Goal: Book appointment/travel/reservation

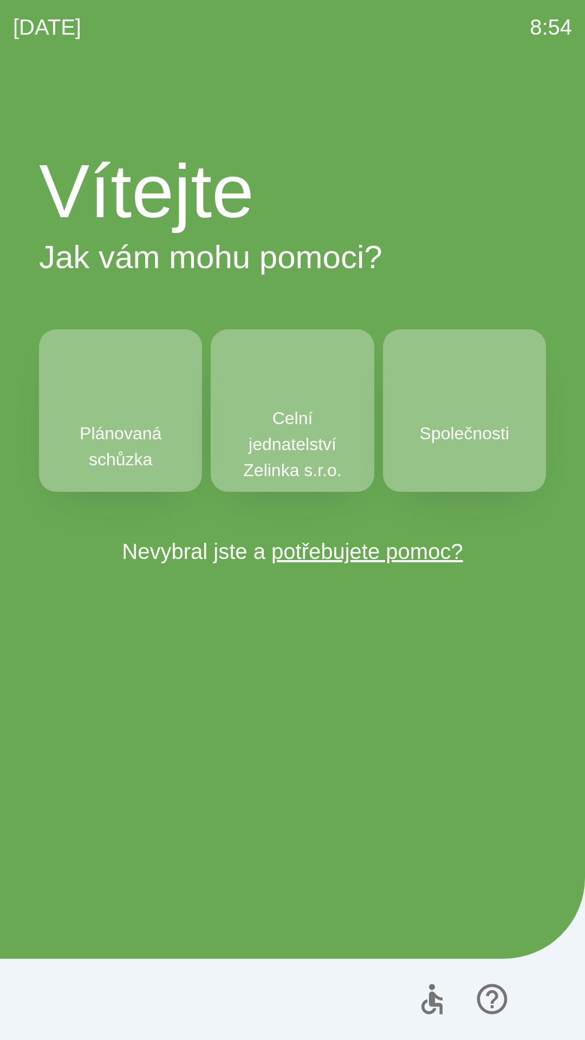
click at [283, 417] on p "Celní jednatelství Zelinka s.r.o." at bounding box center [292, 444] width 111 height 78
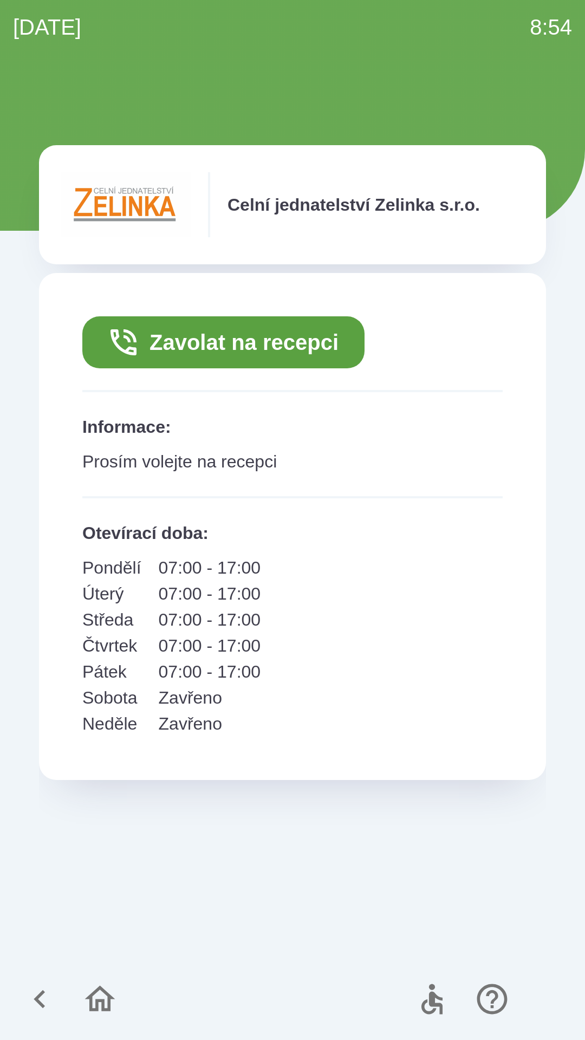
click at [35, 1002] on icon "button" at bounding box center [40, 999] width 36 height 36
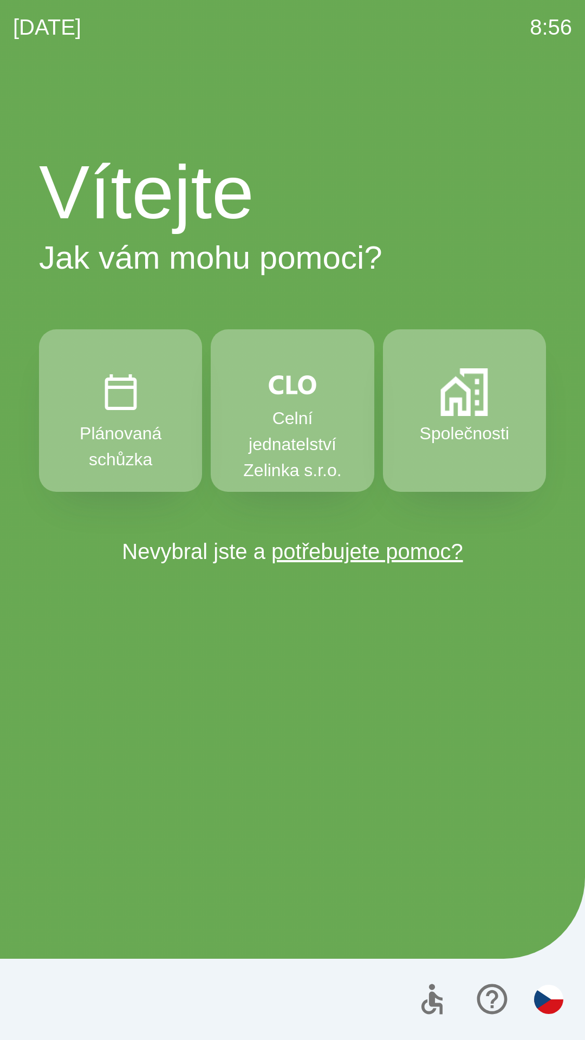
click at [451, 429] on p "Společnosti" at bounding box center [464, 433] width 89 height 26
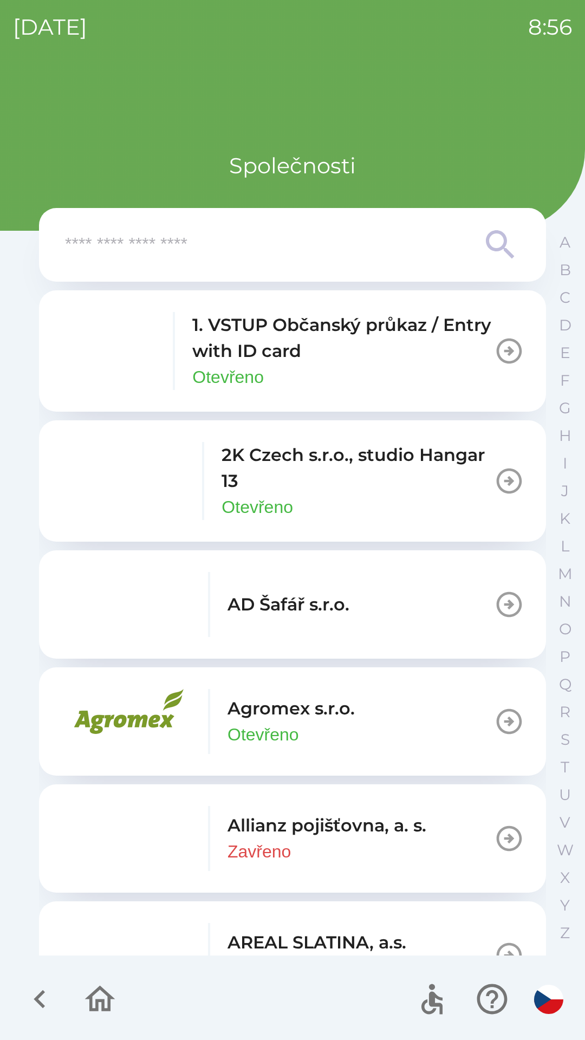
click at [151, 247] on input "text" at bounding box center [271, 245] width 412 height 30
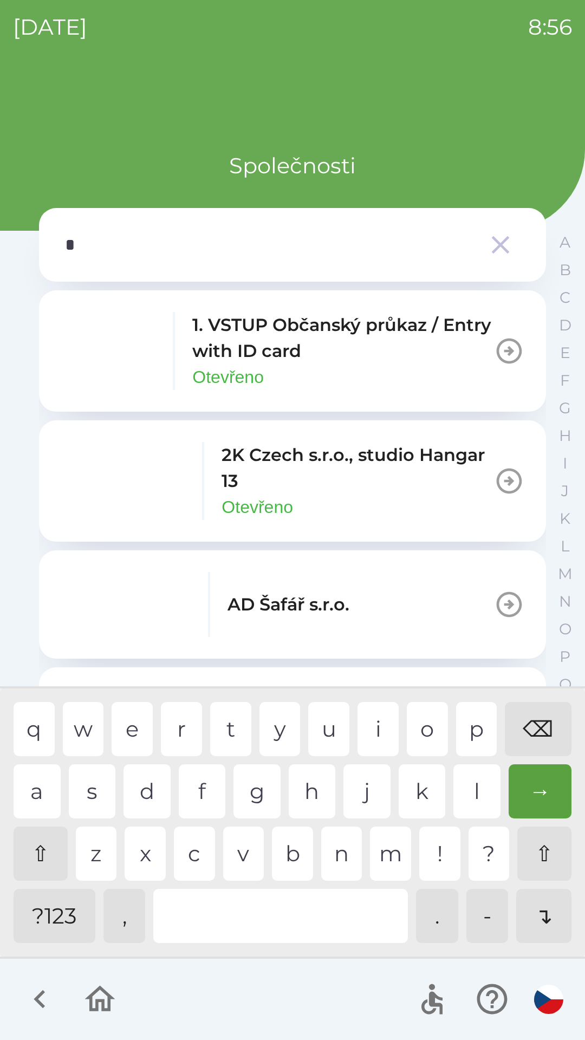
click at [426, 721] on div "o" at bounding box center [427, 729] width 41 height 54
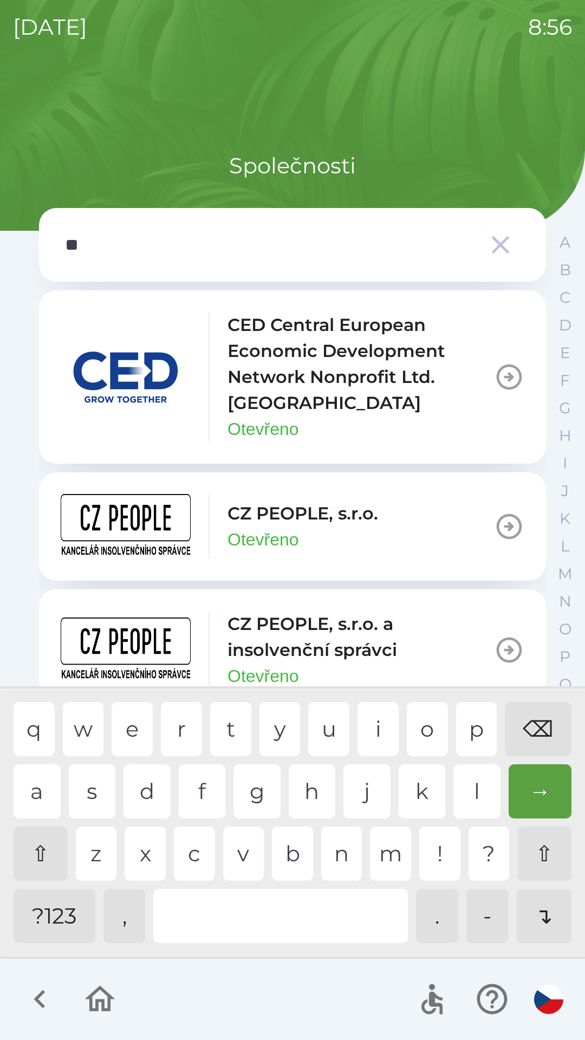
click at [474, 730] on div "p" at bounding box center [476, 729] width 41 height 54
type input "***"
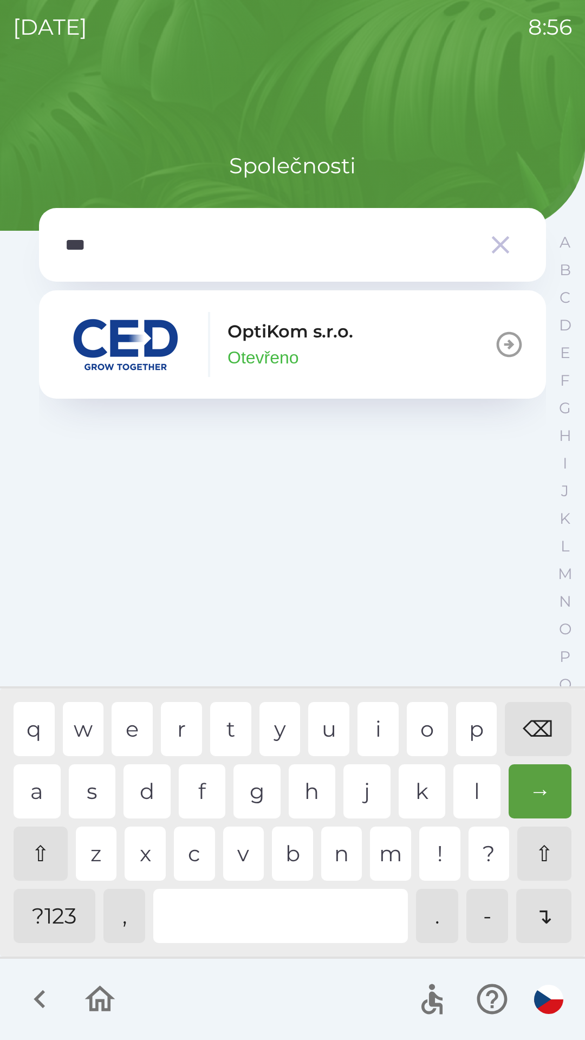
click at [321, 344] on p "OptiKom s.r.o." at bounding box center [291, 332] width 126 height 26
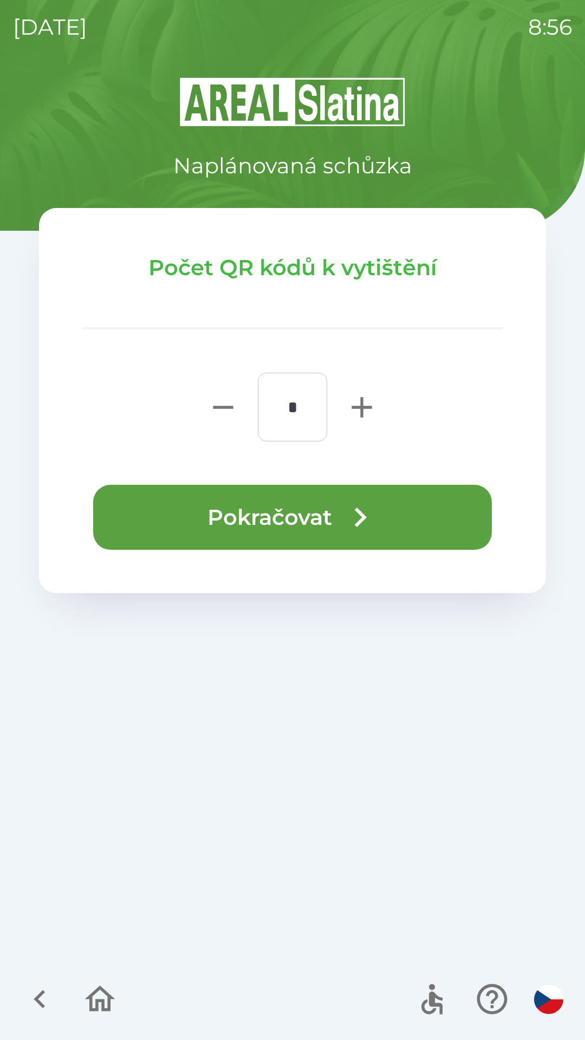
click at [326, 518] on button "Pokračovat" at bounding box center [292, 517] width 399 height 65
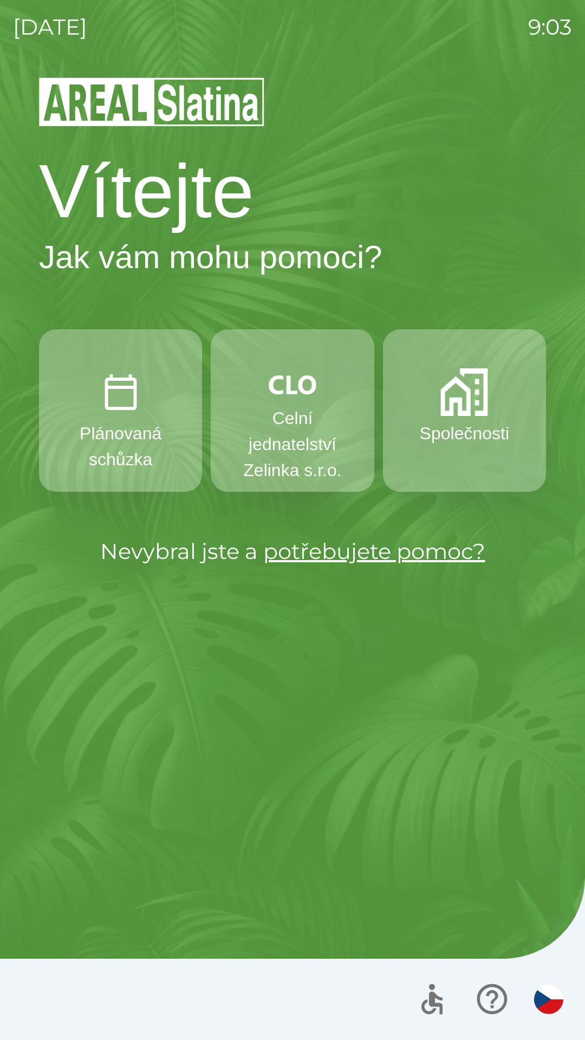
click at [442, 461] on button "Společnosti" at bounding box center [464, 410] width 163 height 163
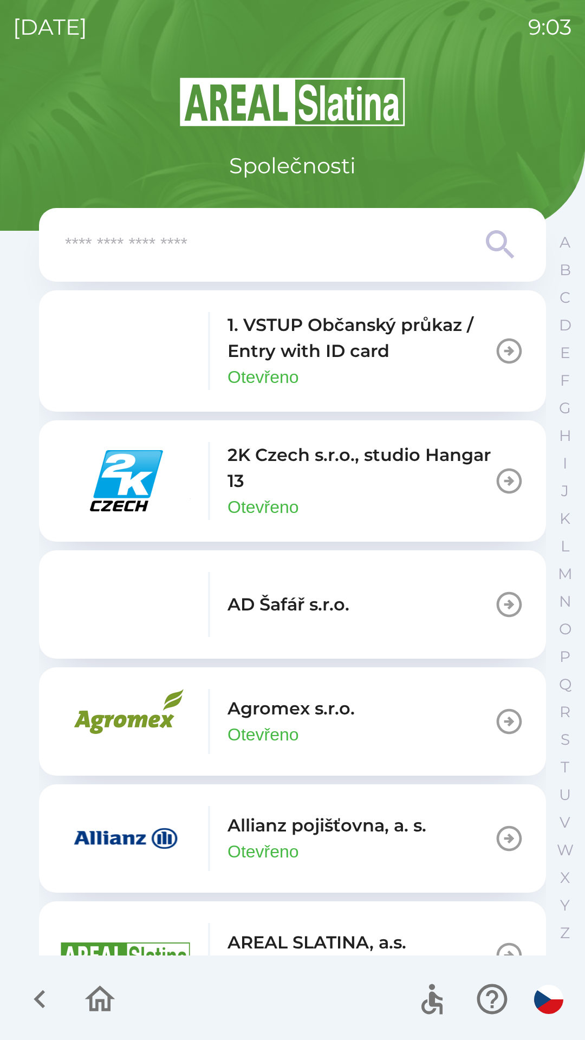
click at [451, 375] on div "1. VSTUP Občanský průkaz / Entry with ID card Otevřeno" at bounding box center [361, 351] width 267 height 78
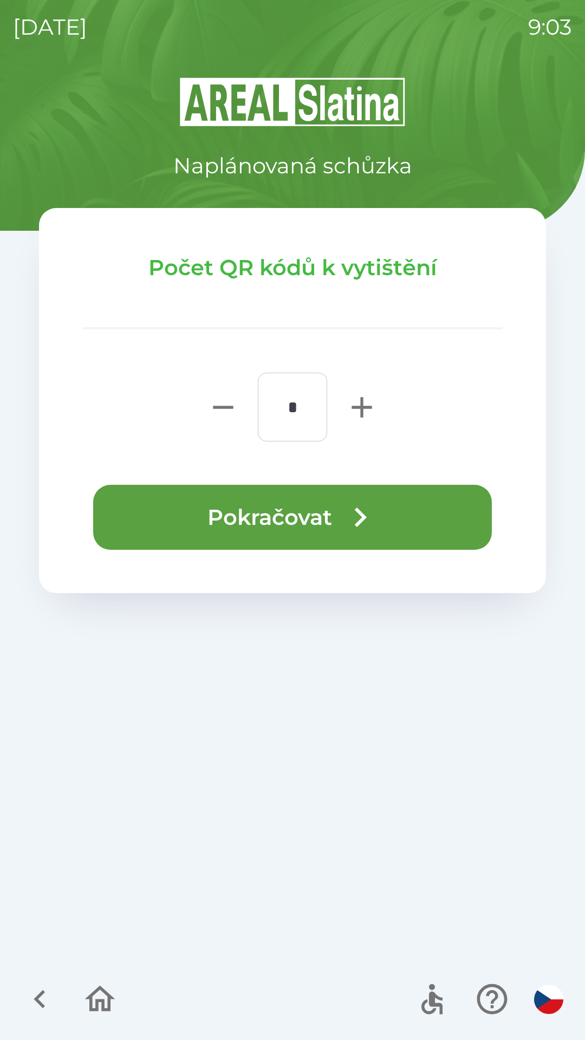
click at [359, 400] on icon "button" at bounding box center [362, 407] width 35 height 35
type input "*"
click at [354, 519] on icon "button" at bounding box center [360, 517] width 39 height 39
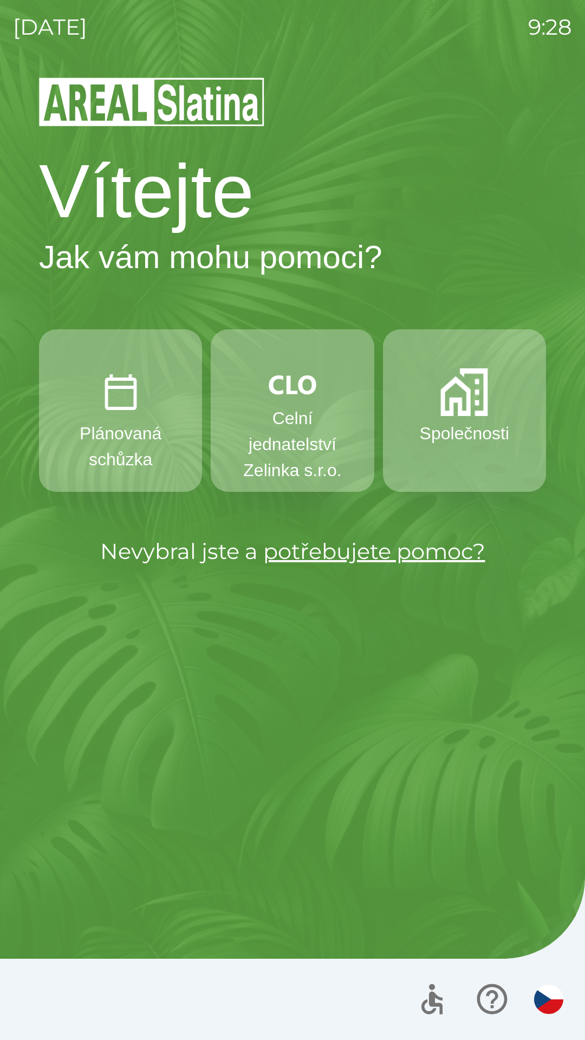
click at [118, 433] on p "Plánovaná schůzka" at bounding box center [120, 446] width 111 height 52
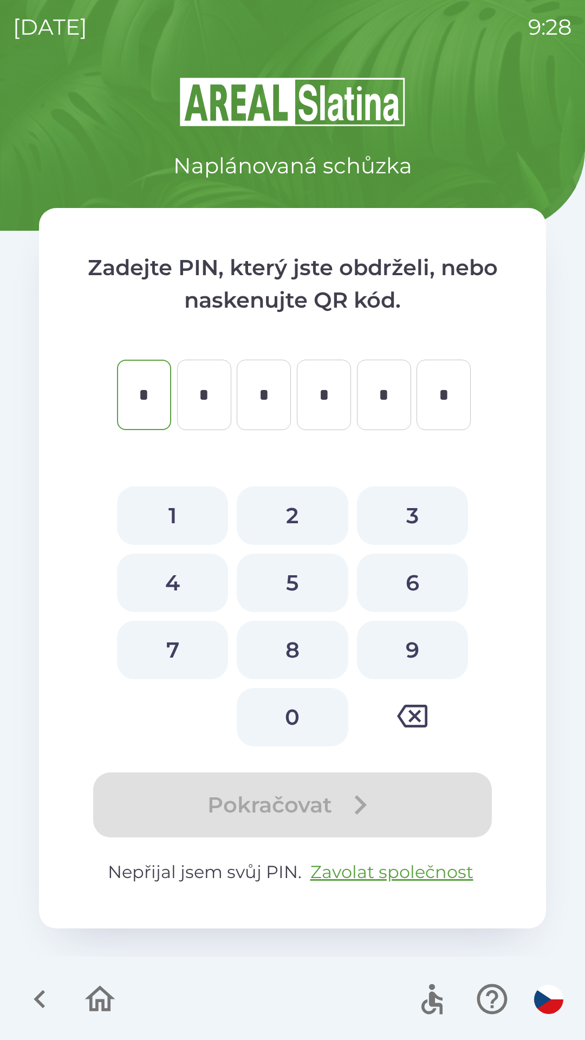
click at [38, 995] on icon "button" at bounding box center [39, 999] width 11 height 18
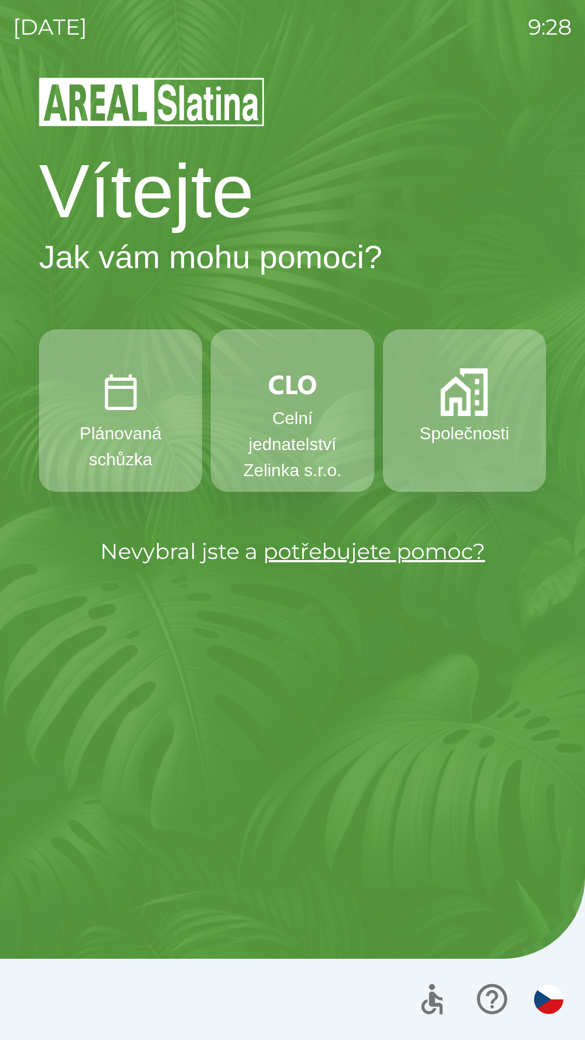
click at [474, 417] on button "Společnosti" at bounding box center [464, 410] width 163 height 163
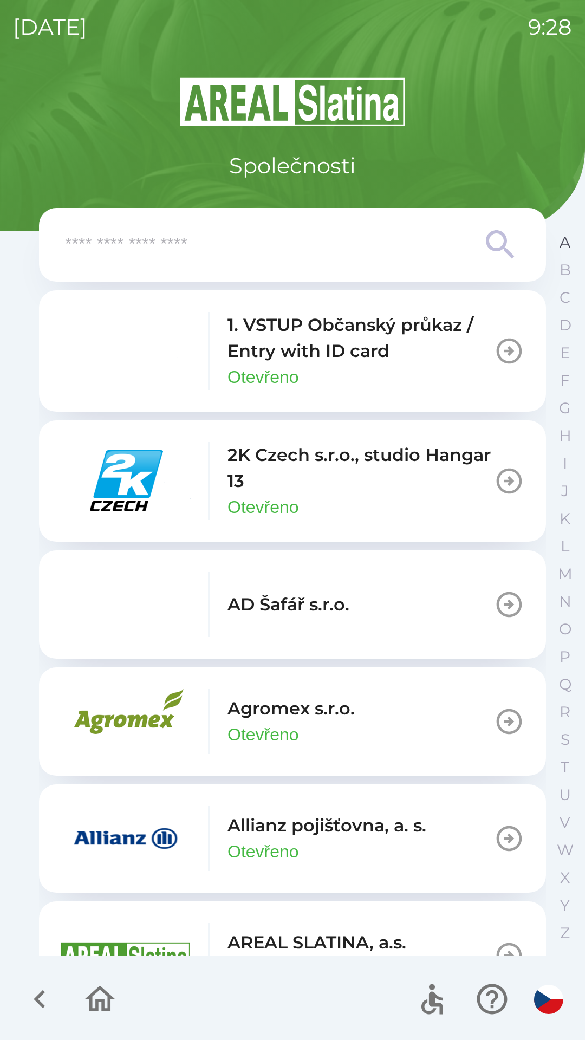
click at [552, 244] on button "A" at bounding box center [565, 243] width 27 height 28
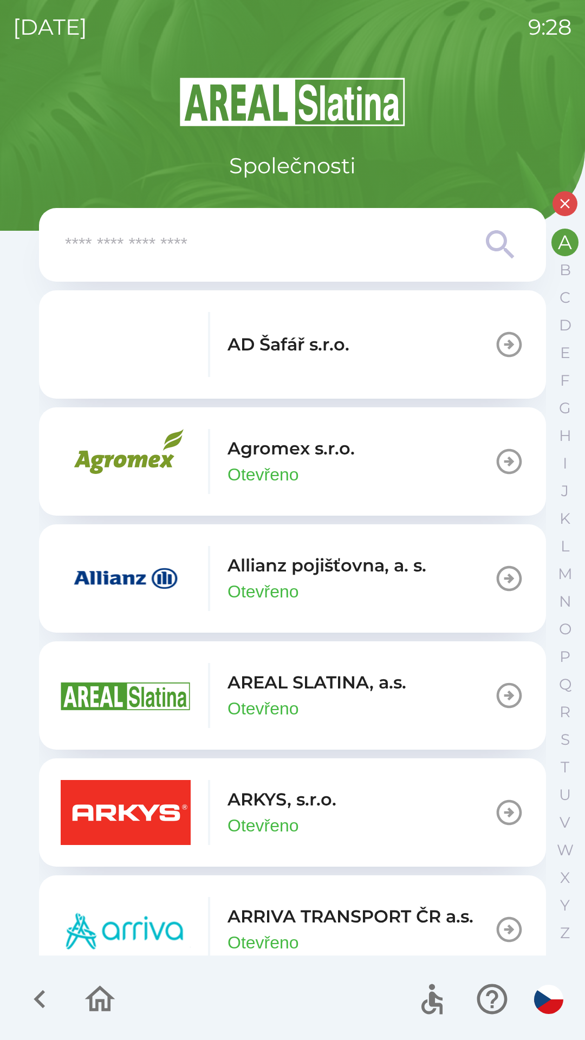
click at [437, 820] on button "ARKYS, s.r.o. Otevřeno" at bounding box center [292, 813] width 507 height 108
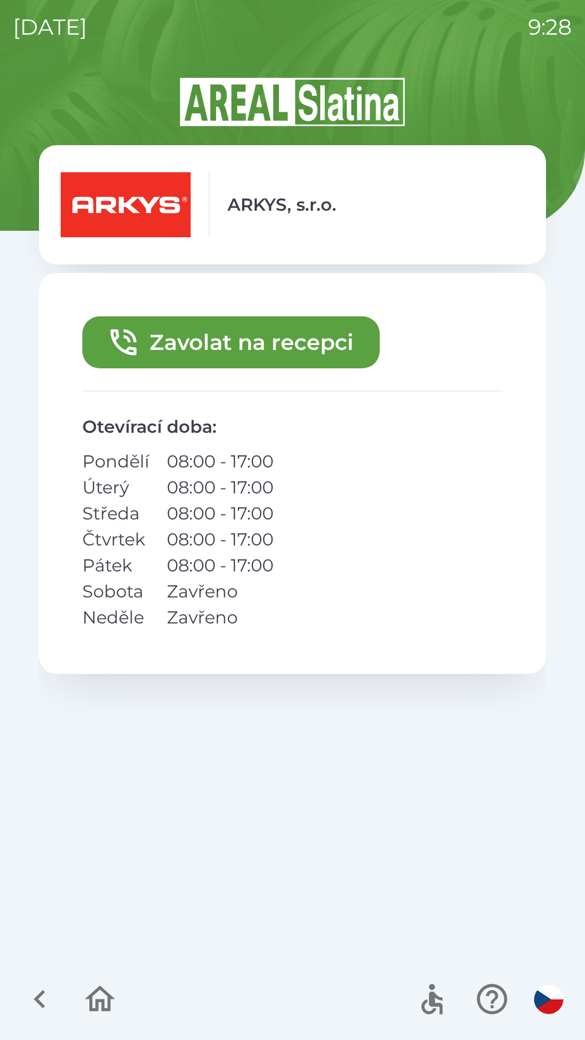
click at [177, 340] on button "Zavolat na recepci" at bounding box center [230, 342] width 297 height 52
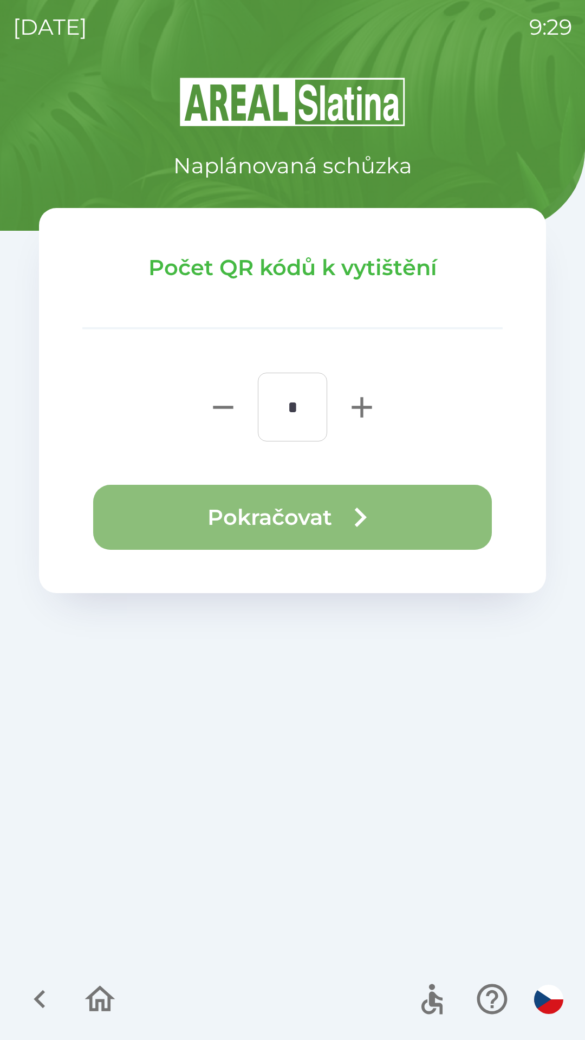
click at [206, 521] on button "Pokračovat" at bounding box center [292, 517] width 399 height 65
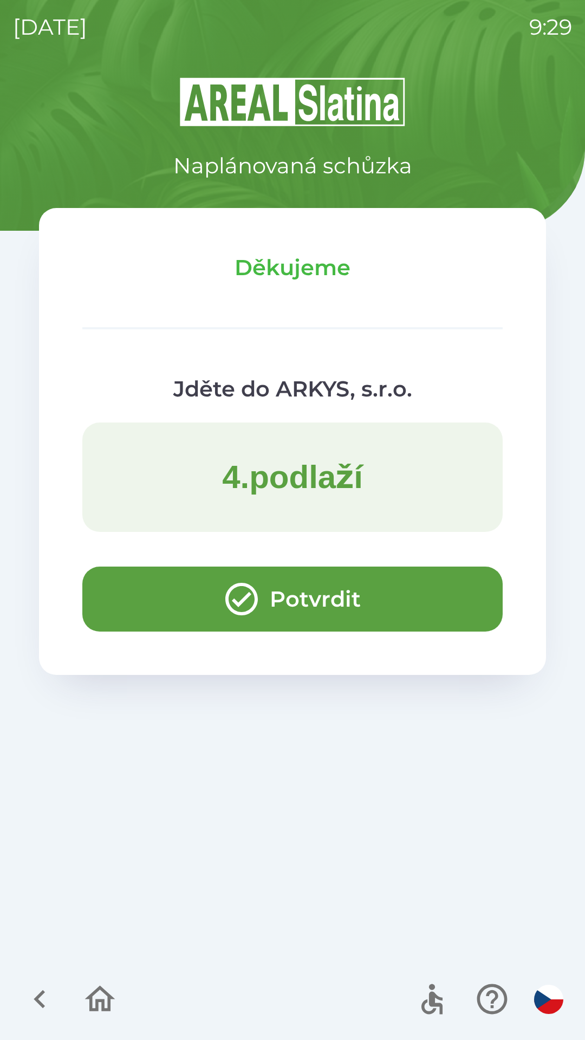
click at [35, 996] on icon "button" at bounding box center [40, 999] width 36 height 36
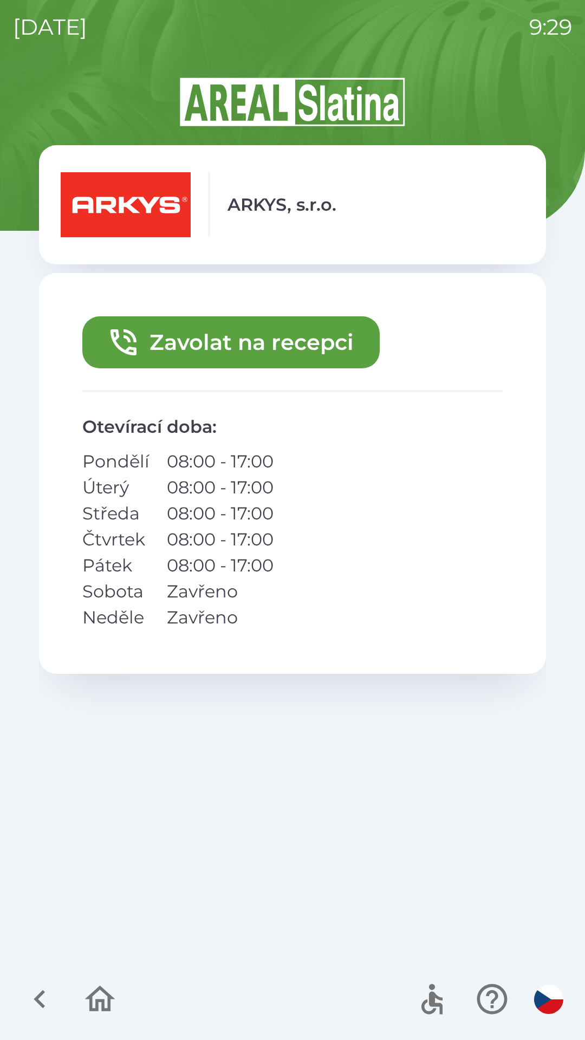
click at [50, 995] on icon "button" at bounding box center [40, 999] width 36 height 36
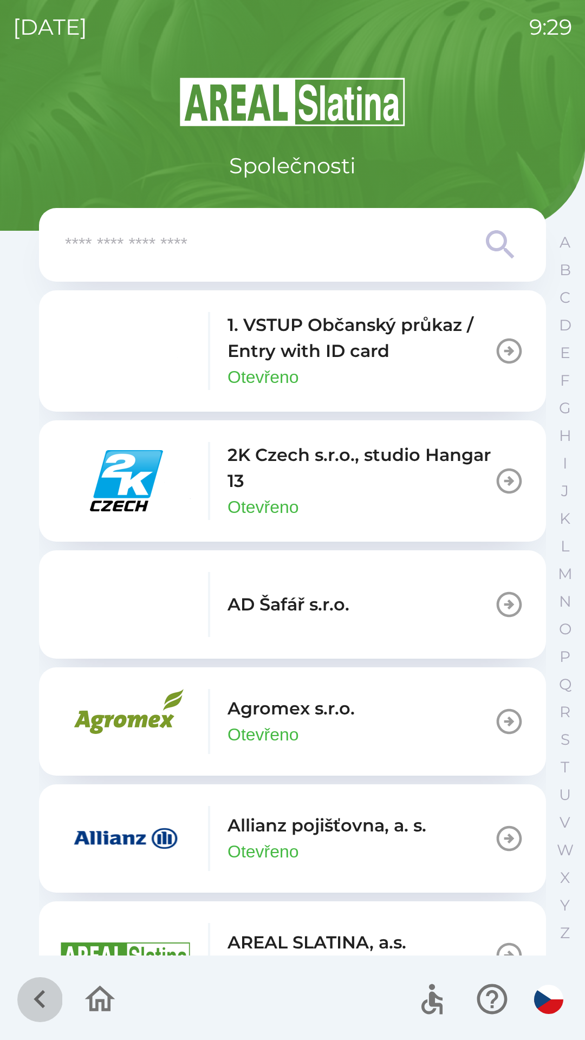
click at [39, 995] on icon "button" at bounding box center [39, 999] width 11 height 18
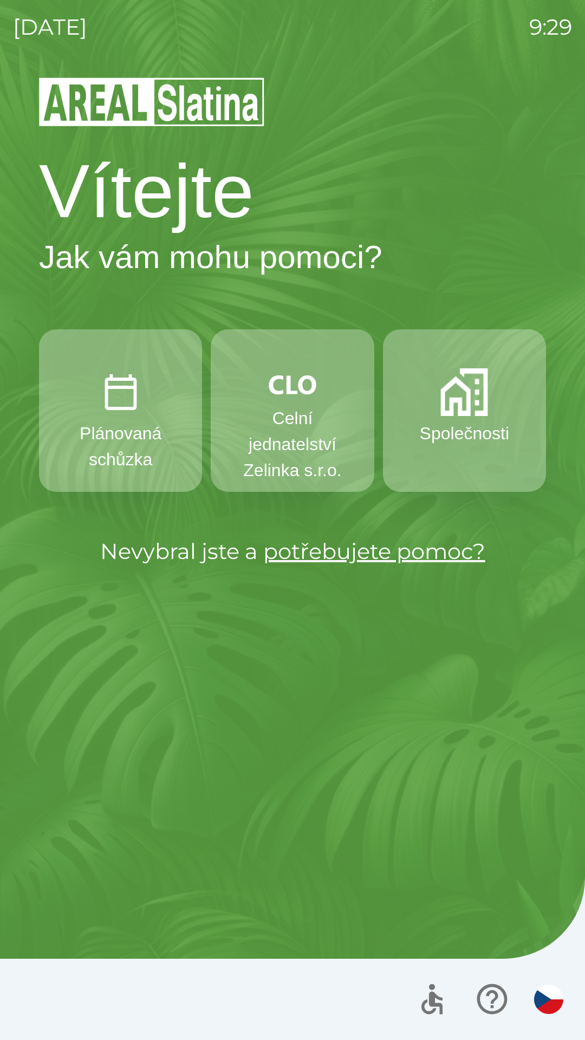
click at [287, 433] on p "Celní jednatelství Zelinka s.r.o." at bounding box center [292, 444] width 111 height 78
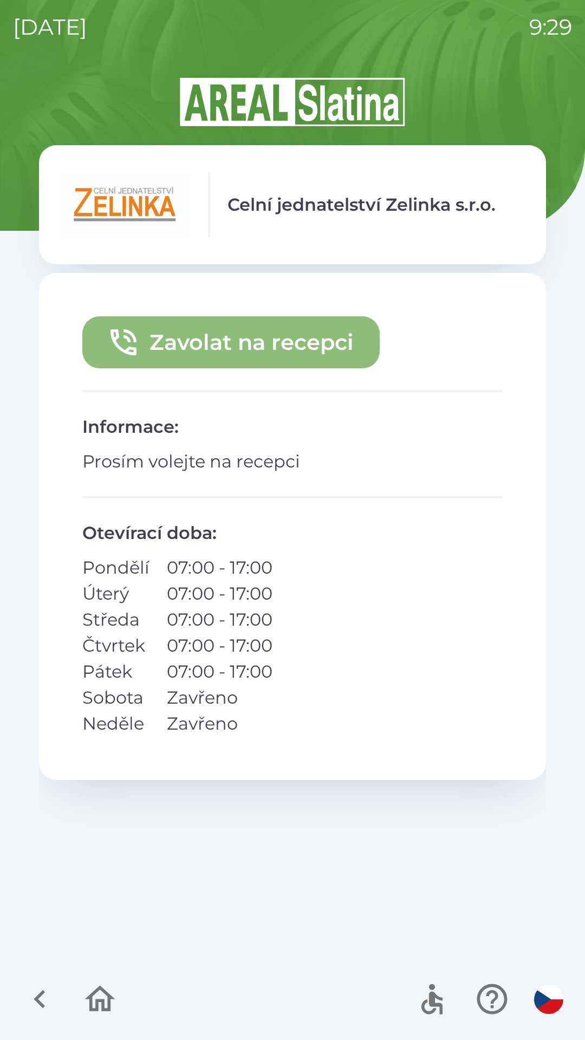
click at [296, 340] on button "Zavolat na recepci" at bounding box center [230, 342] width 297 height 52
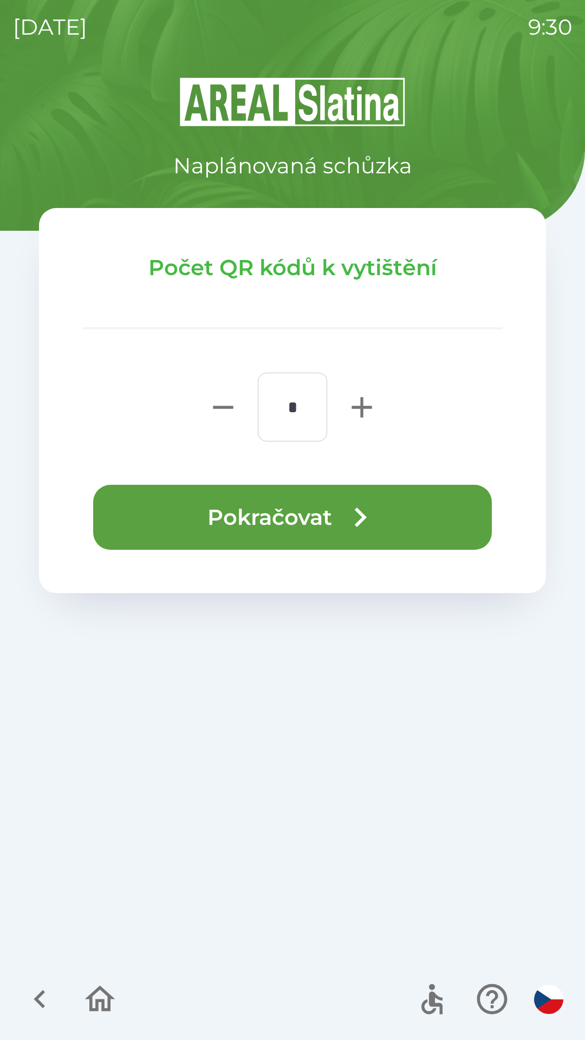
click at [314, 516] on button "Pokračovat" at bounding box center [292, 517] width 399 height 65
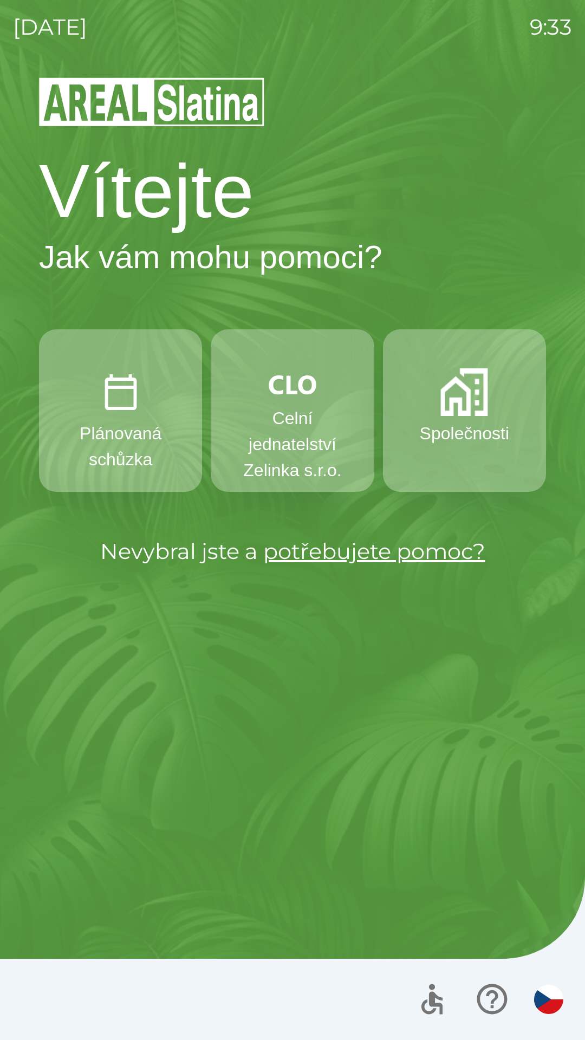
click at [296, 419] on p "Celní jednatelství Zelinka s.r.o." at bounding box center [292, 444] width 111 height 78
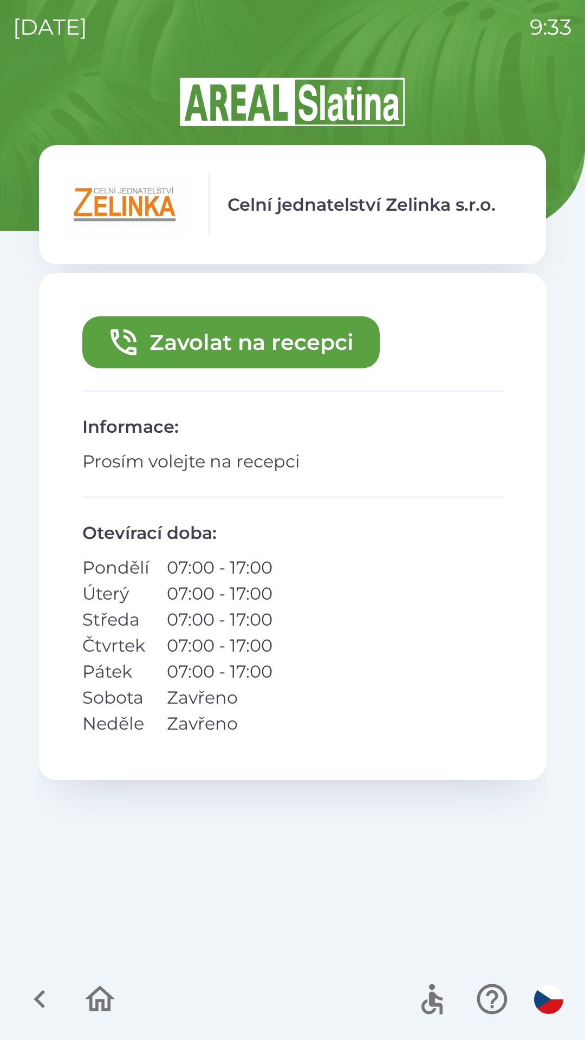
click at [162, 353] on button "Zavolat na recepci" at bounding box center [230, 342] width 297 height 52
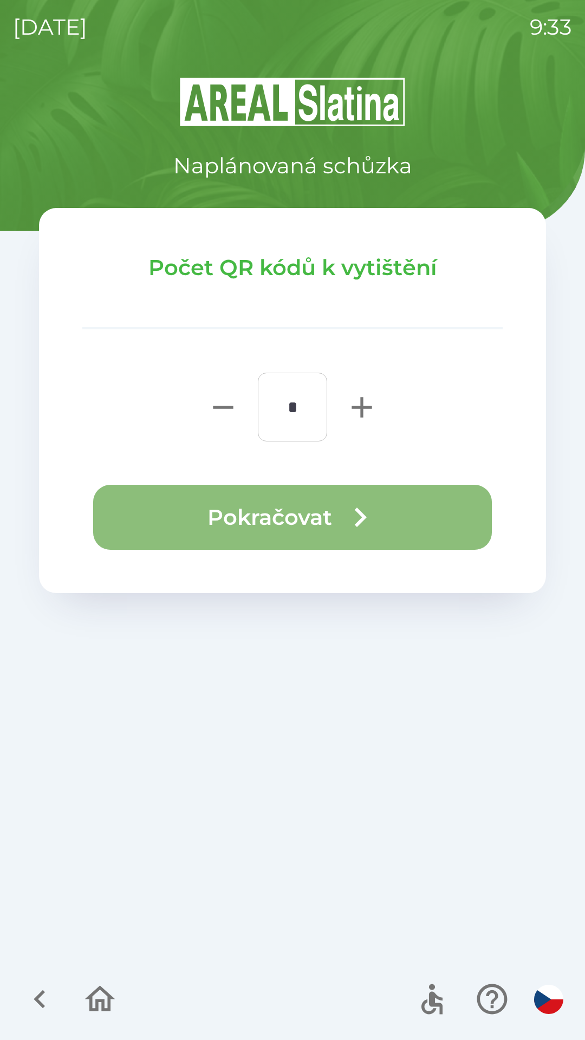
click at [116, 511] on button "Pokračovat" at bounding box center [292, 517] width 399 height 65
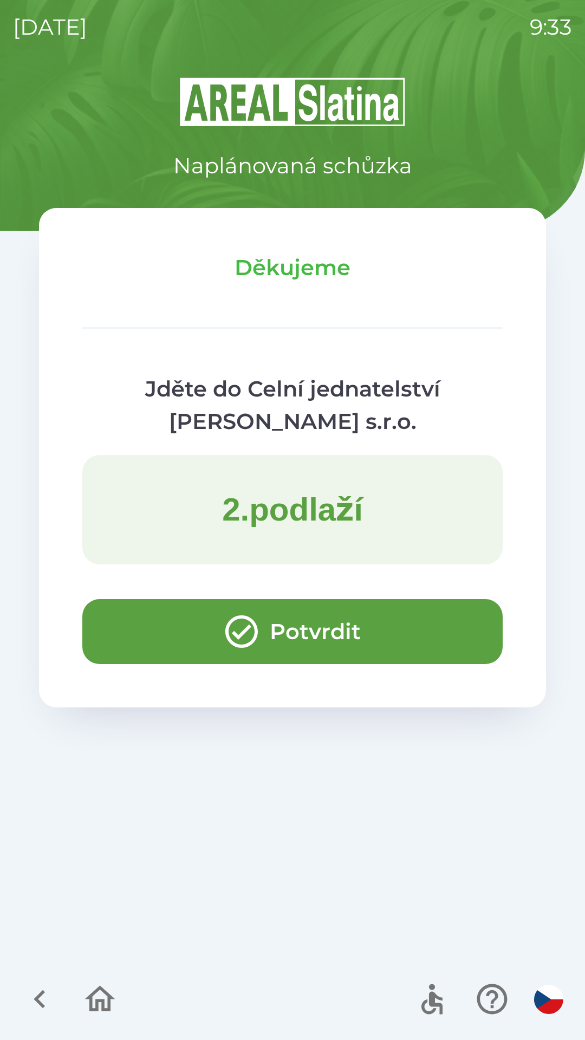
click at [108, 619] on button "Potvrdit" at bounding box center [292, 631] width 420 height 65
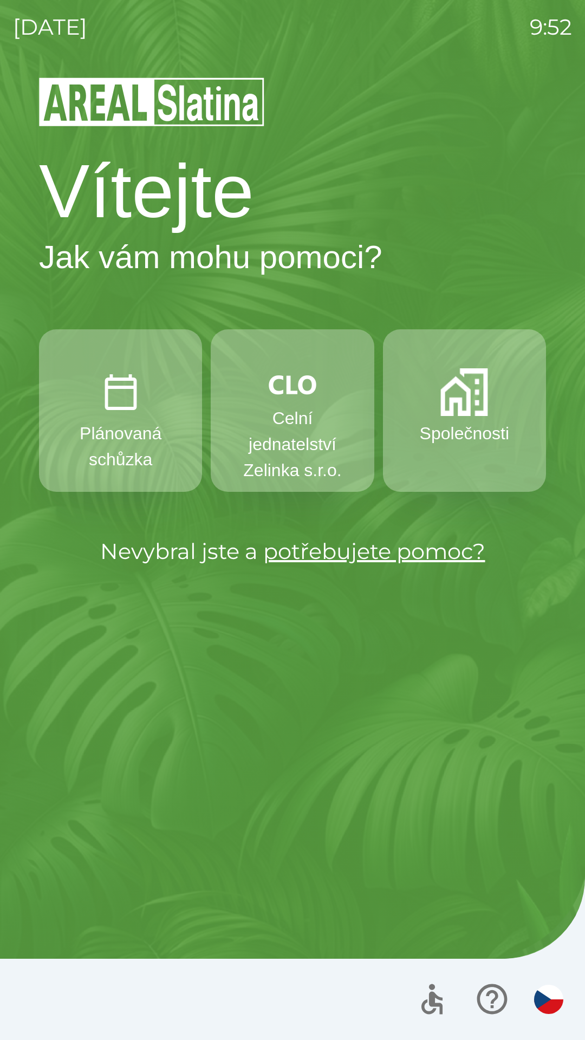
click at [303, 413] on p "Celní jednatelství Zelinka s.r.o." at bounding box center [292, 444] width 111 height 78
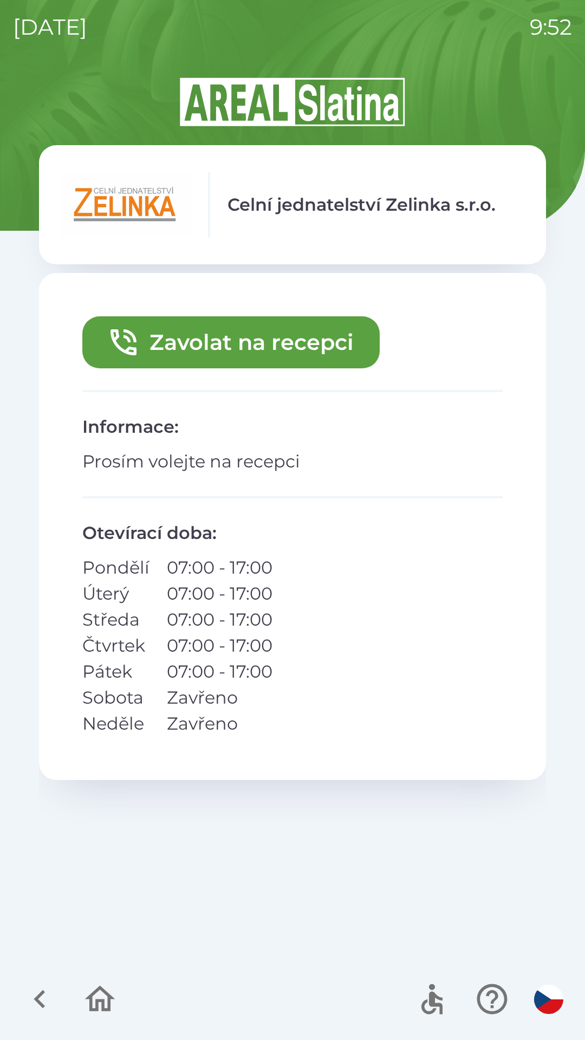
click at [210, 341] on button "Zavolat na recepci" at bounding box center [230, 342] width 297 height 52
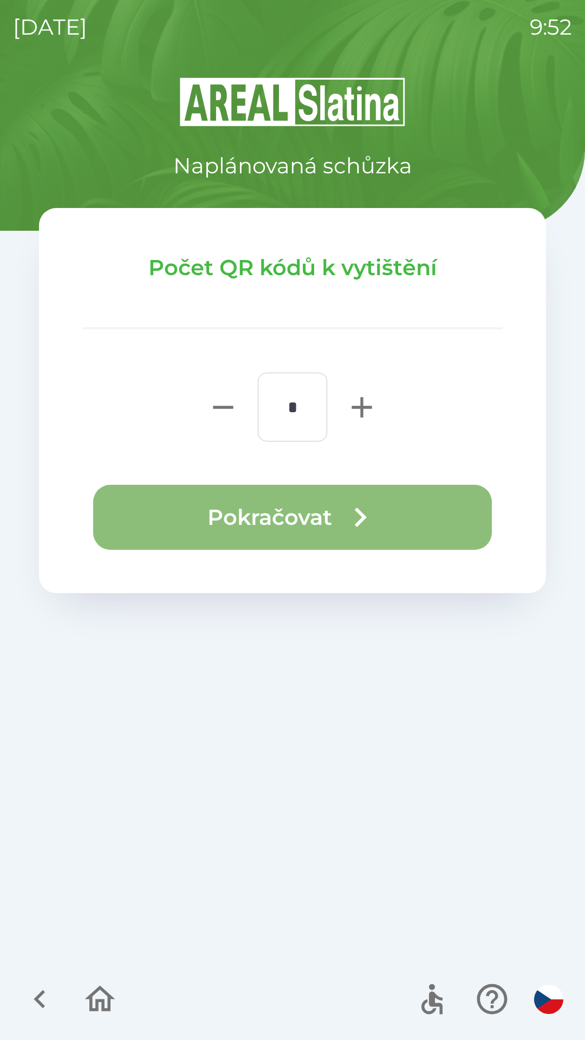
click at [285, 510] on button "Pokračovat" at bounding box center [292, 517] width 399 height 65
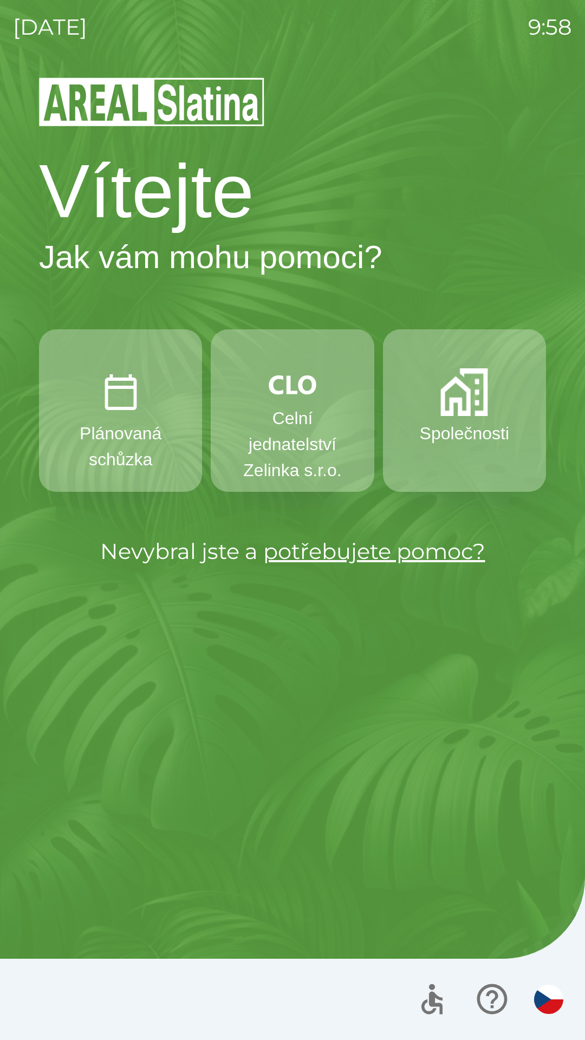
click at [450, 429] on p "Společnosti" at bounding box center [464, 433] width 89 height 26
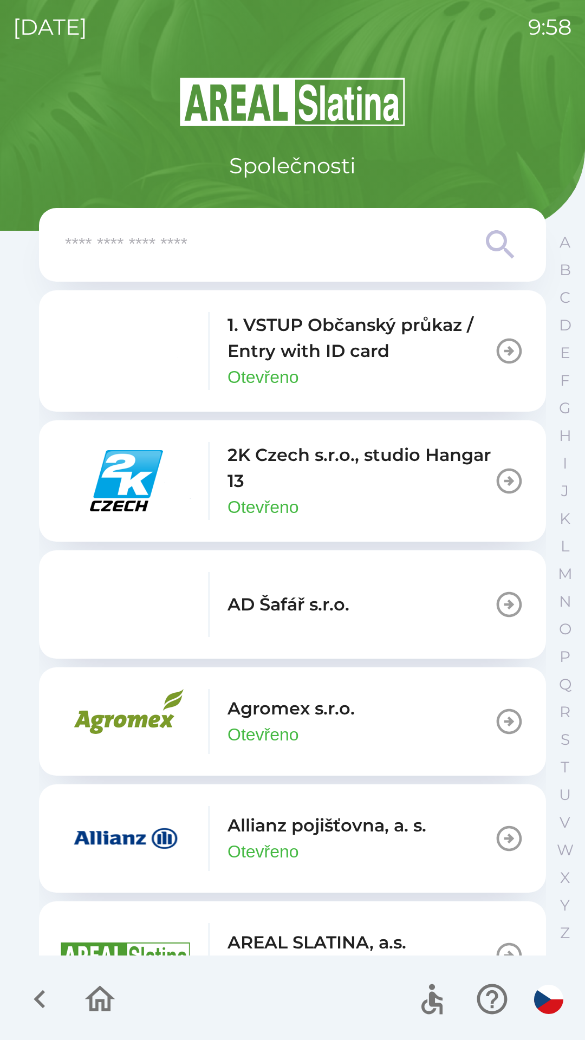
click at [497, 350] on icon "button" at bounding box center [509, 351] width 25 height 25
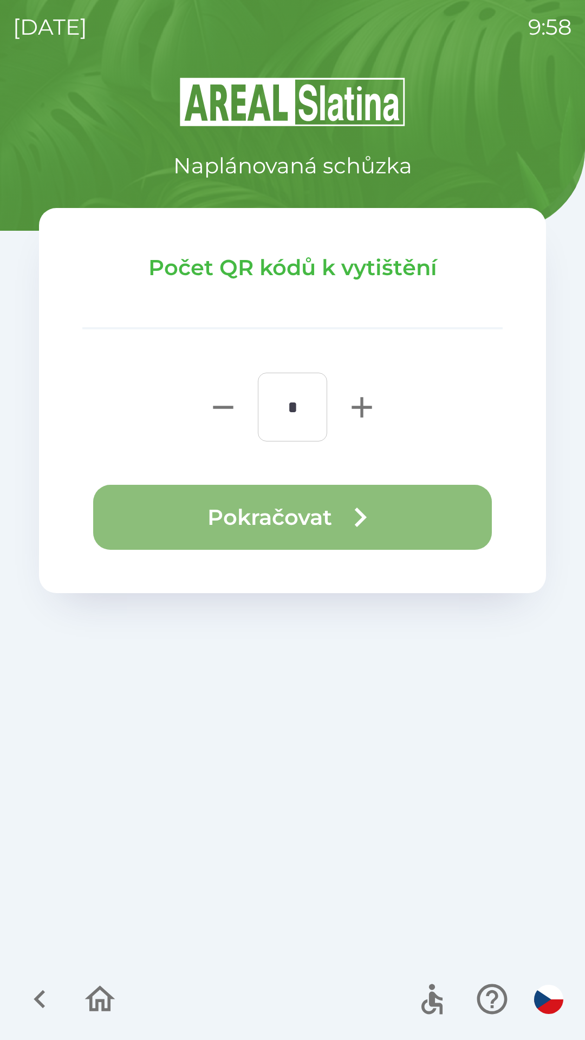
click at [353, 509] on icon "button" at bounding box center [360, 517] width 39 height 39
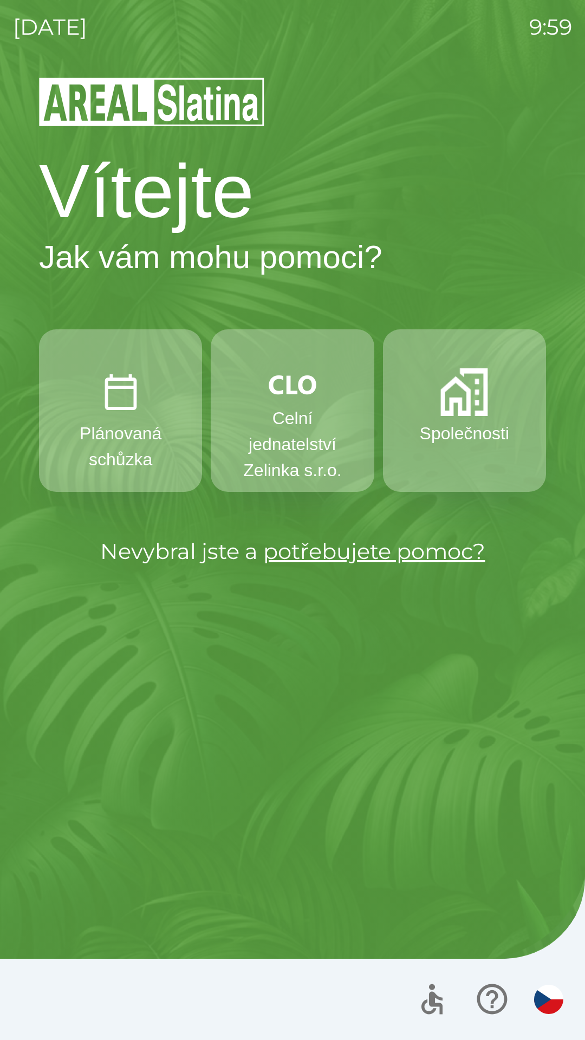
click at [142, 451] on p "Plánovaná schůzka" at bounding box center [120, 446] width 111 height 52
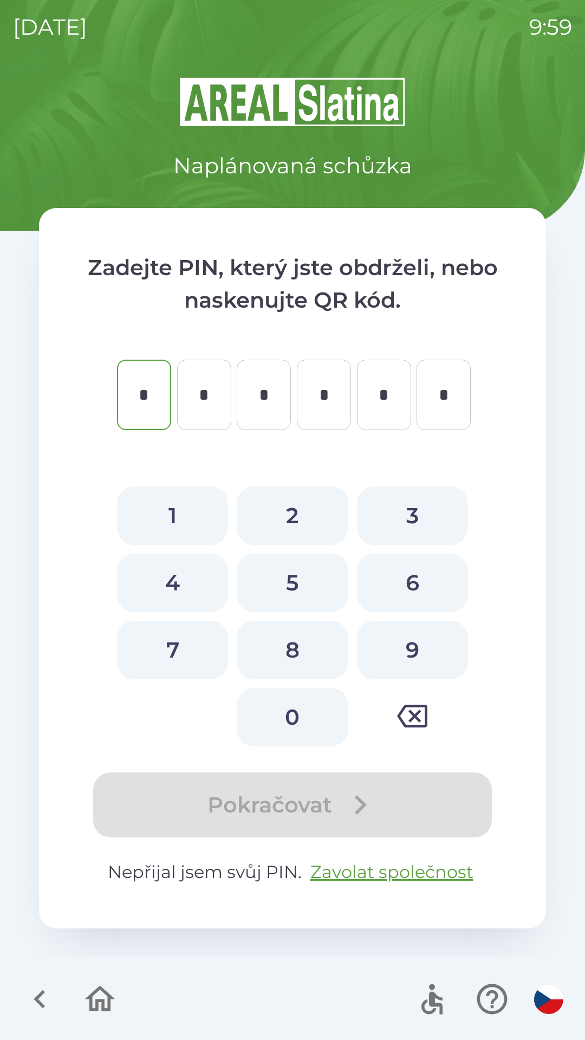
click at [41, 999] on icon "button" at bounding box center [40, 999] width 36 height 36
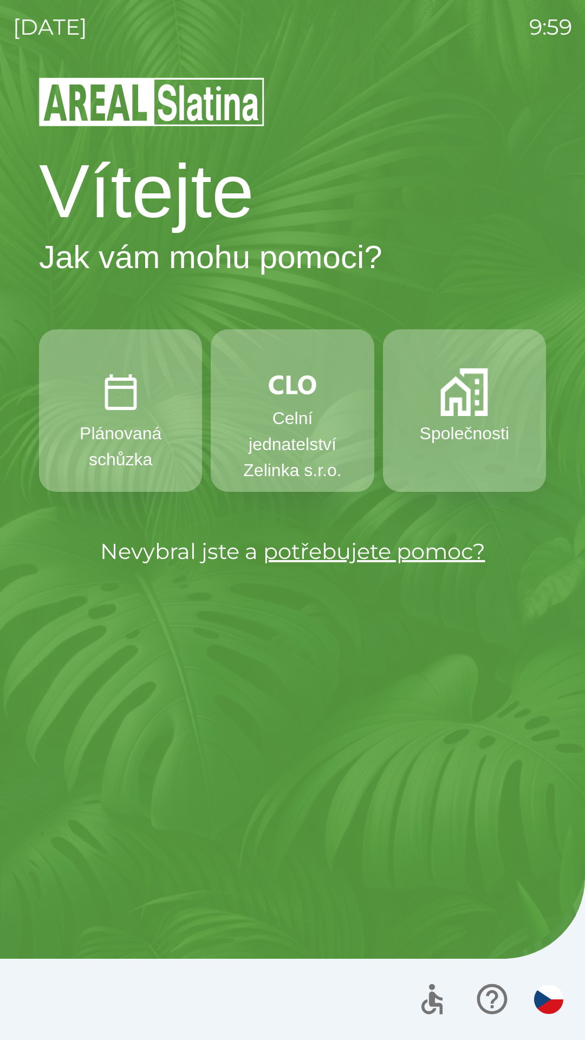
click at [453, 445] on p "Společnosti" at bounding box center [464, 433] width 89 height 26
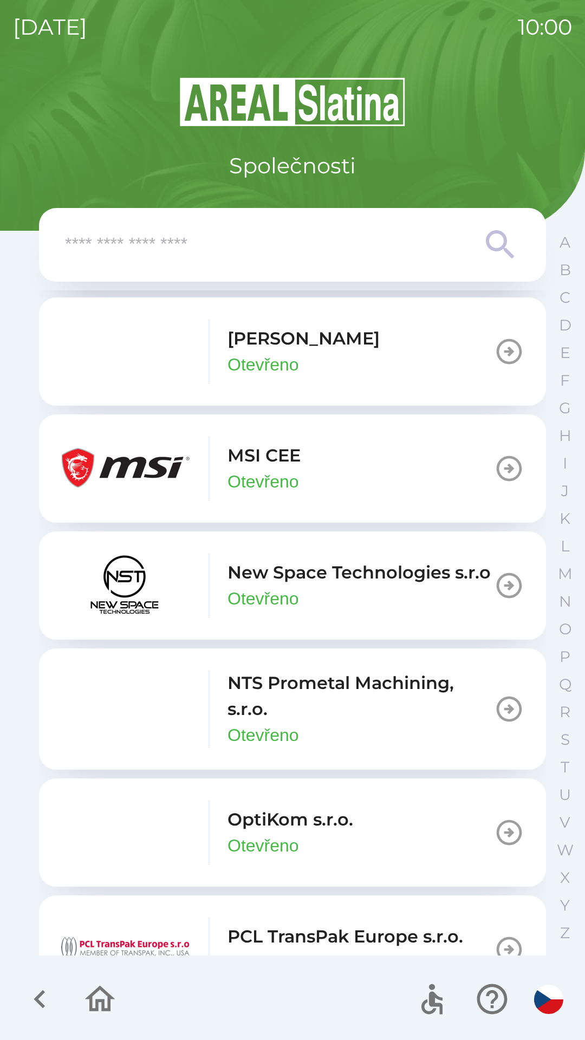
scroll to position [5351, 0]
click at [491, 251] on icon at bounding box center [500, 244] width 39 height 39
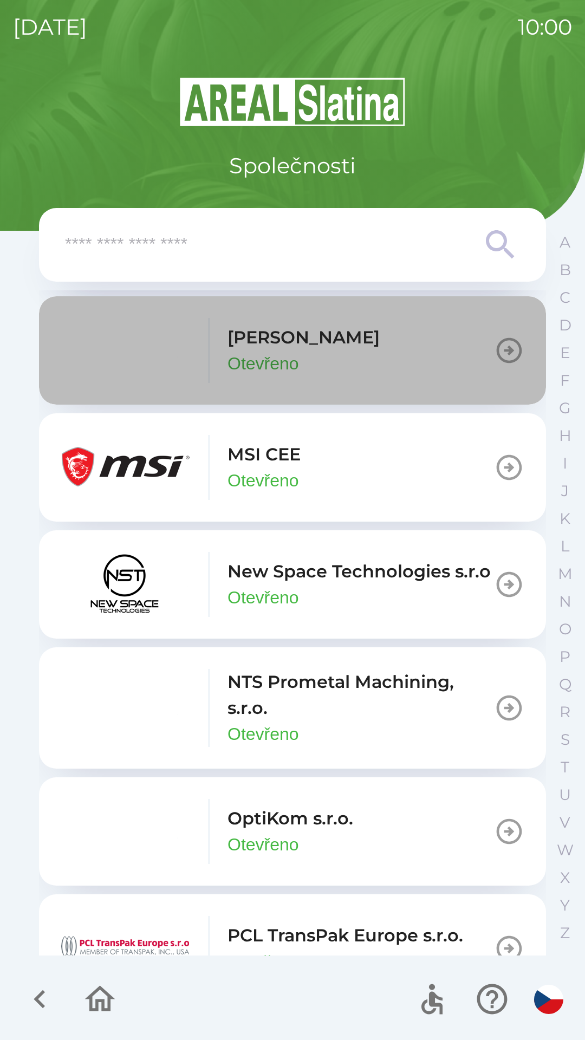
click at [535, 296] on button "[PERSON_NAME]" at bounding box center [292, 350] width 507 height 108
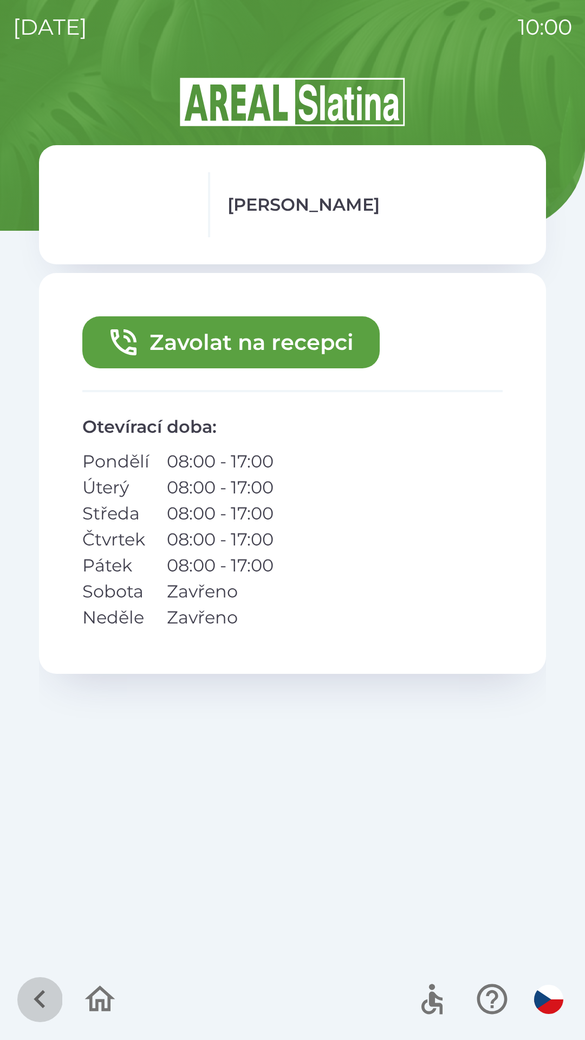
click at [41, 997] on icon "button" at bounding box center [40, 999] width 36 height 36
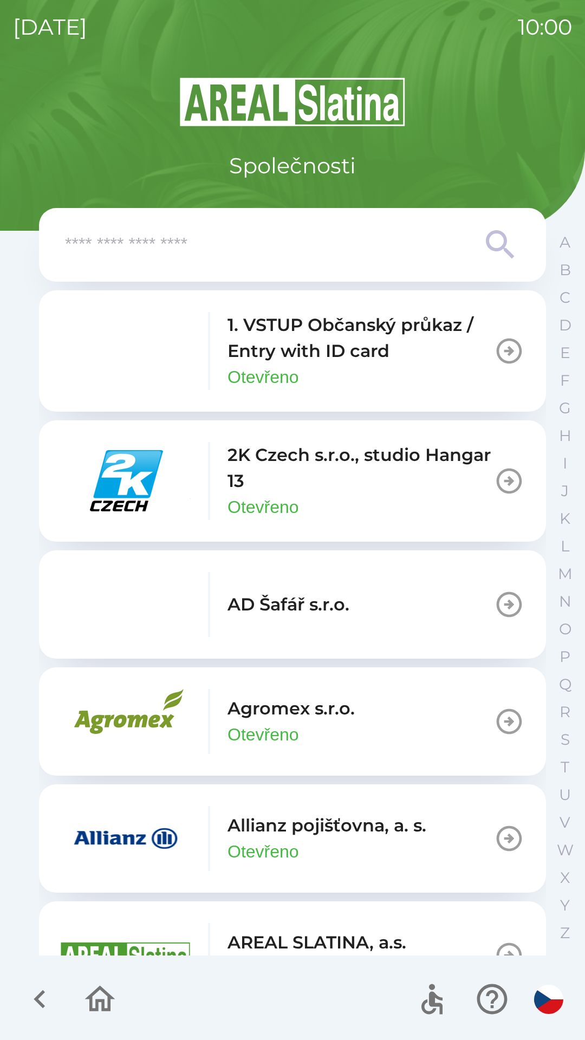
click at [476, 252] on input "text" at bounding box center [271, 245] width 412 height 30
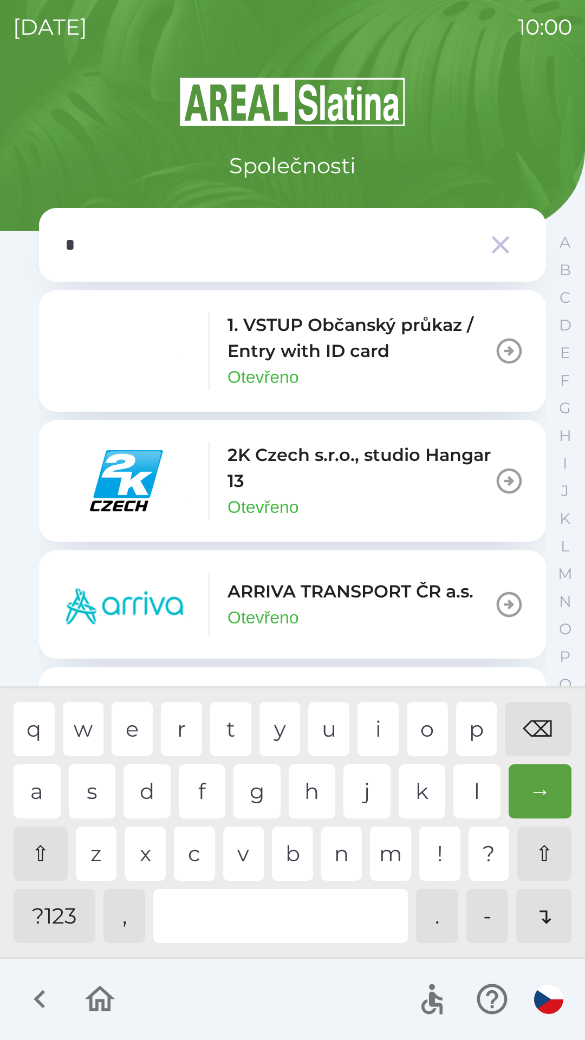
click at [192, 851] on div "c" at bounding box center [194, 854] width 41 height 54
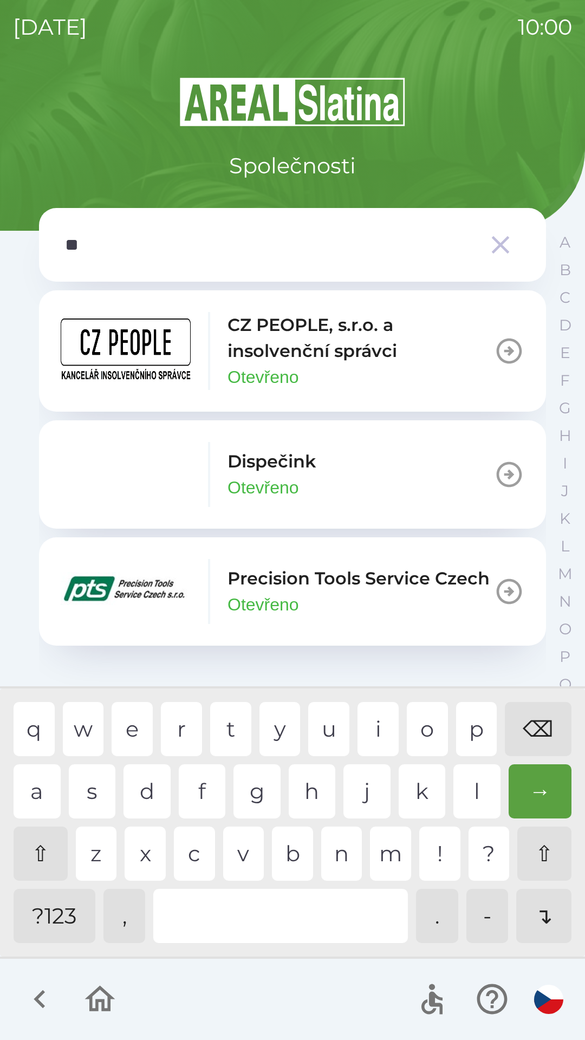
click at [375, 727] on div "i" at bounding box center [378, 729] width 41 height 54
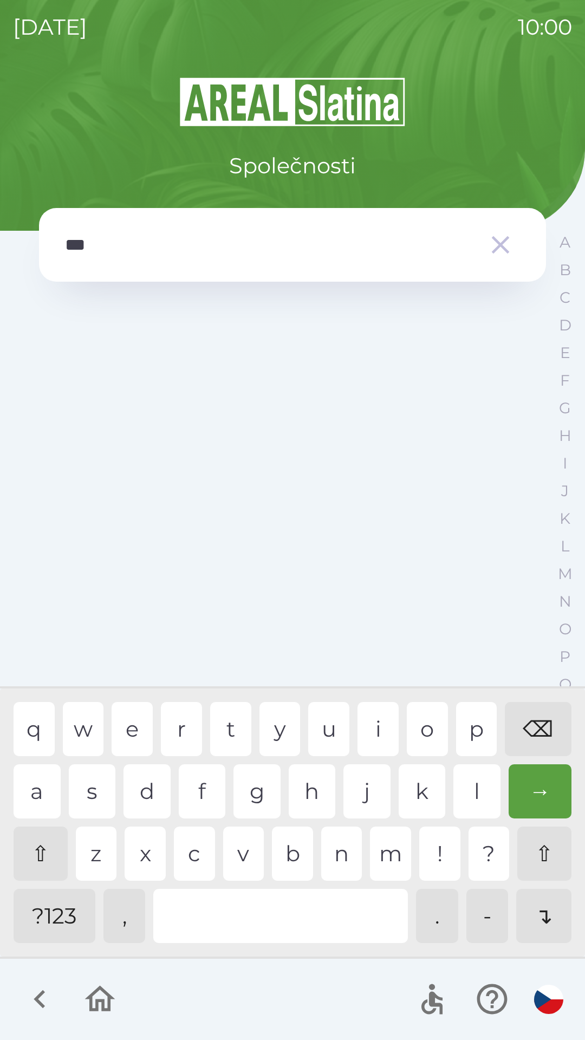
click at [463, 728] on div "p" at bounding box center [476, 729] width 41 height 54
click at [131, 722] on div "e" at bounding box center [132, 729] width 41 height 54
click at [183, 732] on div "r" at bounding box center [181, 729] width 41 height 54
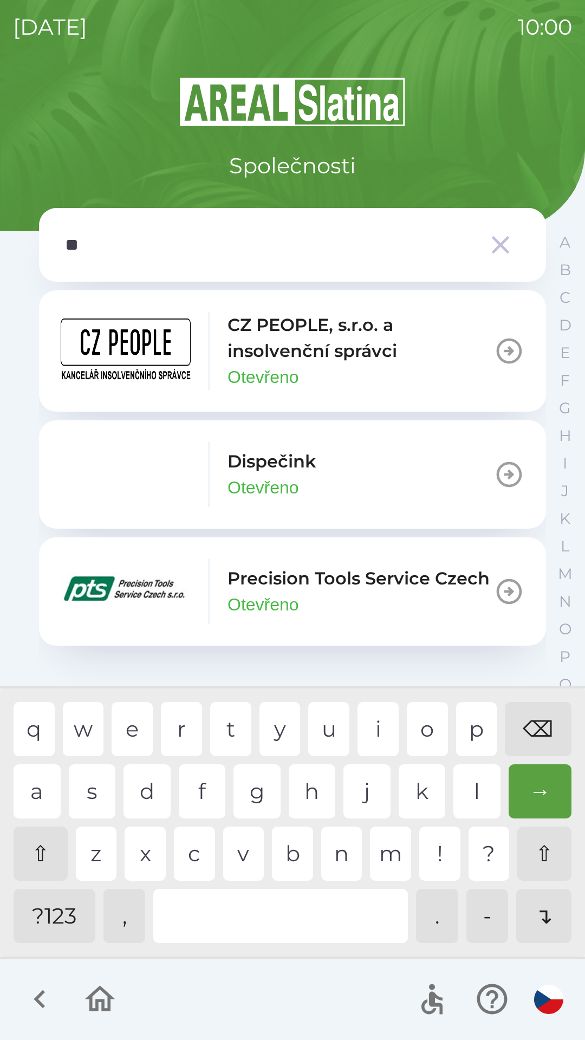
click at [536, 731] on div "⌫" at bounding box center [538, 729] width 67 height 54
type input "*"
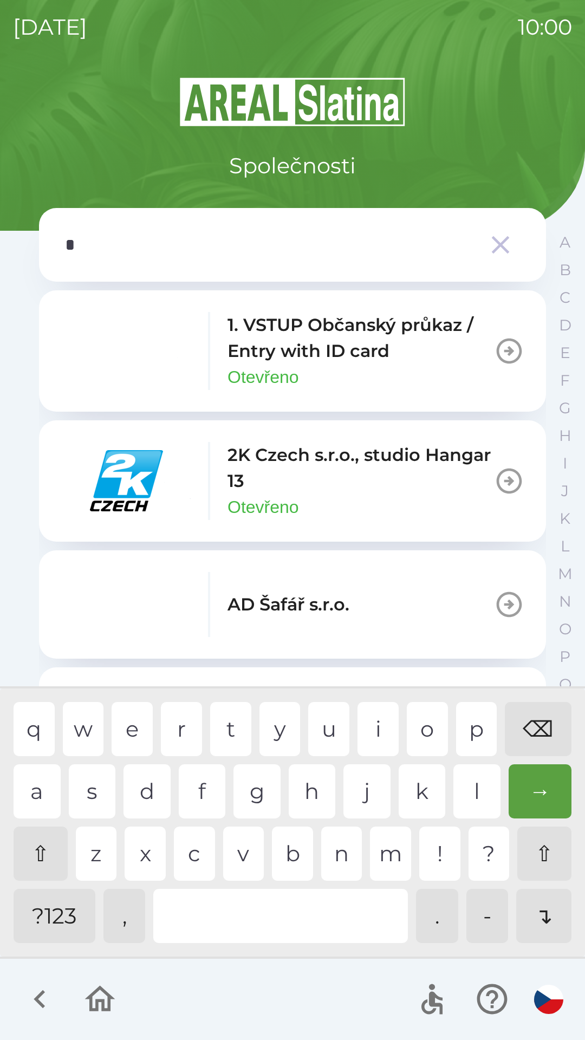
click at [85, 794] on div "s" at bounding box center [92, 791] width 47 height 54
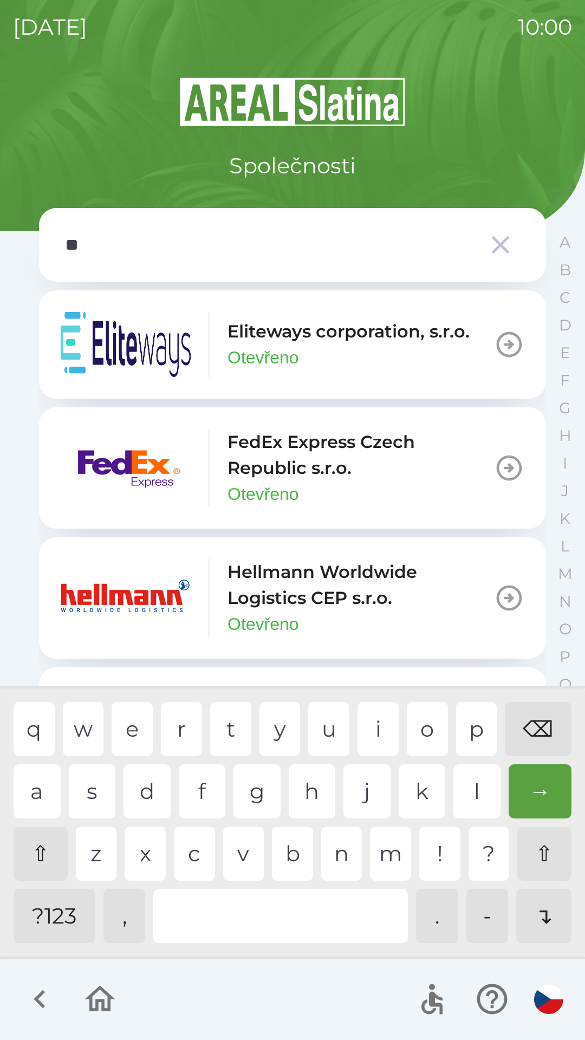
type input "***"
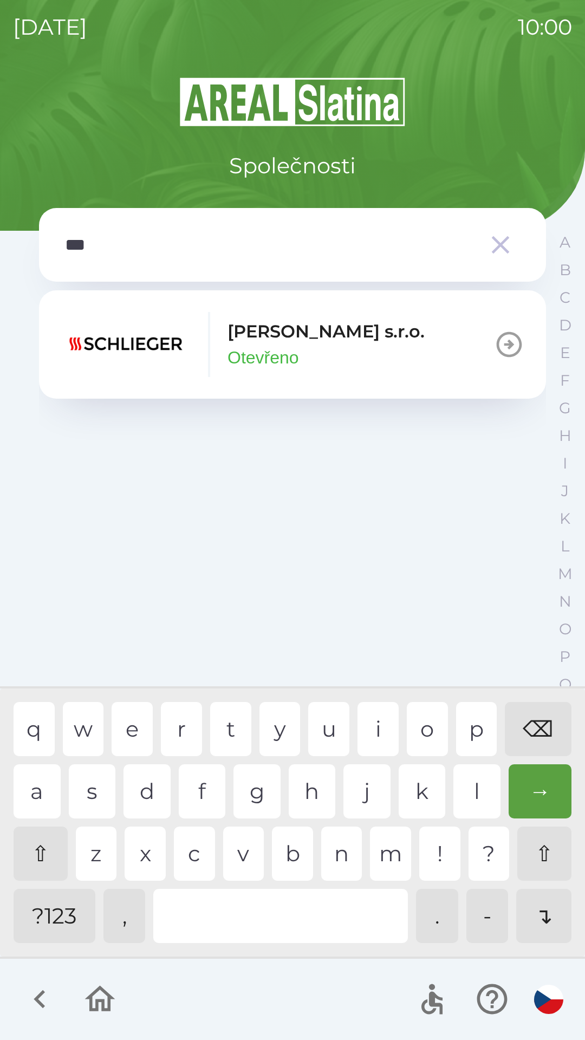
click at [319, 342] on p "[PERSON_NAME] s.r.o." at bounding box center [326, 332] width 197 height 26
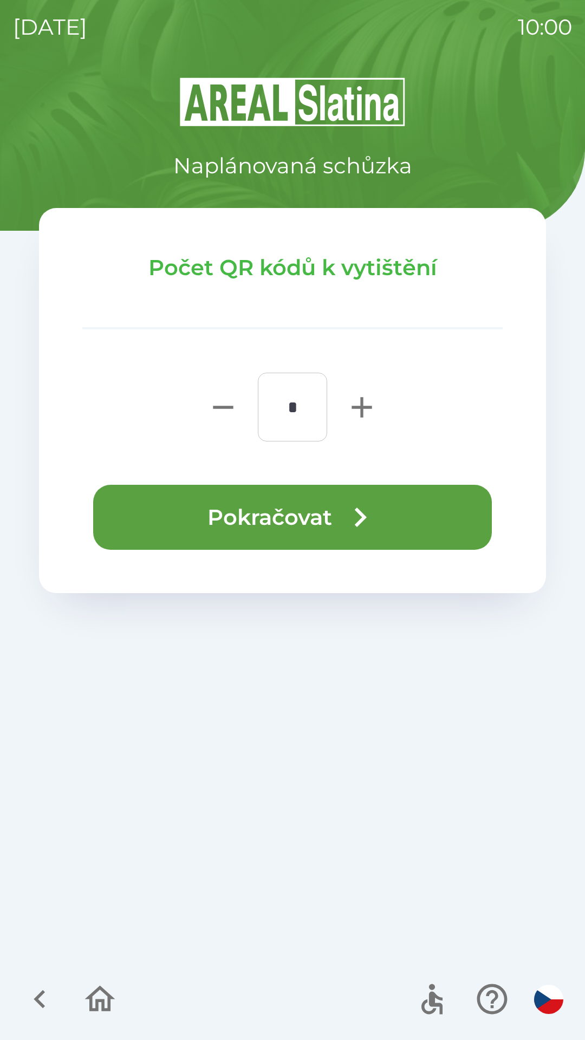
click at [330, 516] on button "Pokračovat" at bounding box center [292, 517] width 399 height 65
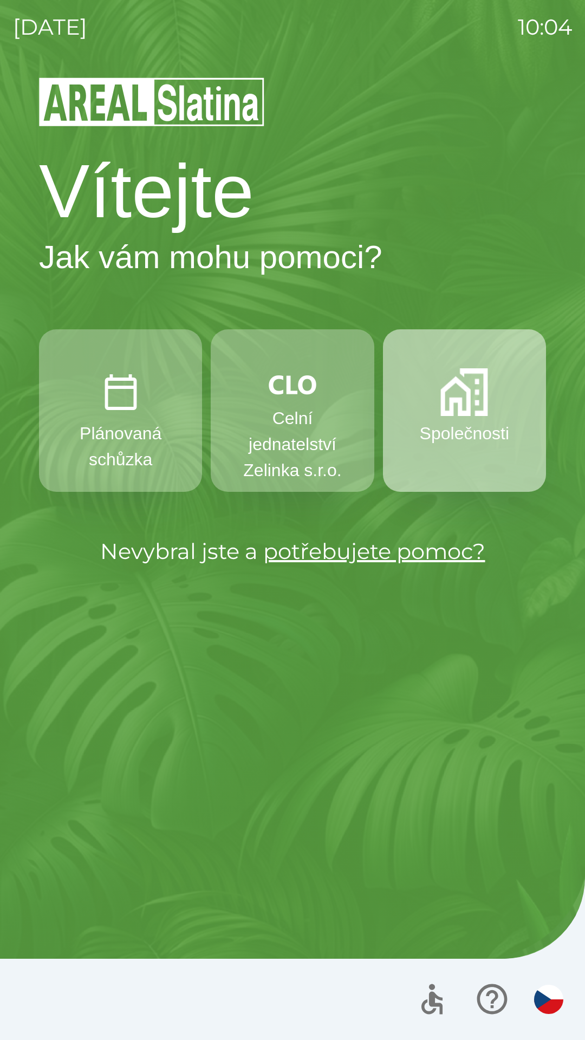
click at [445, 422] on p "Společnosti" at bounding box center [464, 433] width 89 height 26
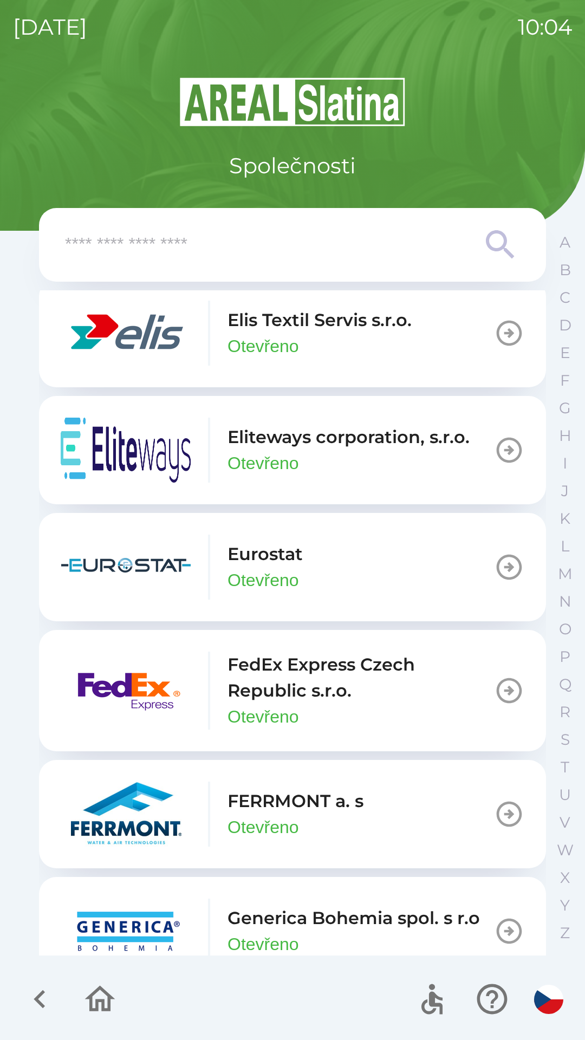
scroll to position [3199, 0]
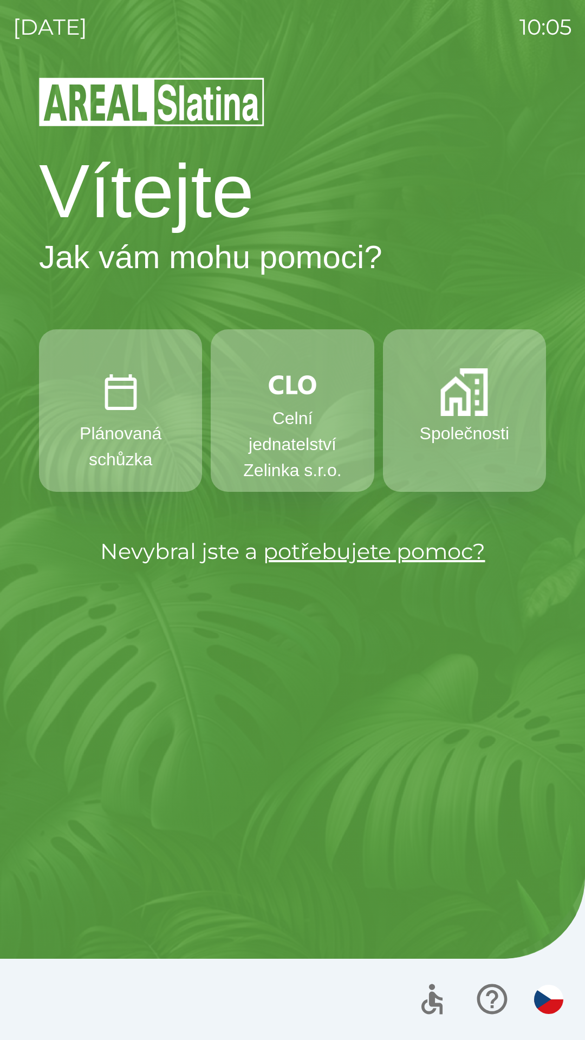
click at [452, 420] on p "Společnosti" at bounding box center [464, 433] width 89 height 26
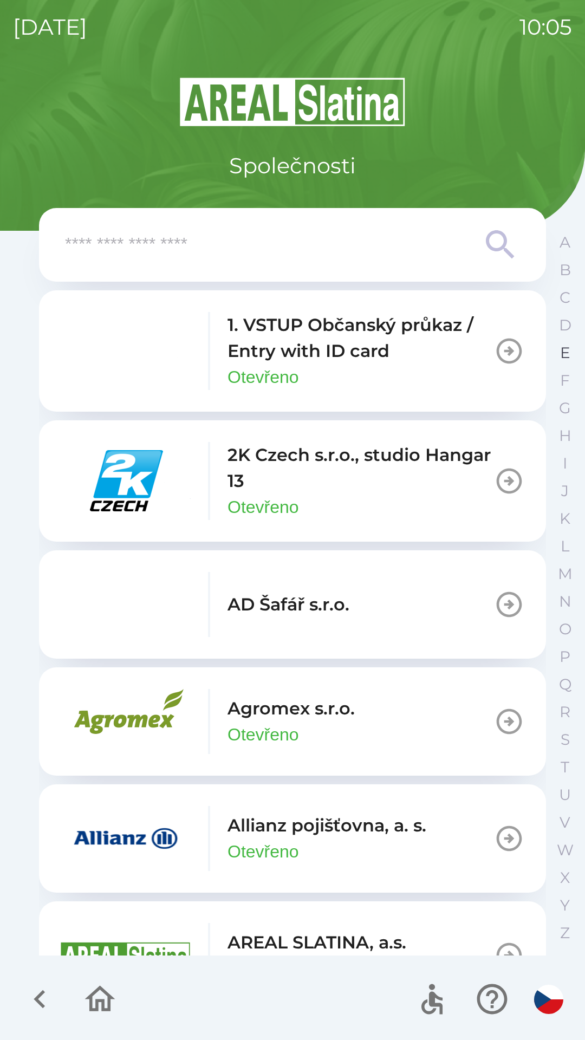
click at [556, 359] on button "E" at bounding box center [565, 353] width 27 height 28
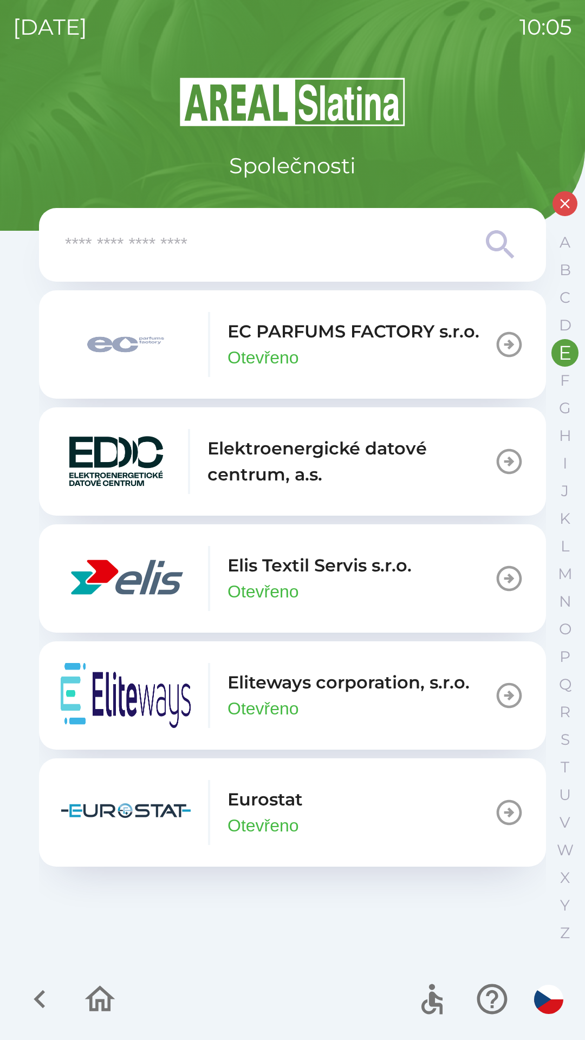
click at [111, 234] on input "text" at bounding box center [271, 245] width 412 height 30
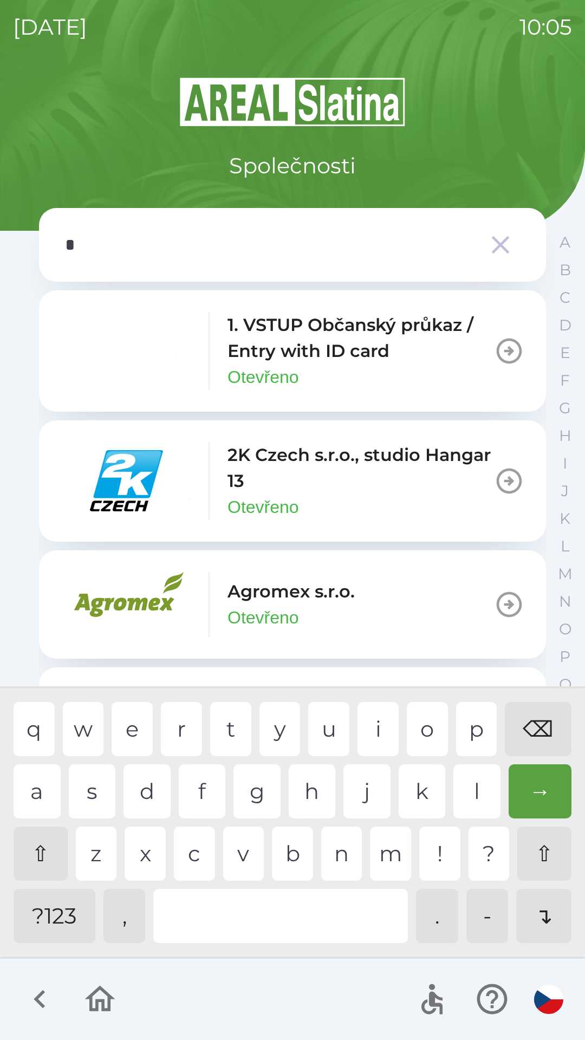
click at [139, 728] on div "e" at bounding box center [132, 729] width 41 height 54
type input "**"
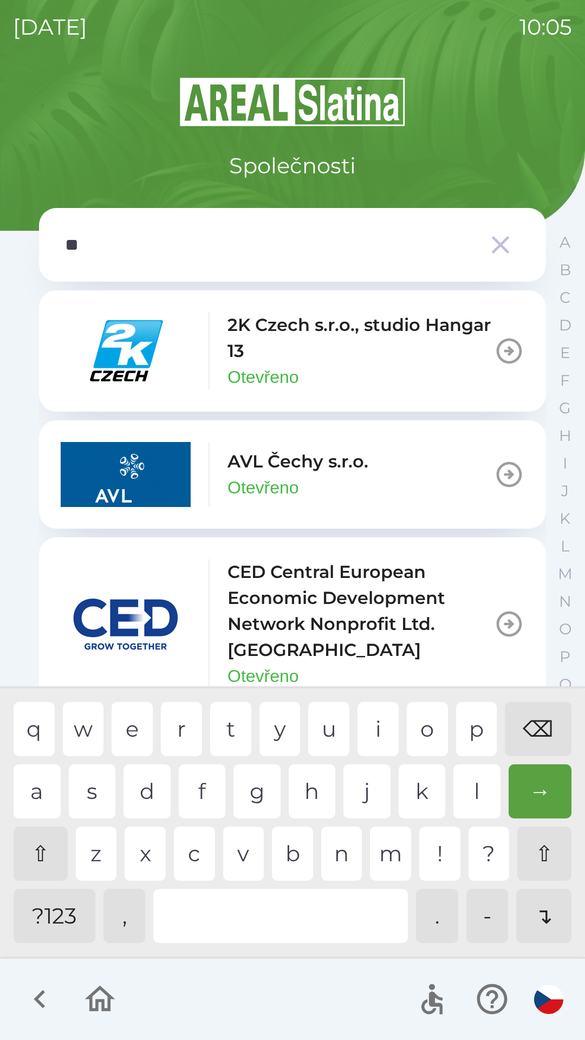
click at [194, 853] on div "c" at bounding box center [194, 854] width 41 height 54
click at [560, 246] on p "A" at bounding box center [565, 242] width 11 height 19
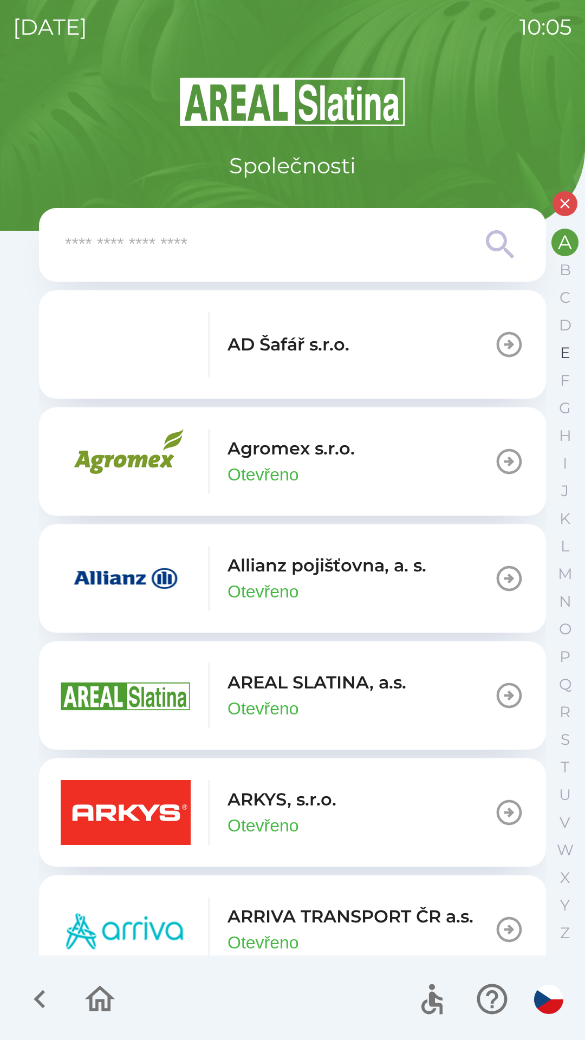
click at [552, 355] on button "E" at bounding box center [565, 353] width 27 height 28
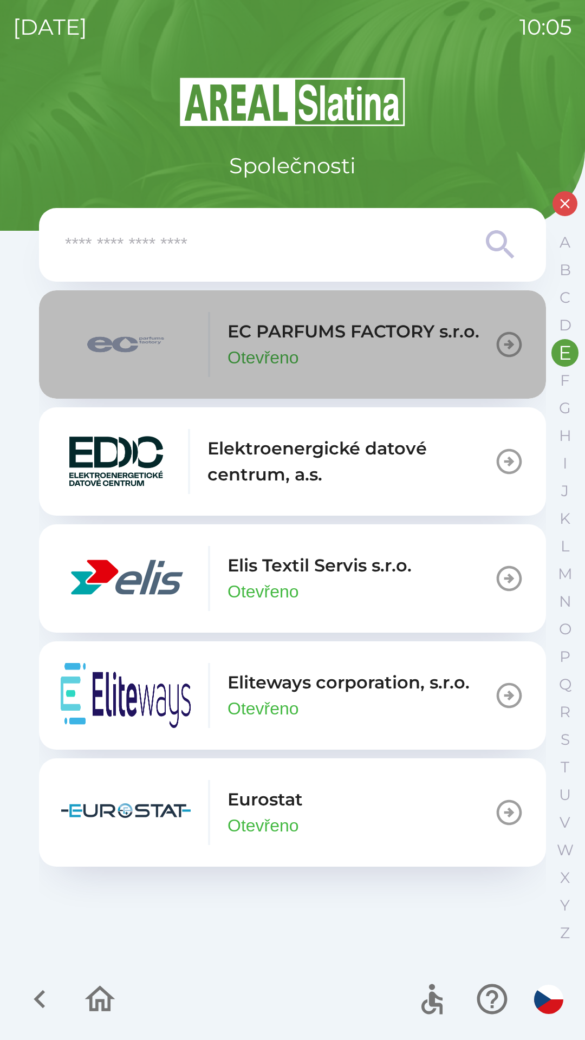
click at [284, 334] on p "EC PARFUMS FACTORY s.r.o." at bounding box center [354, 332] width 252 height 26
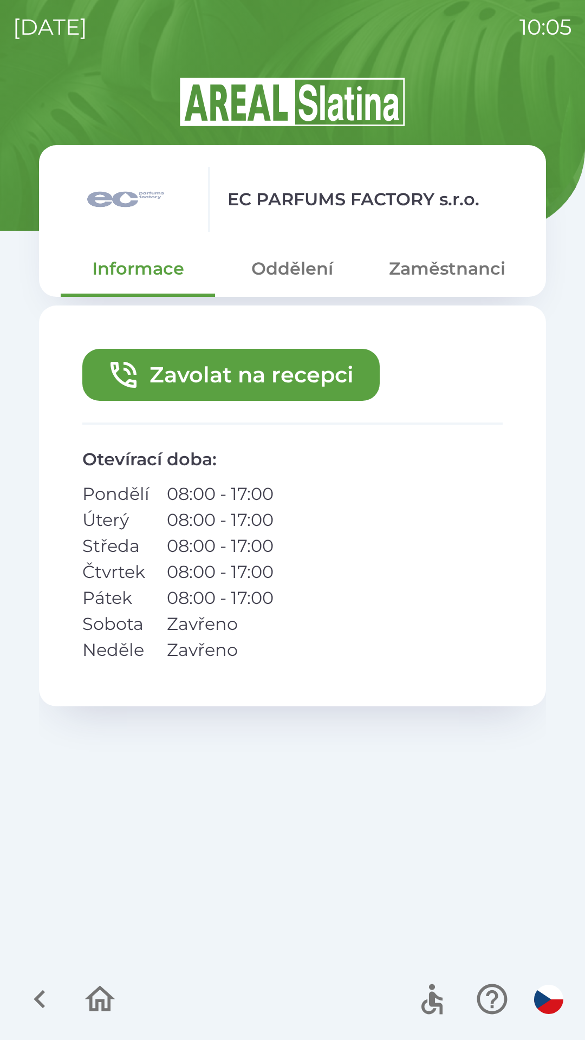
click at [194, 377] on button "Zavolat na recepci" at bounding box center [230, 375] width 297 height 52
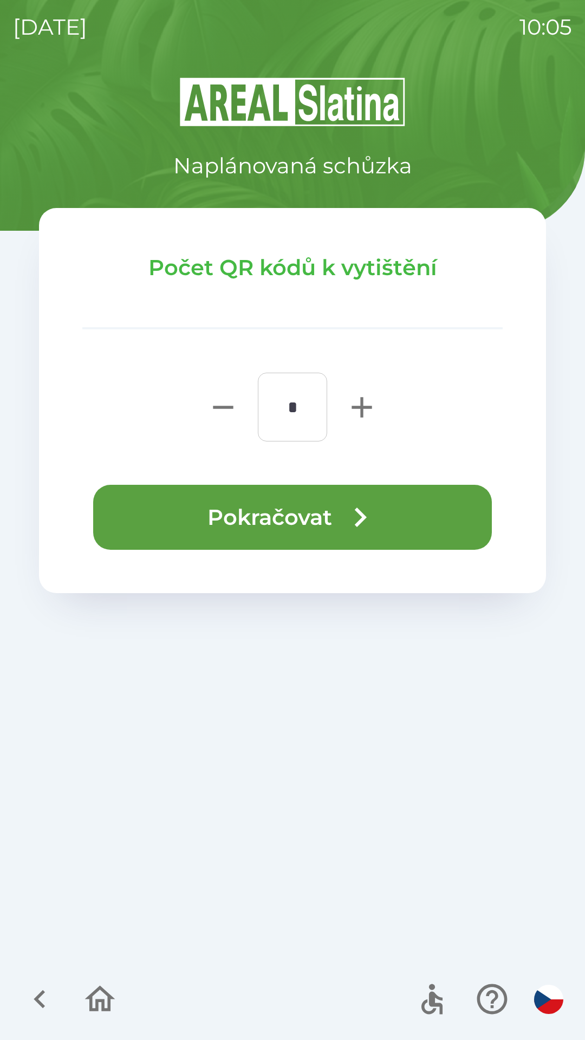
click at [196, 511] on button "Pokračovat" at bounding box center [292, 517] width 399 height 65
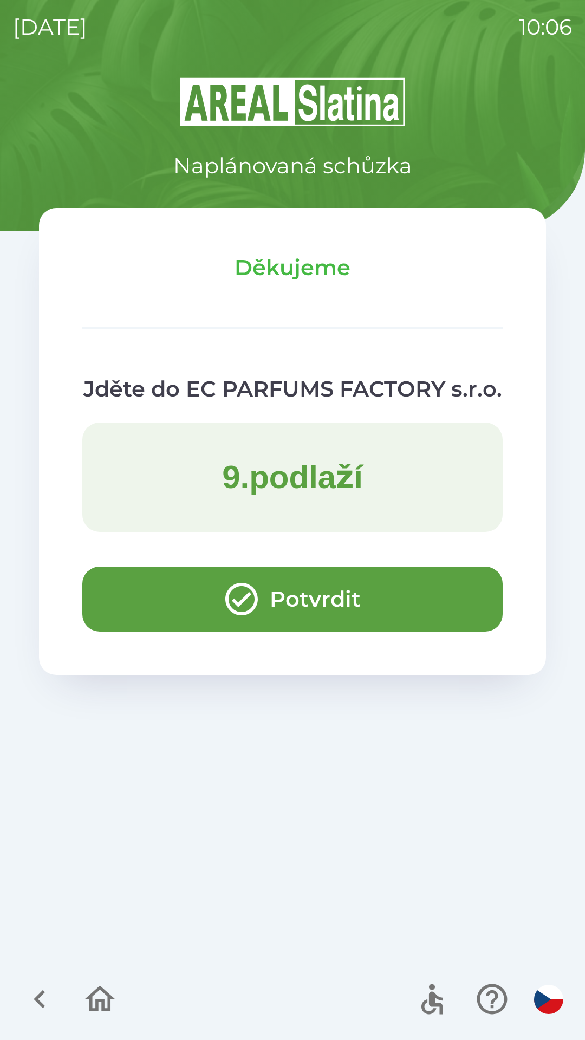
click at [153, 597] on button "Potvrdit" at bounding box center [292, 599] width 420 height 65
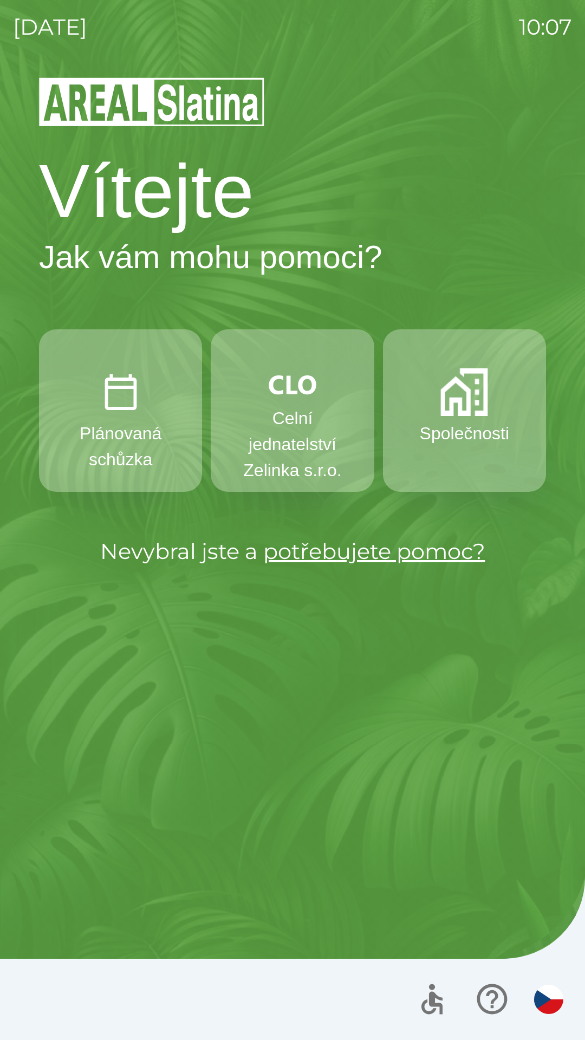
click at [448, 405] on img "button" at bounding box center [464, 392] width 48 height 48
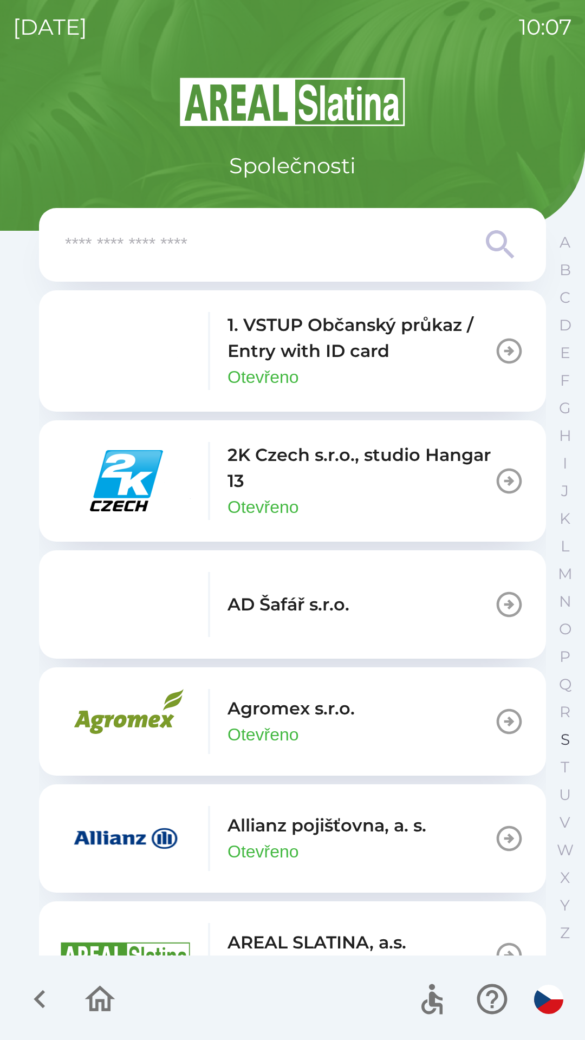
click at [561, 732] on p "S" at bounding box center [565, 739] width 9 height 19
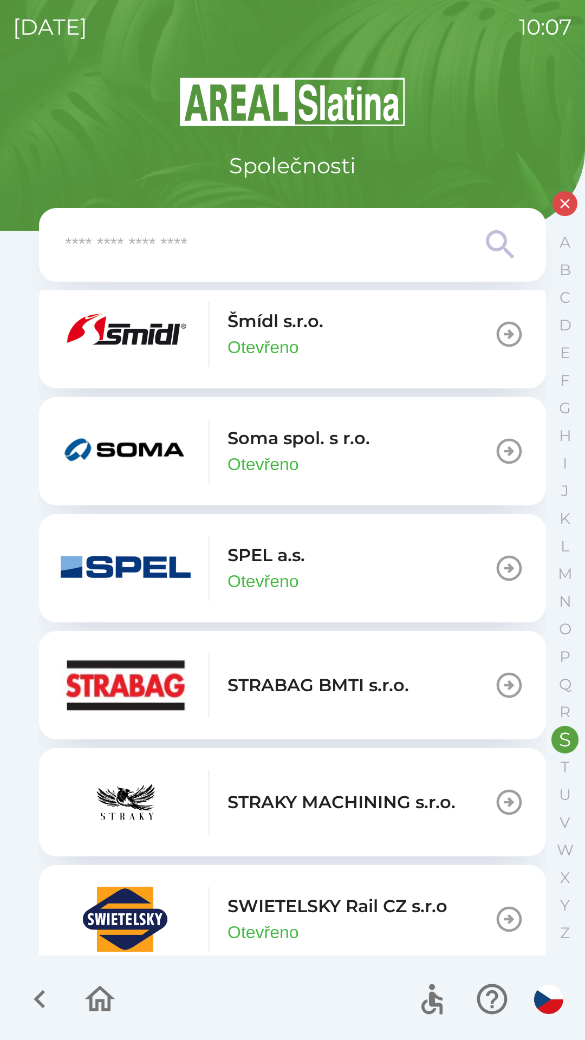
scroll to position [262, 0]
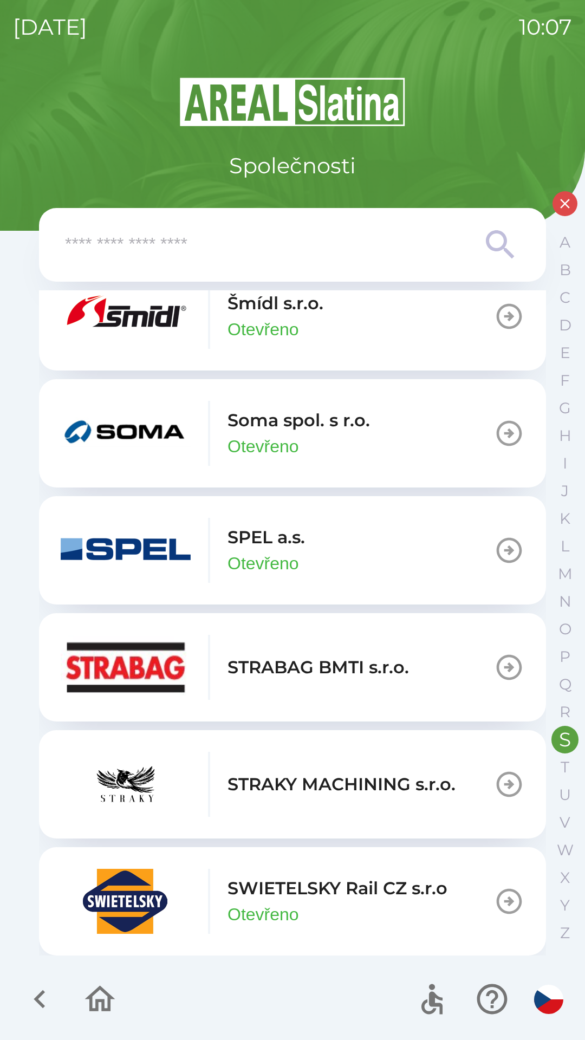
click at [349, 894] on p "SWIETELSKY Rail CZ s.r.o" at bounding box center [338, 889] width 220 height 26
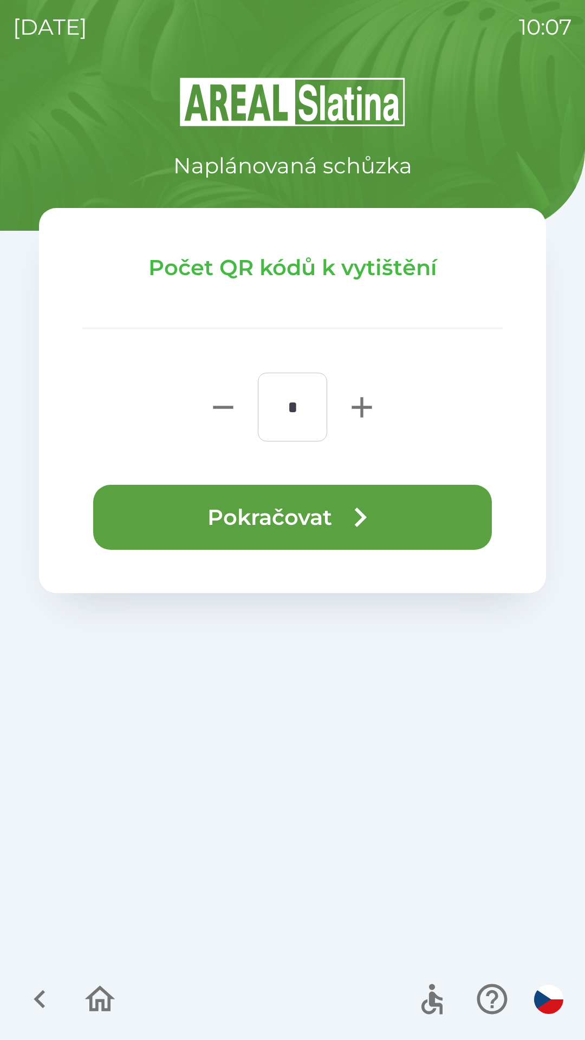
click at [349, 398] on icon "button" at bounding box center [362, 407] width 35 height 35
type input "*"
click at [325, 520] on button "Pokračovat" at bounding box center [292, 517] width 399 height 65
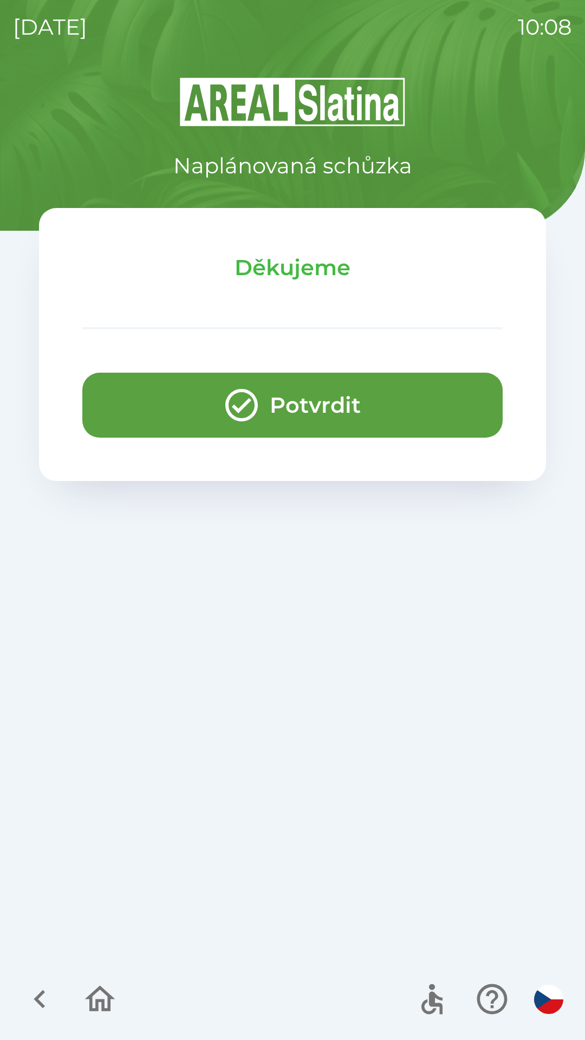
click at [283, 407] on button "Potvrdit" at bounding box center [292, 405] width 420 height 65
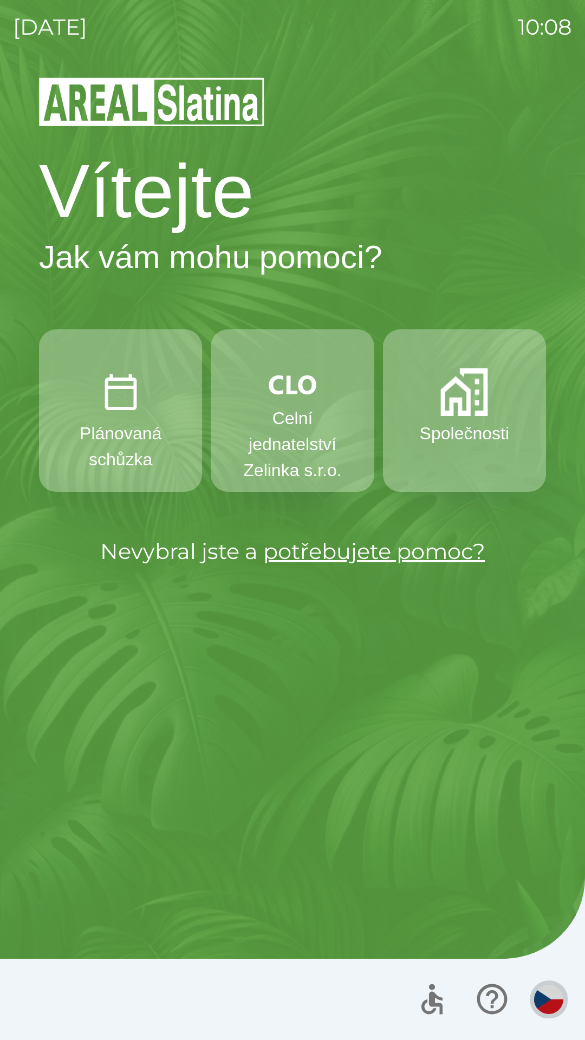
click at [545, 1003] on img "button" at bounding box center [548, 999] width 29 height 29
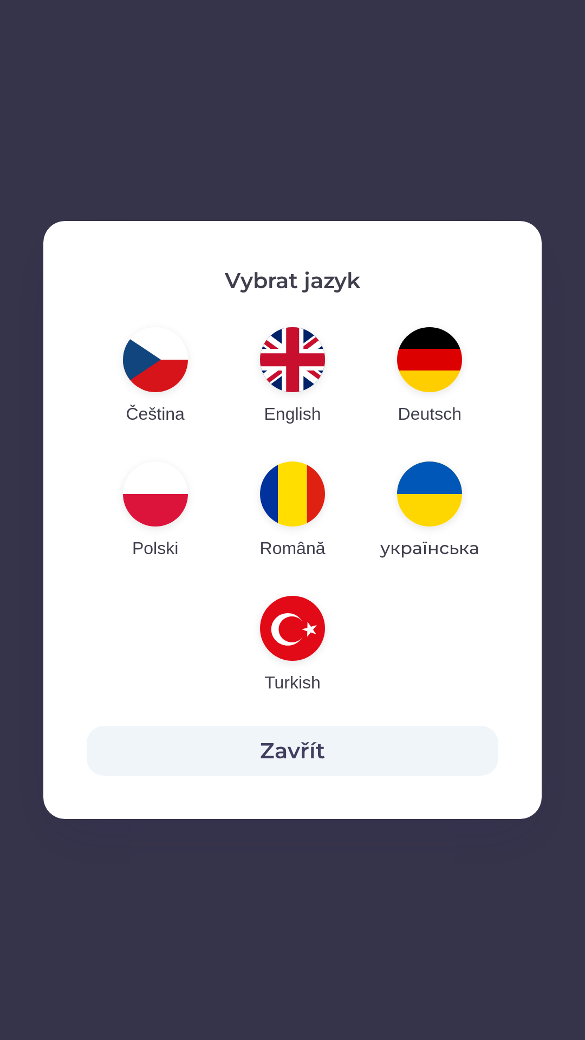
click at [295, 367] on img "button" at bounding box center [292, 359] width 65 height 65
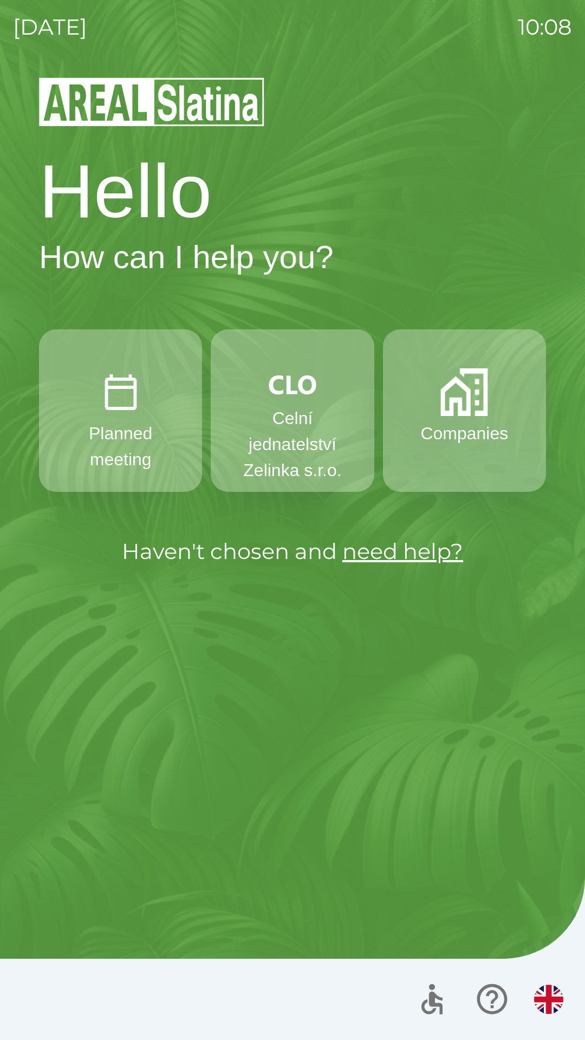
click at [470, 420] on button "Companies" at bounding box center [464, 410] width 163 height 163
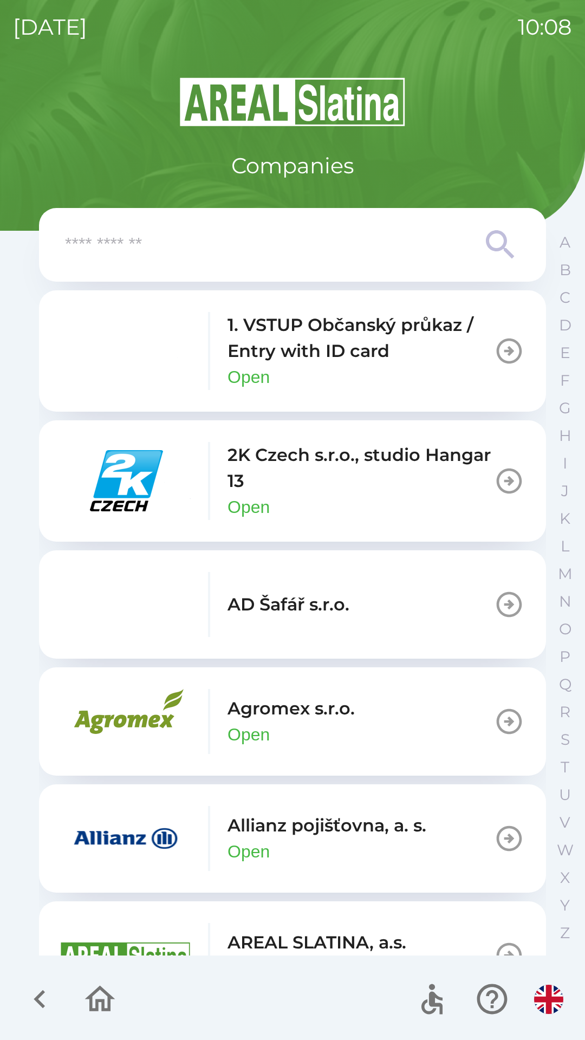
click at [387, 491] on p "2K Czech s.r.o., studio Hangar 13" at bounding box center [361, 468] width 267 height 52
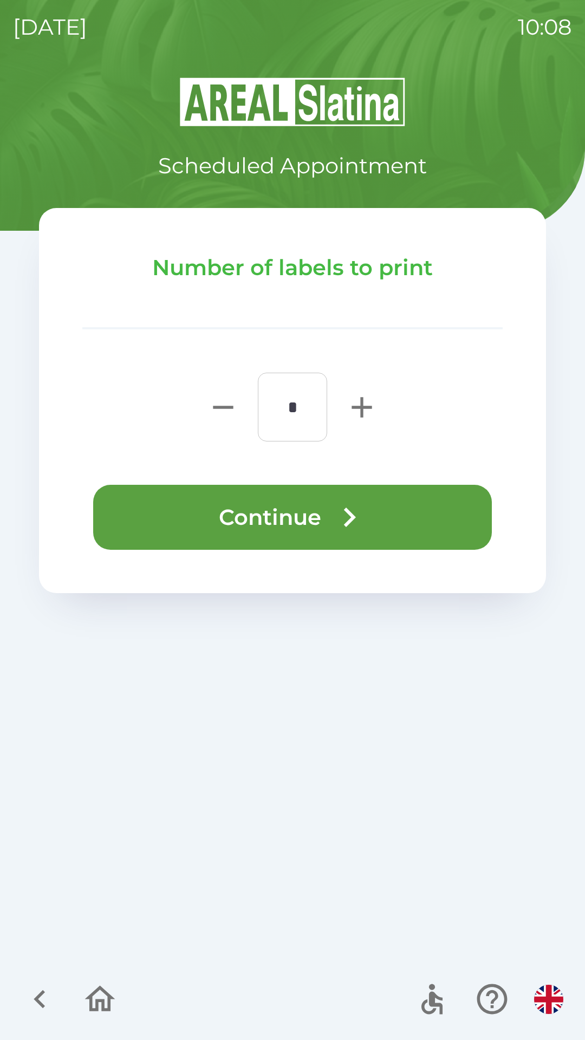
click at [362, 406] on icon "button" at bounding box center [362, 407] width 20 height 20
type input "*"
click at [282, 521] on button "Continue" at bounding box center [292, 517] width 399 height 65
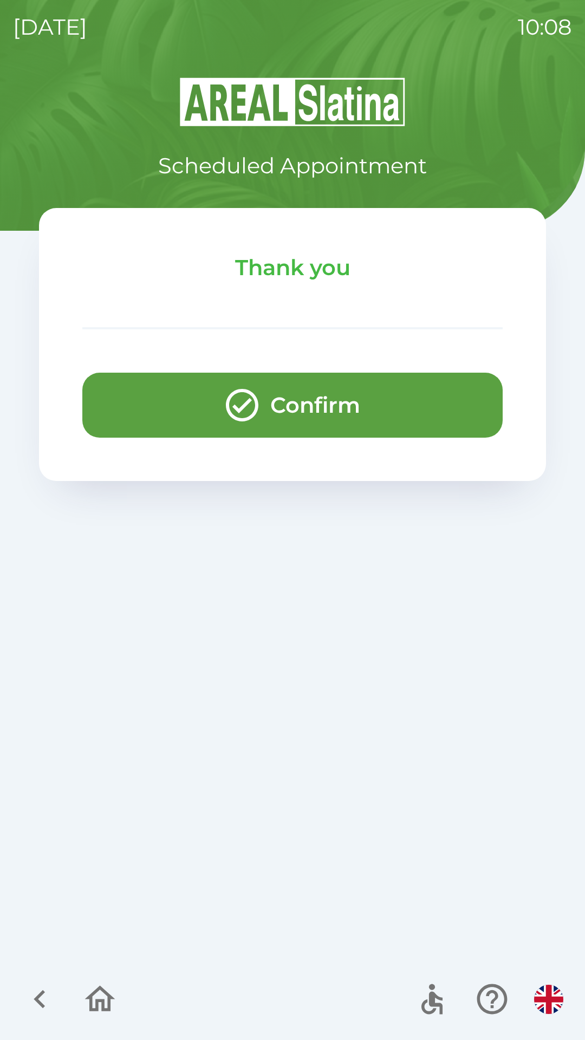
click at [299, 411] on button "Confirm" at bounding box center [292, 405] width 420 height 65
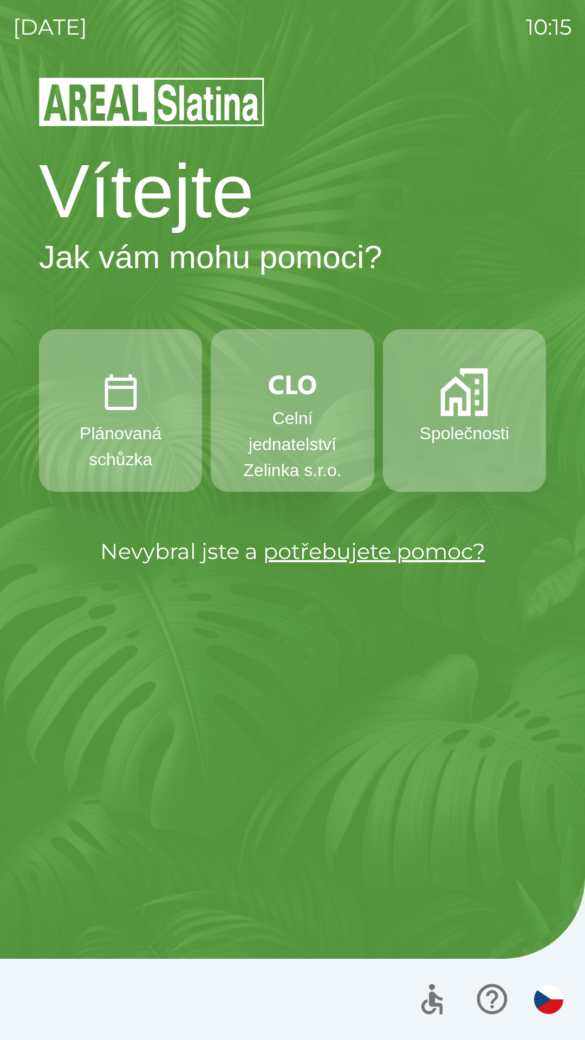
click at [548, 993] on img "button" at bounding box center [548, 999] width 29 height 29
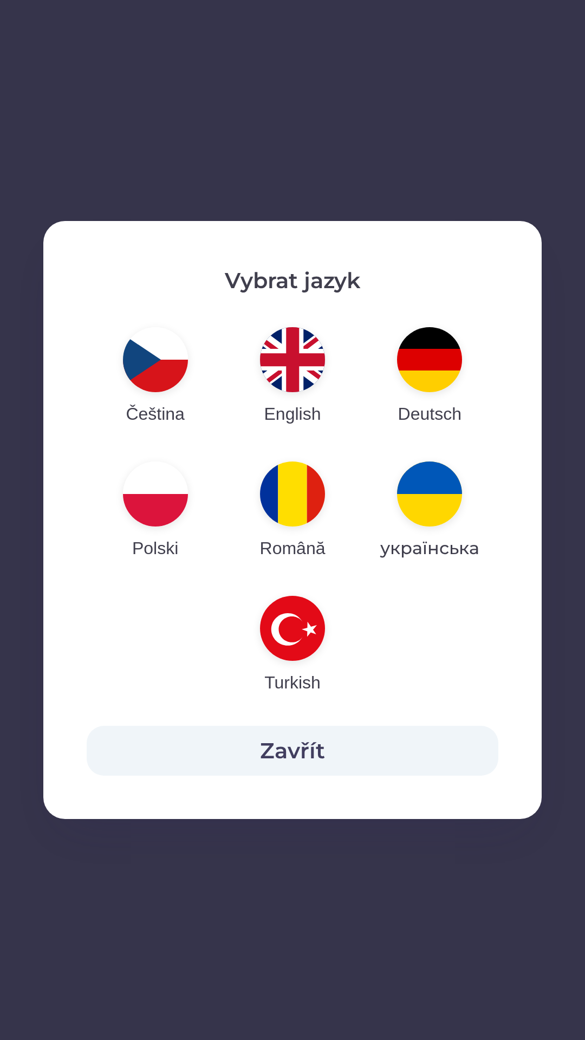
click at [304, 370] on img "button" at bounding box center [292, 359] width 65 height 65
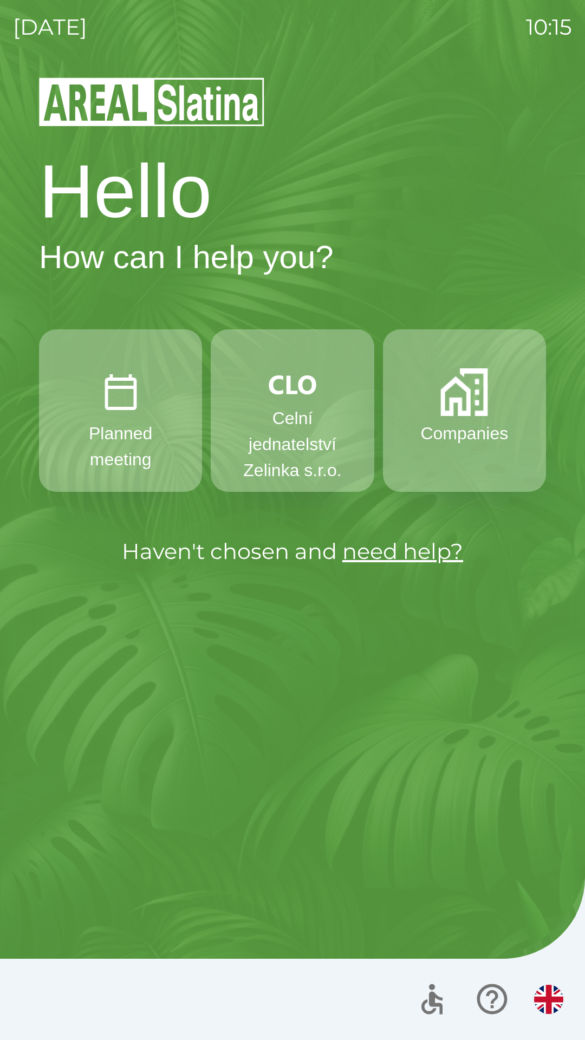
click at [480, 469] on button "Companies" at bounding box center [464, 410] width 163 height 163
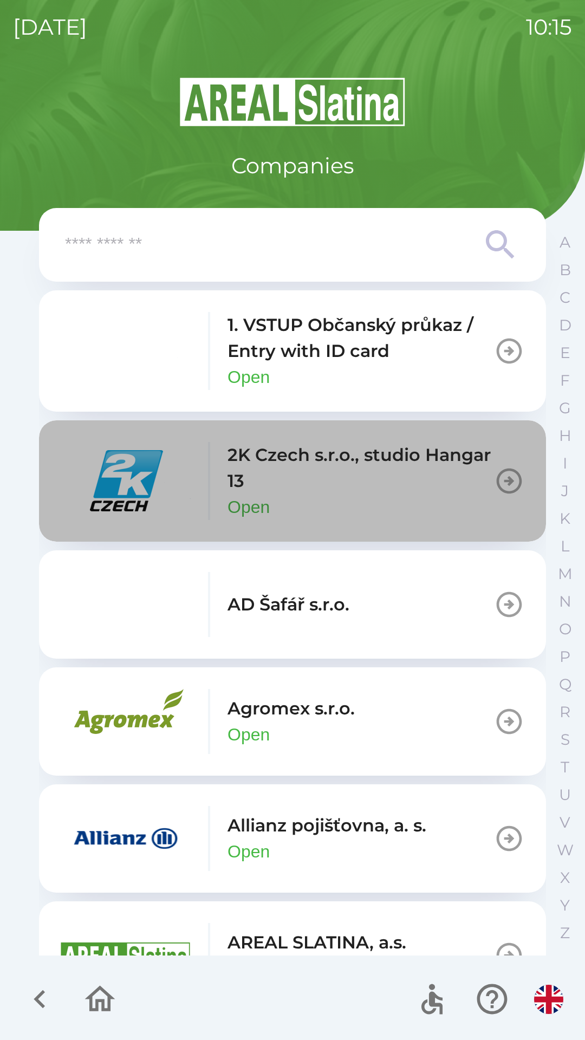
click at [347, 483] on p "2K Czech s.r.o., studio Hangar 13" at bounding box center [361, 468] width 267 height 52
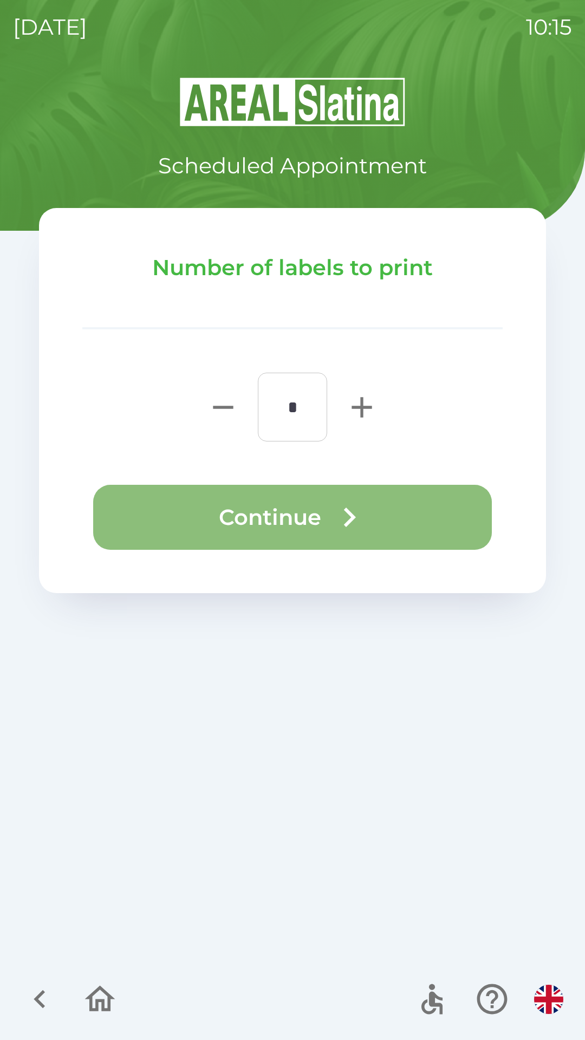
click at [328, 521] on button "Continue" at bounding box center [292, 517] width 399 height 65
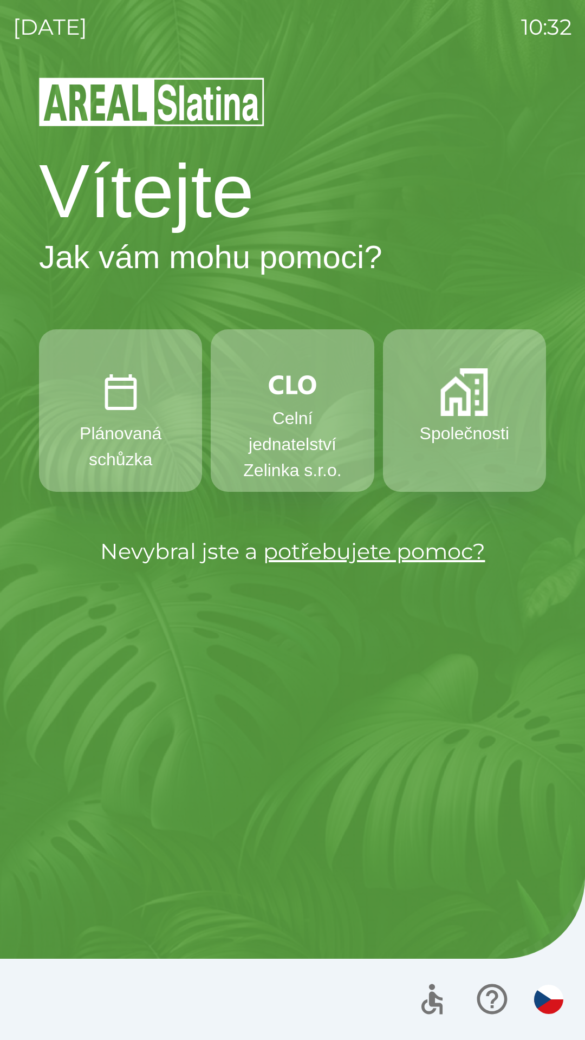
click at [304, 412] on p "Celní jednatelství Zelinka s.r.o." at bounding box center [292, 444] width 111 height 78
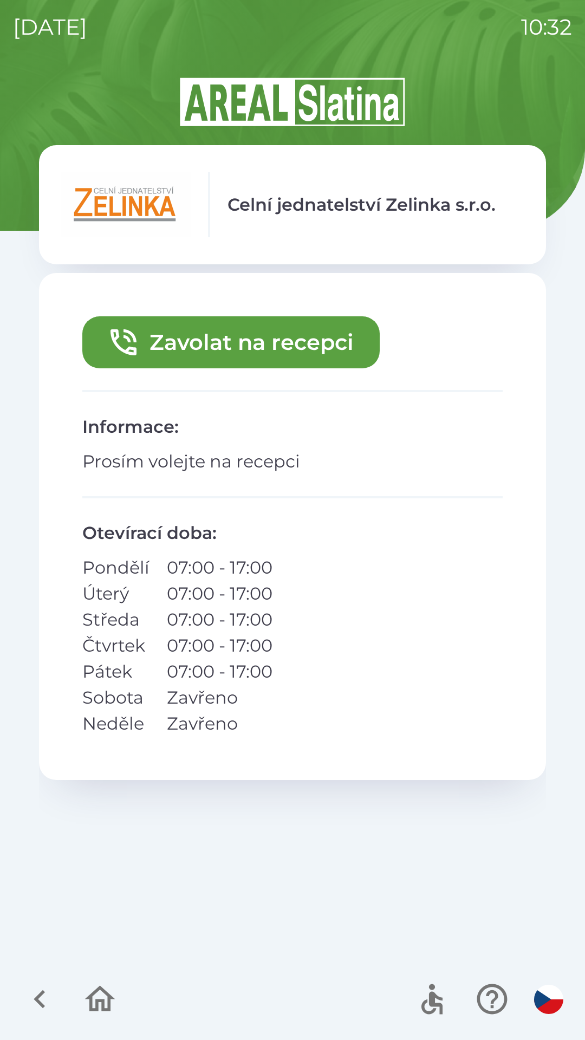
click at [199, 341] on button "Zavolat na recepci" at bounding box center [230, 342] width 297 height 52
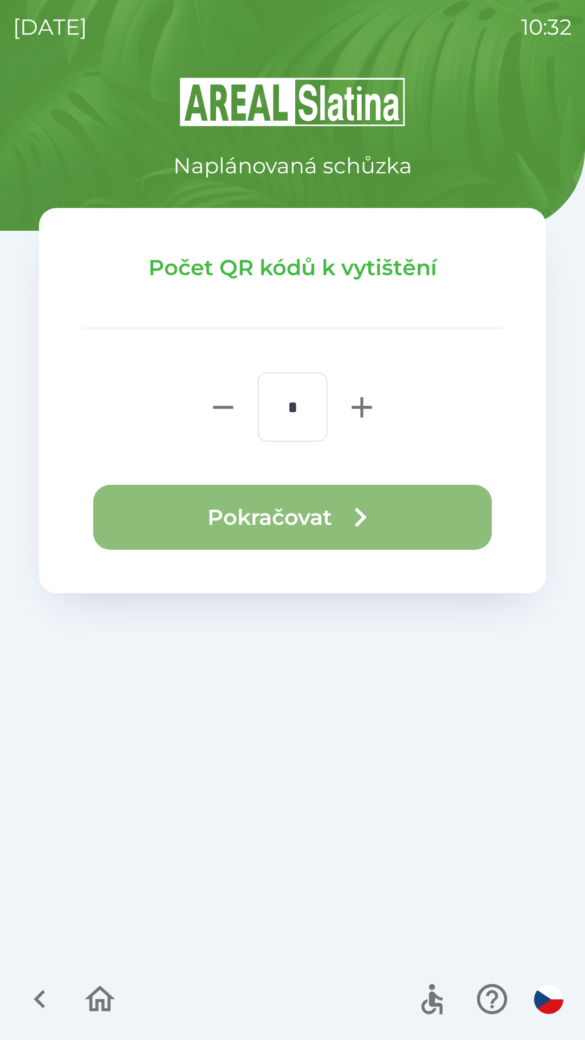
click at [295, 508] on button "Pokračovat" at bounding box center [292, 517] width 399 height 65
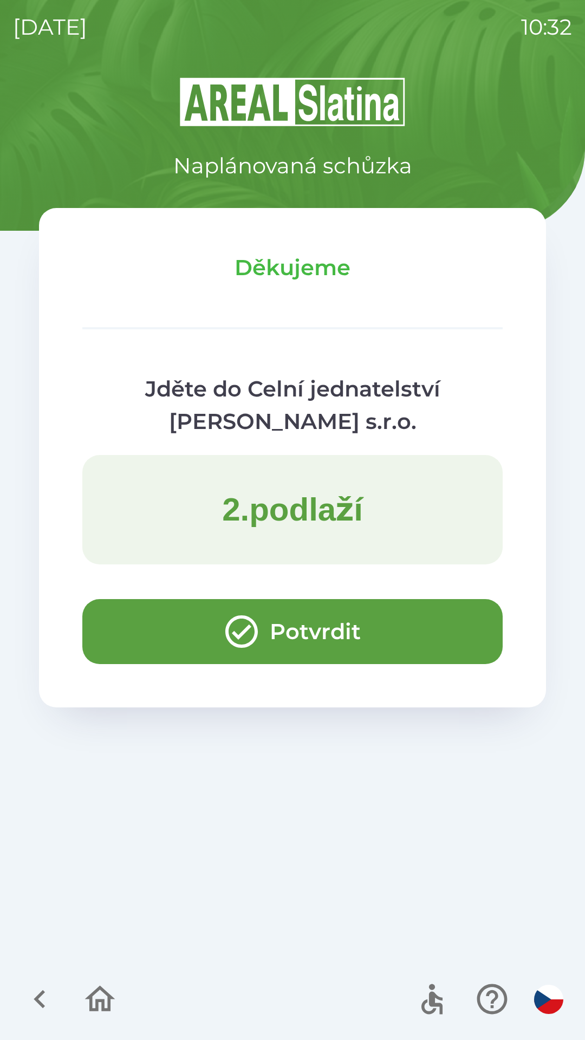
click at [160, 608] on button "Potvrdit" at bounding box center [292, 631] width 420 height 65
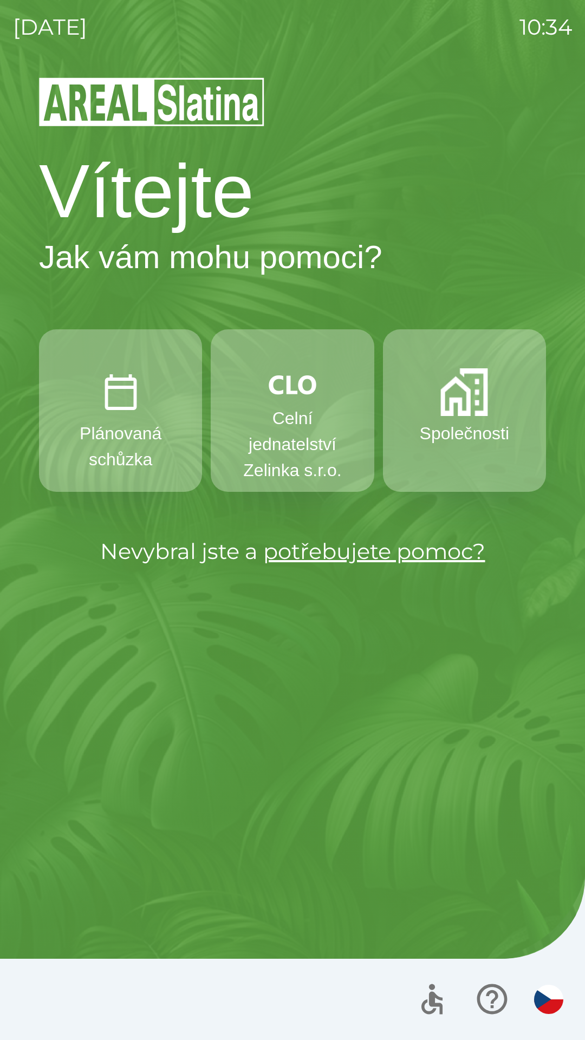
click at [303, 438] on p "Celní jednatelství Zelinka s.r.o." at bounding box center [292, 444] width 111 height 78
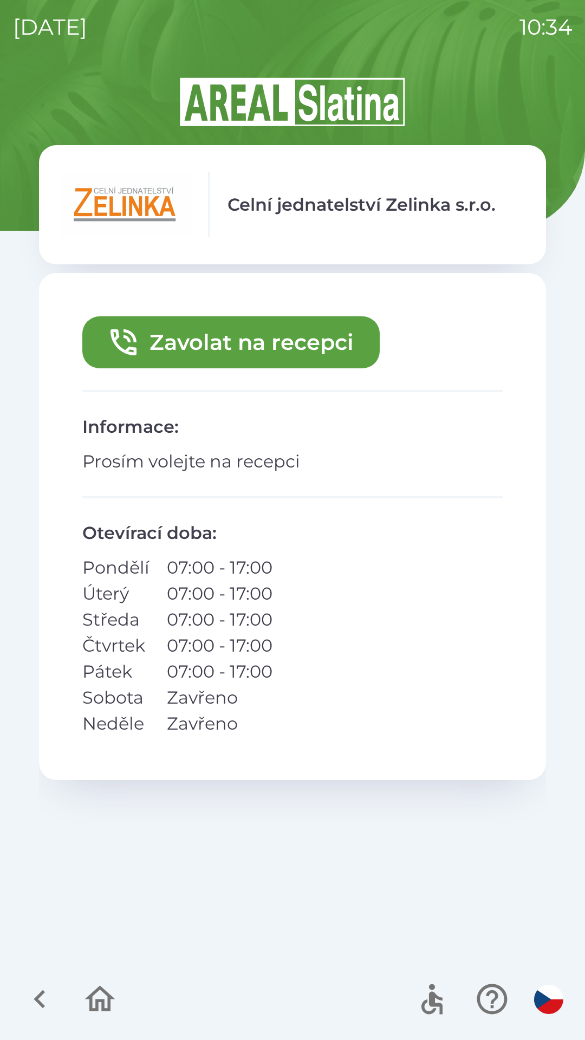
click at [198, 345] on button "Zavolat na recepci" at bounding box center [230, 342] width 297 height 52
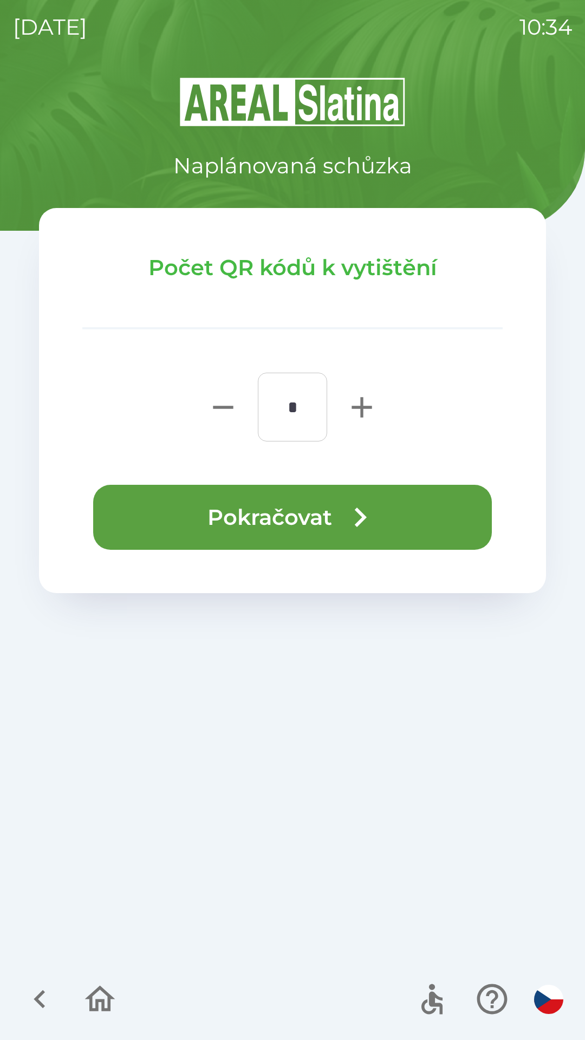
click at [318, 537] on button "Pokračovat" at bounding box center [292, 517] width 399 height 65
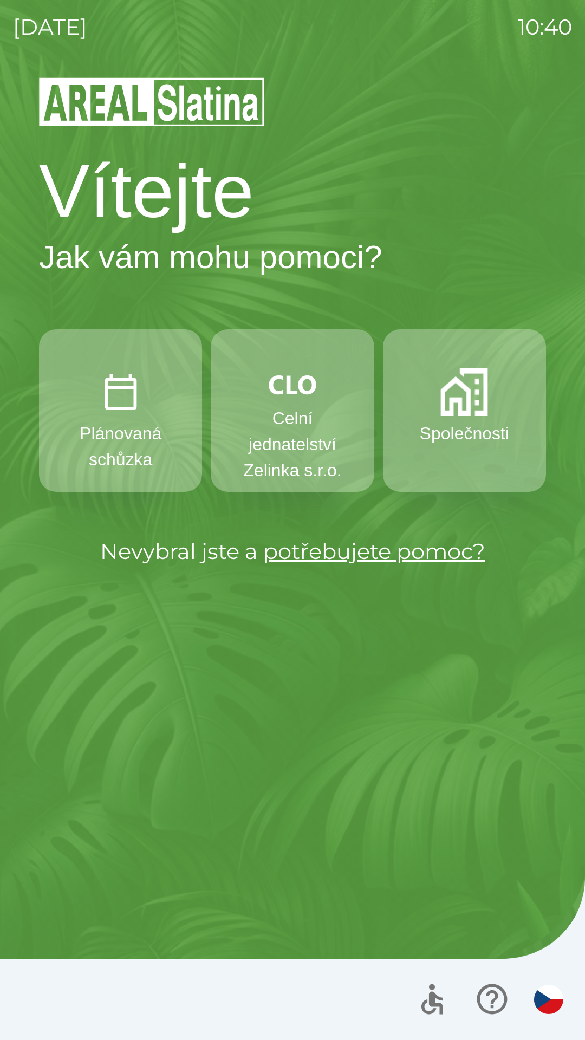
click at [451, 414] on img "button" at bounding box center [464, 392] width 48 height 48
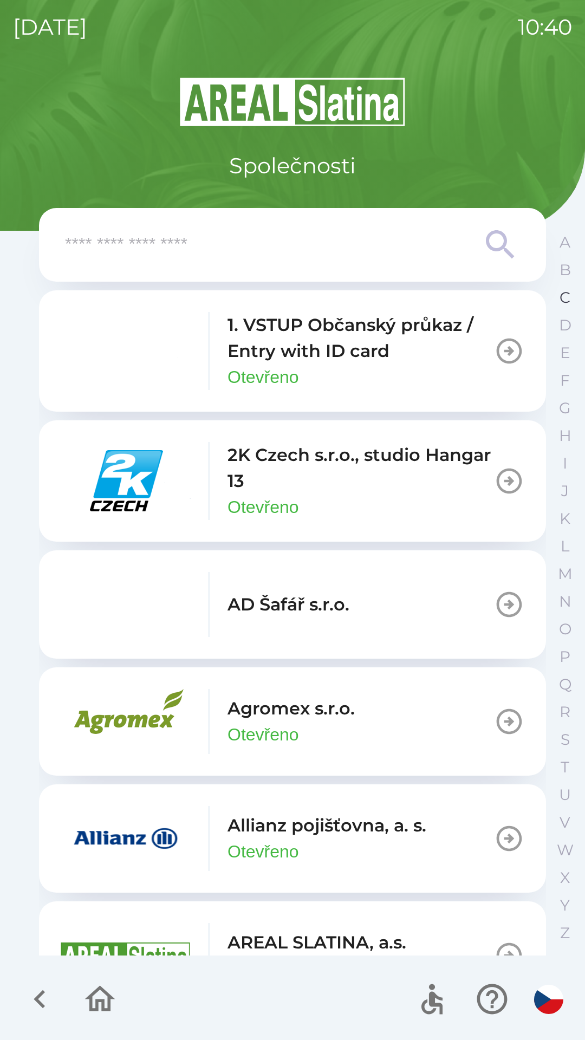
click at [561, 294] on p "C" at bounding box center [565, 297] width 11 height 19
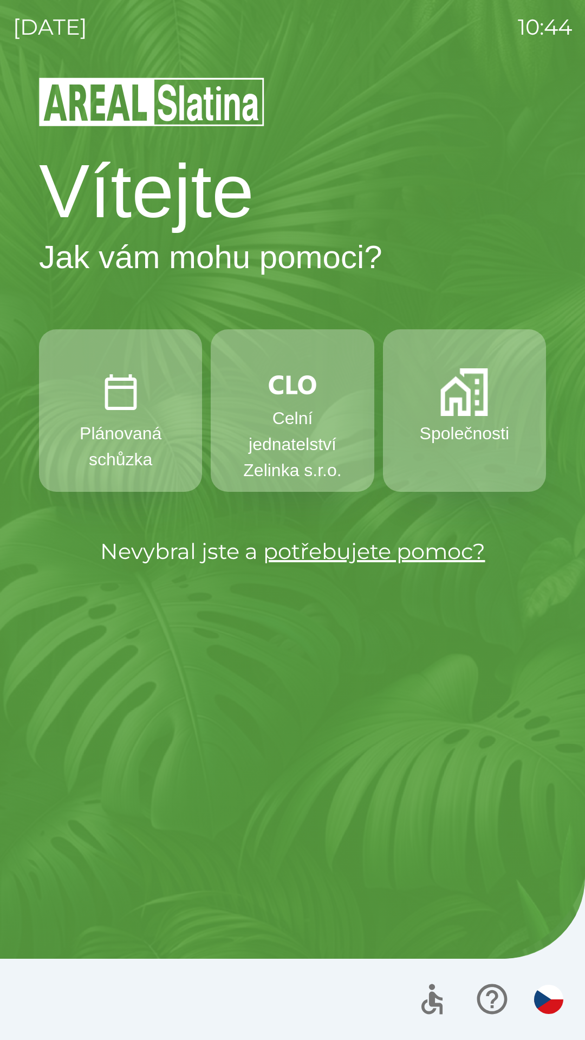
click at [307, 407] on p "Celní jednatelství Zelinka s.r.o." at bounding box center [292, 444] width 111 height 78
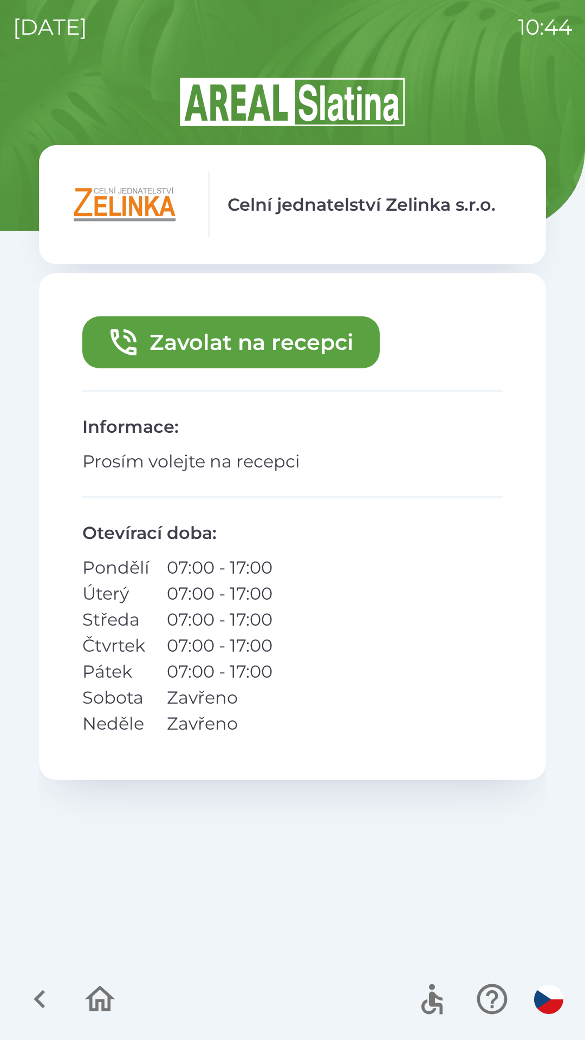
click at [209, 334] on button "Zavolat na recepci" at bounding box center [230, 342] width 297 height 52
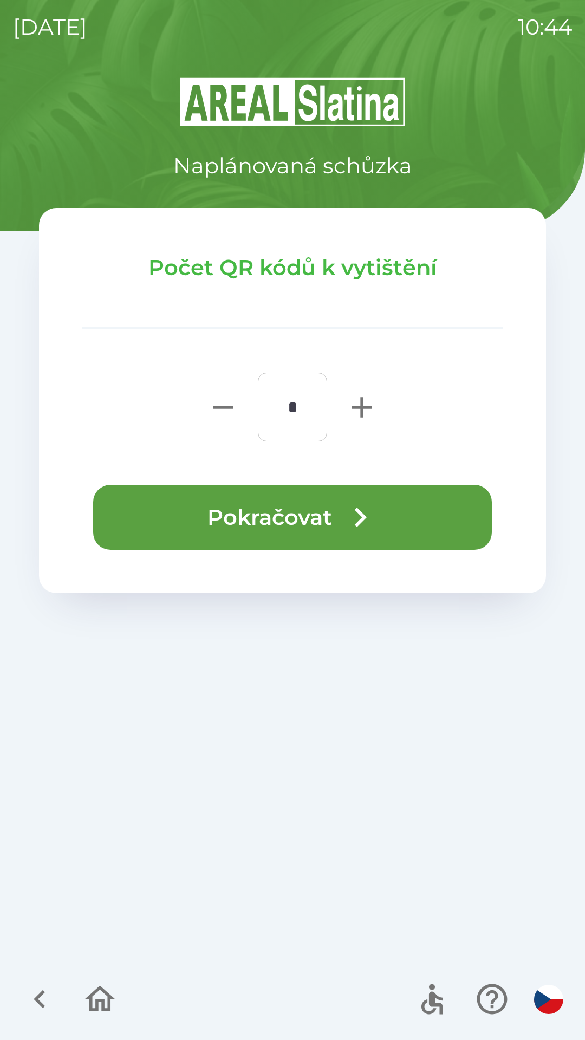
click at [363, 410] on icon "button" at bounding box center [362, 407] width 20 height 20
type input "*"
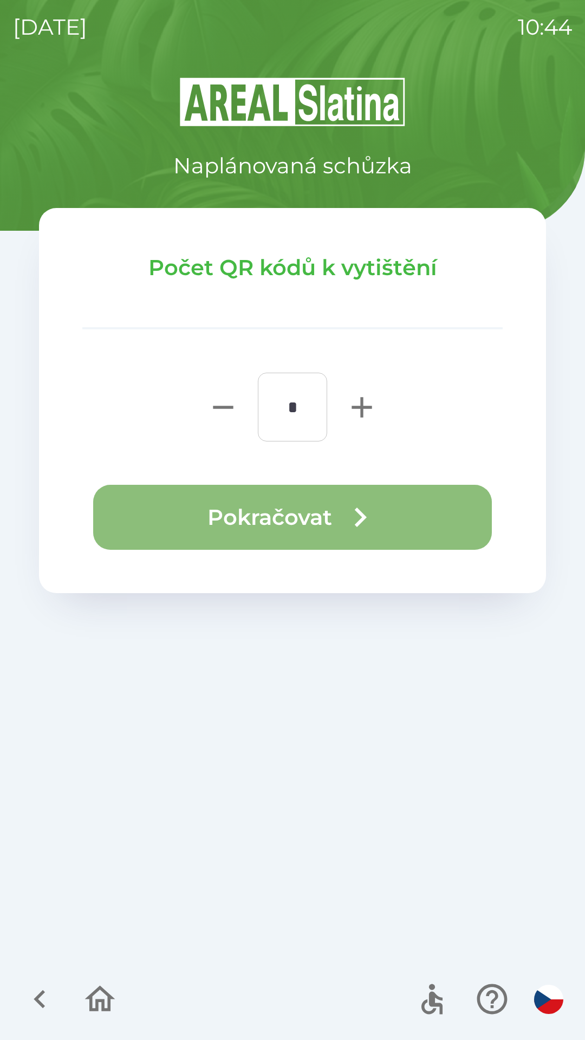
click at [316, 522] on button "Pokračovat" at bounding box center [292, 517] width 399 height 65
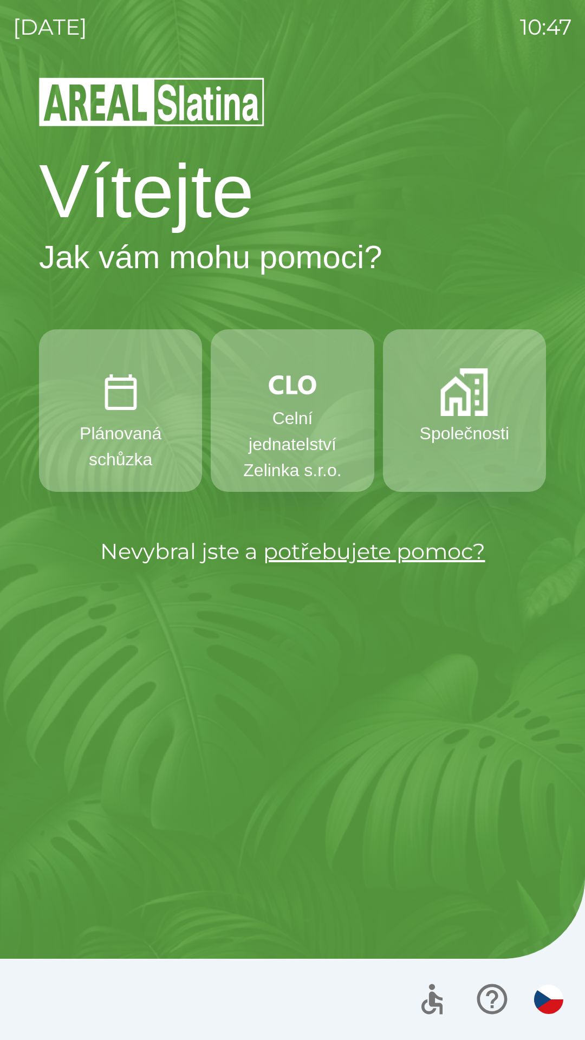
click at [294, 445] on p "Celní jednatelství Zelinka s.r.o." at bounding box center [292, 444] width 111 height 78
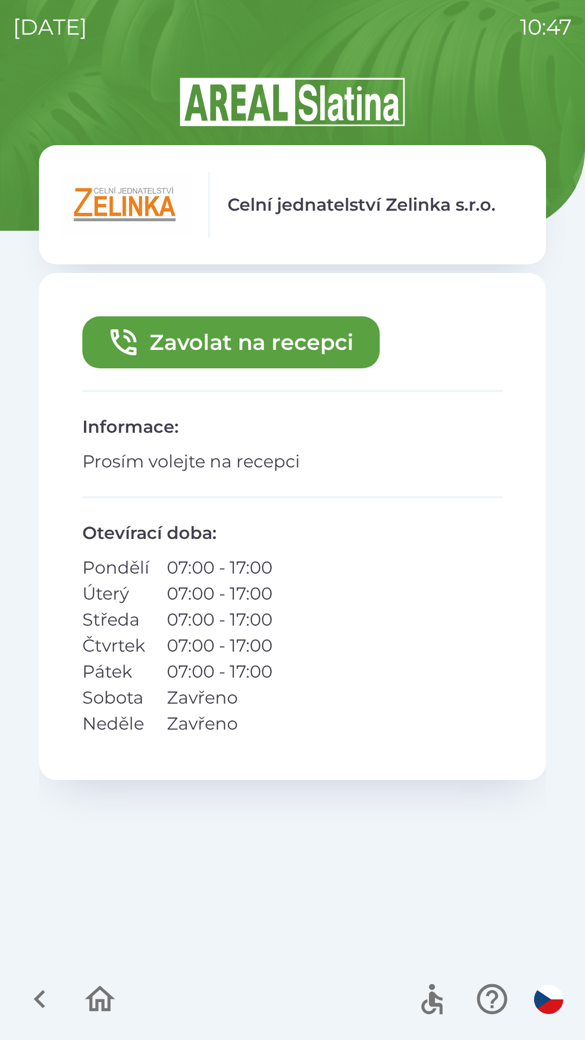
click at [233, 332] on button "Zavolat na recepci" at bounding box center [230, 342] width 297 height 52
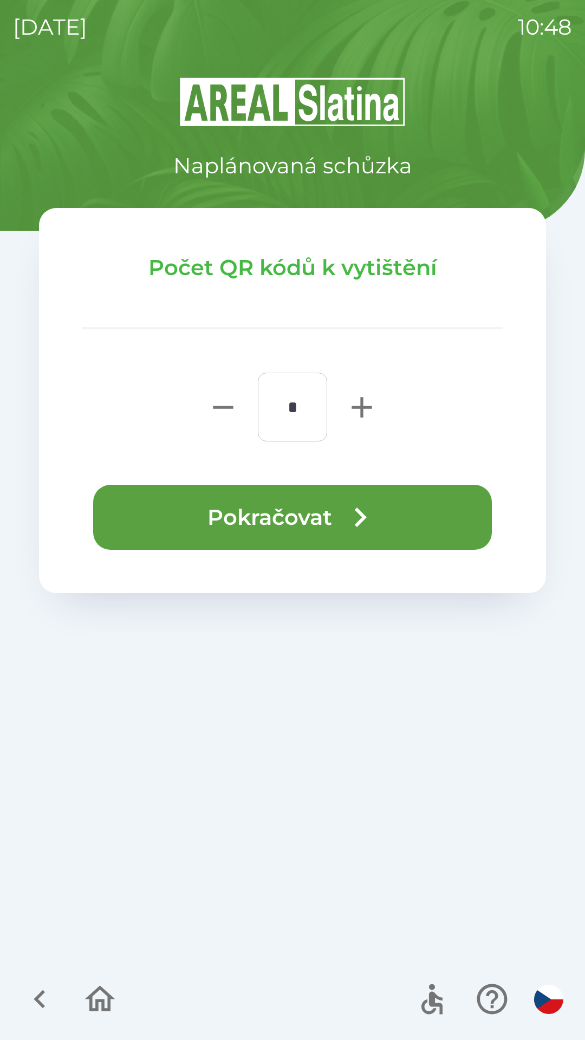
click at [339, 522] on button "Pokračovat" at bounding box center [292, 517] width 399 height 65
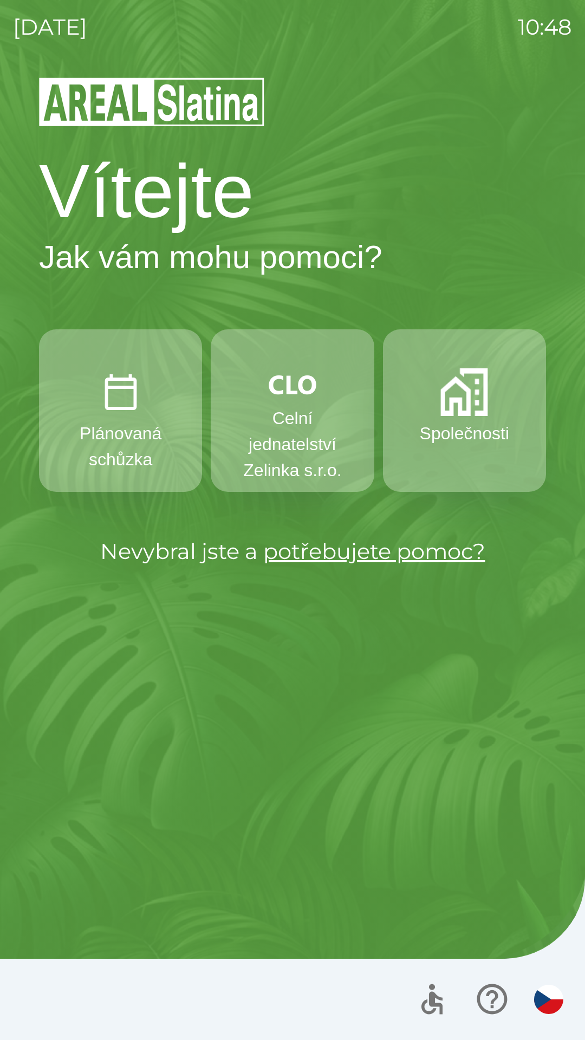
click at [271, 439] on p "Celní jednatelství Zelinka s.r.o." at bounding box center [292, 444] width 111 height 78
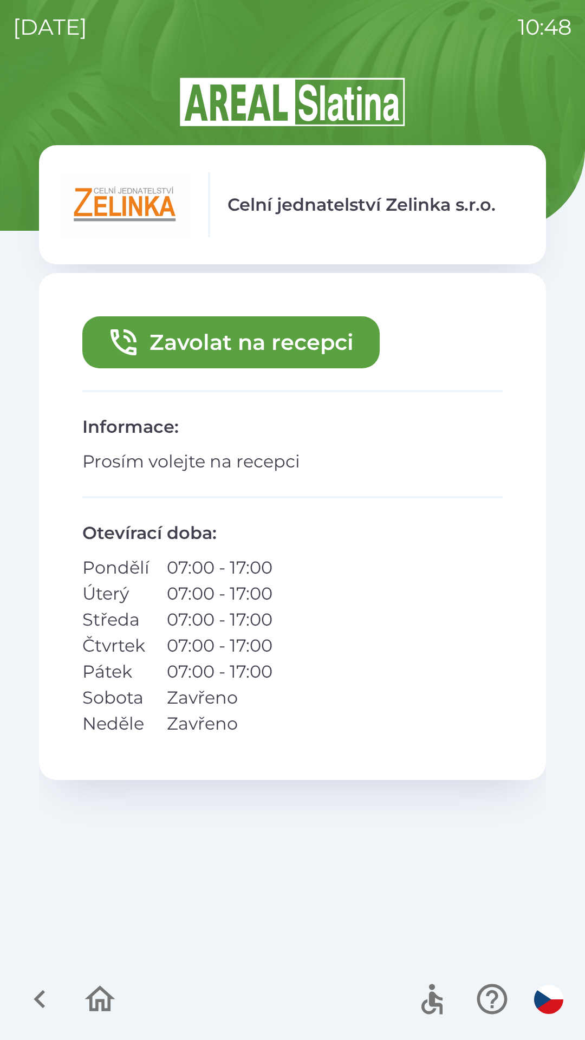
click at [244, 334] on button "Zavolat na recepci" at bounding box center [230, 342] width 297 height 52
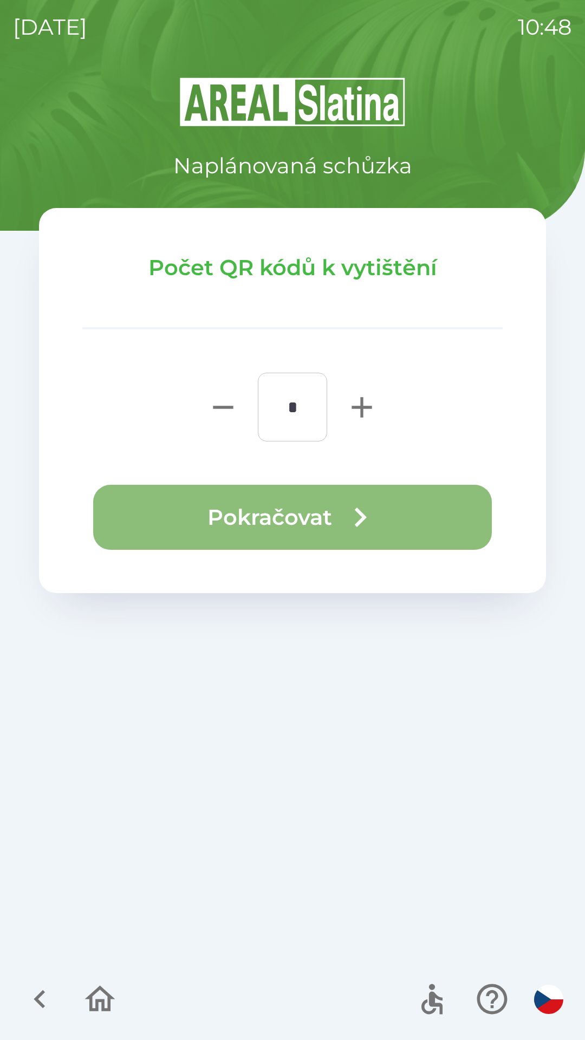
click at [303, 521] on button "Pokračovat" at bounding box center [292, 517] width 399 height 65
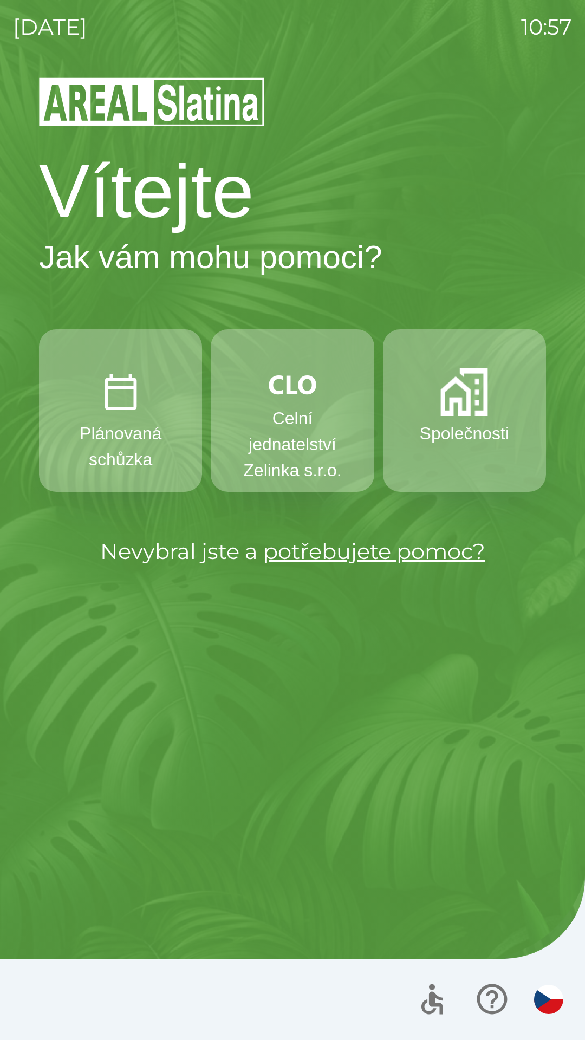
click at [446, 432] on p "Společnosti" at bounding box center [464, 433] width 89 height 26
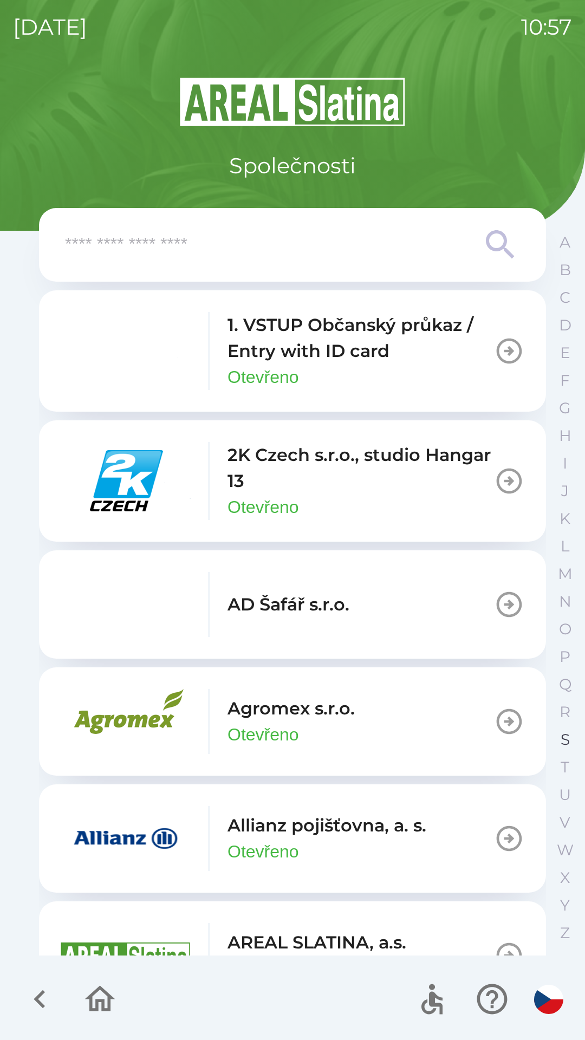
click at [560, 732] on button "S" at bounding box center [565, 740] width 27 height 28
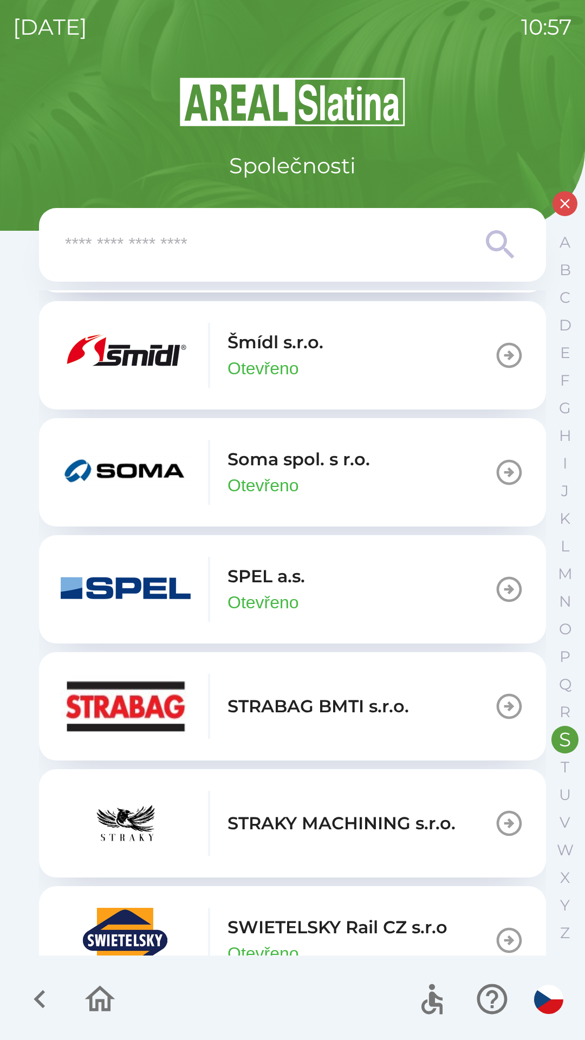
scroll to position [262, 0]
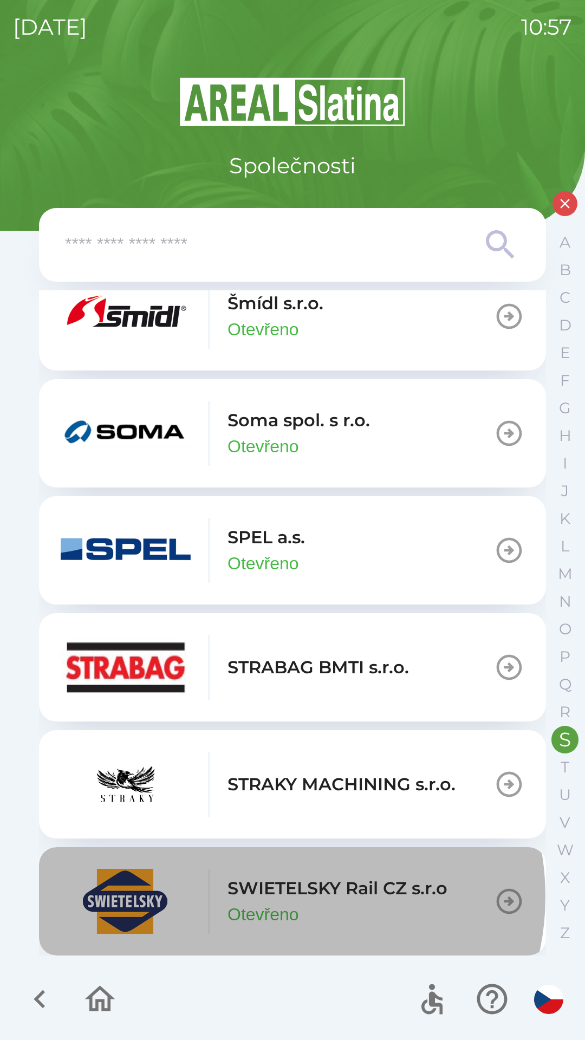
click at [283, 897] on p "SWIETELSKY Rail CZ s.r.o" at bounding box center [338, 889] width 220 height 26
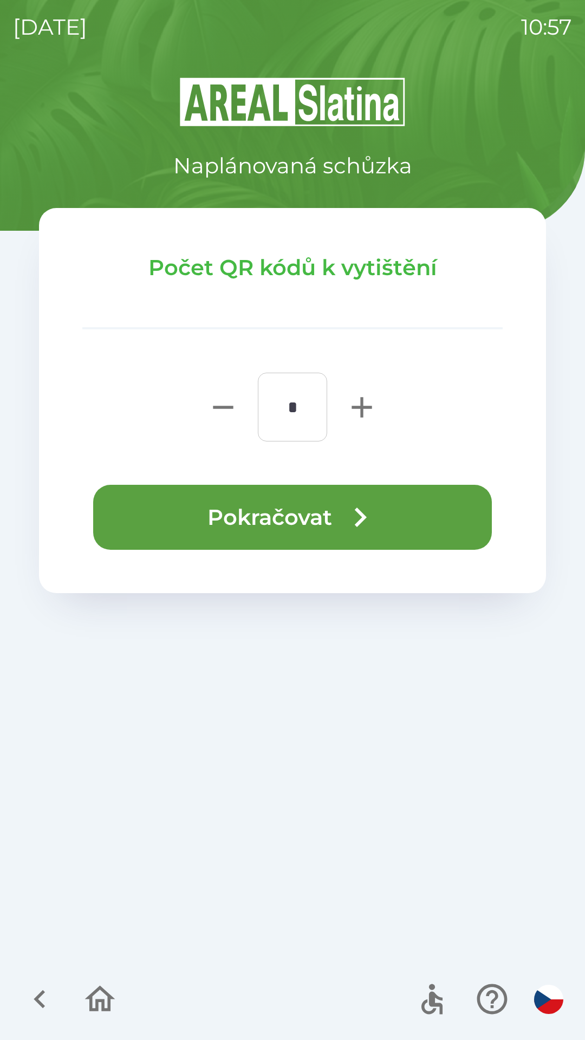
click at [309, 519] on button "Pokračovat" at bounding box center [292, 517] width 399 height 65
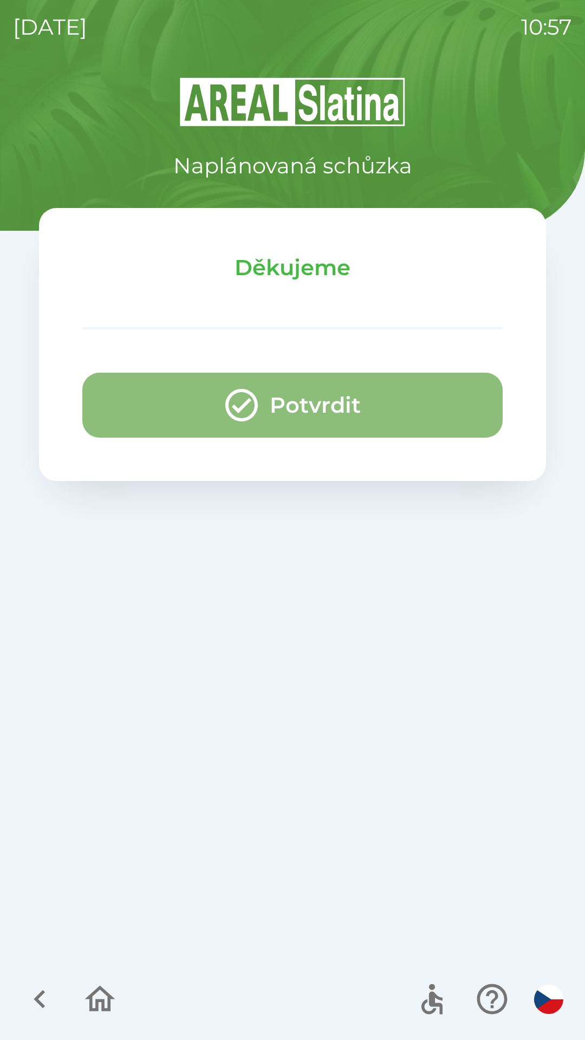
click at [296, 395] on button "Potvrdit" at bounding box center [292, 405] width 420 height 65
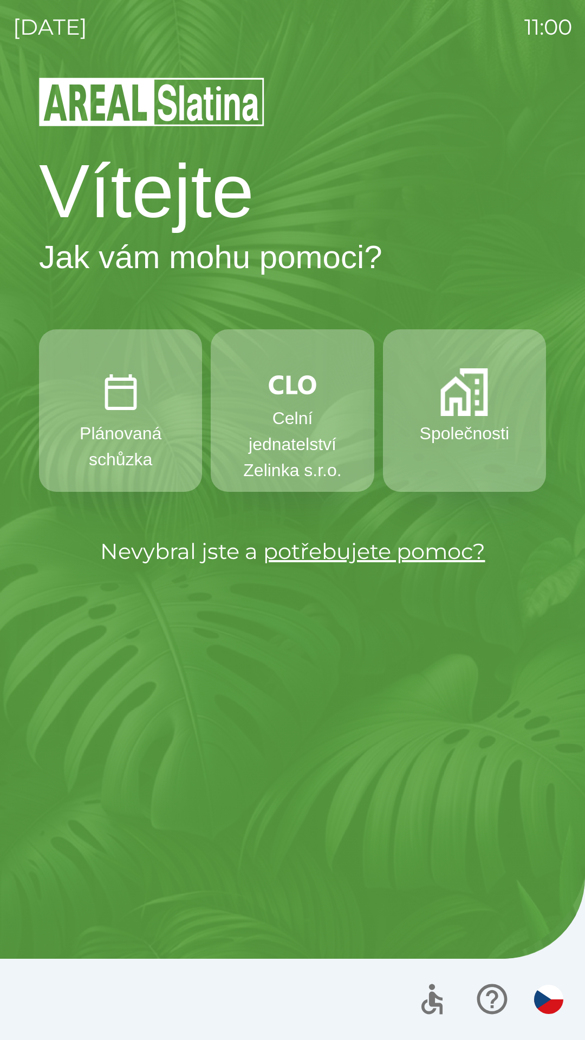
click at [288, 406] on p "Celní jednatelství Zelinka s.r.o." at bounding box center [292, 444] width 111 height 78
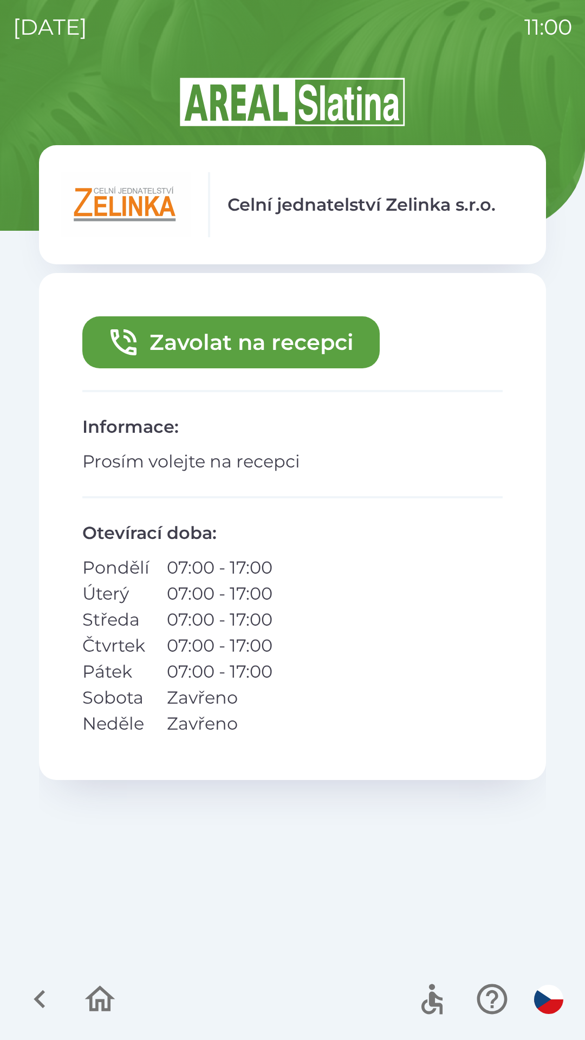
click at [271, 358] on button "Zavolat na recepci" at bounding box center [230, 342] width 297 height 52
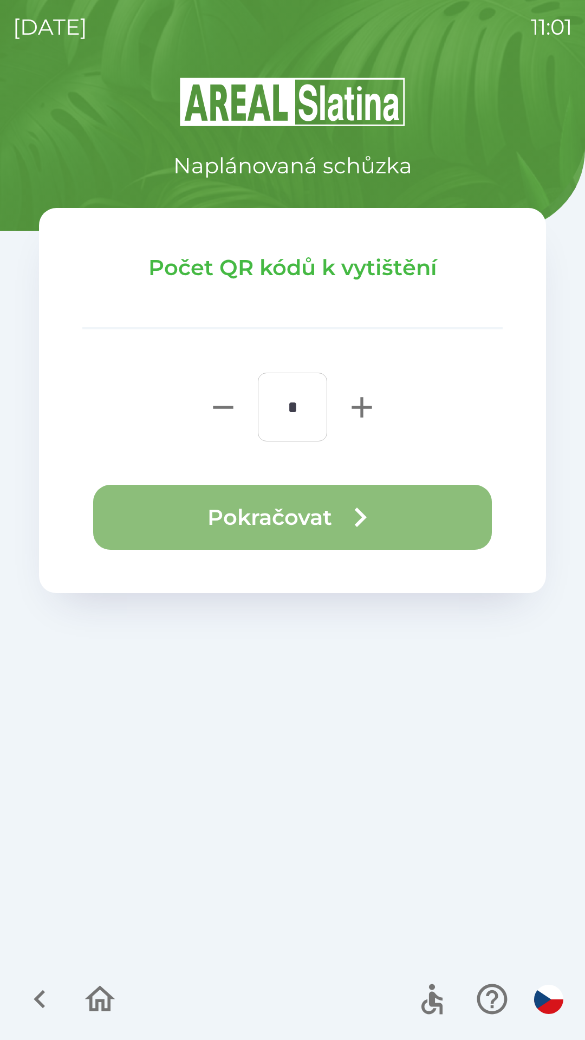
click at [305, 509] on button "Pokračovat" at bounding box center [292, 517] width 399 height 65
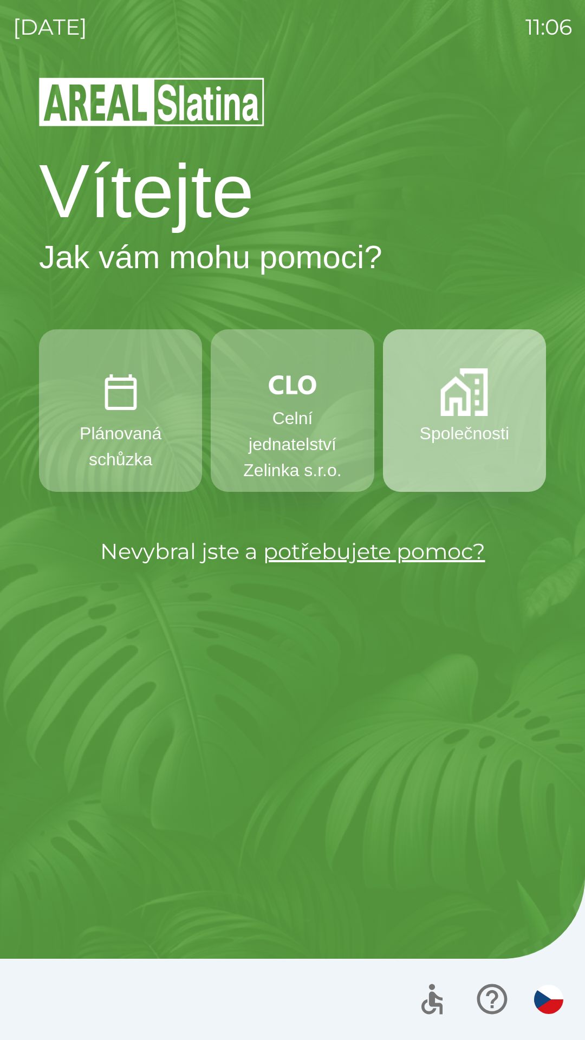
click at [448, 422] on p "Společnosti" at bounding box center [464, 433] width 89 height 26
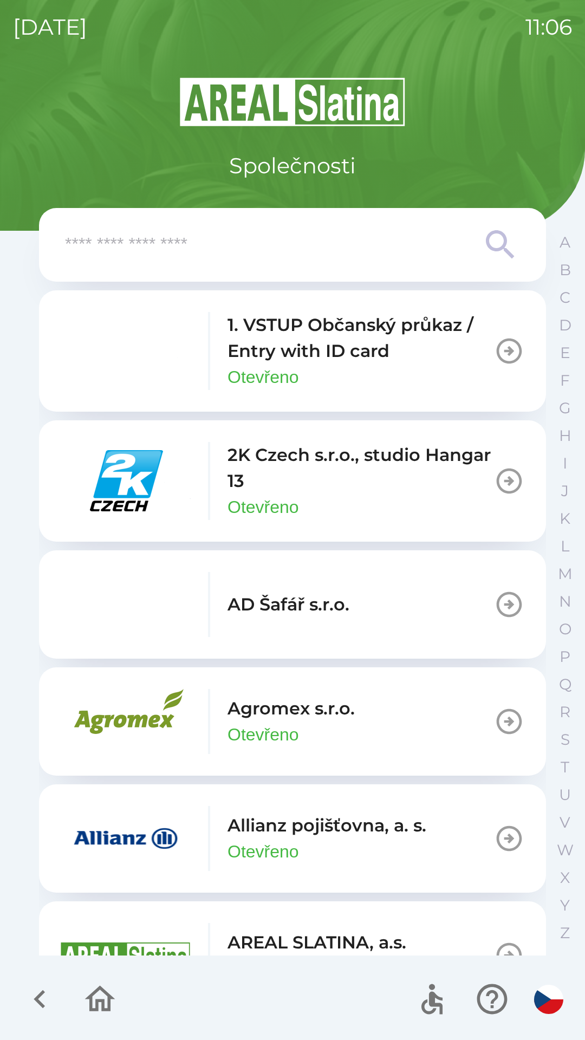
click at [494, 847] on icon "button" at bounding box center [509, 839] width 30 height 30
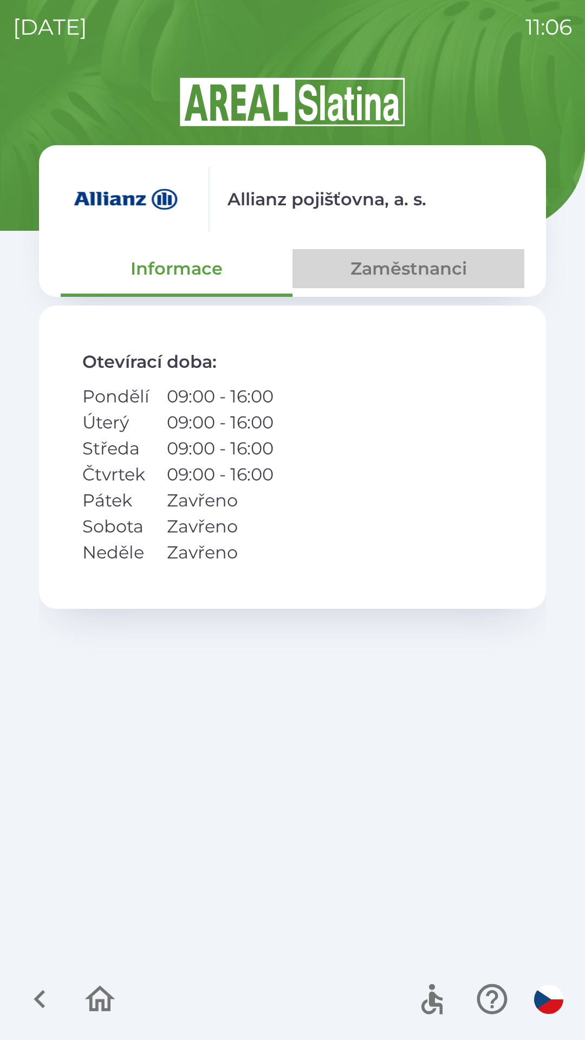
click at [409, 267] on button "Zaměstnanci" at bounding box center [409, 268] width 232 height 39
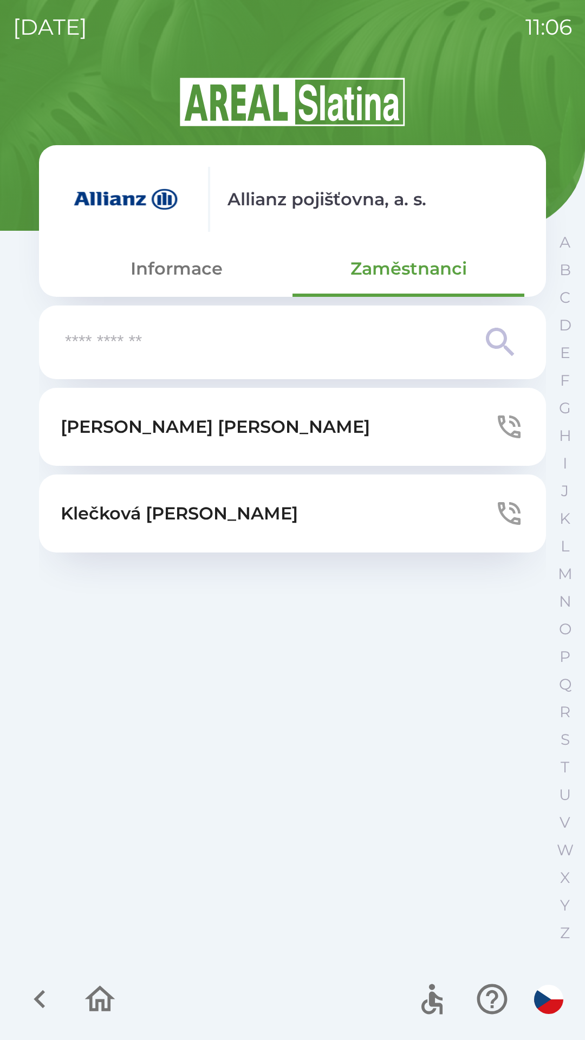
click at [515, 423] on icon "button" at bounding box center [509, 427] width 30 height 30
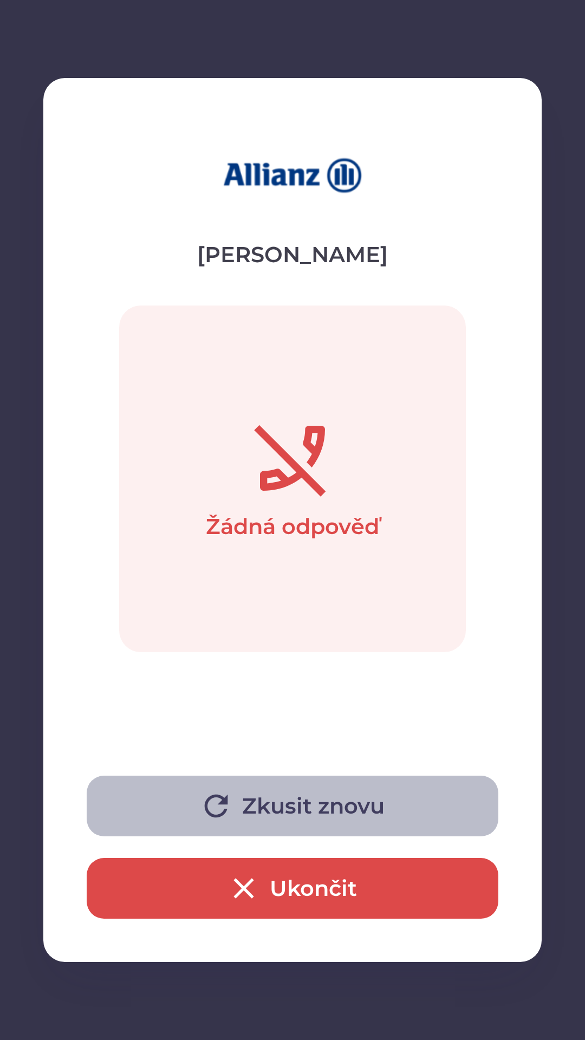
click at [304, 803] on button "Zkusit znovu" at bounding box center [293, 806] width 412 height 61
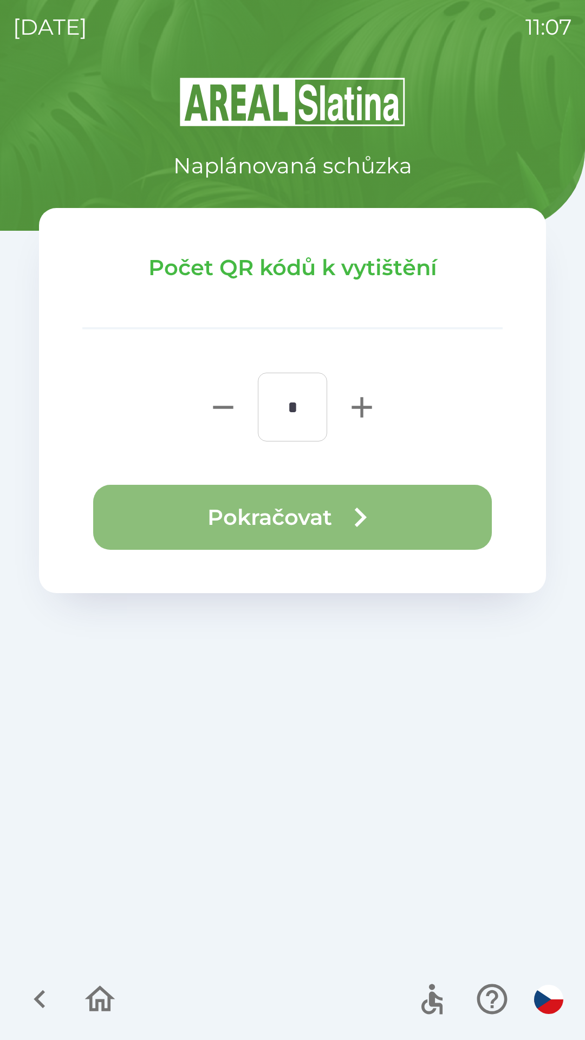
click at [283, 520] on button "Pokračovat" at bounding box center [292, 517] width 399 height 65
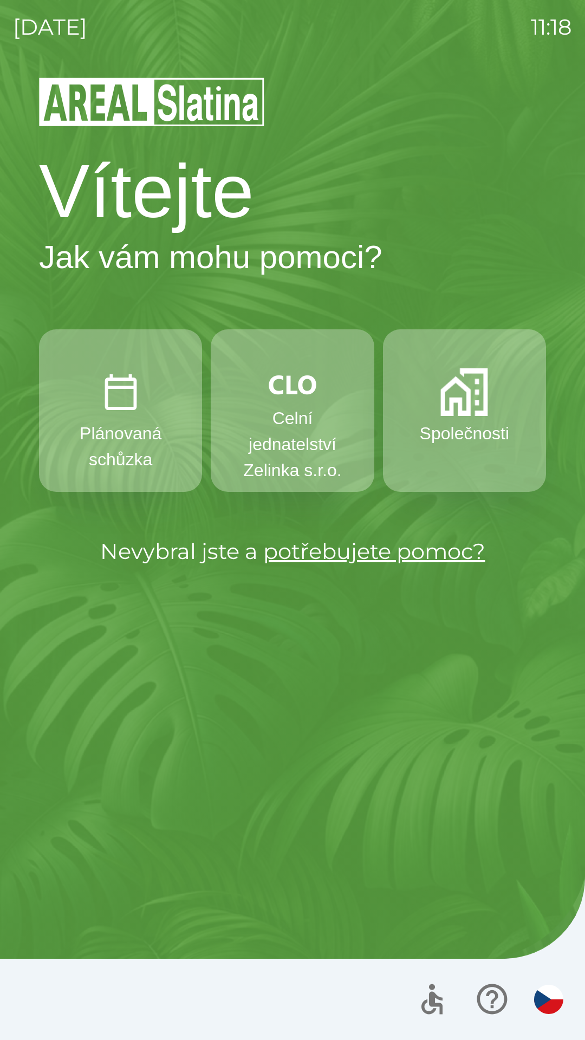
click at [288, 408] on p "Celní jednatelství Zelinka s.r.o." at bounding box center [292, 444] width 111 height 78
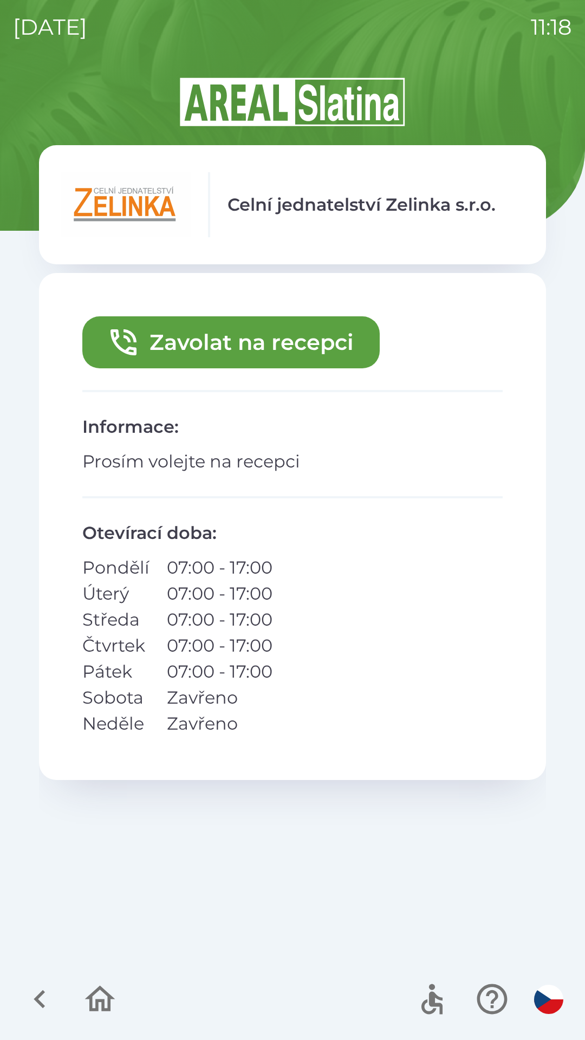
click at [196, 328] on button "Zavolat na recepci" at bounding box center [230, 342] width 297 height 52
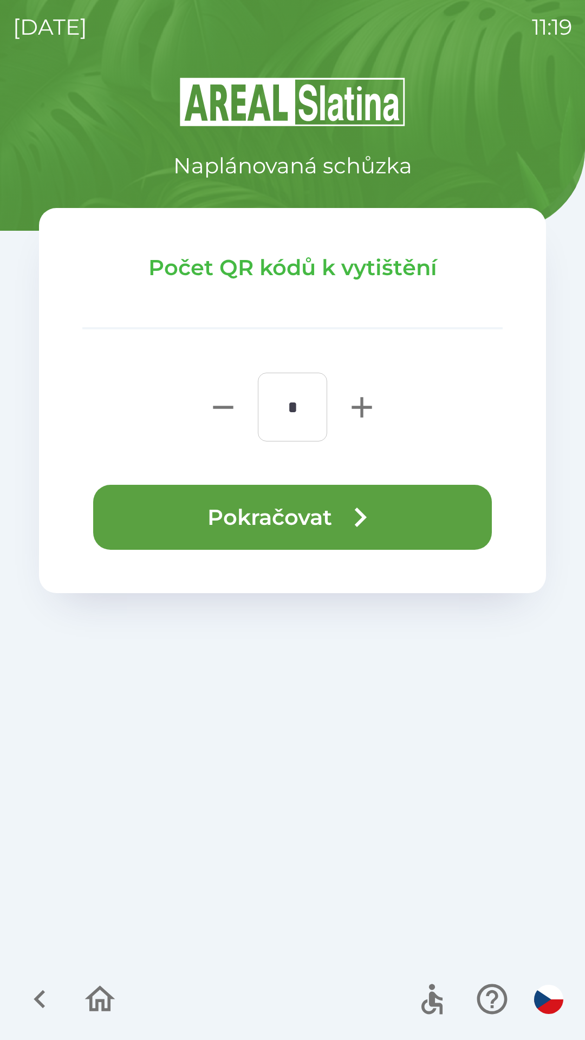
click at [282, 511] on button "Pokračovat" at bounding box center [292, 517] width 399 height 65
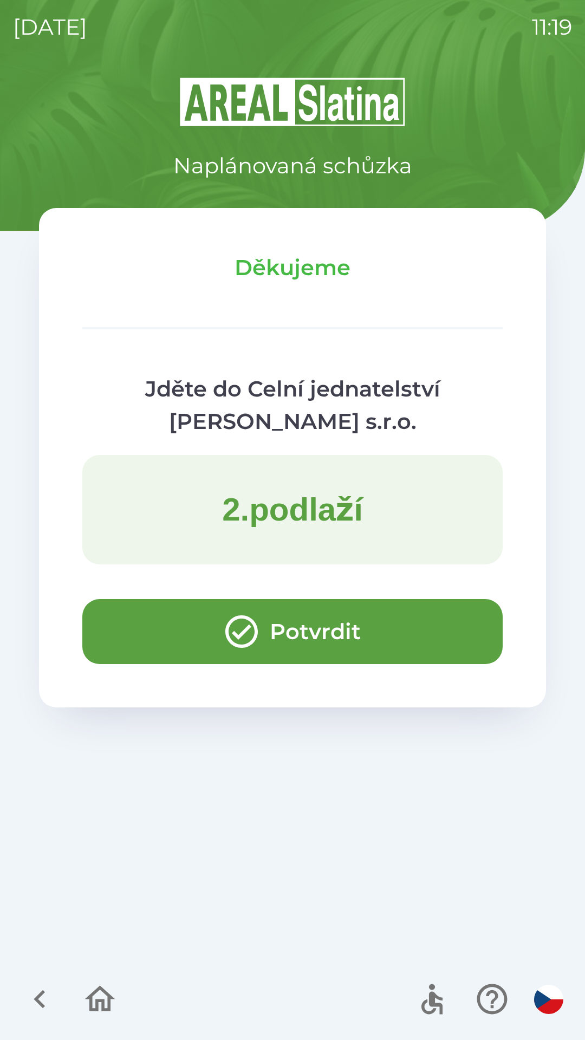
click at [129, 631] on button "Potvrdit" at bounding box center [292, 631] width 420 height 65
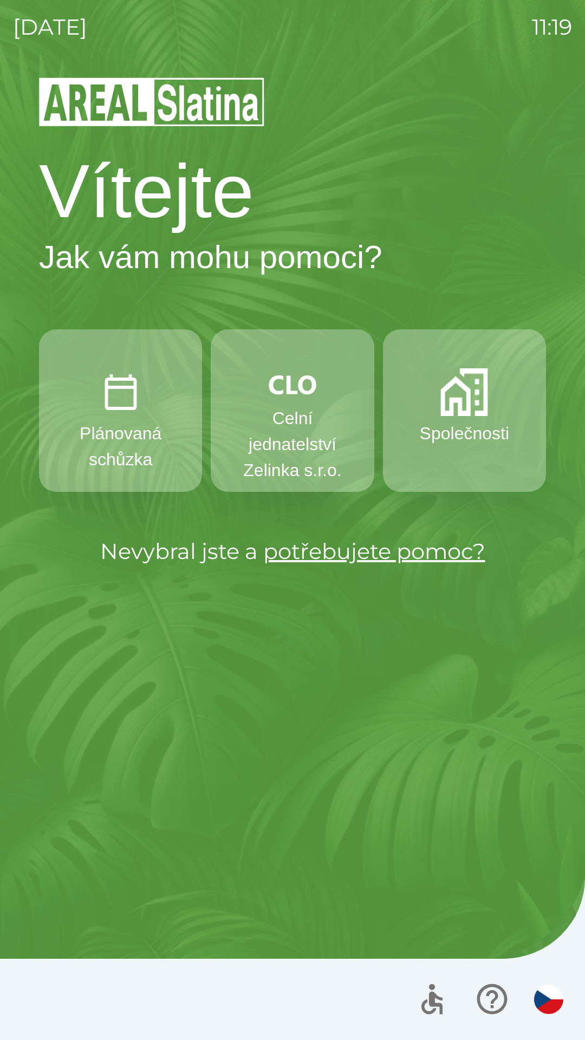
click at [262, 432] on p "Celní jednatelství Zelinka s.r.o." at bounding box center [292, 444] width 111 height 78
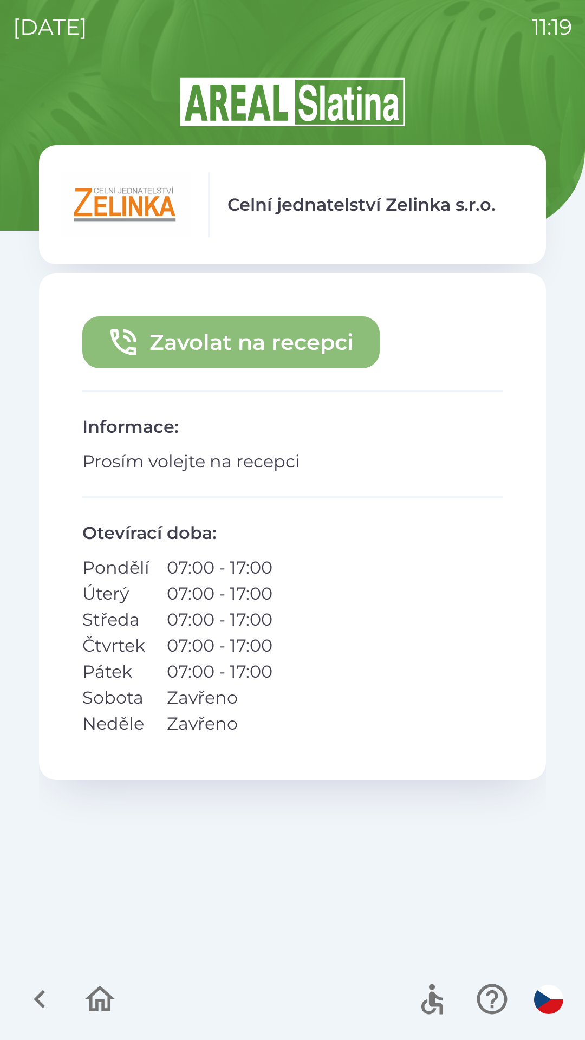
click at [164, 351] on button "Zavolat na recepci" at bounding box center [230, 342] width 297 height 52
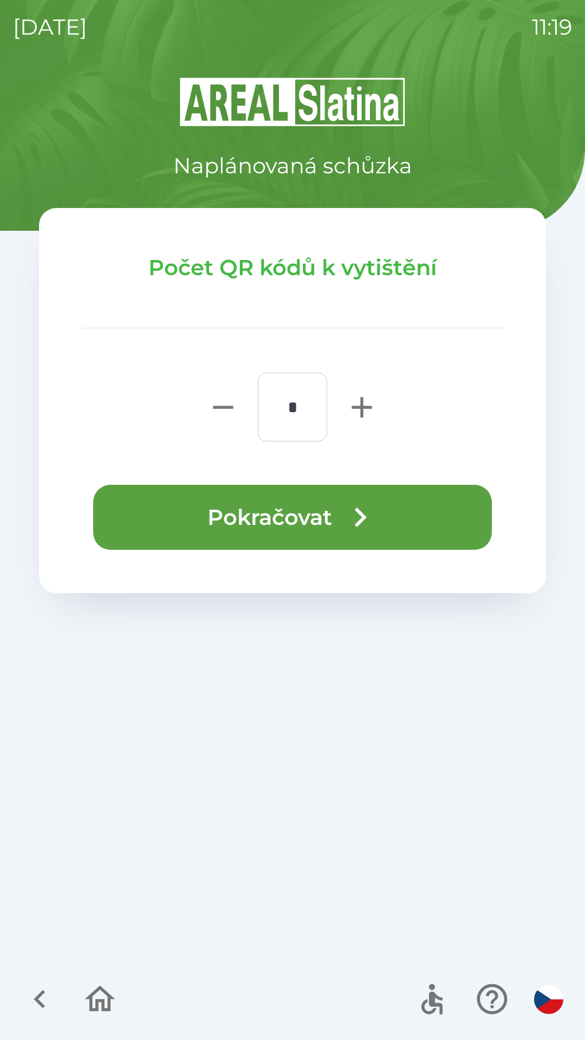
click at [148, 509] on button "Pokračovat" at bounding box center [292, 517] width 399 height 65
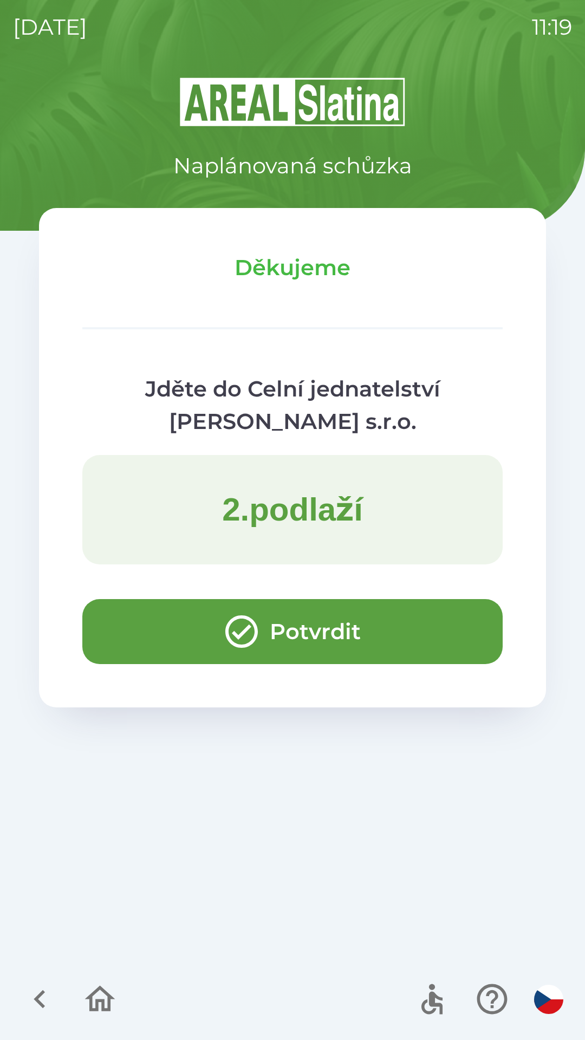
click at [142, 627] on button "Potvrdit" at bounding box center [292, 631] width 420 height 65
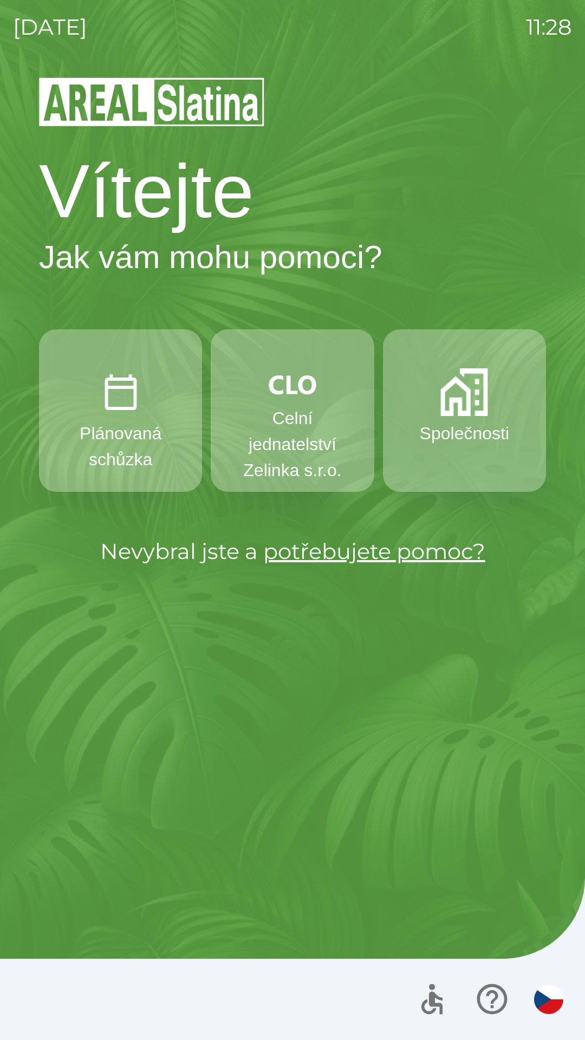
click at [293, 404] on button "Celní jednatelství Zelinka s.r.o." at bounding box center [292, 410] width 163 height 163
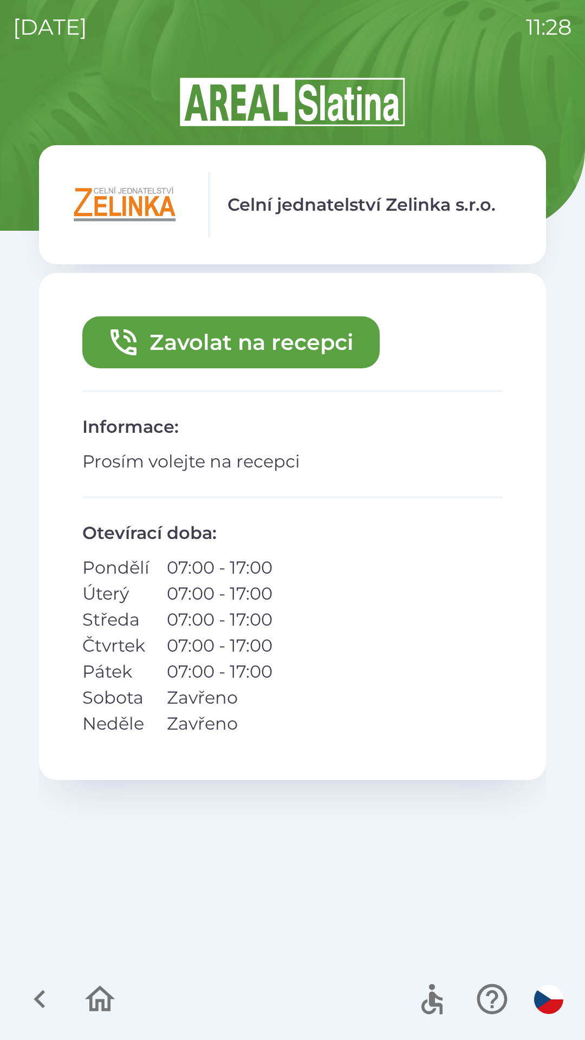
click at [251, 334] on button "Zavolat na recepci" at bounding box center [230, 342] width 297 height 52
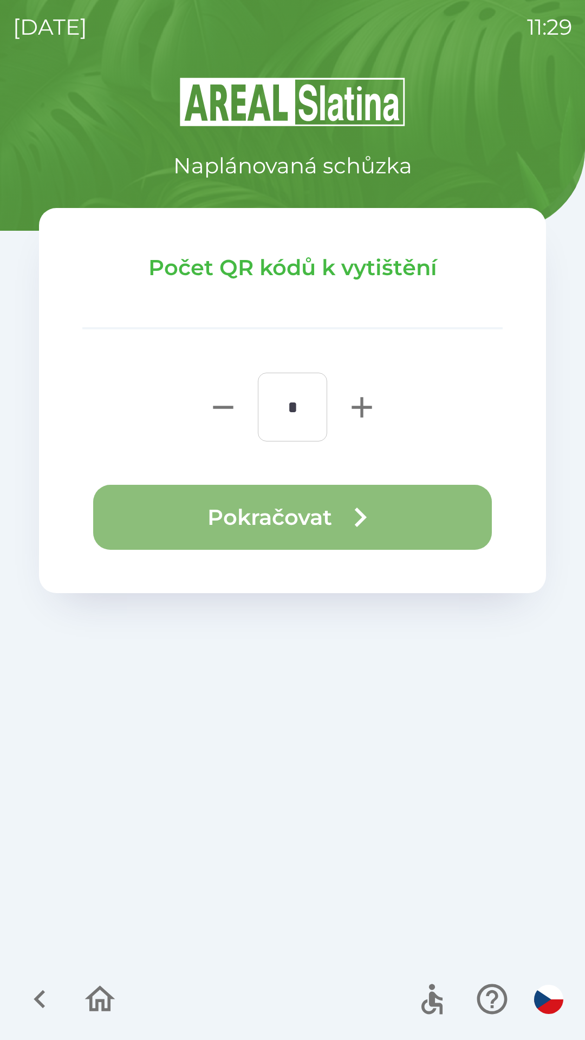
click at [309, 511] on button "Pokračovat" at bounding box center [292, 517] width 399 height 65
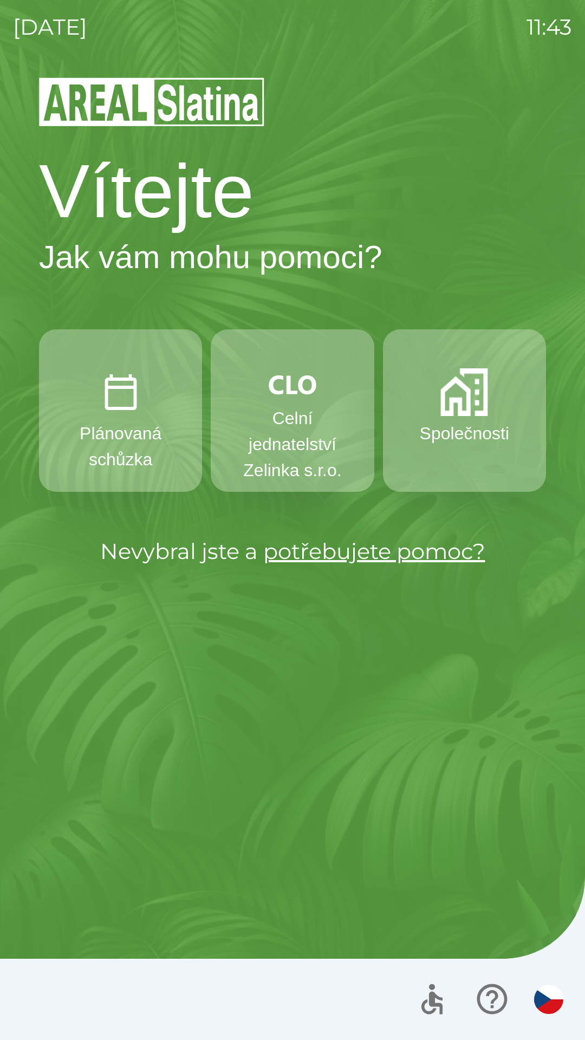
click at [446, 434] on p "Společnosti" at bounding box center [464, 433] width 89 height 26
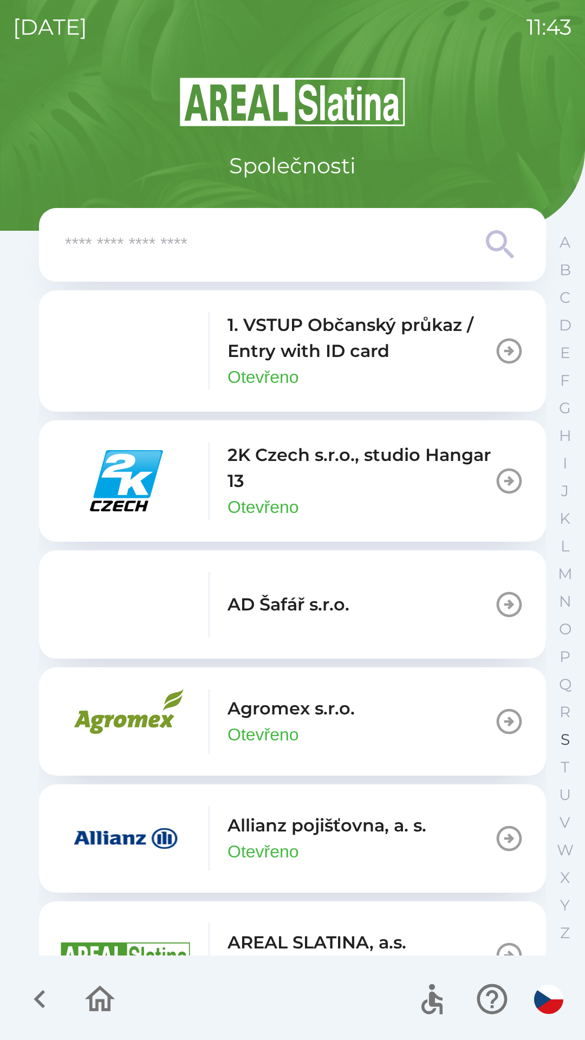
click at [559, 733] on button "S" at bounding box center [565, 740] width 27 height 28
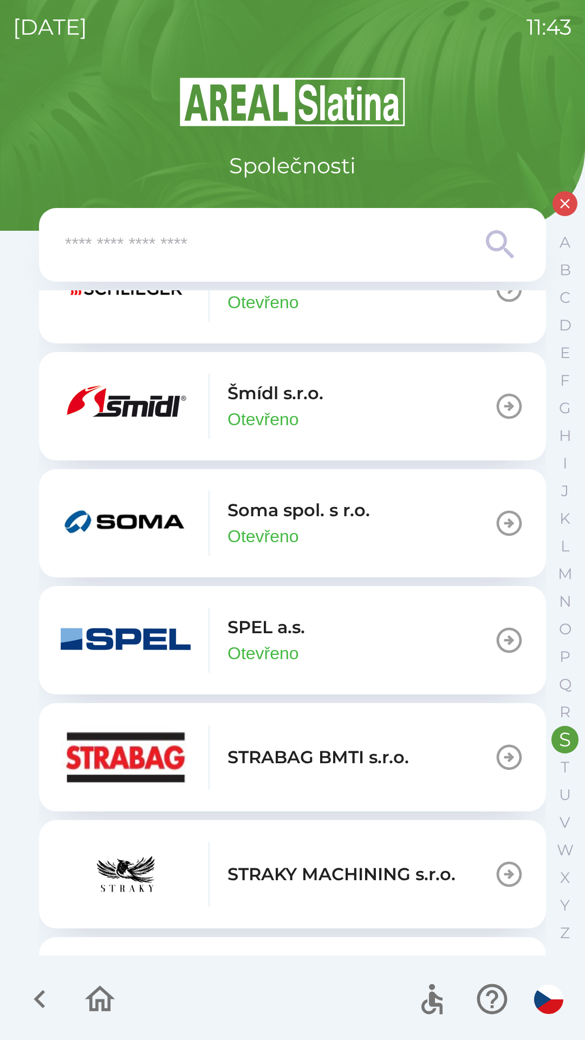
scroll to position [262, 0]
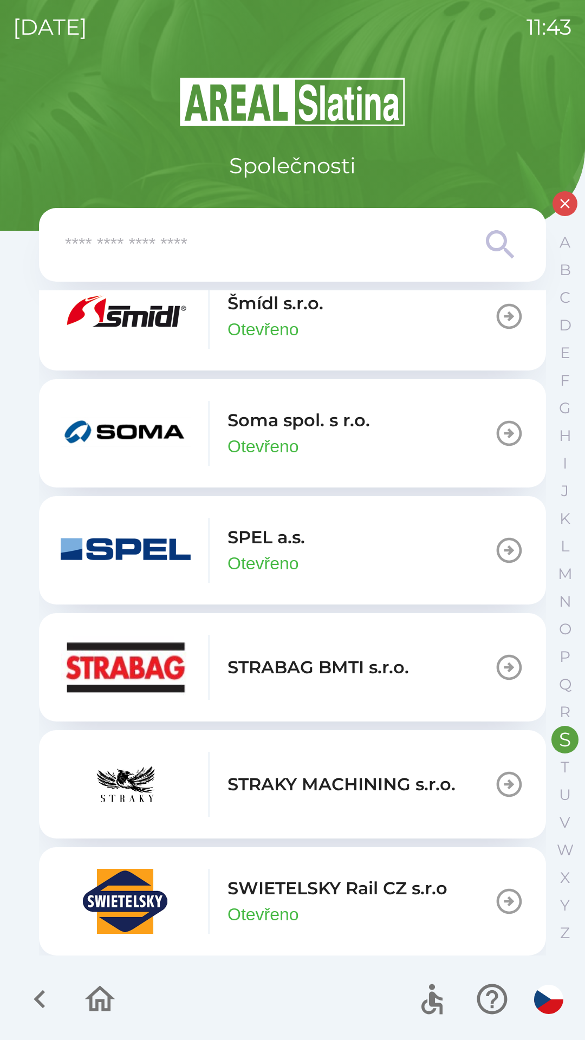
click at [305, 885] on p "SWIETELSKY Rail CZ s.r.o" at bounding box center [338, 889] width 220 height 26
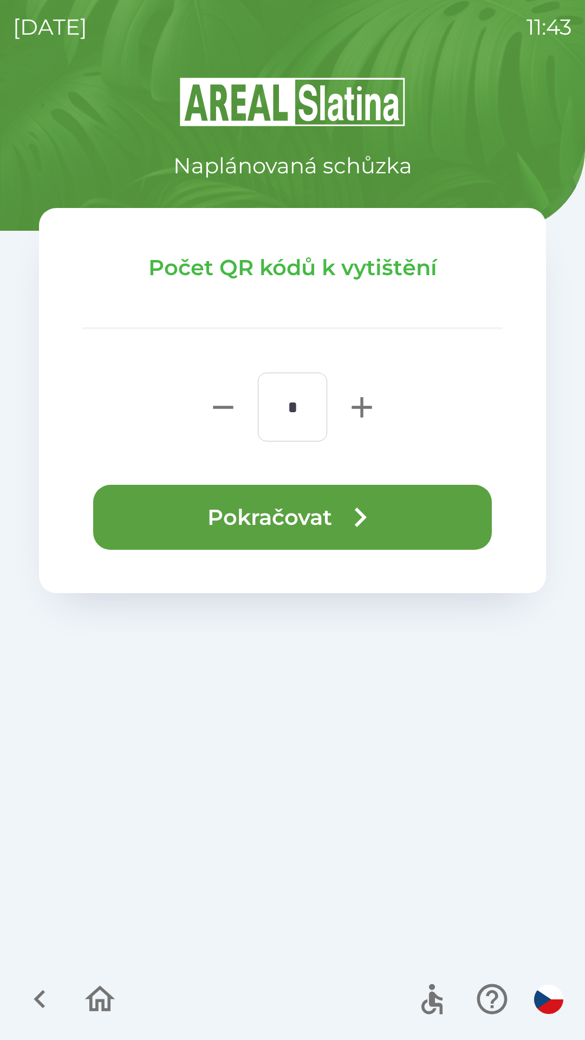
click at [307, 519] on button "Pokračovat" at bounding box center [292, 517] width 399 height 65
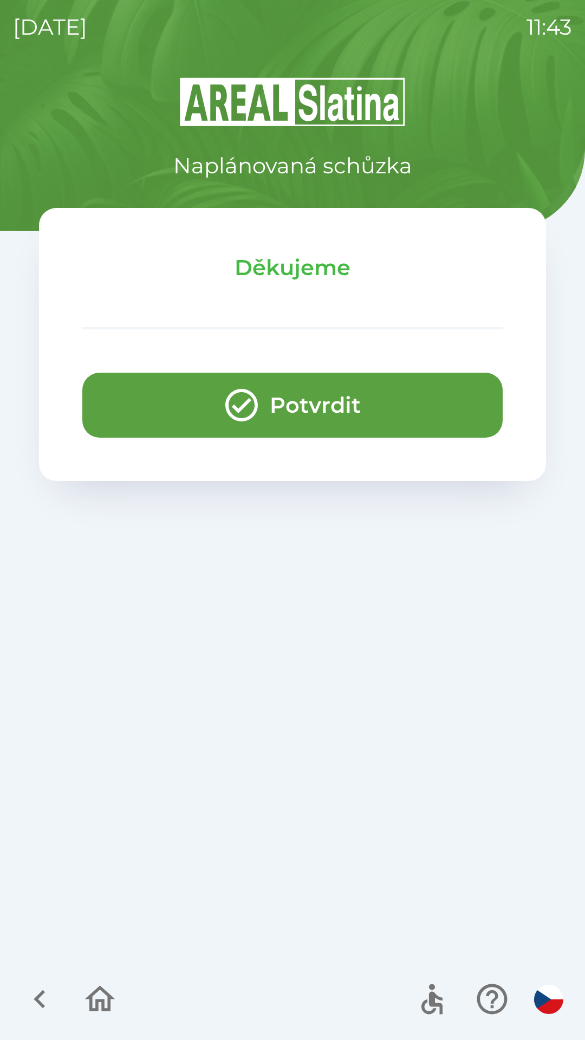
click at [277, 399] on button "Potvrdit" at bounding box center [292, 405] width 420 height 65
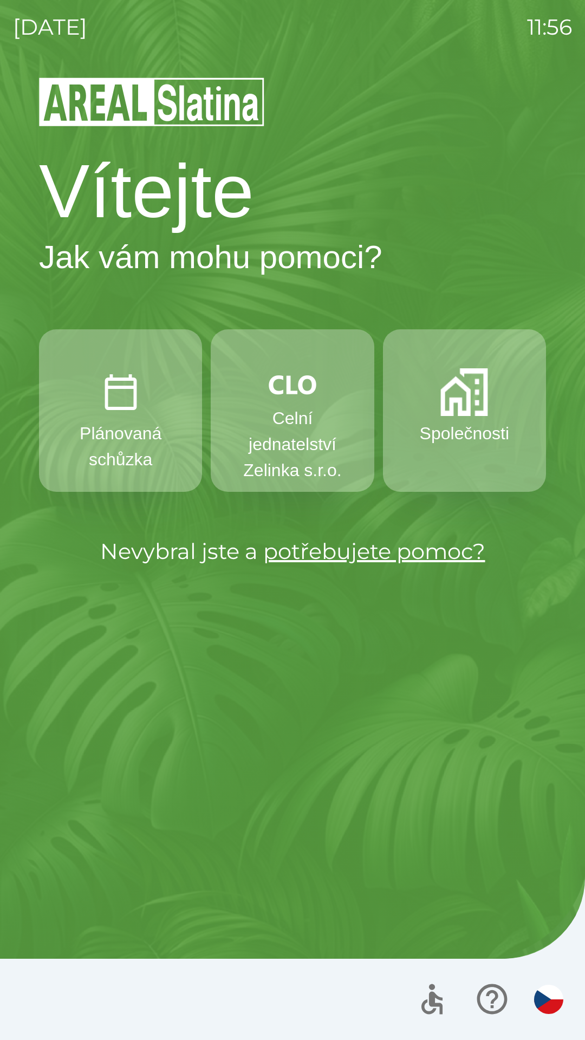
click at [459, 416] on button "Společnosti" at bounding box center [464, 410] width 163 height 163
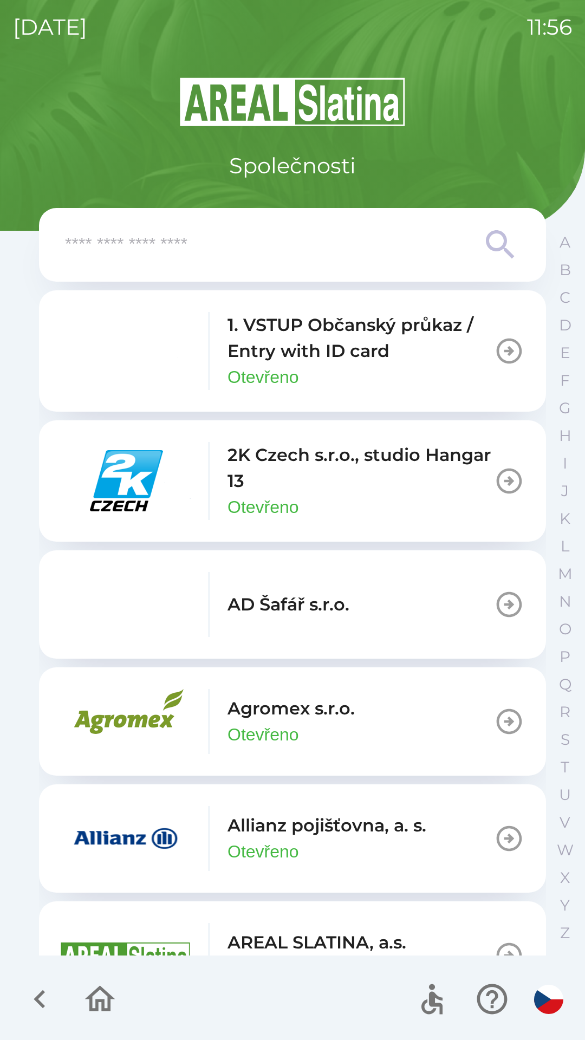
click at [243, 839] on p "Otevřeno" at bounding box center [264, 852] width 72 height 26
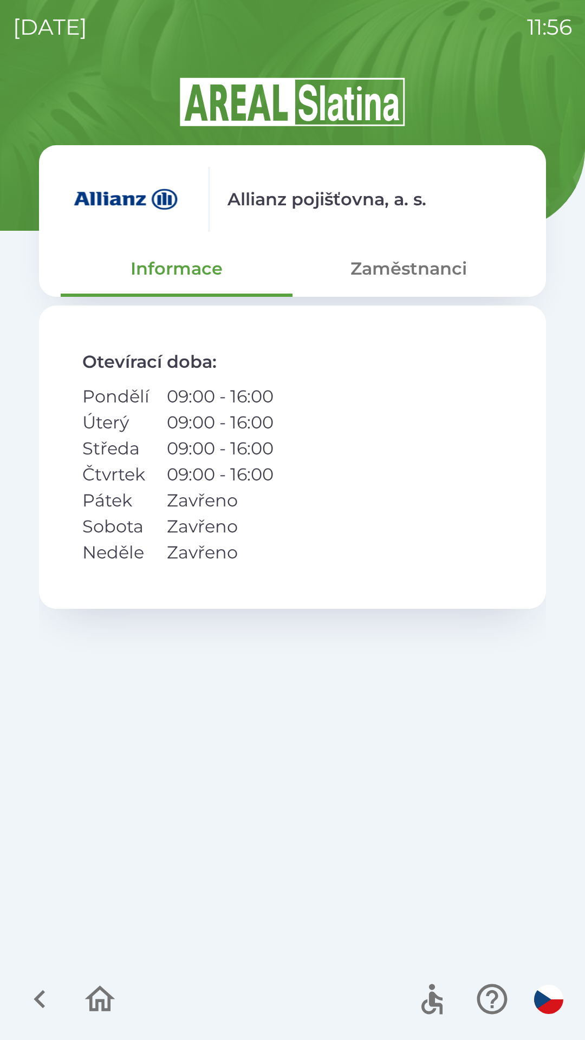
click at [284, 198] on p "Allianz pojišťovna, a. s." at bounding box center [327, 199] width 199 height 26
click at [364, 276] on button "Zaměstnanci" at bounding box center [409, 268] width 232 height 39
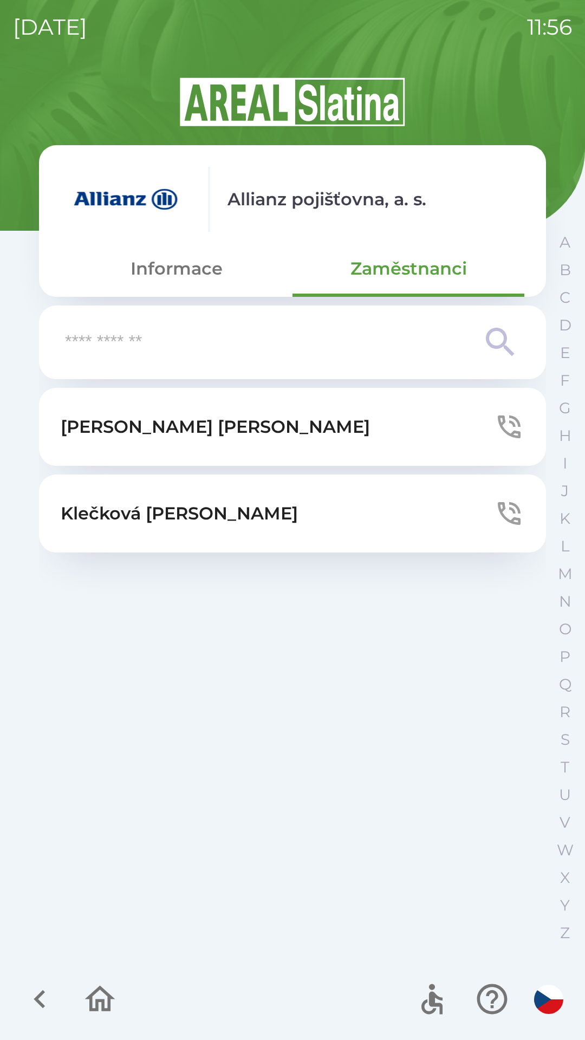
click at [145, 446] on button "[PERSON_NAME]" at bounding box center [292, 427] width 507 height 78
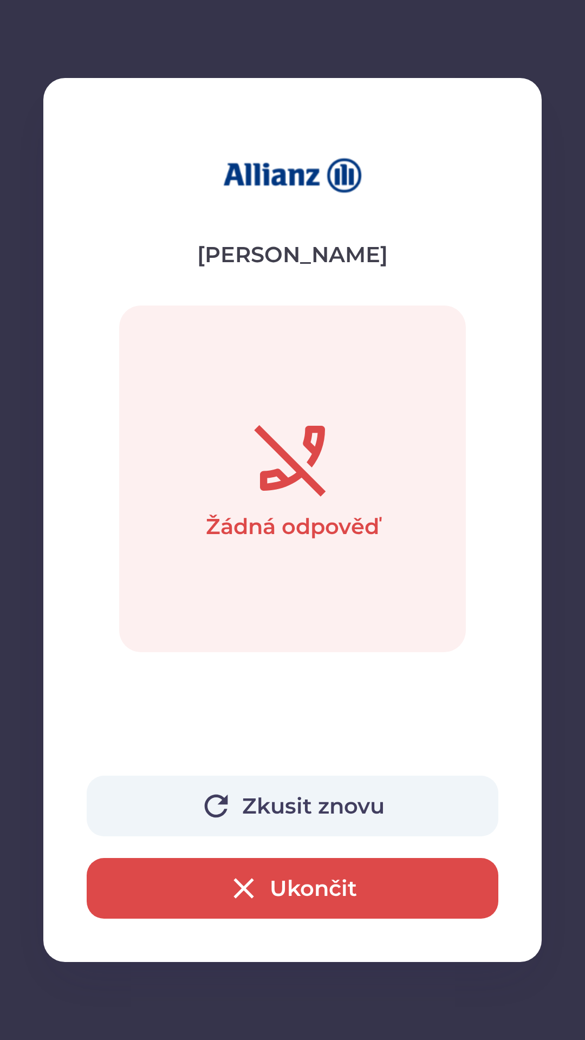
click at [233, 819] on icon "button" at bounding box center [216, 806] width 35 height 35
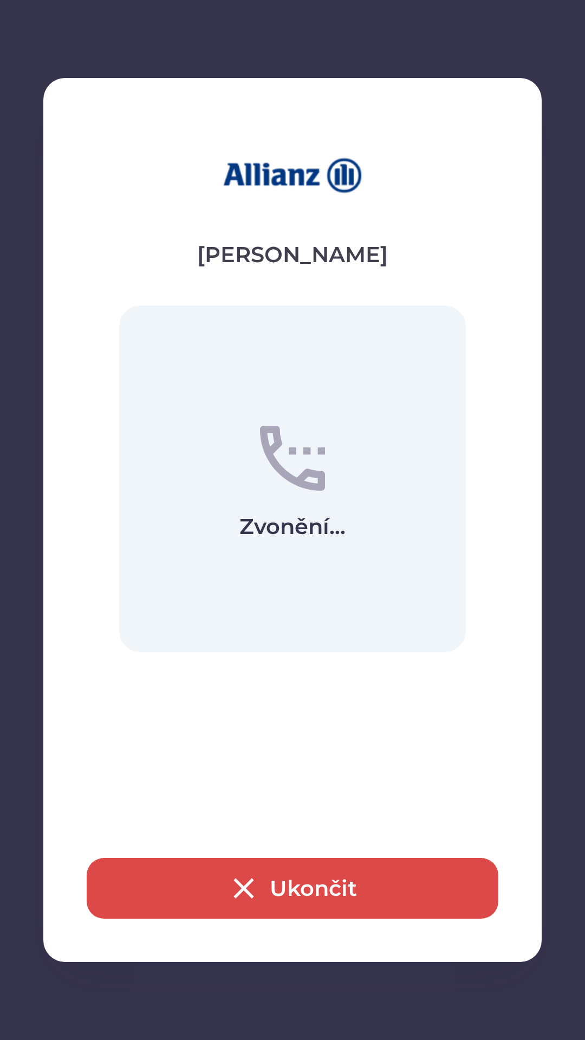
click at [229, 895] on icon "button" at bounding box center [243, 888] width 35 height 35
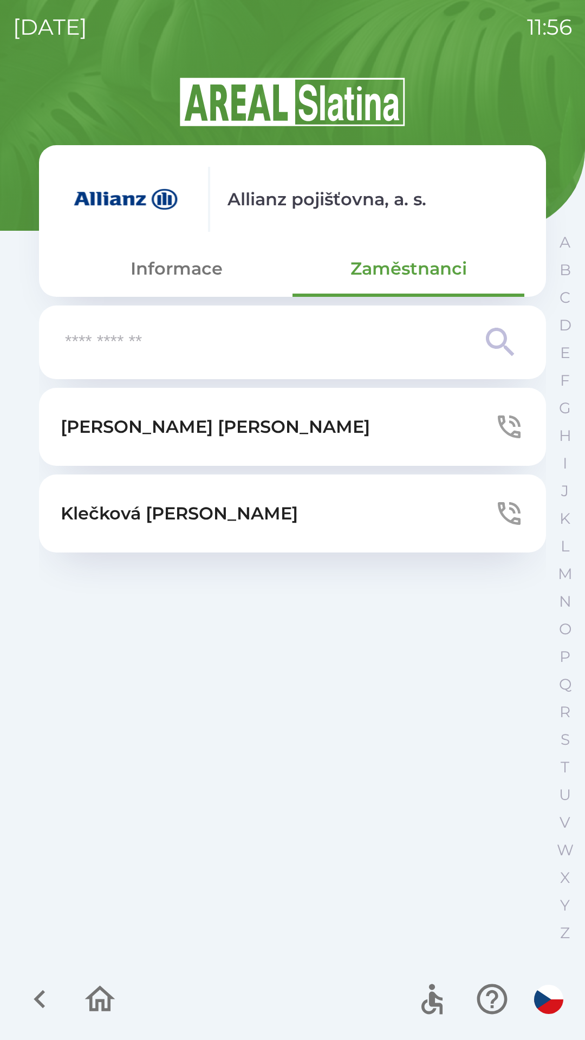
click at [221, 517] on button "[PERSON_NAME]" at bounding box center [292, 514] width 507 height 78
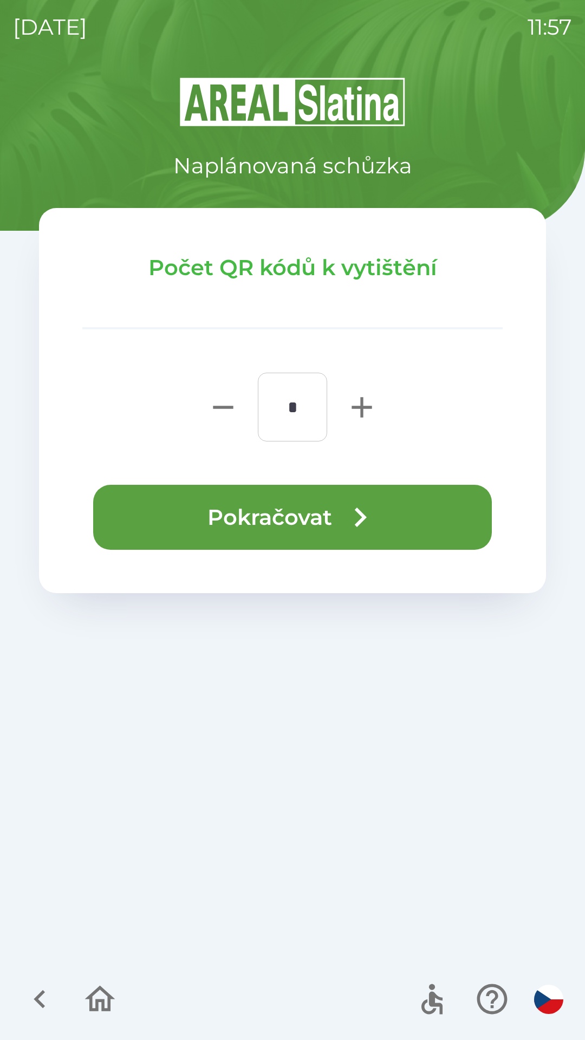
click at [360, 408] on icon "button" at bounding box center [362, 407] width 20 height 20
type input "*"
click at [297, 510] on button "Pokračovat" at bounding box center [292, 517] width 399 height 65
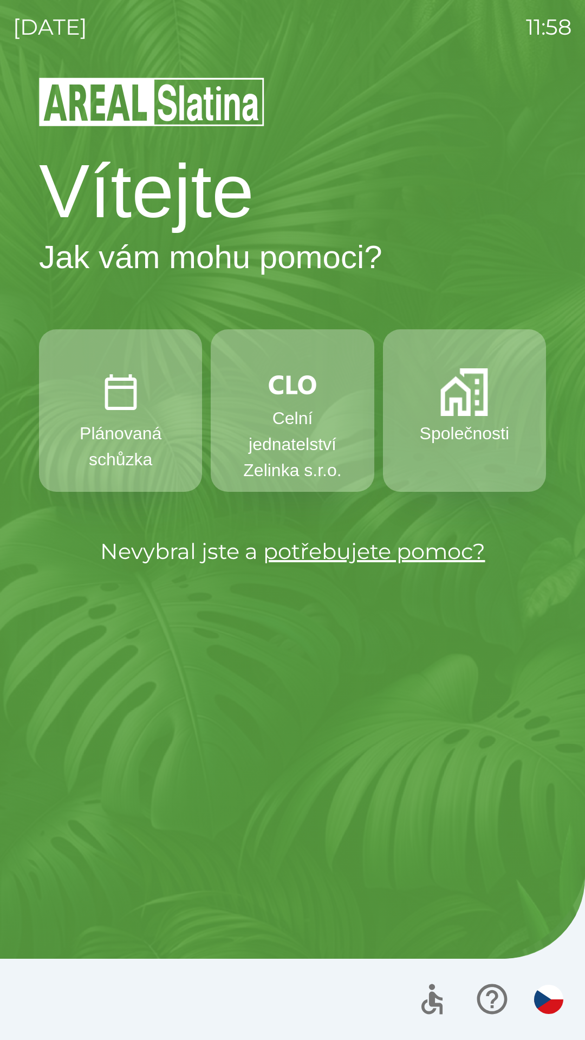
click at [467, 401] on img "button" at bounding box center [464, 392] width 48 height 48
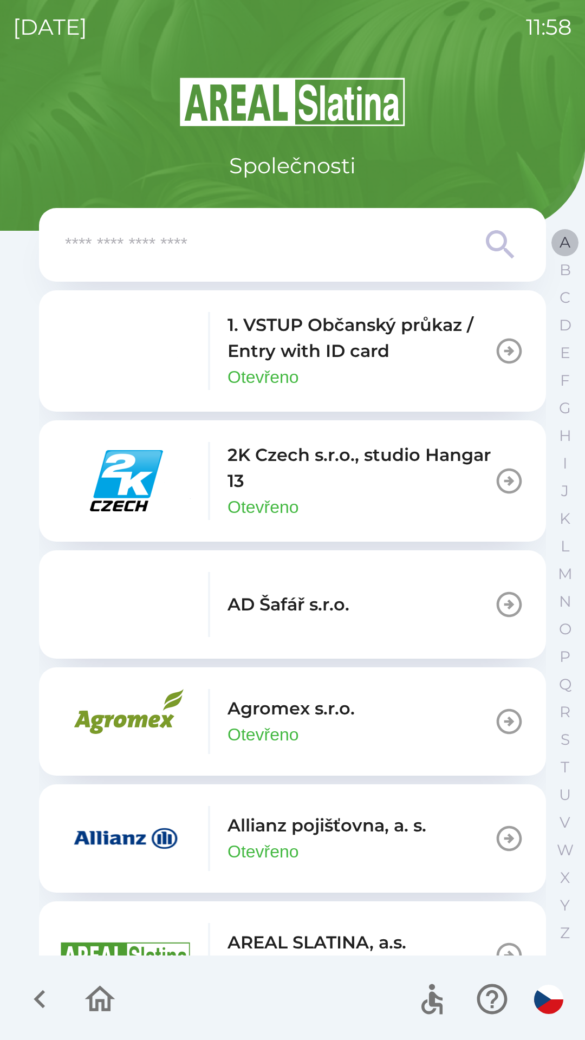
click at [562, 242] on p "A" at bounding box center [565, 242] width 11 height 19
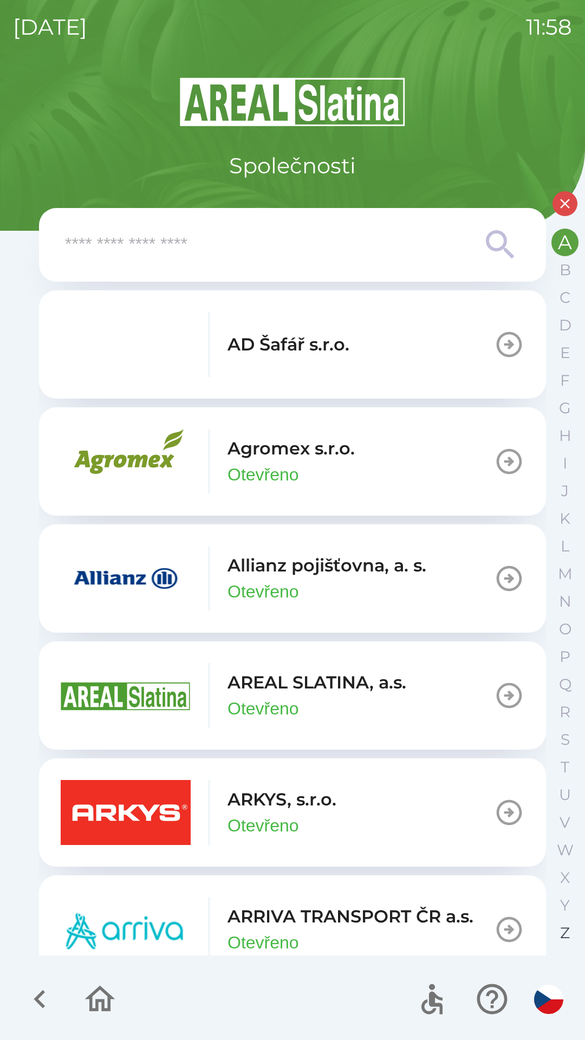
click at [558, 928] on button "Z" at bounding box center [565, 933] width 27 height 28
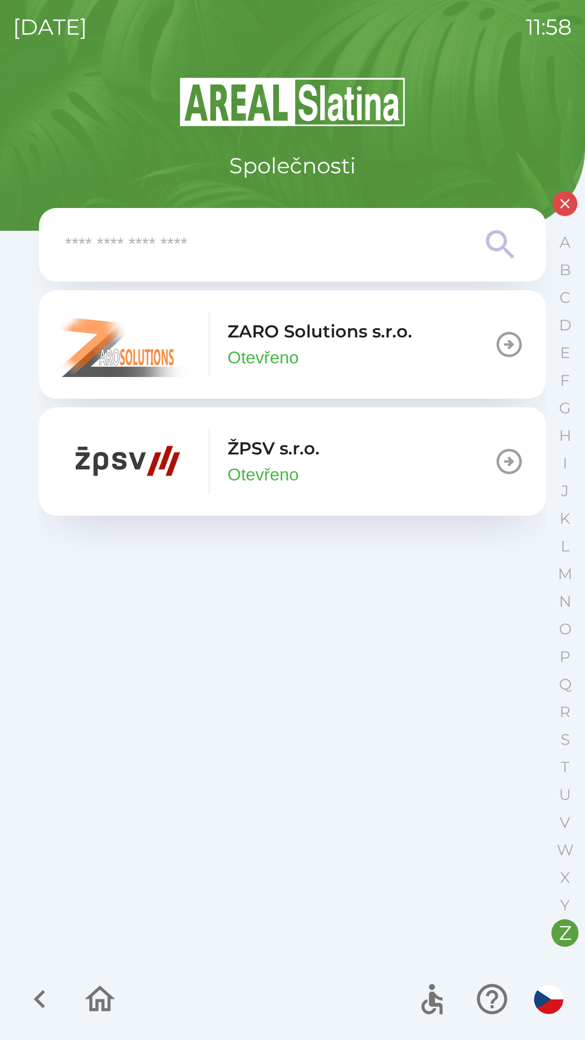
click at [552, 234] on div "A B C D E F G H I J K L M N O P Q R S T U V W X Y Z" at bounding box center [565, 588] width 27 height 718
click at [560, 239] on p "A" at bounding box center [565, 242] width 11 height 19
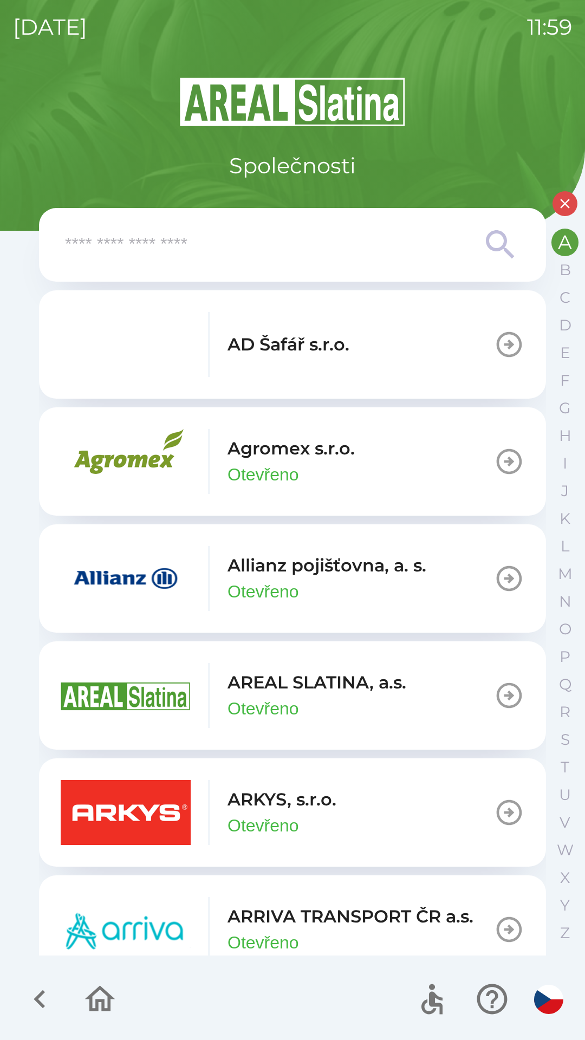
click at [536, 948] on button "ARRIVA TRANSPORT ČR a.s. Otevřeno" at bounding box center [292, 930] width 507 height 108
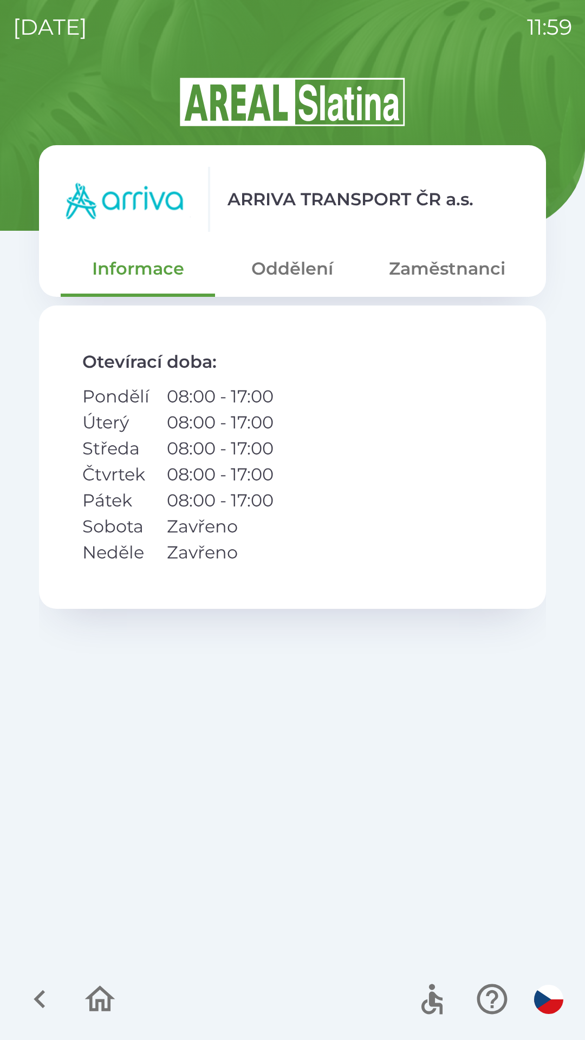
click at [42, 993] on icon "button" at bounding box center [39, 999] width 11 height 18
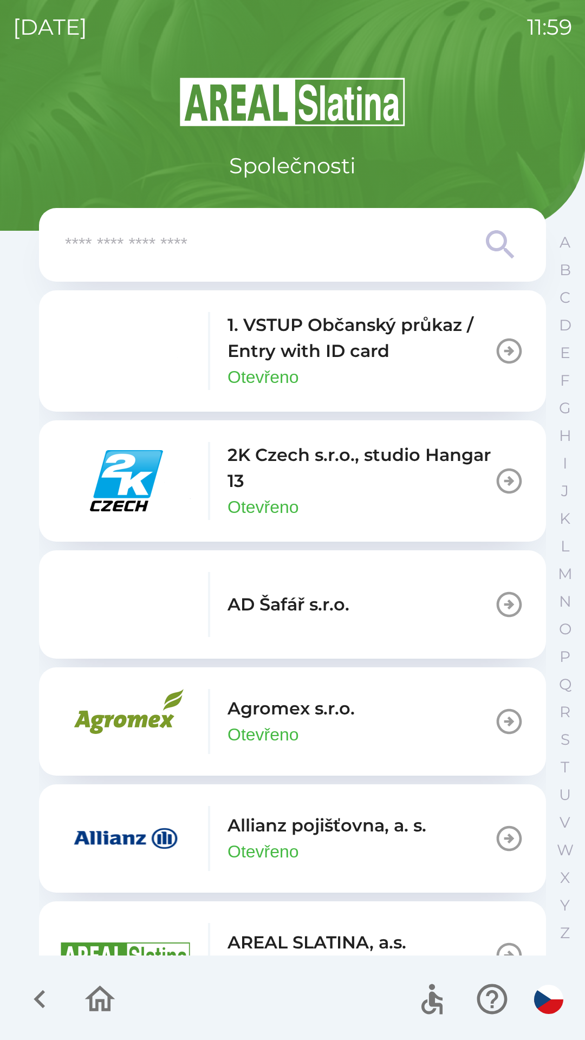
click at [386, 235] on input "text" at bounding box center [271, 245] width 412 height 30
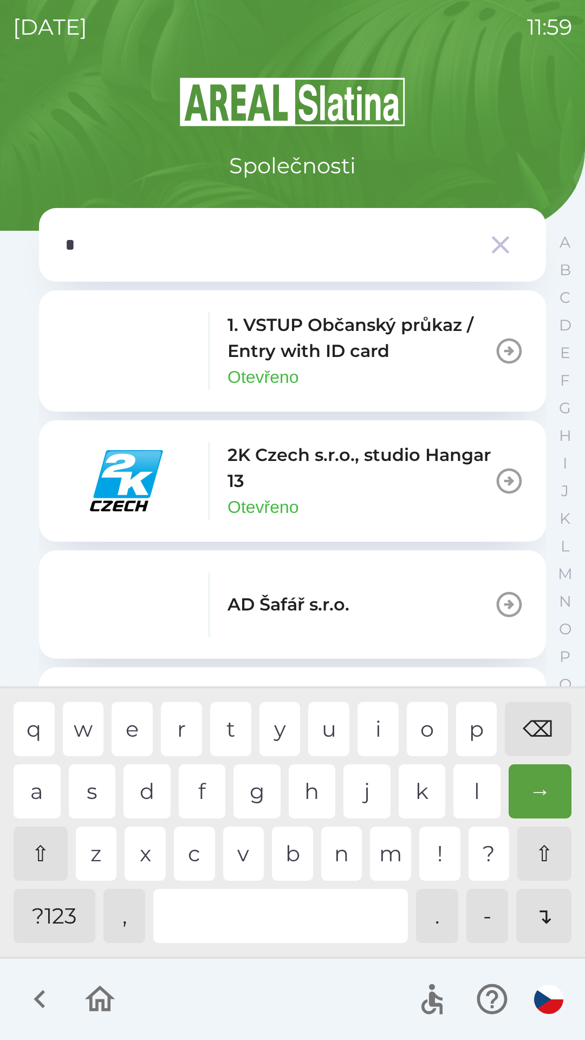
type input "**"
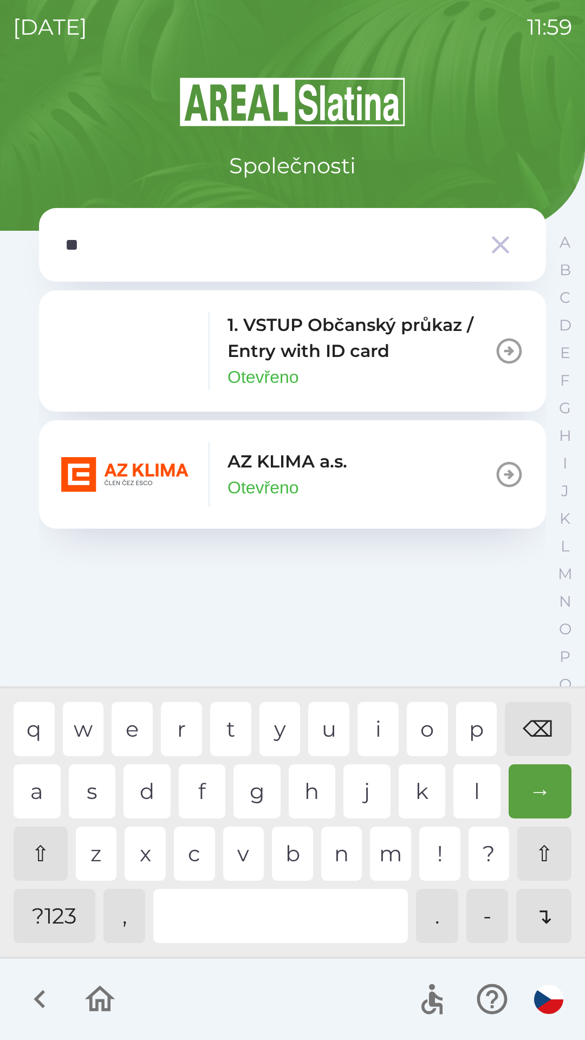
click at [504, 476] on icon "button" at bounding box center [509, 474] width 30 height 30
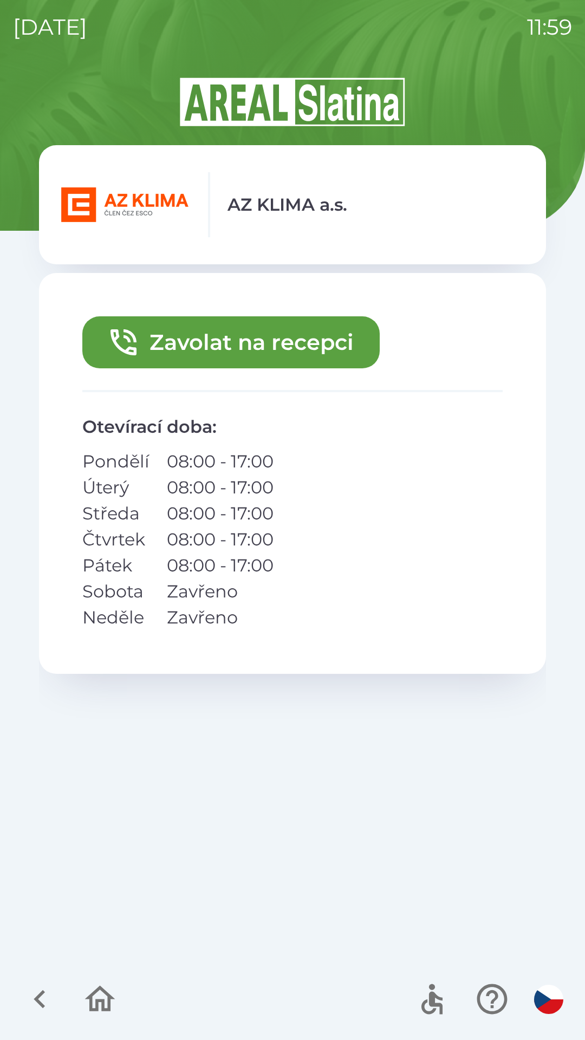
click at [297, 339] on button "Zavolat na recepci" at bounding box center [230, 342] width 297 height 52
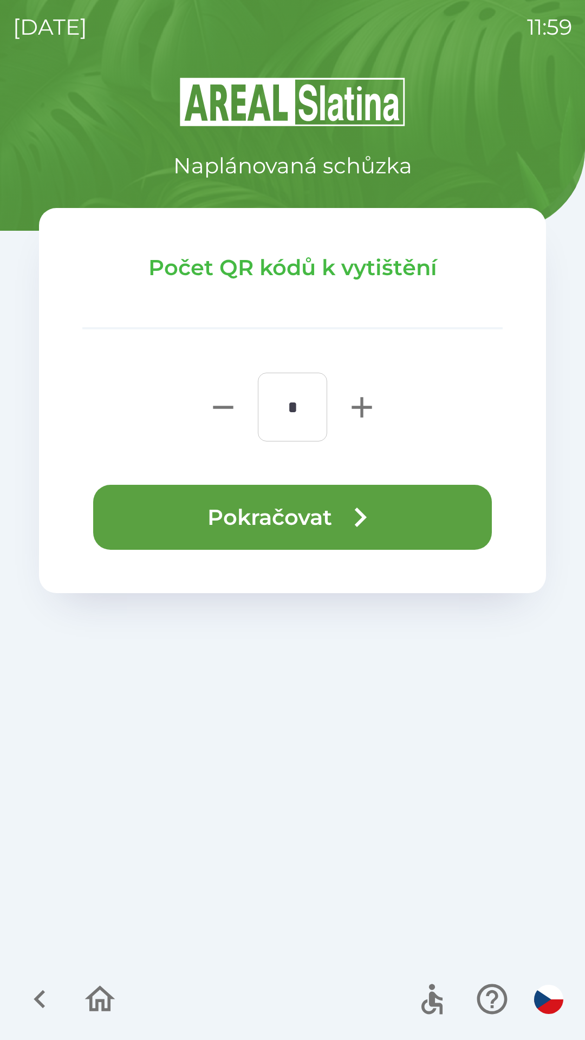
click at [307, 509] on button "Pokračovat" at bounding box center [292, 517] width 399 height 65
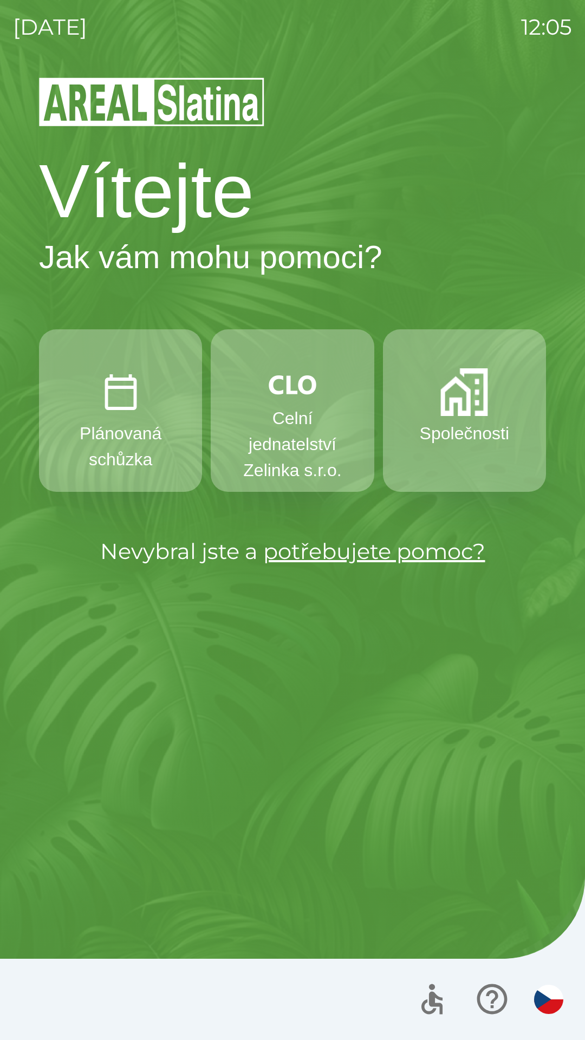
click at [286, 396] on img "button" at bounding box center [293, 384] width 48 height 33
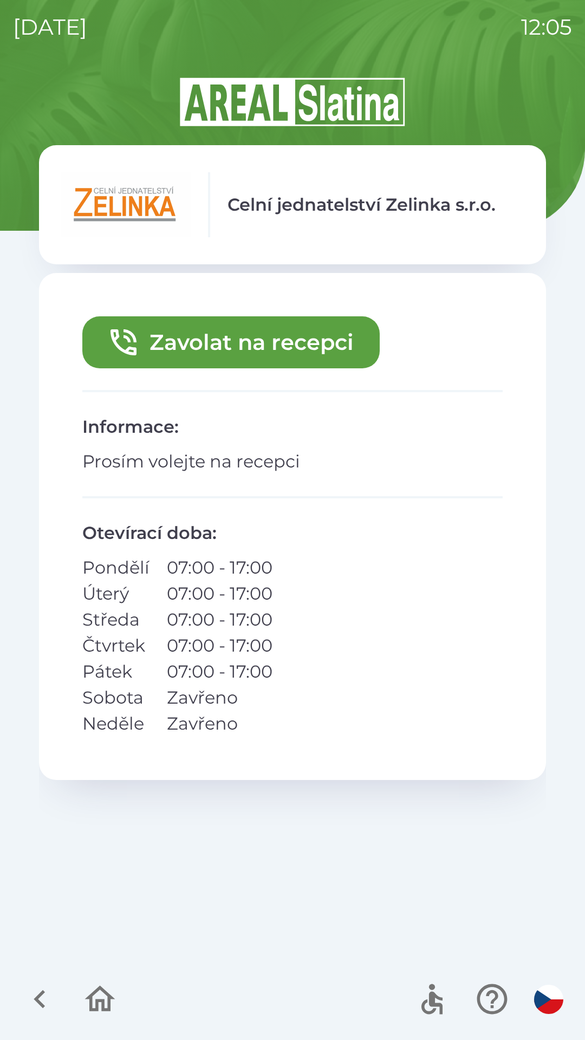
click at [241, 336] on button "Zavolat na recepci" at bounding box center [230, 342] width 297 height 52
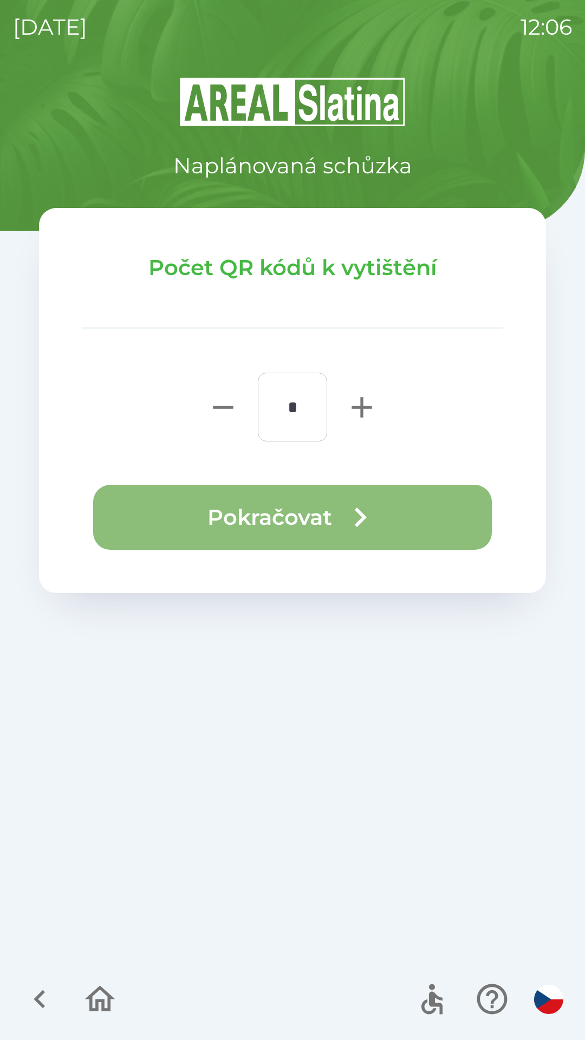
click at [304, 504] on button "Pokračovat" at bounding box center [292, 517] width 399 height 65
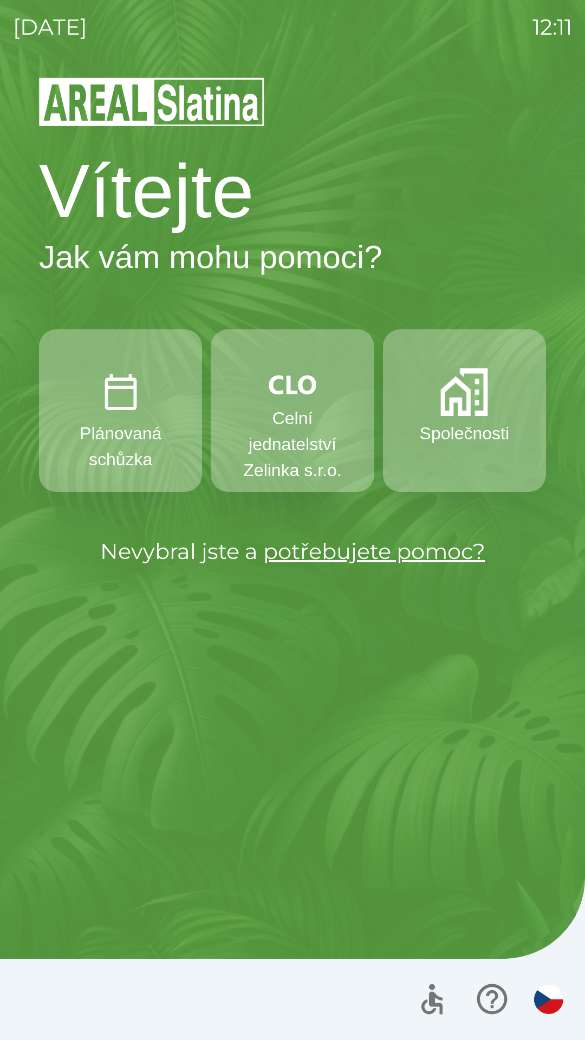
click at [297, 398] on img "button" at bounding box center [293, 384] width 48 height 33
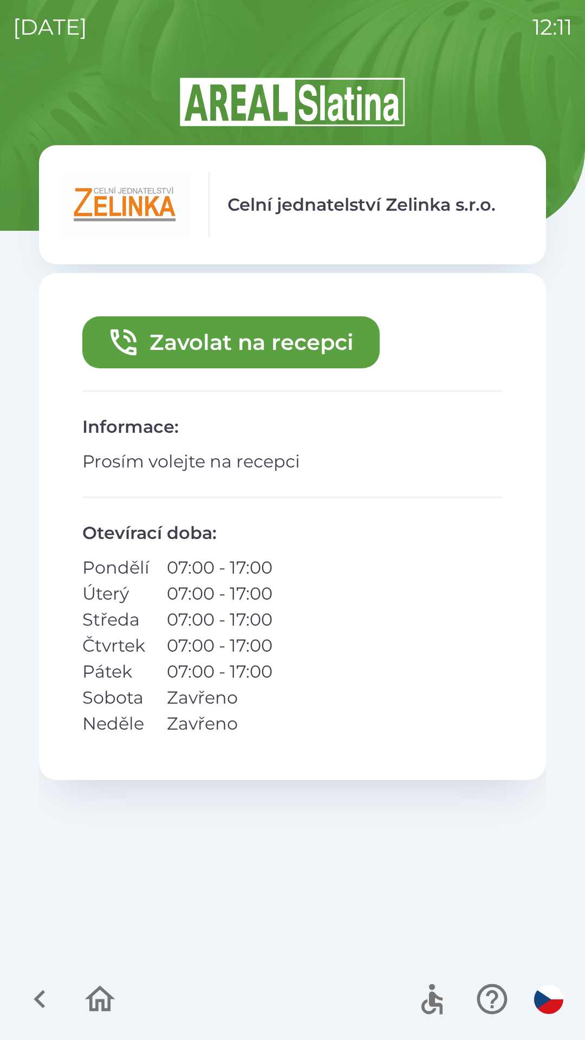
click at [266, 341] on button "Zavolat na recepci" at bounding box center [230, 342] width 297 height 52
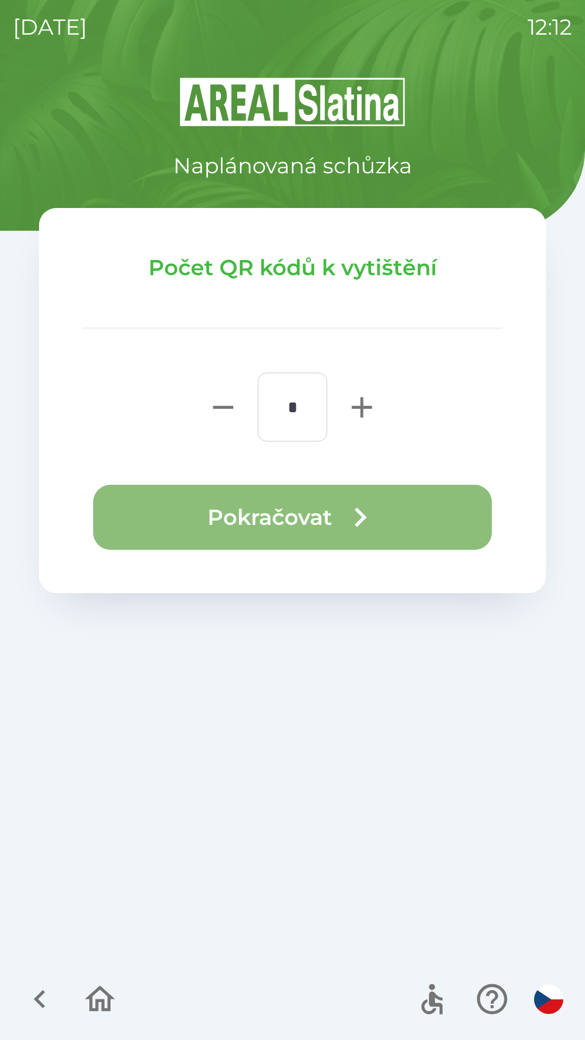
click at [283, 522] on button "Pokračovat" at bounding box center [292, 517] width 399 height 65
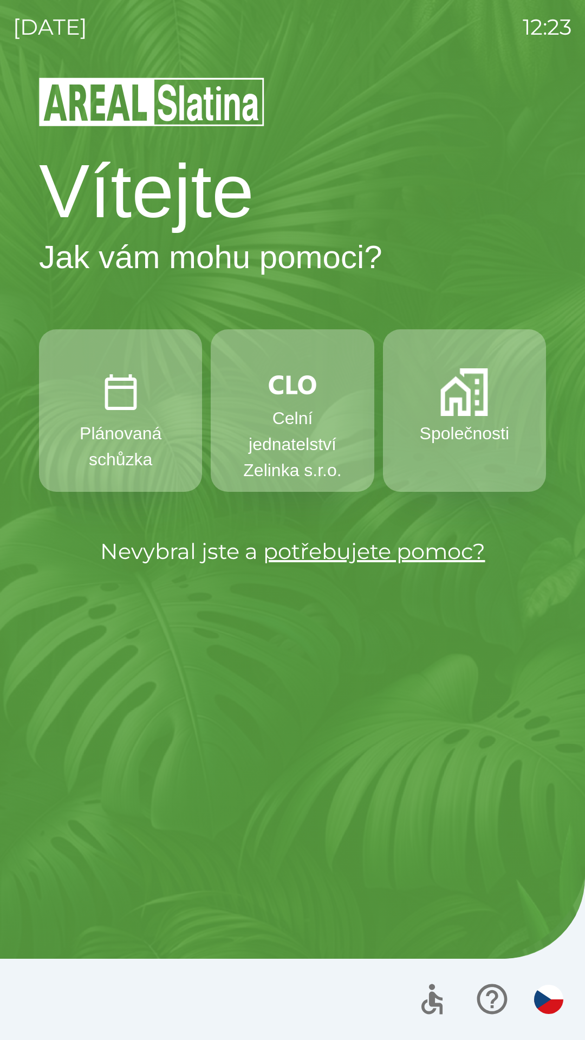
click at [452, 438] on p "Společnosti" at bounding box center [464, 433] width 89 height 26
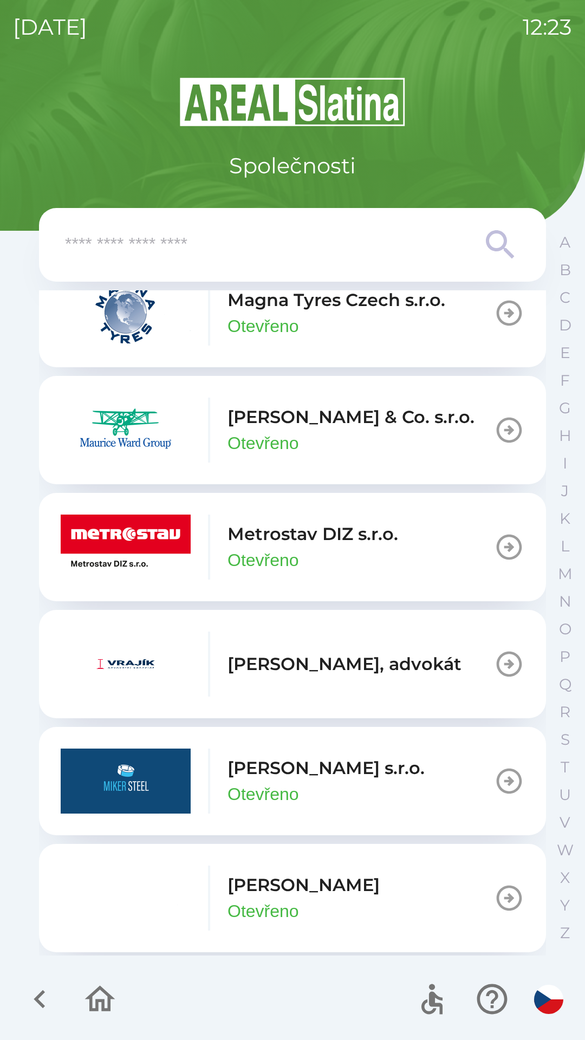
click at [283, 755] on p "[PERSON_NAME] s.r.o." at bounding box center [326, 768] width 197 height 26
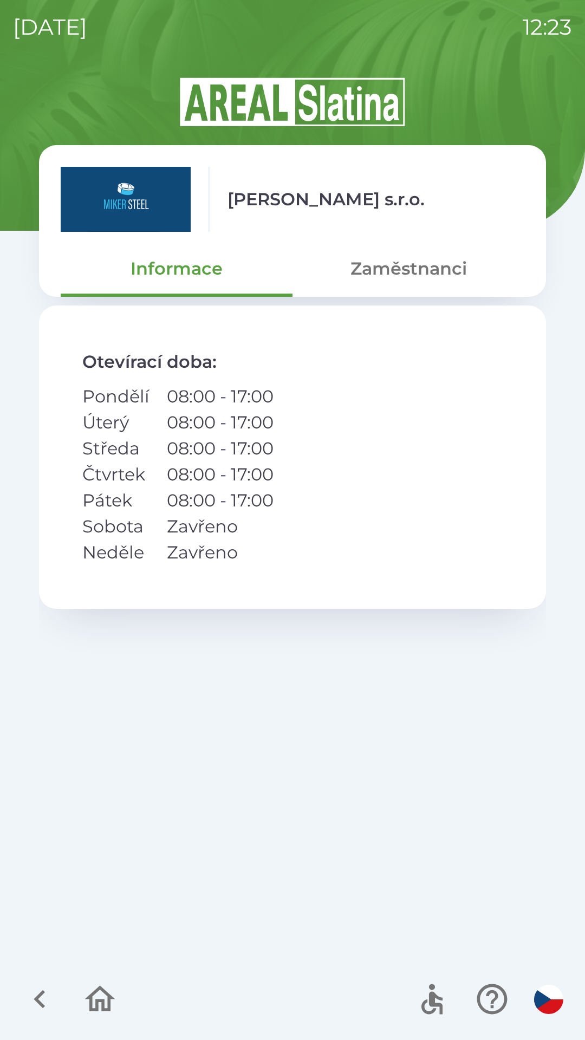
click at [51, 1002] on icon "button" at bounding box center [40, 999] width 36 height 36
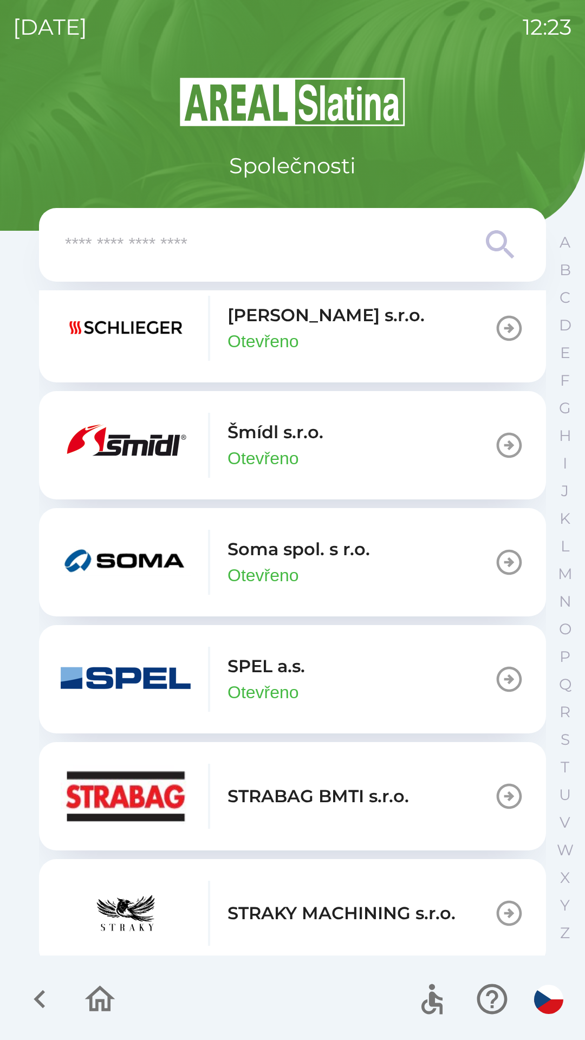
scroll to position [6675, 0]
click at [275, 444] on p "Šmídl s.r.o." at bounding box center [276, 431] width 96 height 26
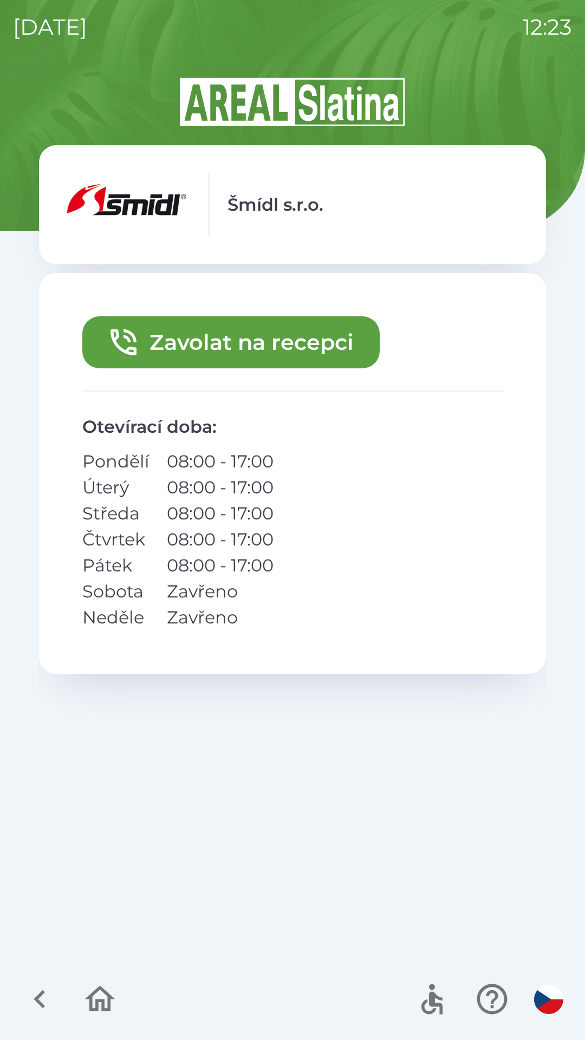
click at [284, 340] on button "Zavolat na recepci" at bounding box center [230, 342] width 297 height 52
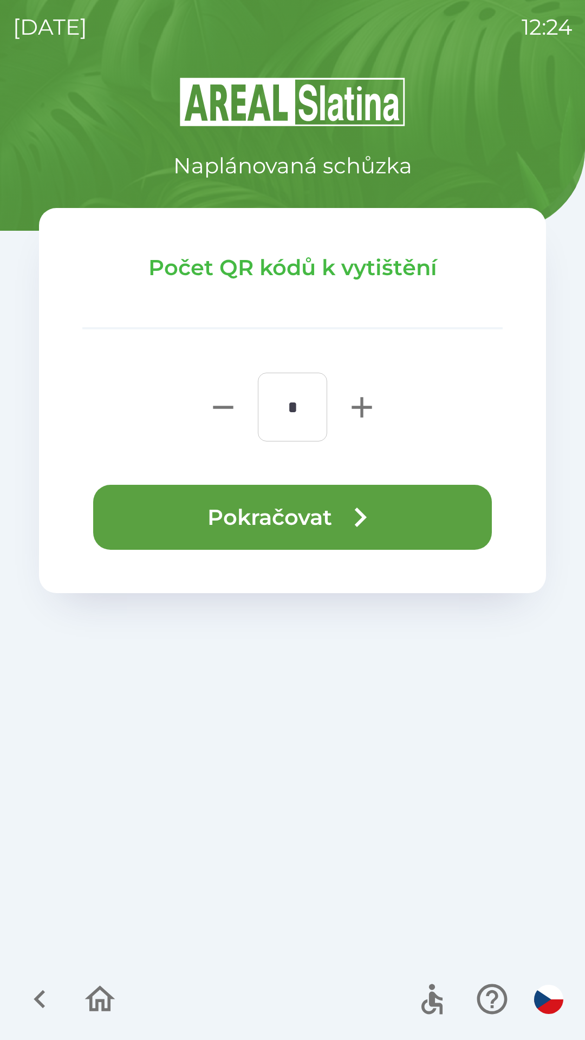
click at [276, 518] on button "Pokračovat" at bounding box center [292, 517] width 399 height 65
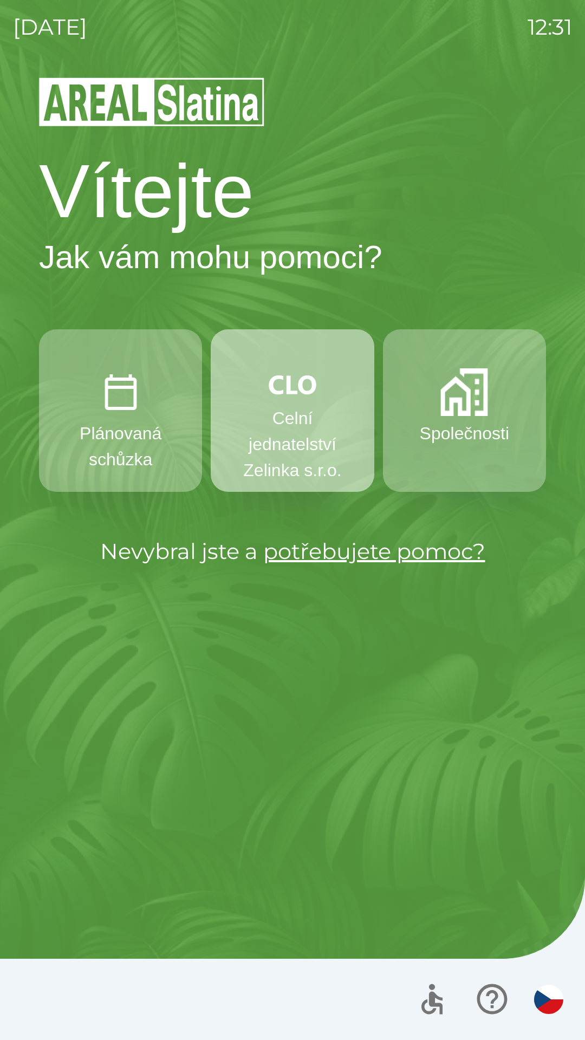
click at [265, 378] on button "Celní jednatelství Zelinka s.r.o." at bounding box center [292, 410] width 163 height 163
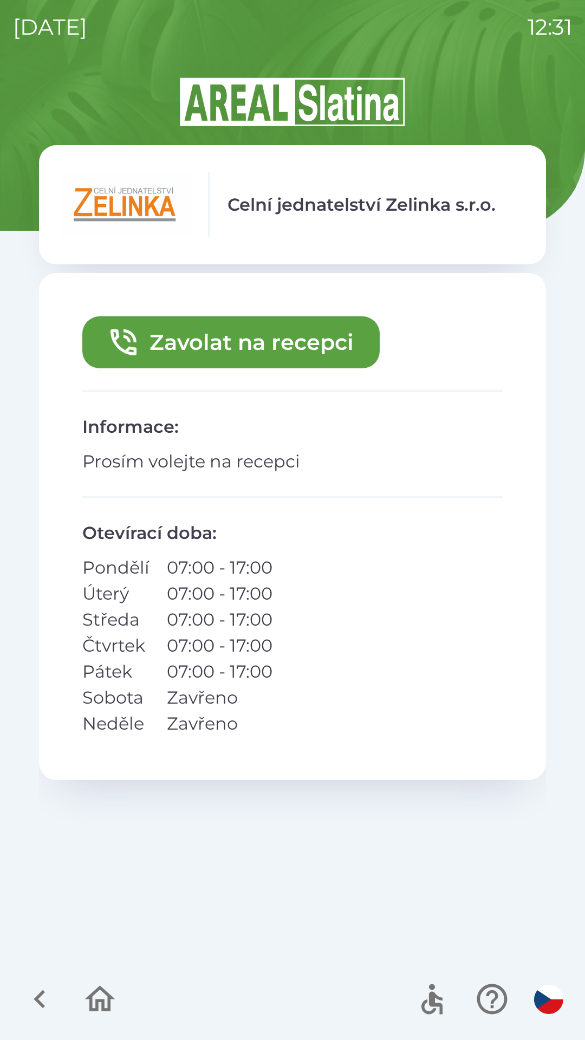
click at [41, 987] on icon "button" at bounding box center [40, 999] width 36 height 36
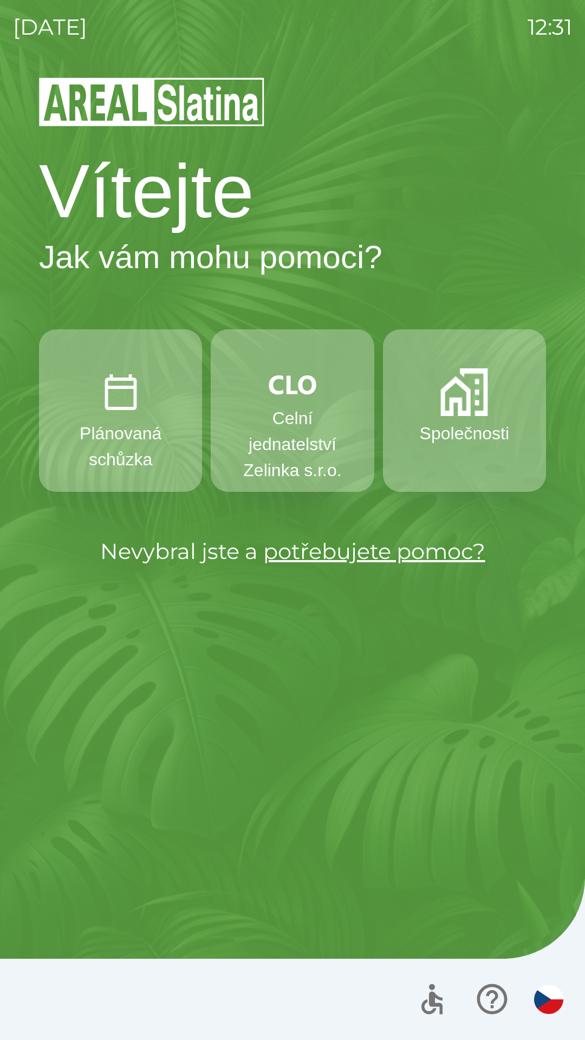
click at [479, 449] on button "Společnosti" at bounding box center [464, 410] width 163 height 163
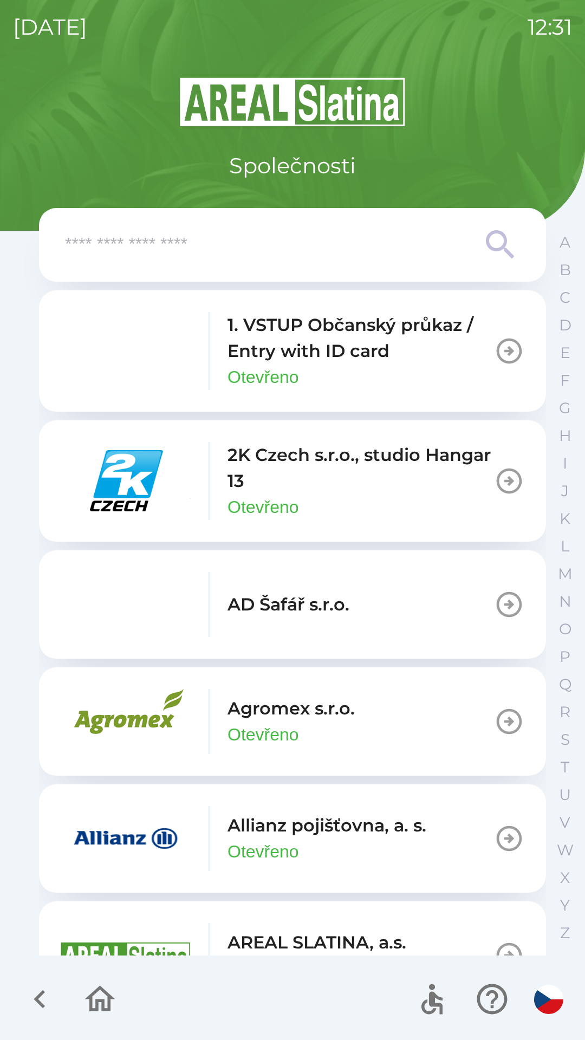
click at [249, 246] on input "text" at bounding box center [271, 245] width 412 height 30
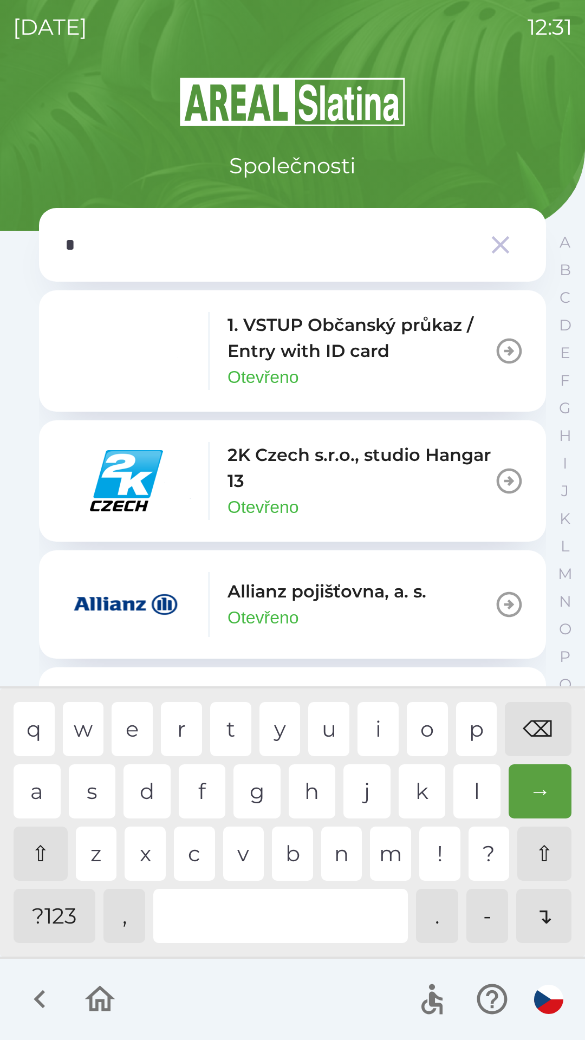
click at [89, 841] on div "z" at bounding box center [96, 854] width 41 height 54
type input "**"
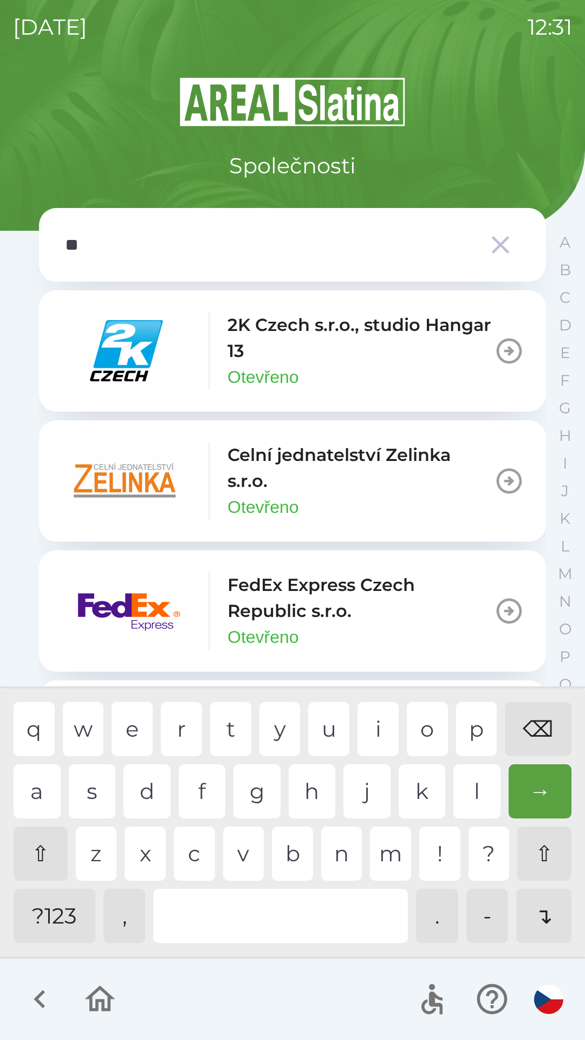
click at [152, 490] on img "button" at bounding box center [126, 481] width 130 height 65
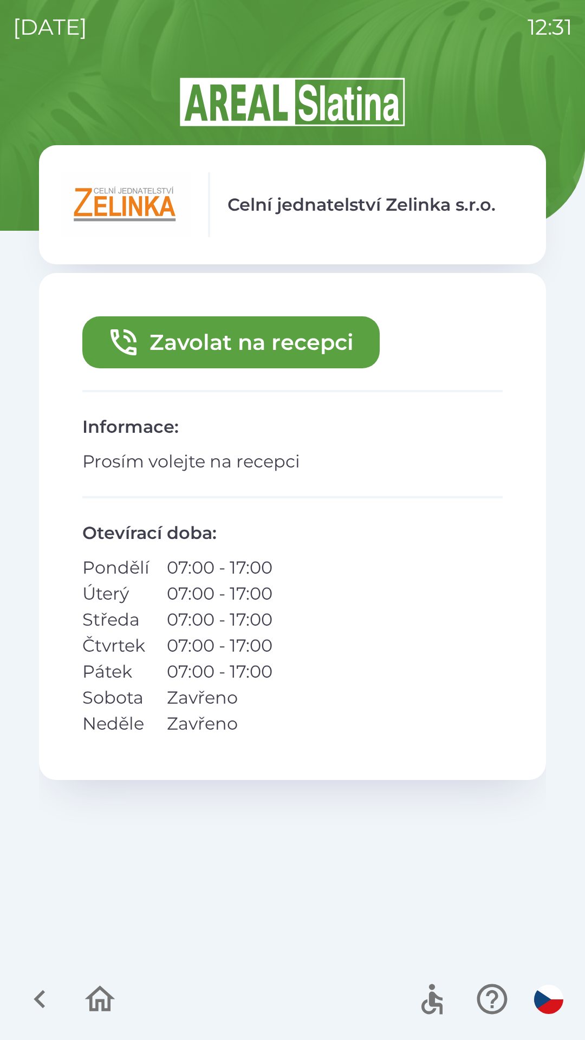
click at [280, 331] on button "Zavolat na recepci" at bounding box center [230, 342] width 297 height 52
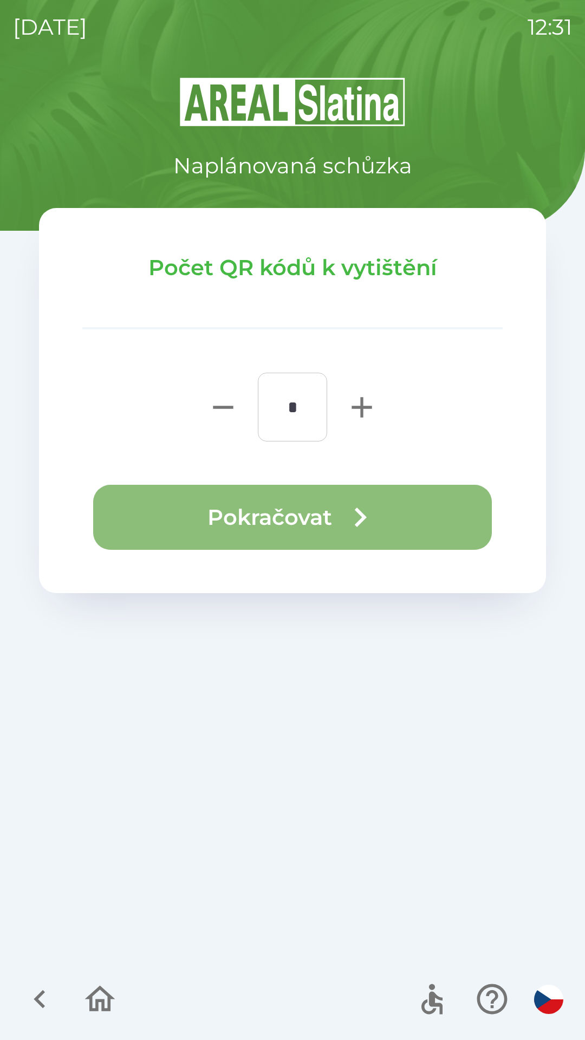
click at [382, 501] on button "Pokračovat" at bounding box center [292, 517] width 399 height 65
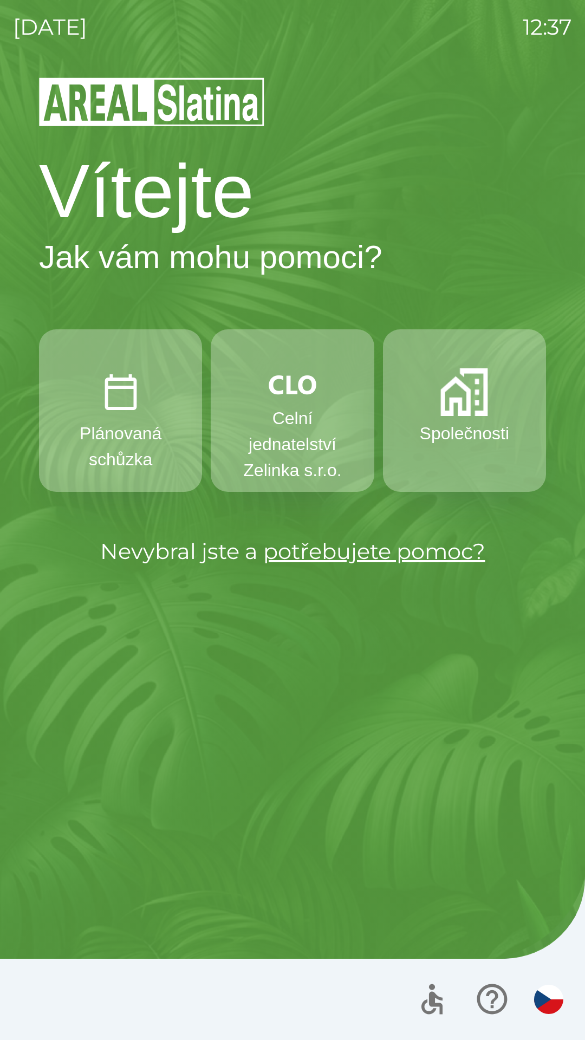
click at [306, 431] on p "Celní jednatelství Zelinka s.r.o." at bounding box center [292, 444] width 111 height 78
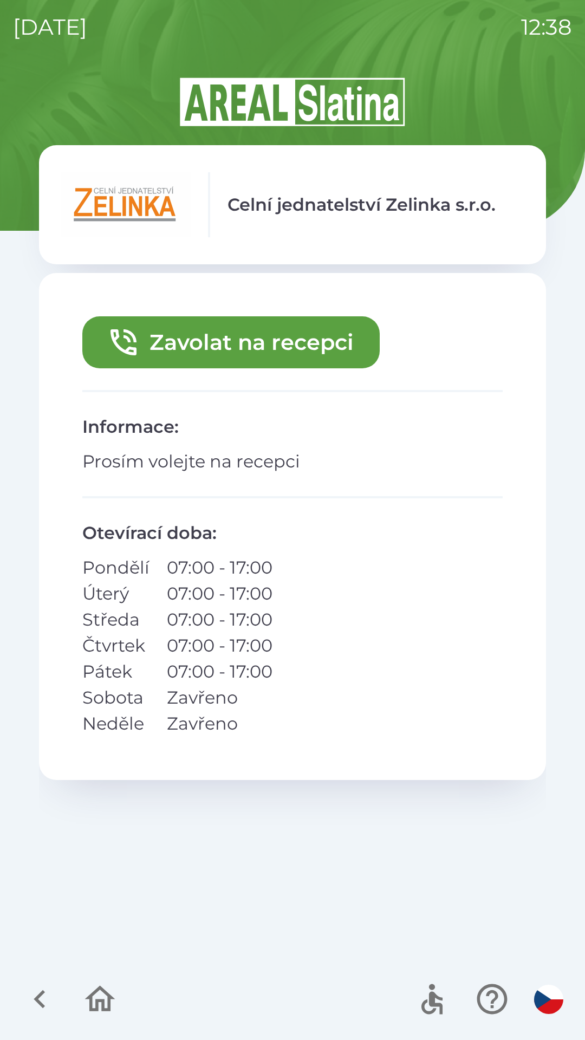
click at [271, 351] on button "Zavolat na recepci" at bounding box center [230, 342] width 297 height 52
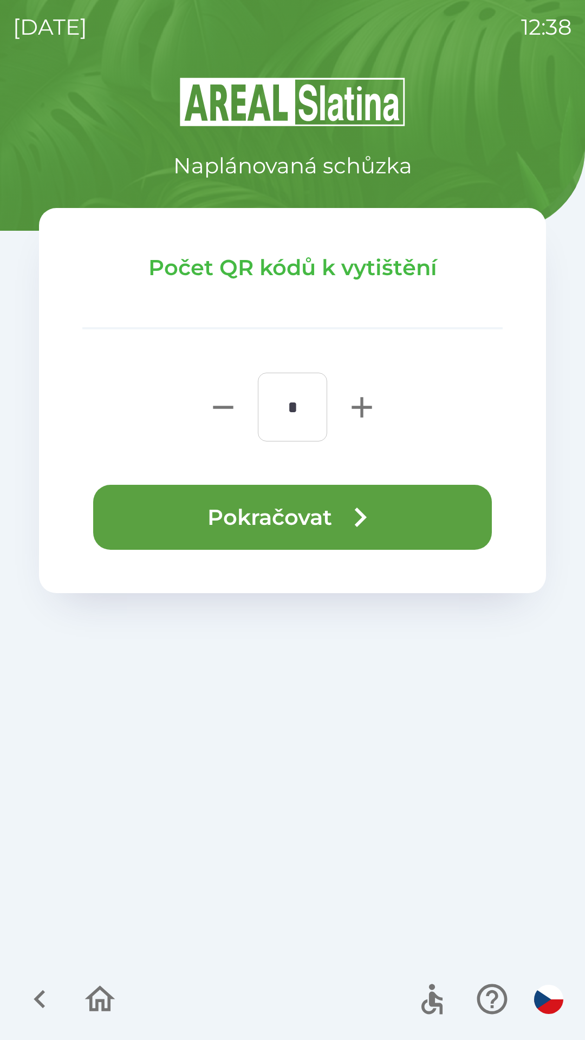
click at [316, 508] on button "Pokračovat" at bounding box center [292, 517] width 399 height 65
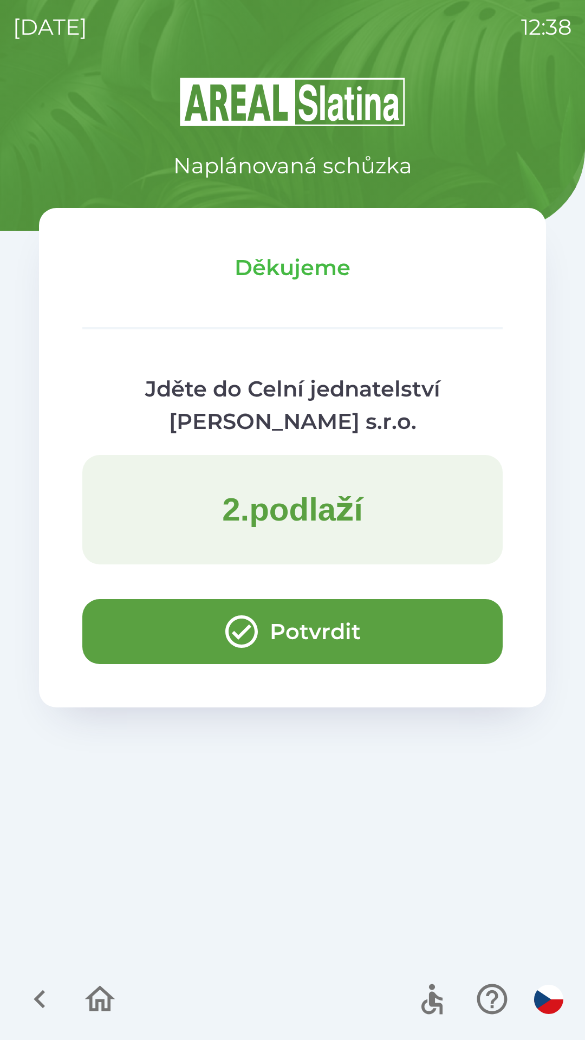
click at [138, 627] on button "Potvrdit" at bounding box center [292, 631] width 420 height 65
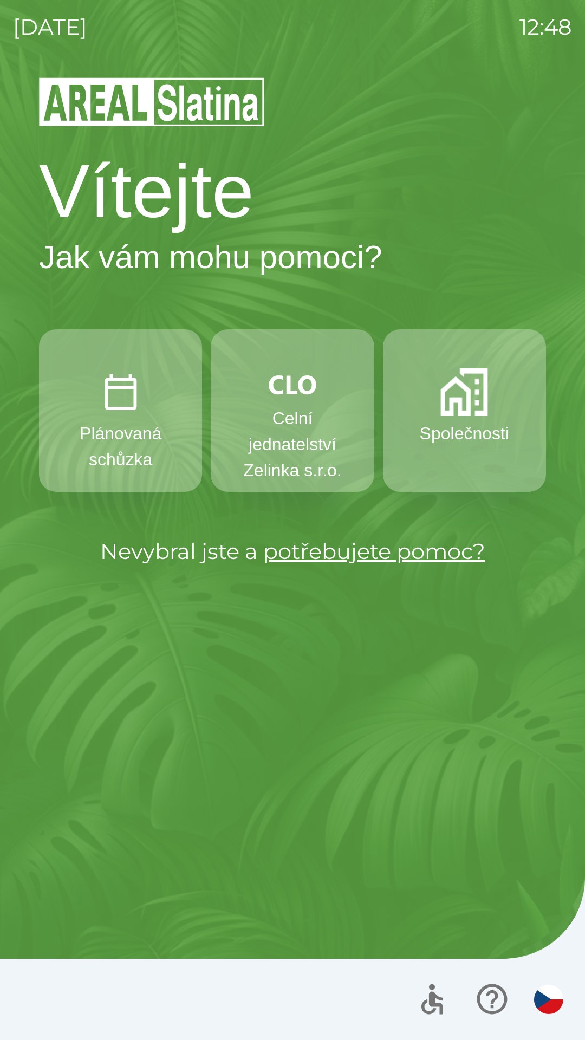
click at [269, 424] on p "Celní jednatelství Zelinka s.r.o." at bounding box center [292, 444] width 111 height 78
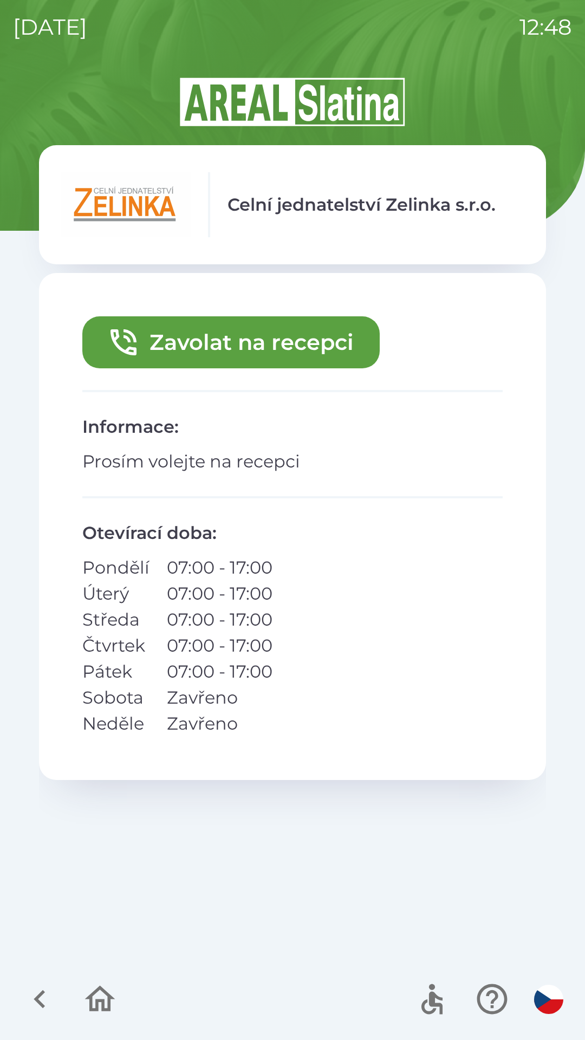
click at [40, 1003] on icon "button" at bounding box center [39, 999] width 11 height 18
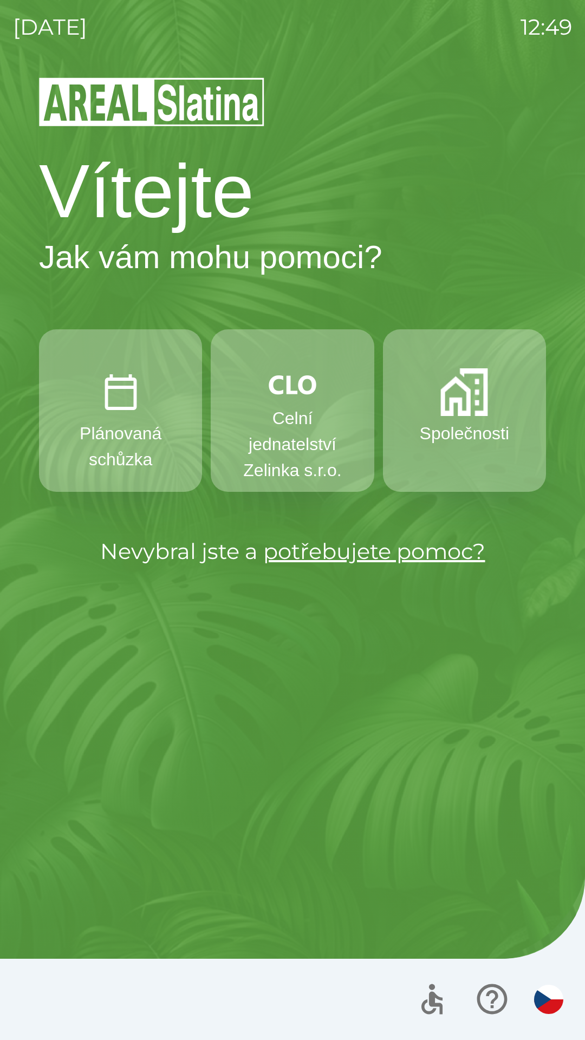
click at [458, 410] on img "button" at bounding box center [464, 392] width 48 height 48
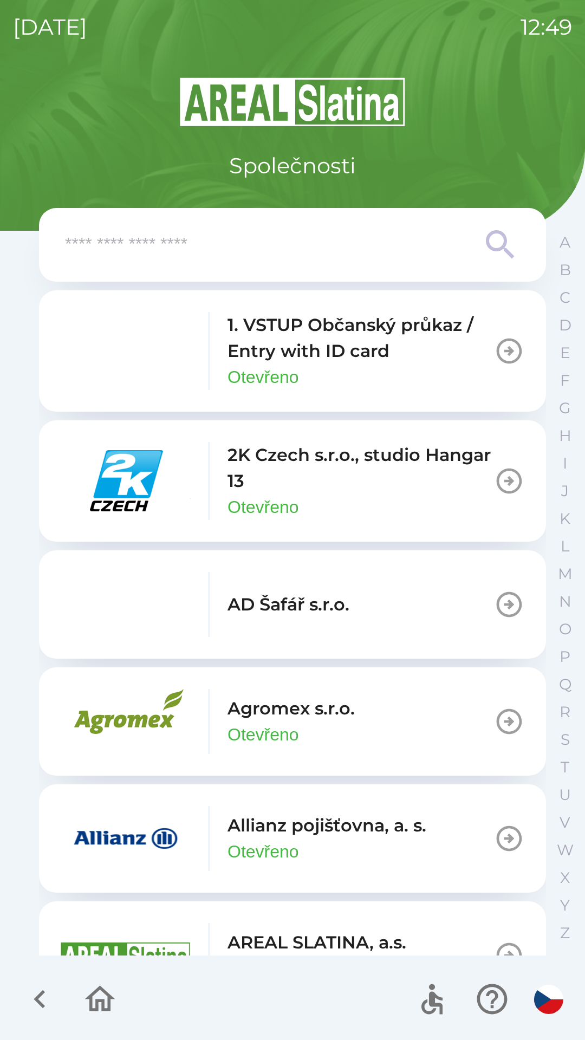
click at [280, 243] on input "text" at bounding box center [271, 245] width 412 height 30
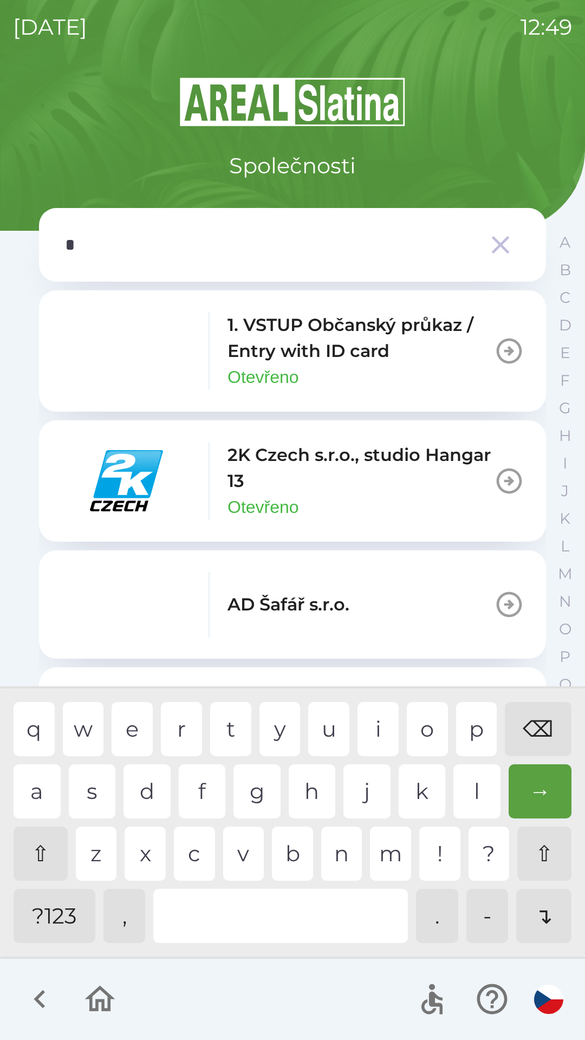
click at [95, 786] on div "s" at bounding box center [92, 791] width 47 height 54
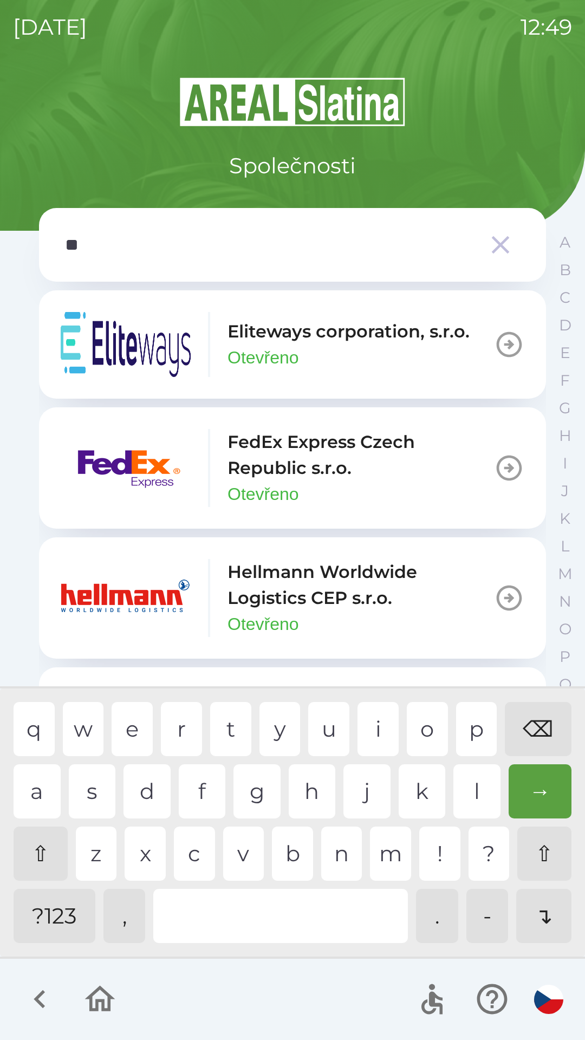
click at [183, 858] on div "c" at bounding box center [194, 854] width 41 height 54
type input "***"
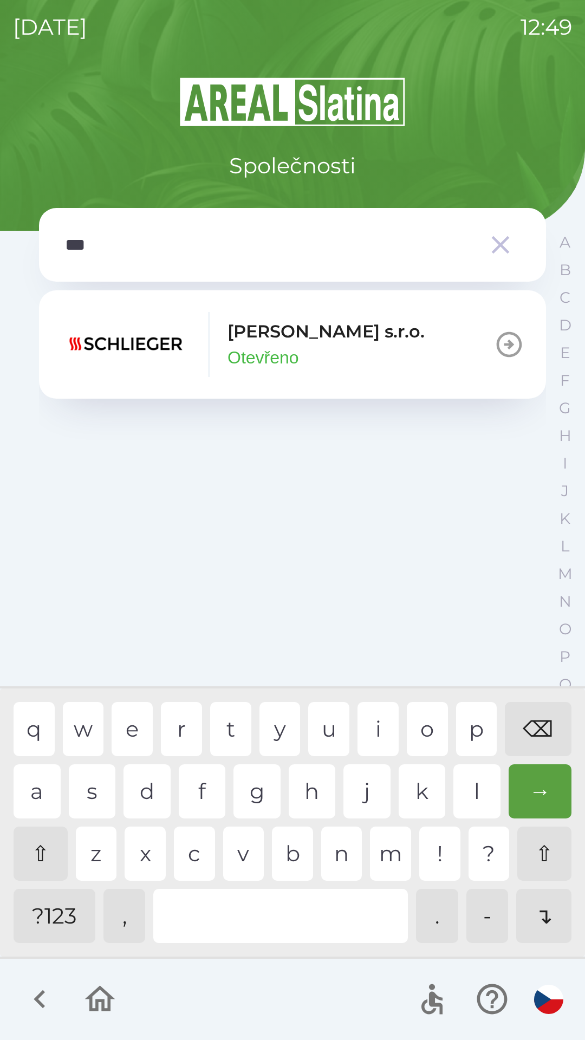
click at [329, 341] on p "[PERSON_NAME] s.r.o." at bounding box center [326, 332] width 197 height 26
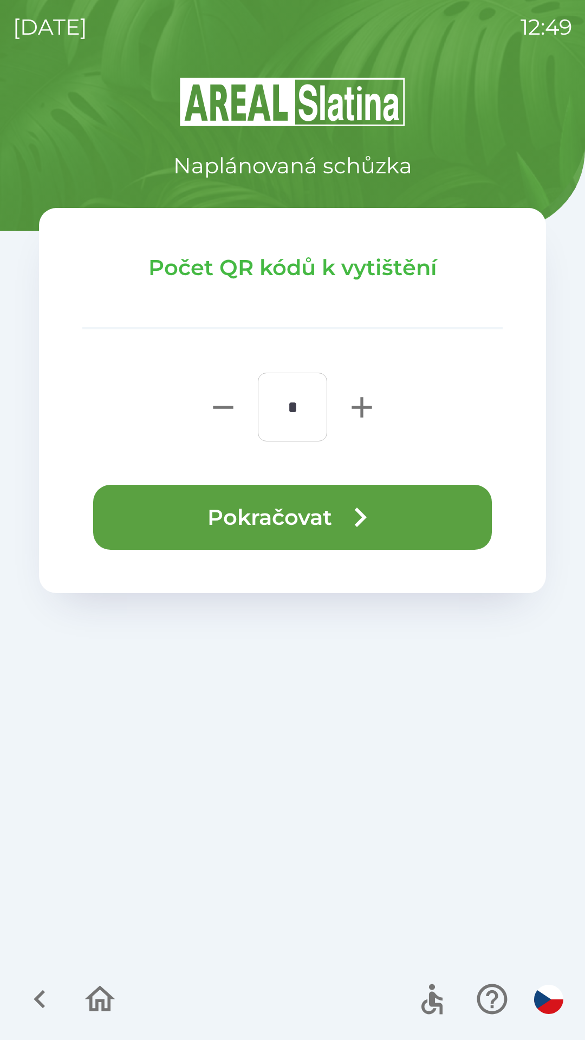
click at [328, 516] on button "Pokračovat" at bounding box center [292, 517] width 399 height 65
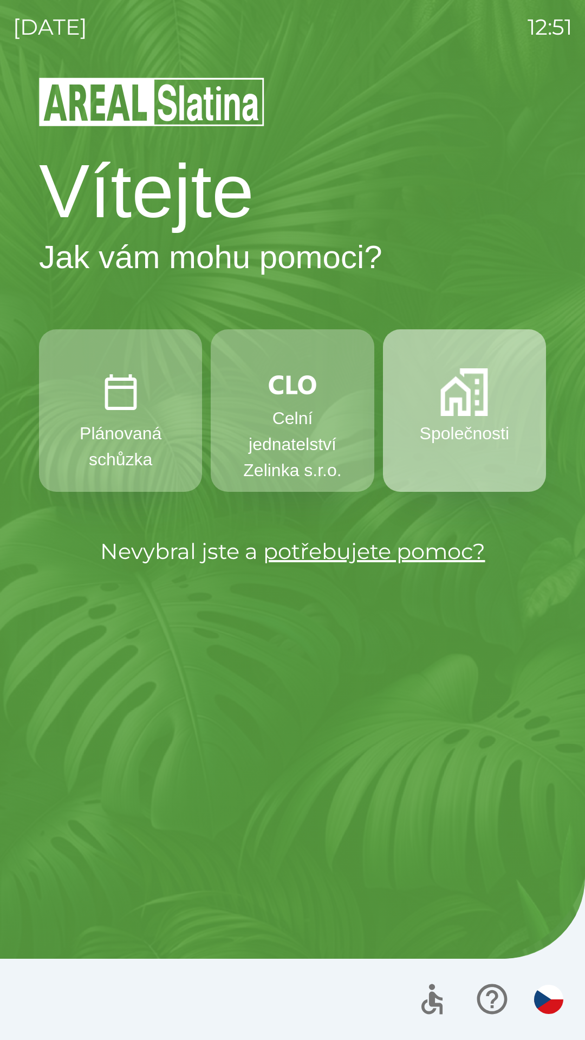
click at [449, 432] on p "Společnosti" at bounding box center [464, 433] width 89 height 26
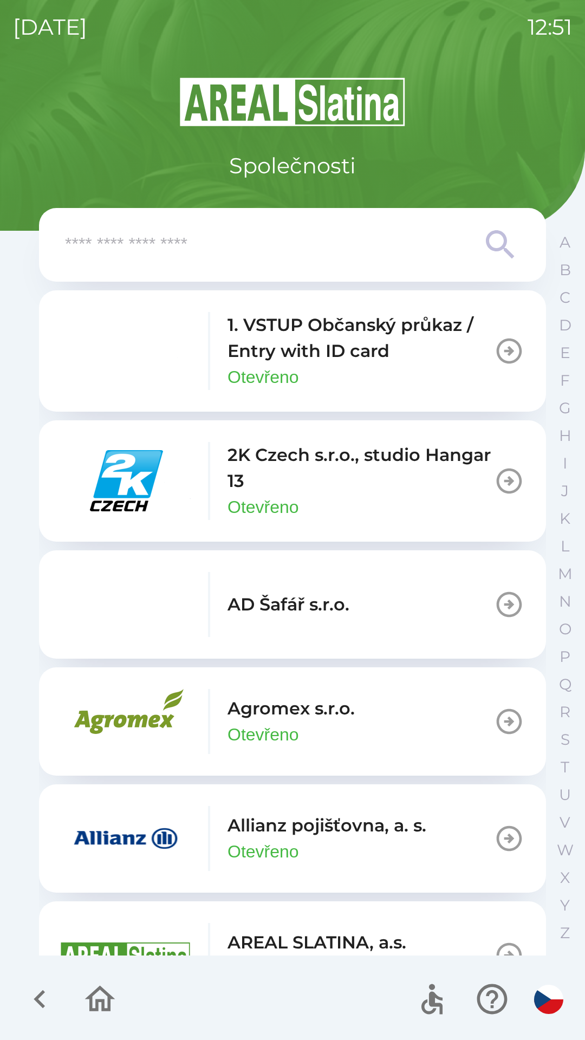
click at [349, 239] on input "text" at bounding box center [271, 245] width 412 height 30
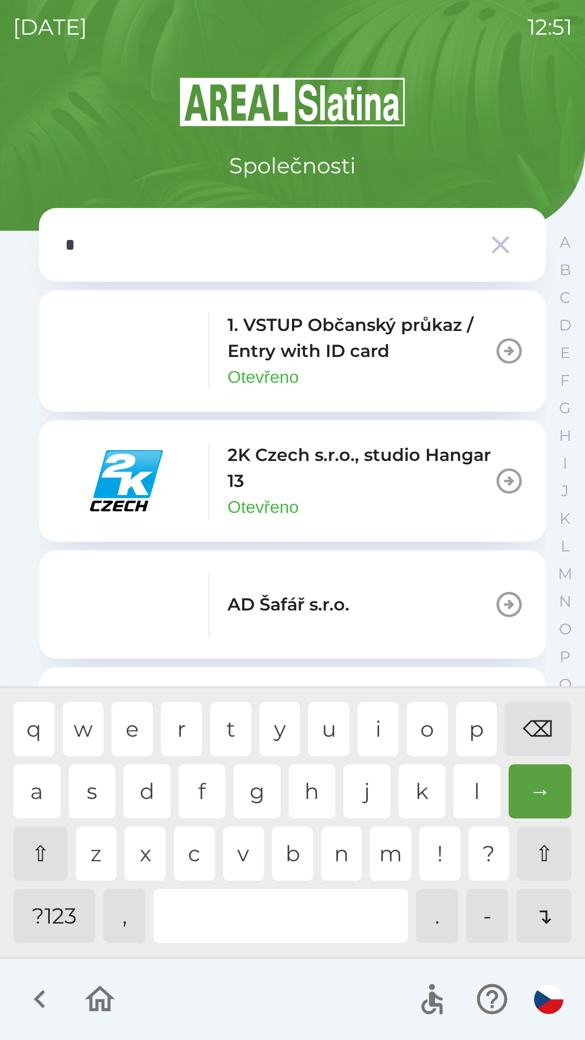
click at [427, 721] on div "o" at bounding box center [427, 729] width 41 height 54
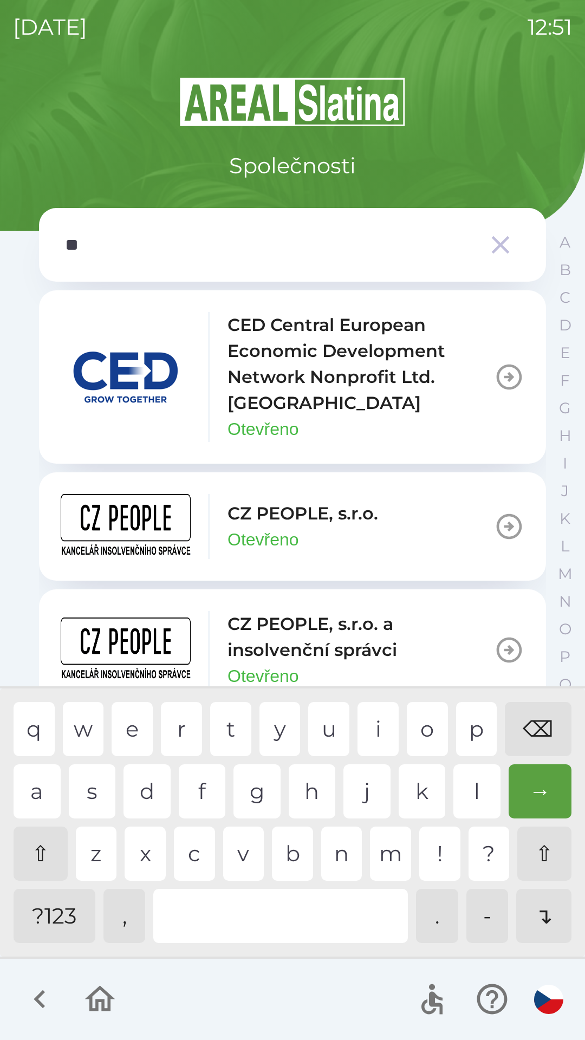
click at [481, 724] on div "p" at bounding box center [476, 729] width 41 height 54
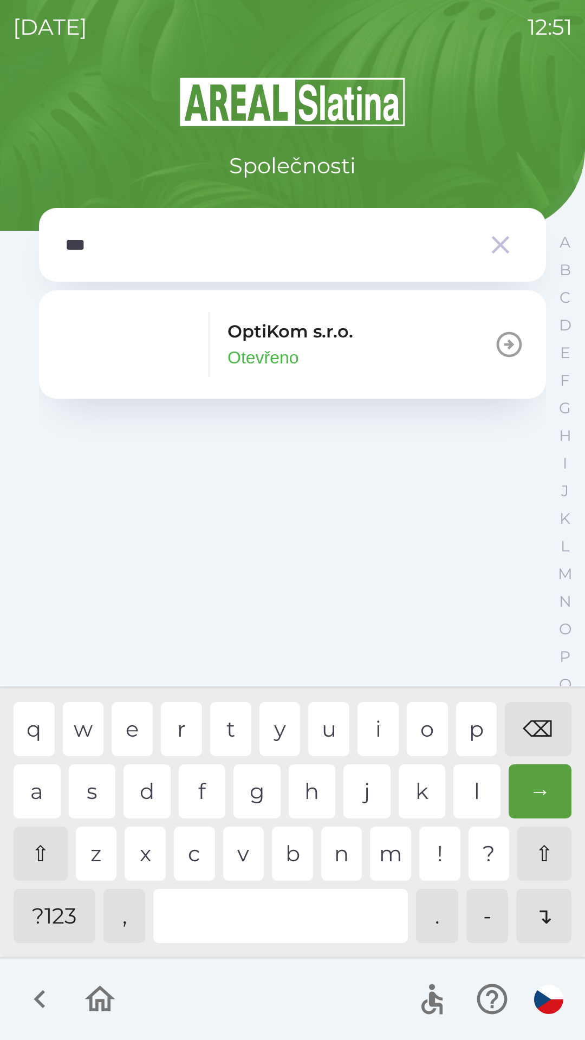
type input "****"
click at [381, 721] on div "i" at bounding box center [378, 729] width 41 height 54
click at [326, 351] on div "OptiKom s.r.o. Otevřeno" at bounding box center [291, 345] width 126 height 52
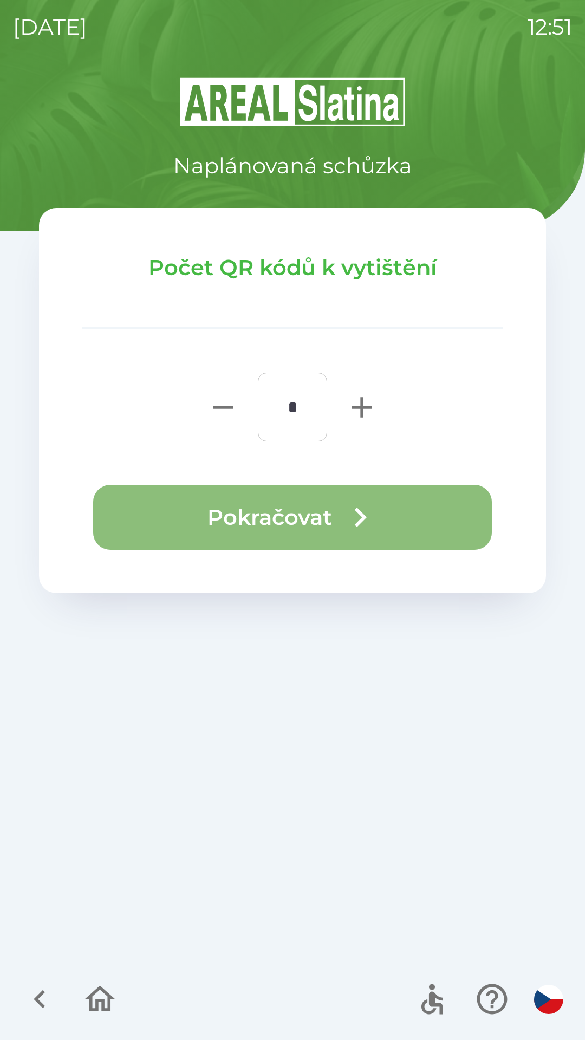
click at [387, 516] on button "Pokračovat" at bounding box center [292, 517] width 399 height 65
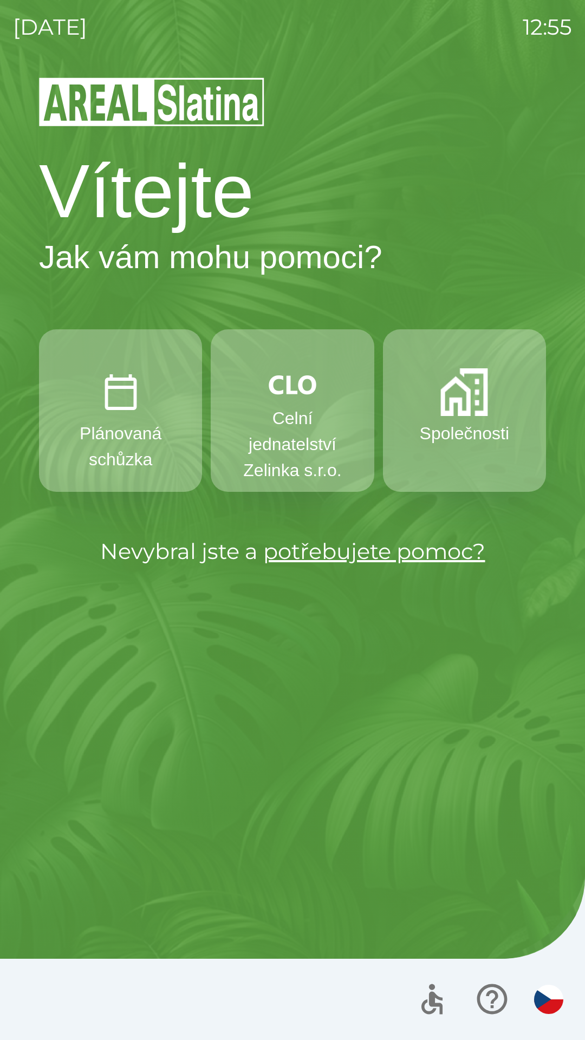
click at [119, 406] on img "button" at bounding box center [121, 392] width 48 height 48
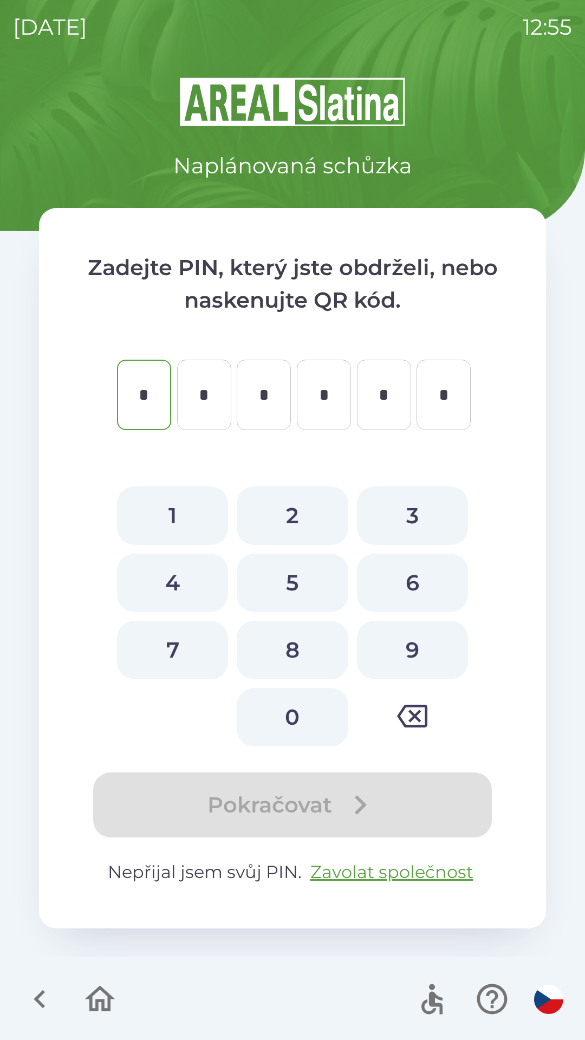
click at [34, 982] on icon "button" at bounding box center [40, 999] width 36 height 36
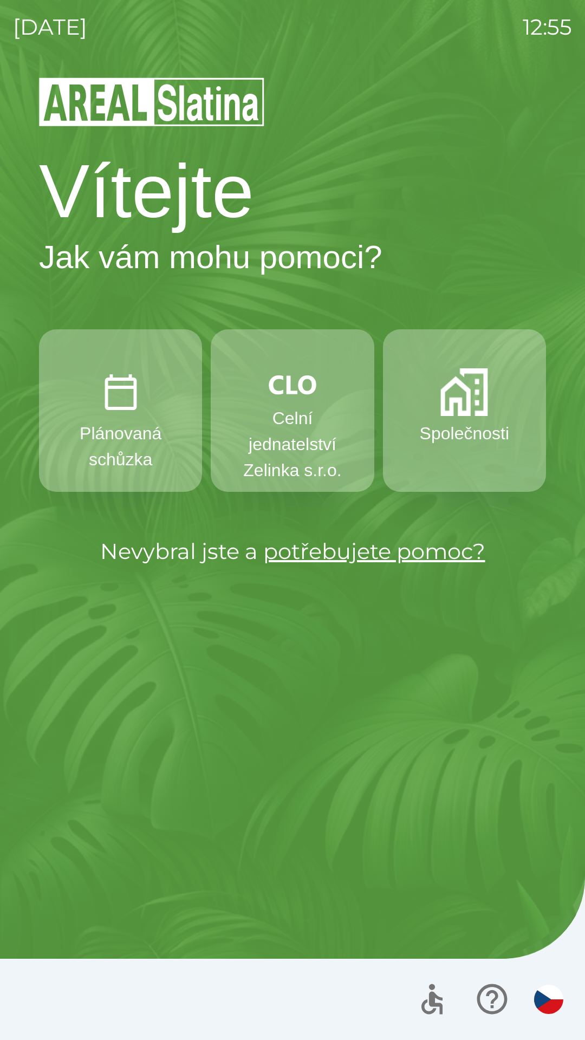
click at [453, 389] on img "button" at bounding box center [464, 392] width 48 height 48
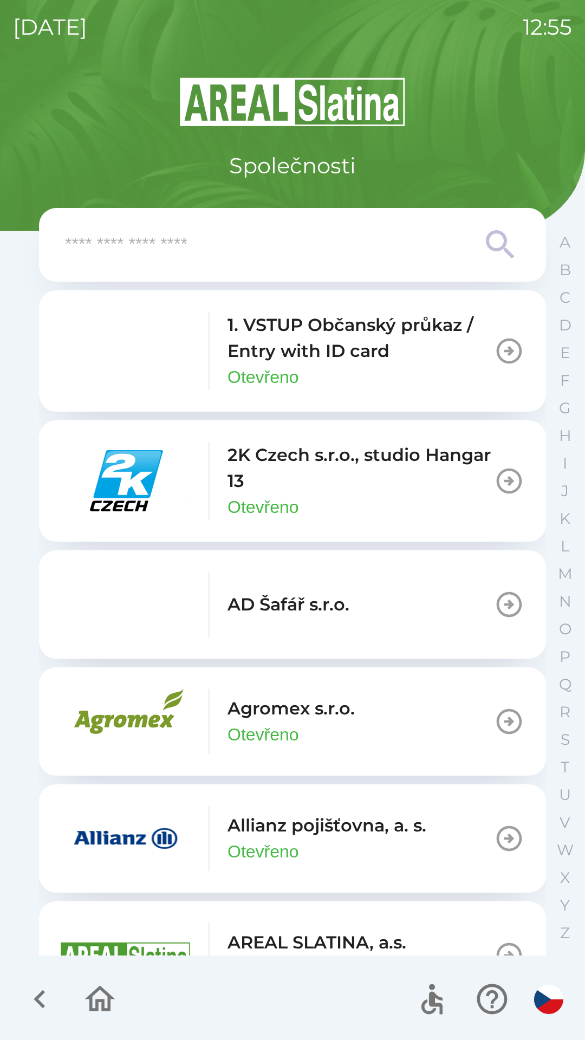
click at [474, 250] on input "text" at bounding box center [271, 245] width 412 height 30
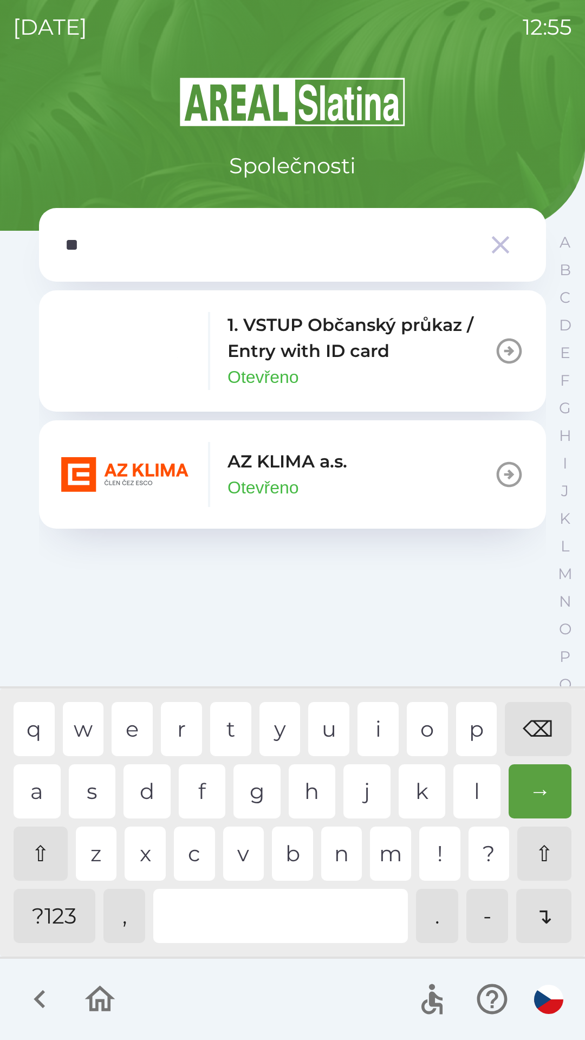
type input "**"
click at [226, 909] on div at bounding box center [280, 916] width 255 height 54
click at [274, 467] on p "AZ KLIMA a.s." at bounding box center [288, 462] width 120 height 26
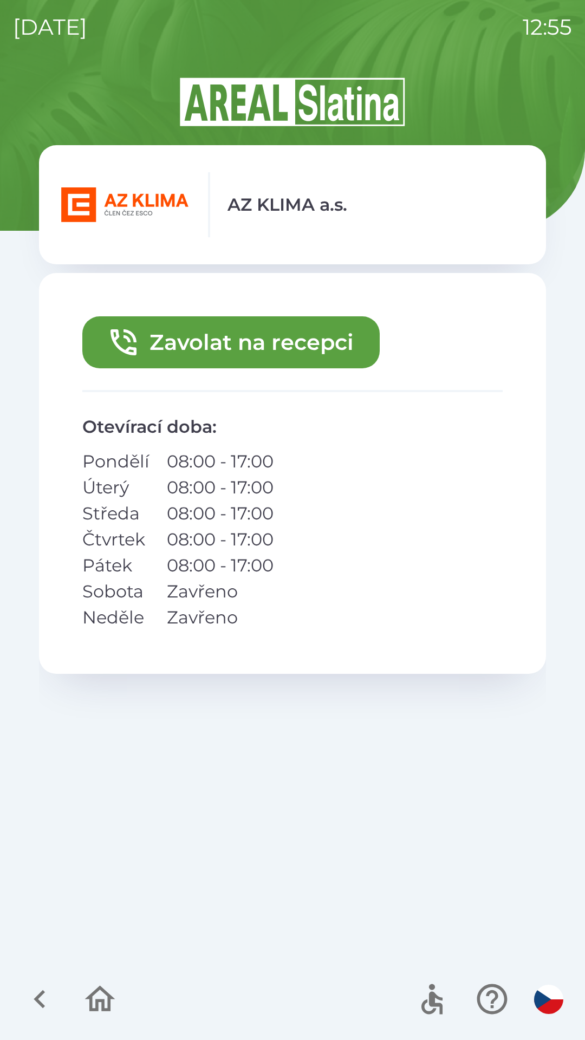
click at [222, 330] on button "Zavolat na recepci" at bounding box center [230, 342] width 297 height 52
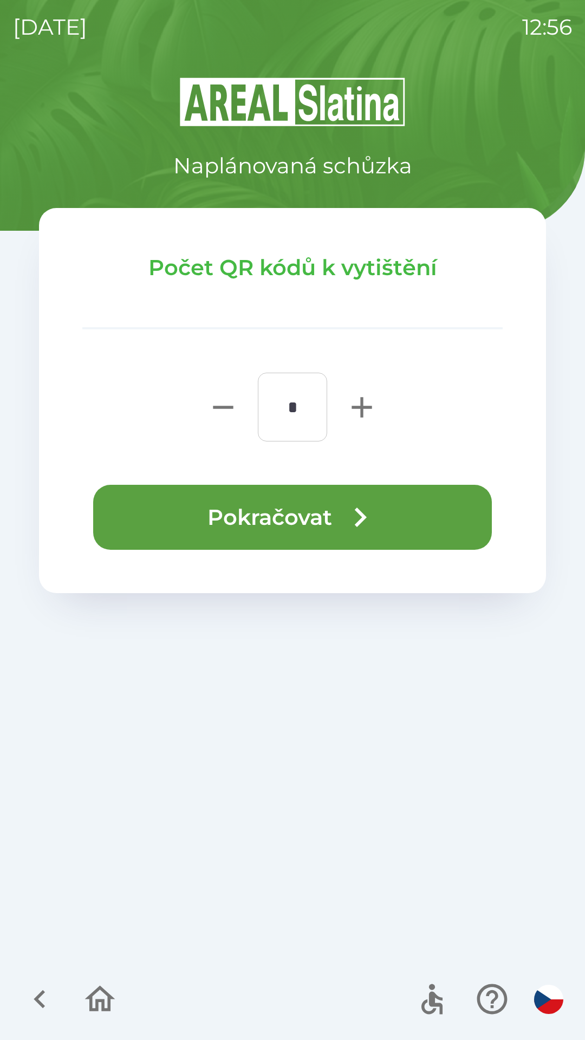
click at [287, 506] on button "Pokračovat" at bounding box center [292, 517] width 399 height 65
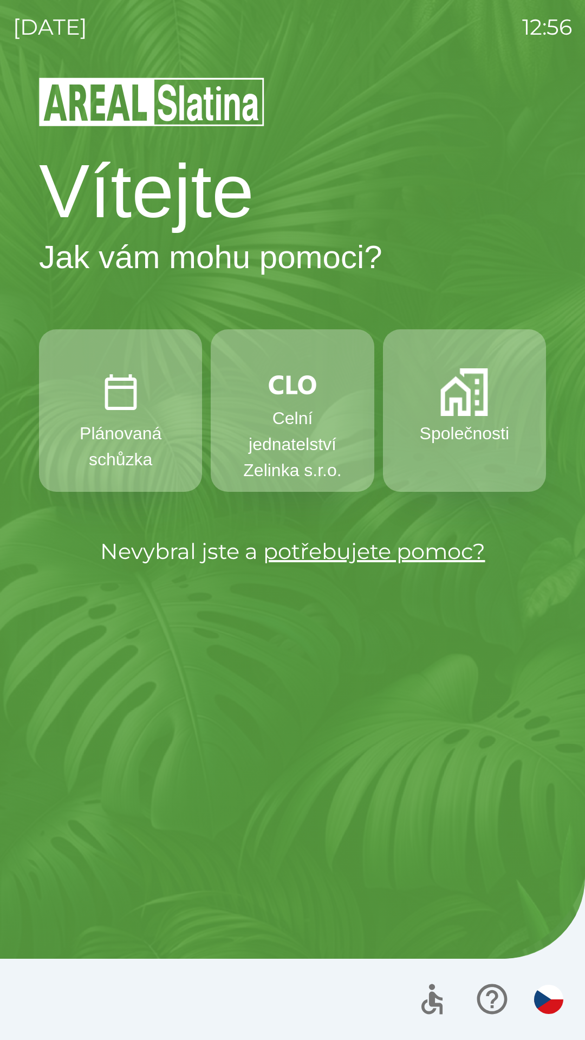
click at [277, 416] on p "Celní jednatelství Zelinka s.r.o." at bounding box center [292, 444] width 111 height 78
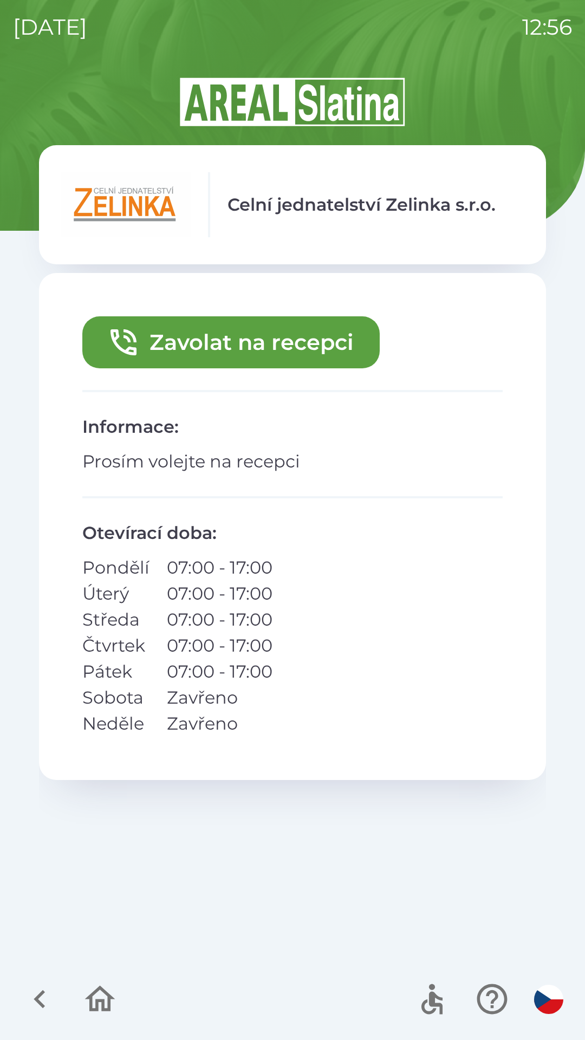
click at [219, 342] on button "Zavolat na recepci" at bounding box center [230, 342] width 297 height 52
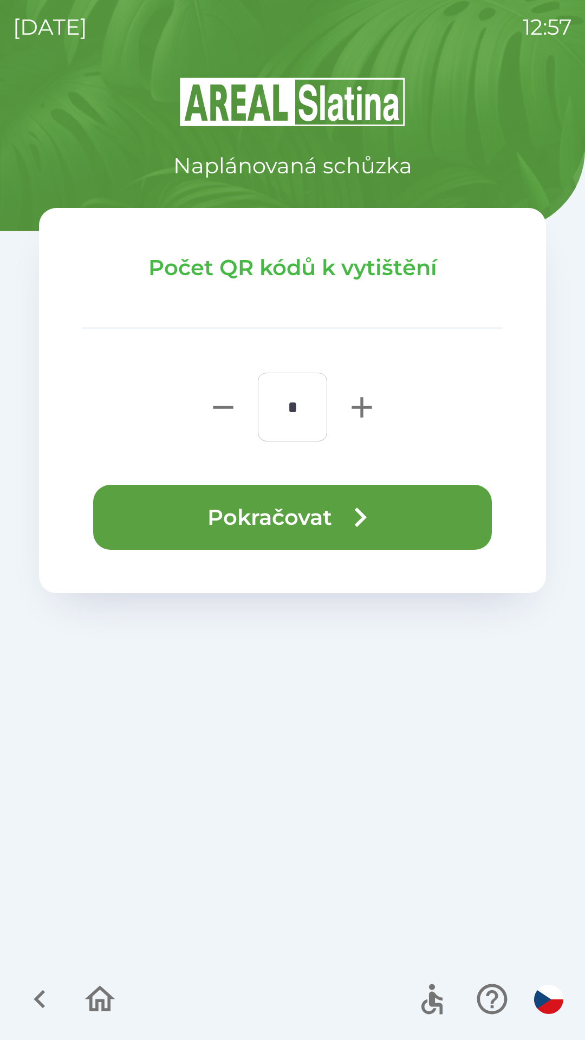
click at [404, 516] on button "Pokračovat" at bounding box center [292, 517] width 399 height 65
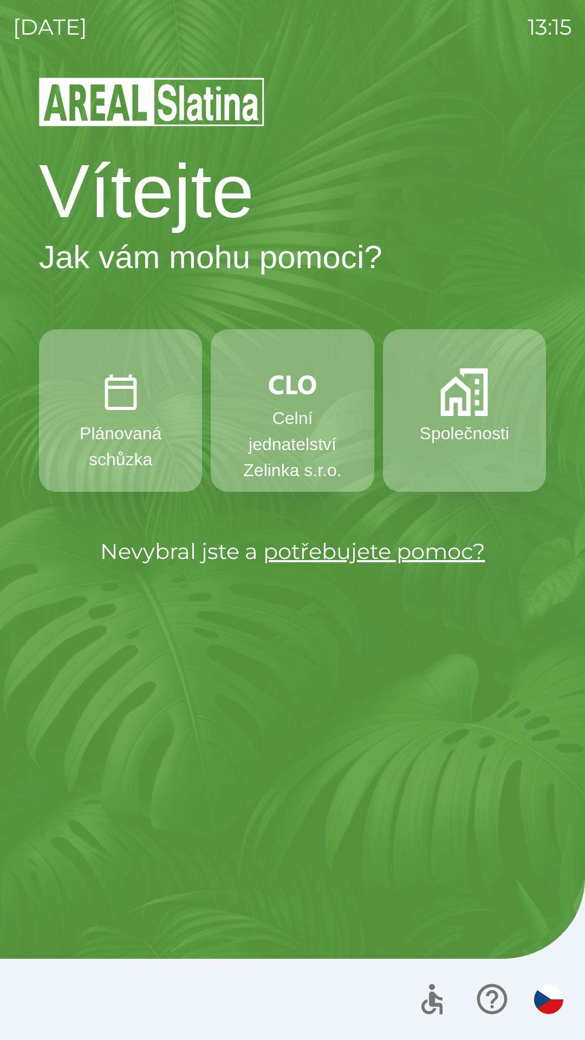
click at [283, 388] on img "button" at bounding box center [293, 384] width 48 height 33
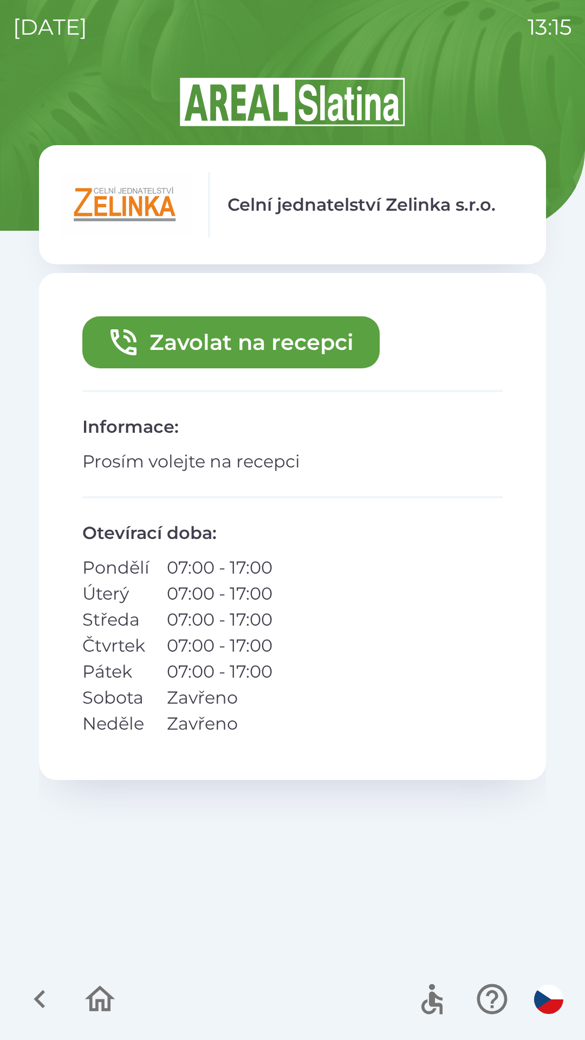
click at [241, 330] on button "Zavolat na recepci" at bounding box center [230, 342] width 297 height 52
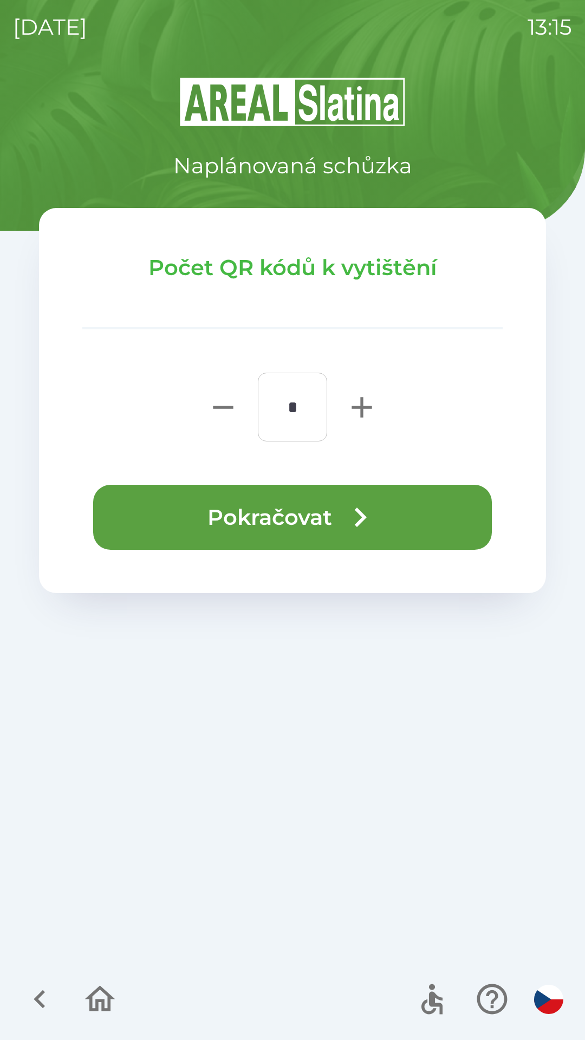
click at [294, 505] on button "Pokračovat" at bounding box center [292, 517] width 399 height 65
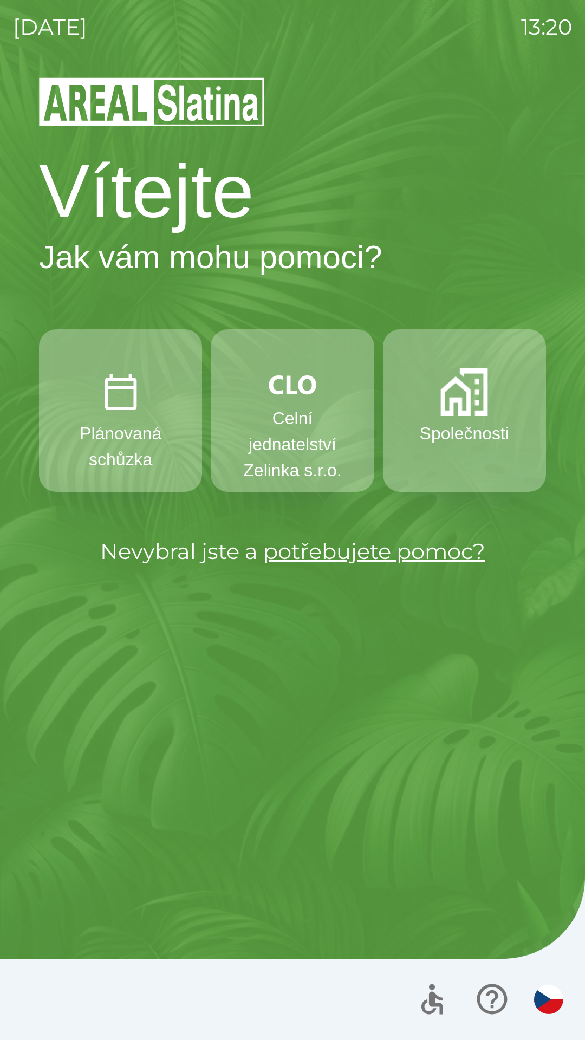
click at [294, 411] on p "Celní jednatelství Zelinka s.r.o." at bounding box center [292, 444] width 111 height 78
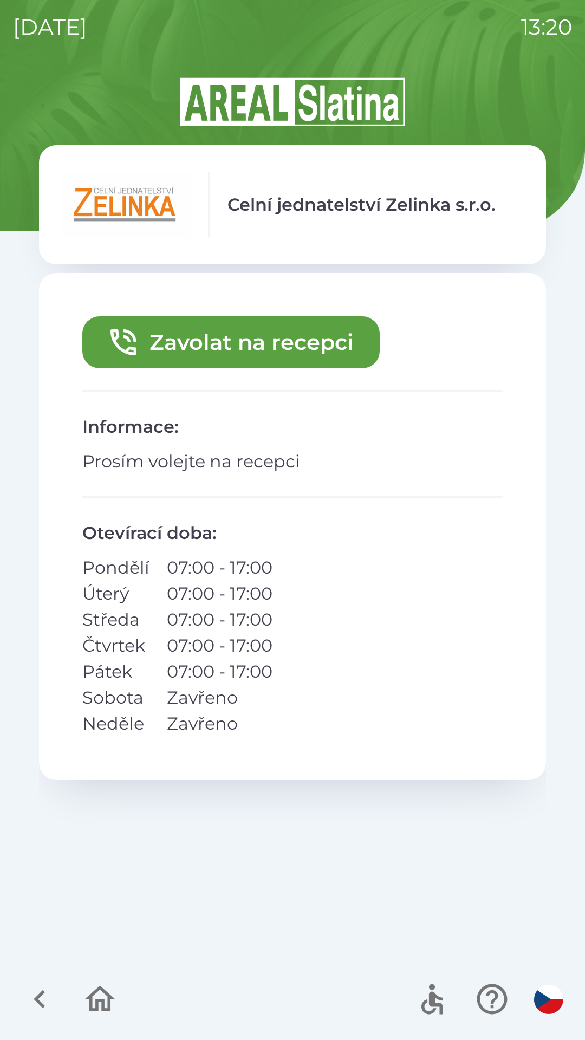
click at [238, 339] on button "Zavolat na recepci" at bounding box center [230, 342] width 297 height 52
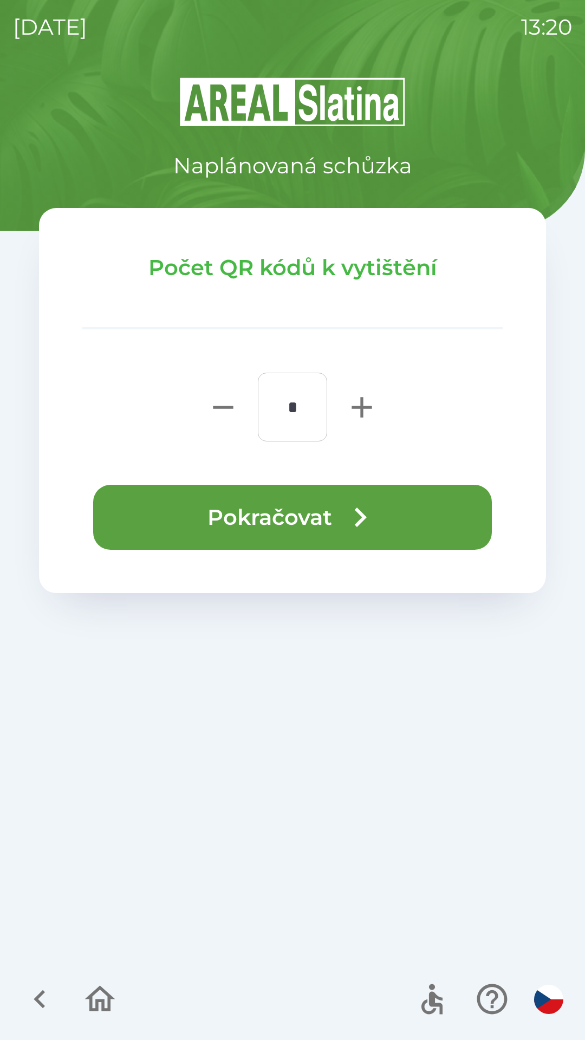
click at [283, 522] on button "Pokračovat" at bounding box center [292, 517] width 399 height 65
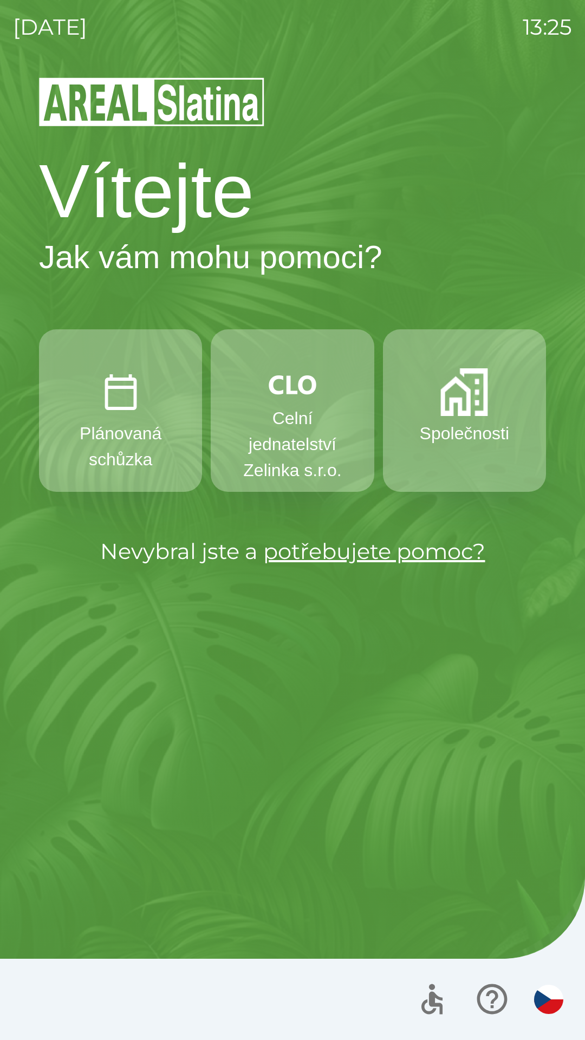
click at [461, 418] on button "Společnosti" at bounding box center [464, 410] width 163 height 163
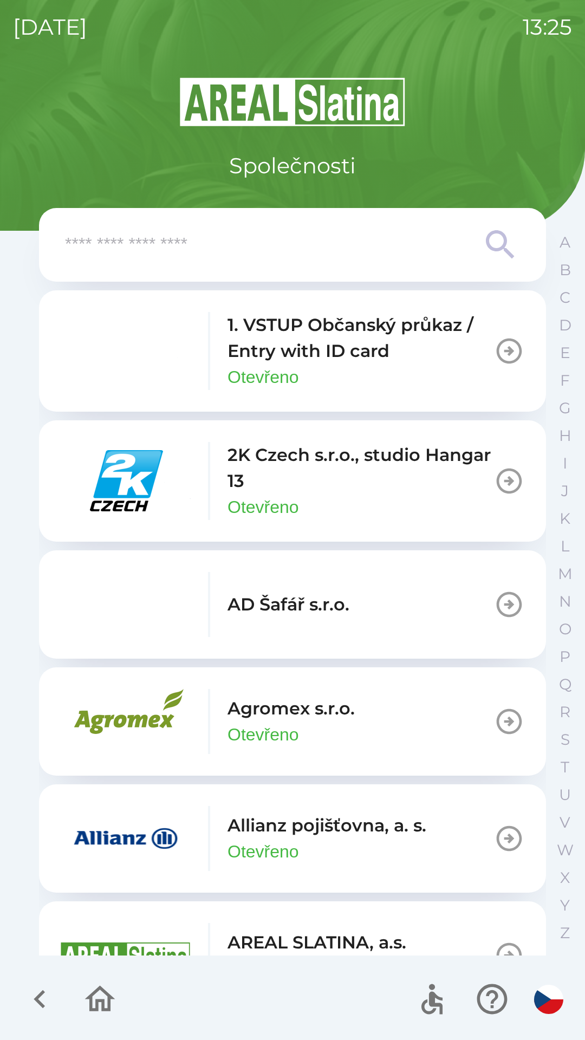
click at [310, 232] on input "text" at bounding box center [271, 245] width 412 height 30
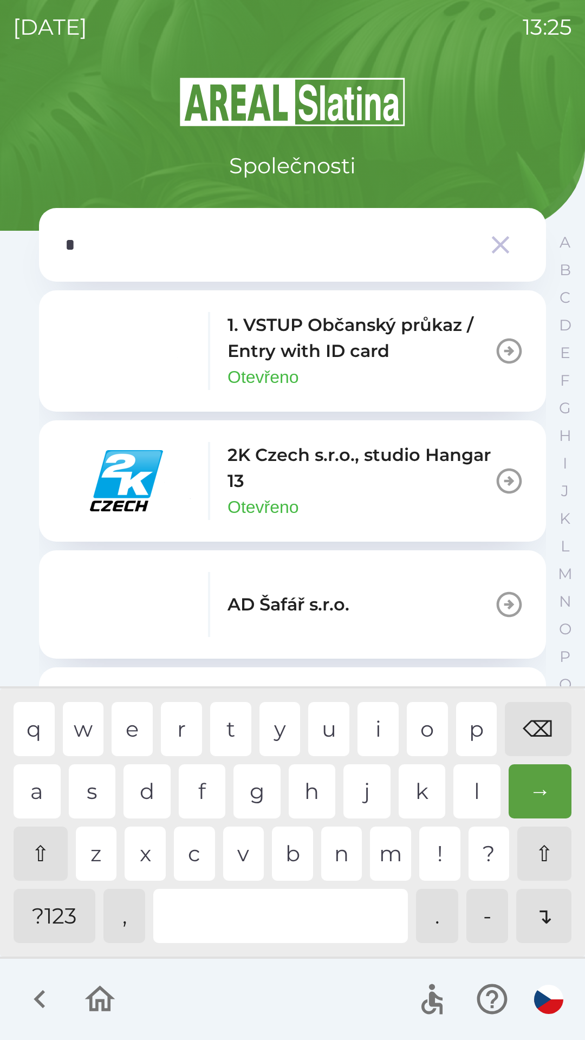
click at [418, 729] on div "o" at bounding box center [427, 729] width 41 height 54
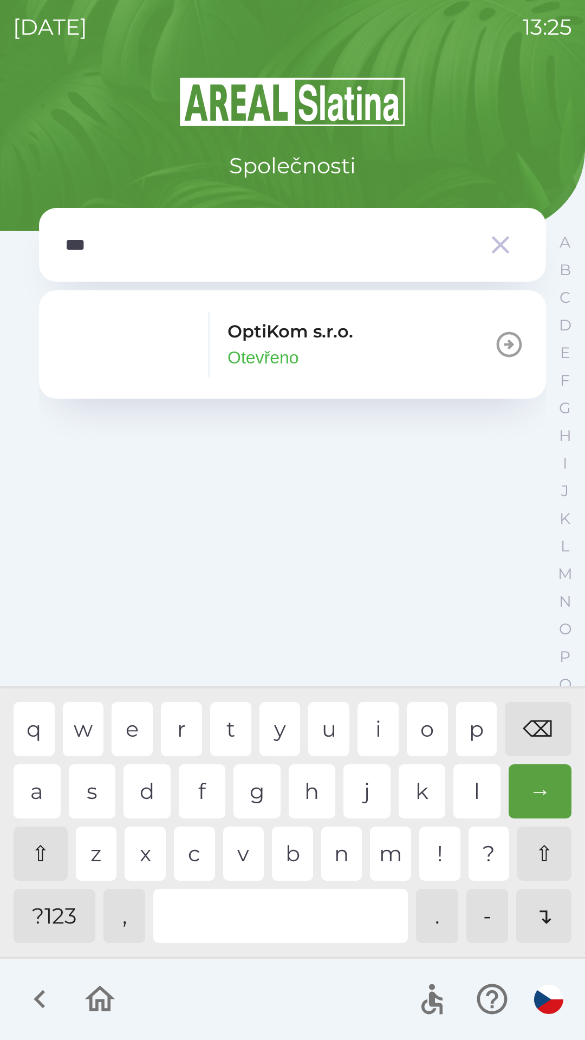
type input "****"
click at [380, 714] on div "i" at bounding box center [378, 729] width 41 height 54
click at [352, 317] on div "OptiKom s.r.o. Otevřeno" at bounding box center [207, 344] width 293 height 65
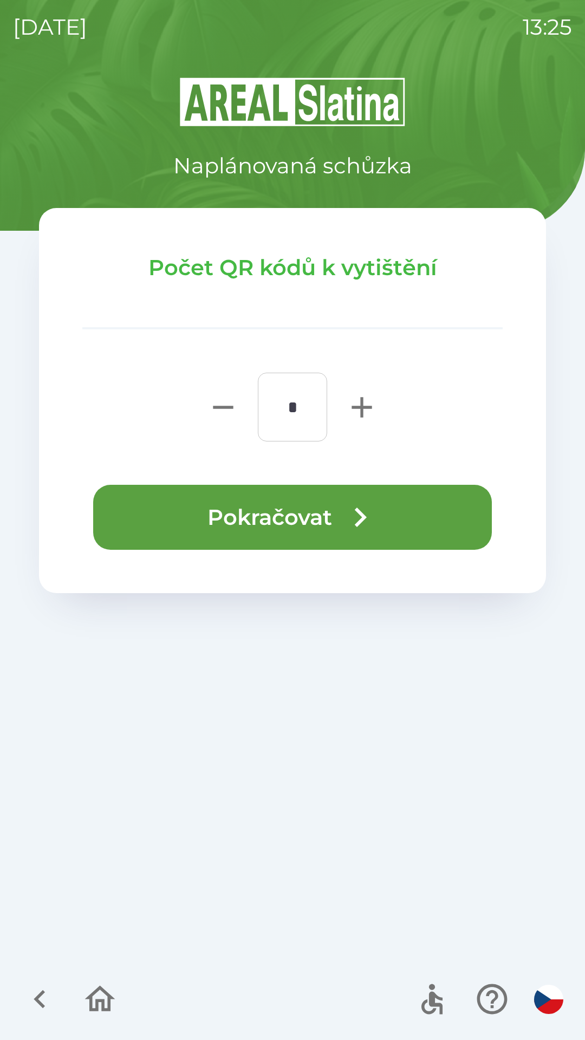
click at [342, 510] on icon "button" at bounding box center [360, 517] width 39 height 39
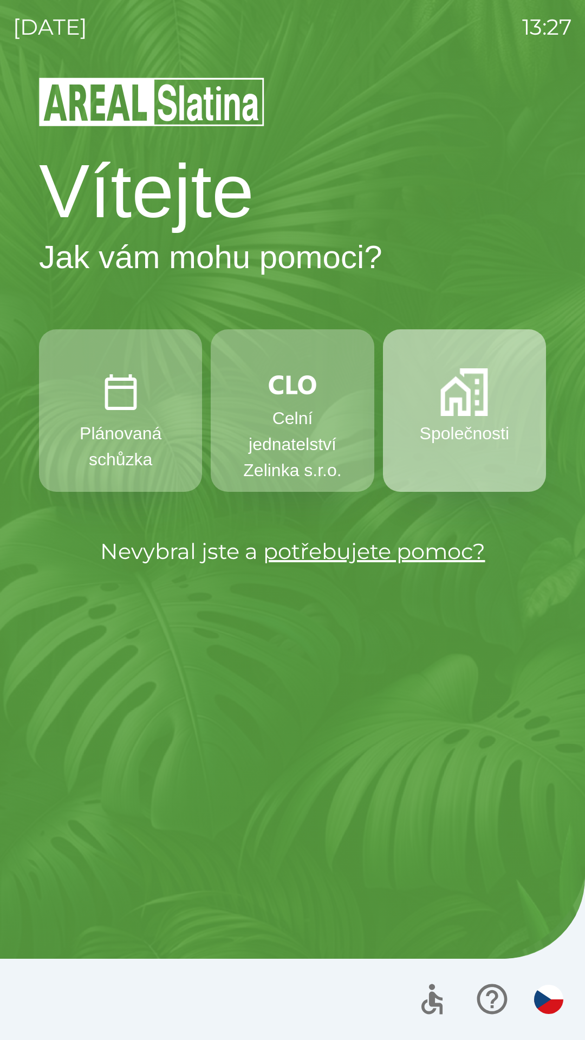
click at [471, 390] on img "button" at bounding box center [464, 392] width 48 height 48
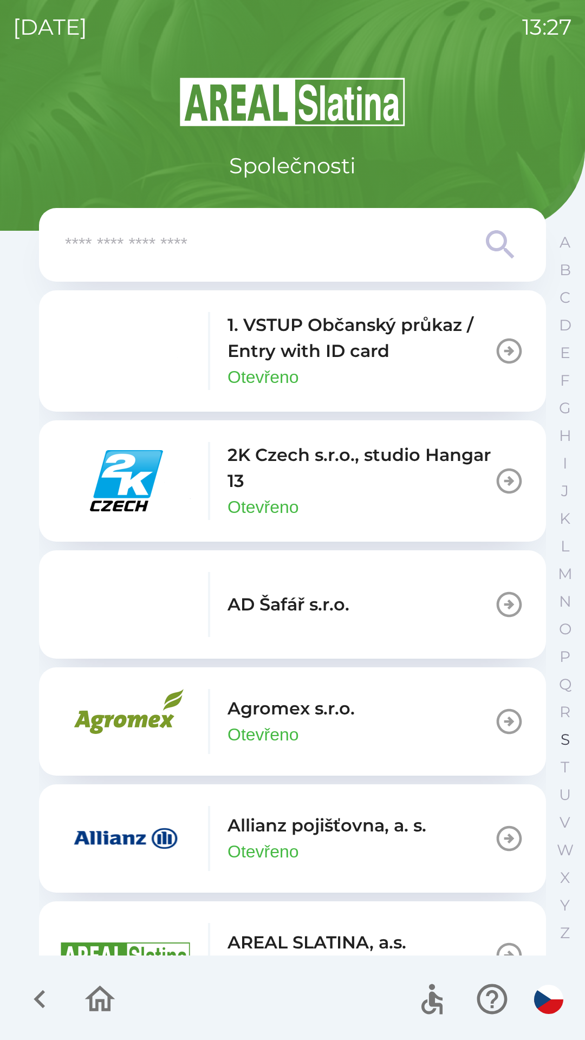
click at [563, 738] on p "S" at bounding box center [565, 739] width 9 height 19
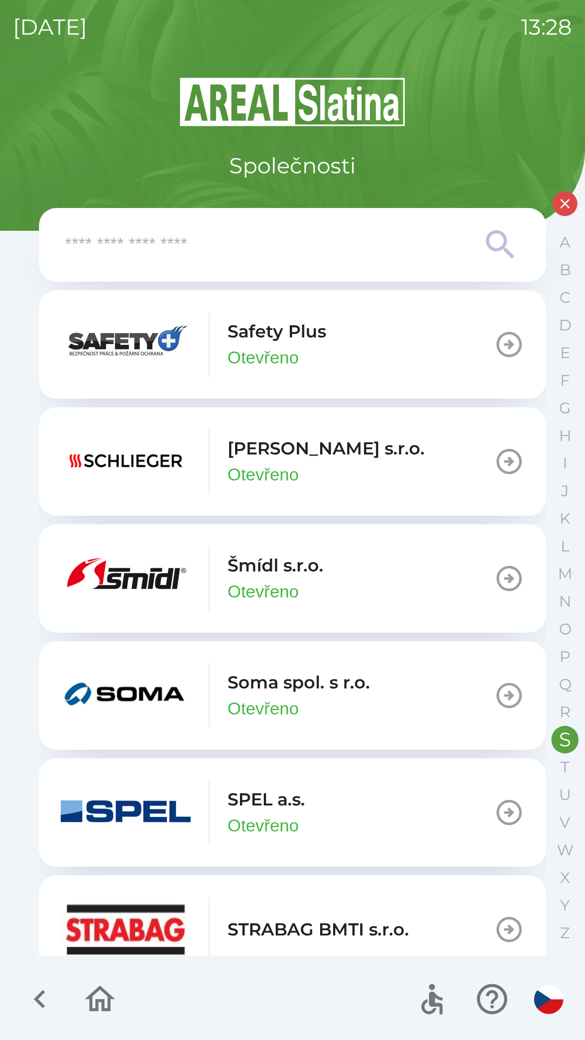
click at [205, 242] on input "text" at bounding box center [271, 245] width 412 height 30
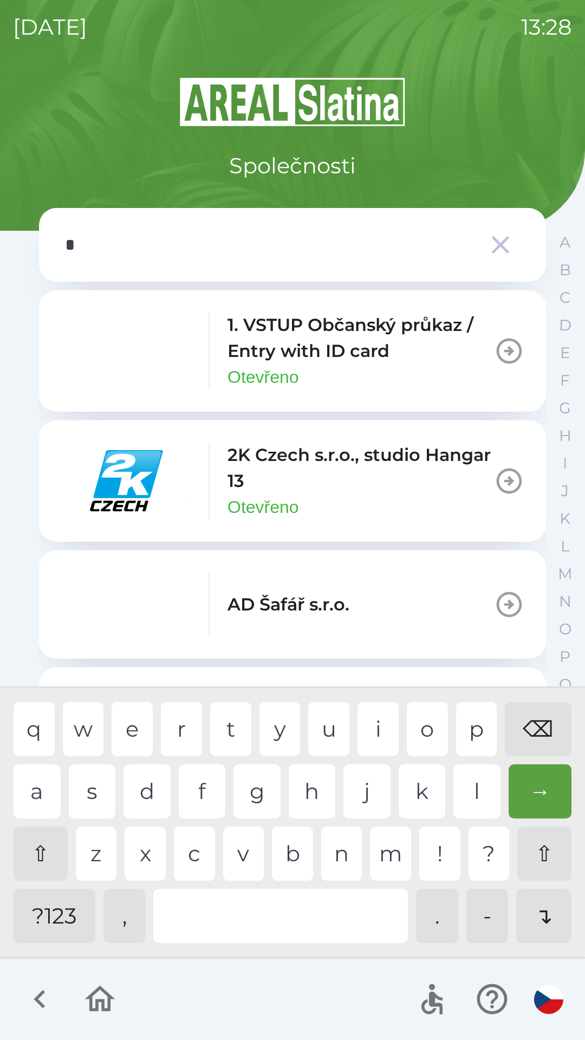
click at [101, 790] on div "s" at bounding box center [92, 791] width 47 height 54
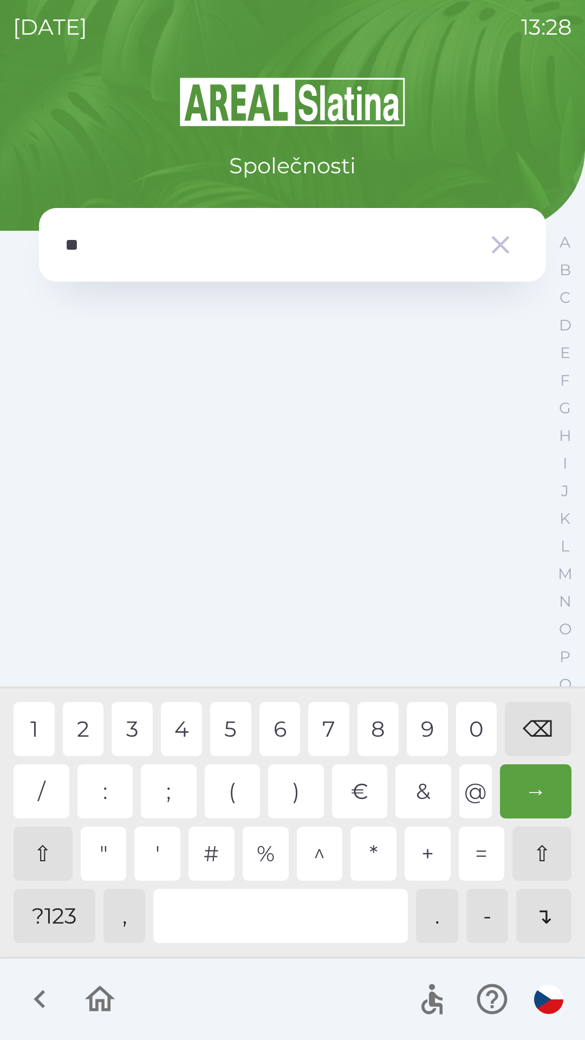
click at [425, 785] on div "&" at bounding box center [424, 791] width 56 height 54
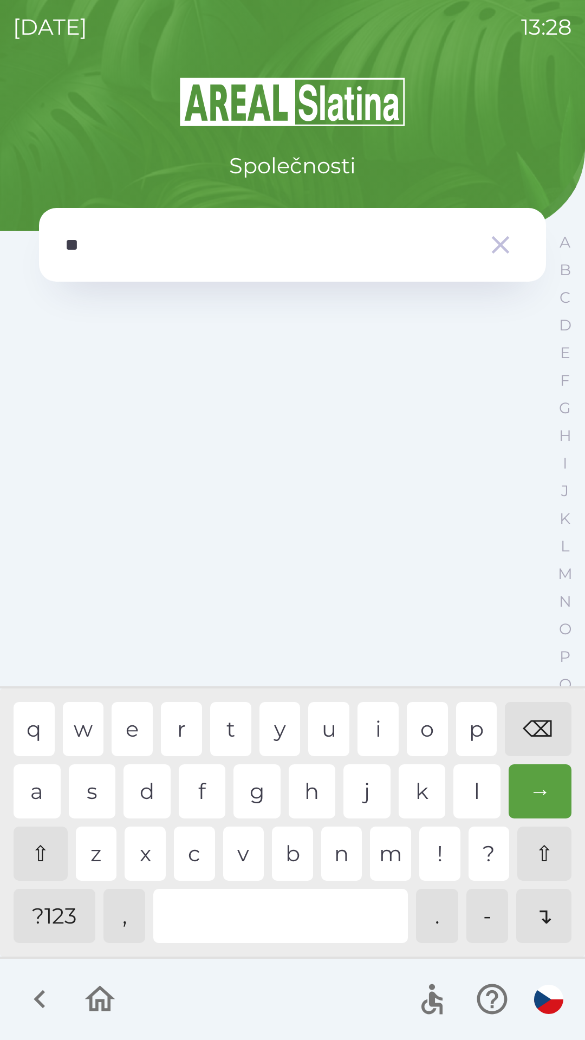
type input "*"
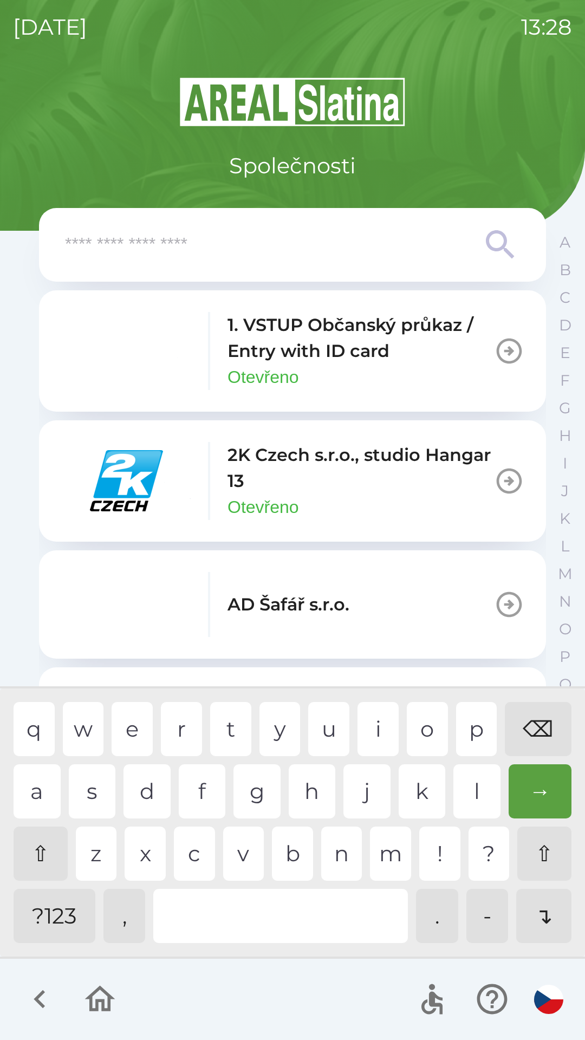
click at [527, 725] on div "⌫" at bounding box center [538, 729] width 67 height 54
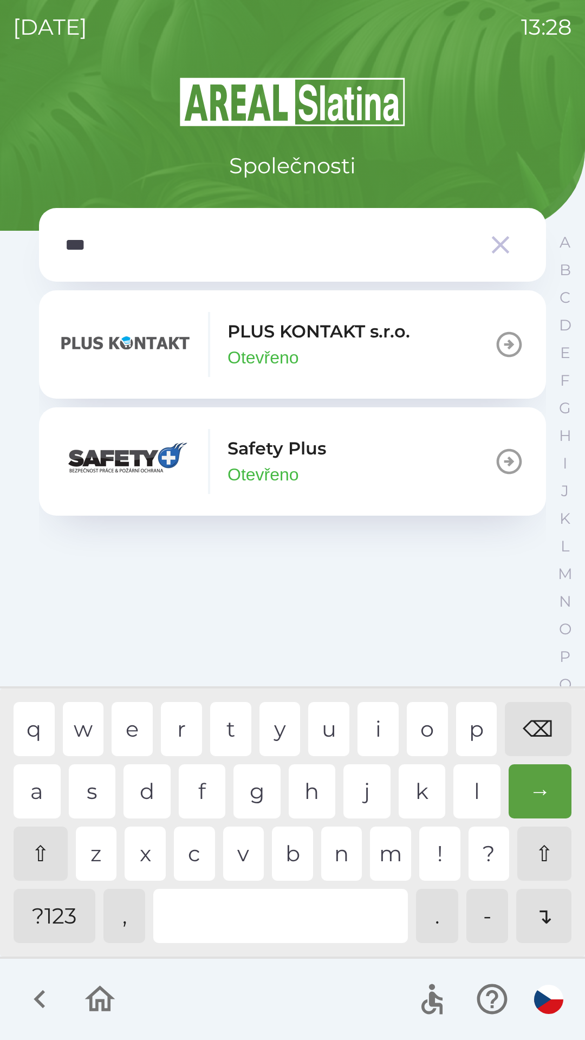
type input "****"
click at [79, 798] on div "s" at bounding box center [92, 791] width 47 height 54
click at [168, 344] on img "button" at bounding box center [126, 344] width 130 height 65
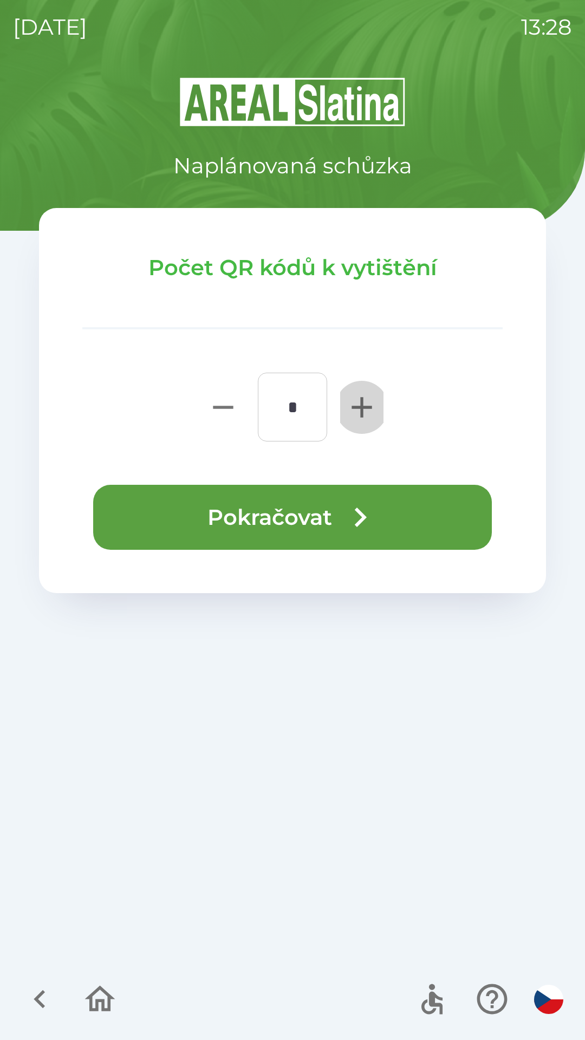
click at [373, 406] on icon "button" at bounding box center [362, 407] width 35 height 35
type input "*"
click at [414, 527] on button "Pokračovat" at bounding box center [292, 517] width 399 height 65
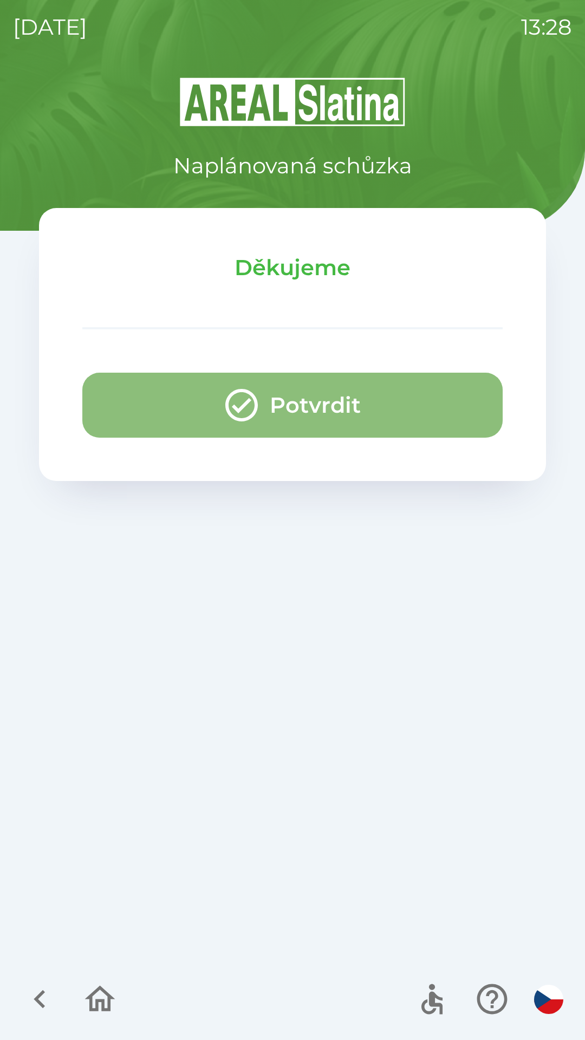
click at [392, 419] on button "Potvrdit" at bounding box center [292, 405] width 420 height 65
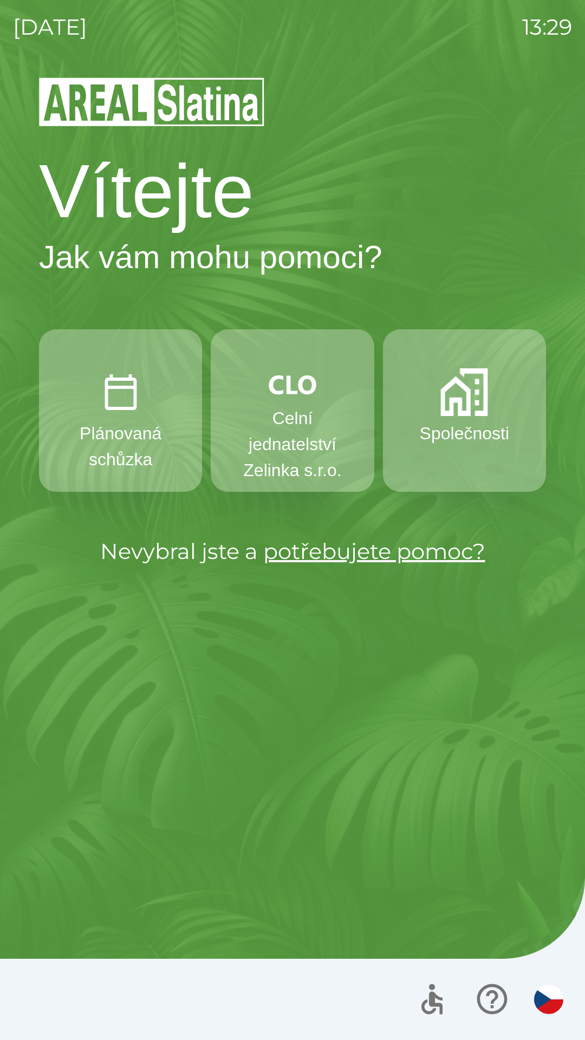
click at [494, 417] on button "Společnosti" at bounding box center [464, 410] width 163 height 163
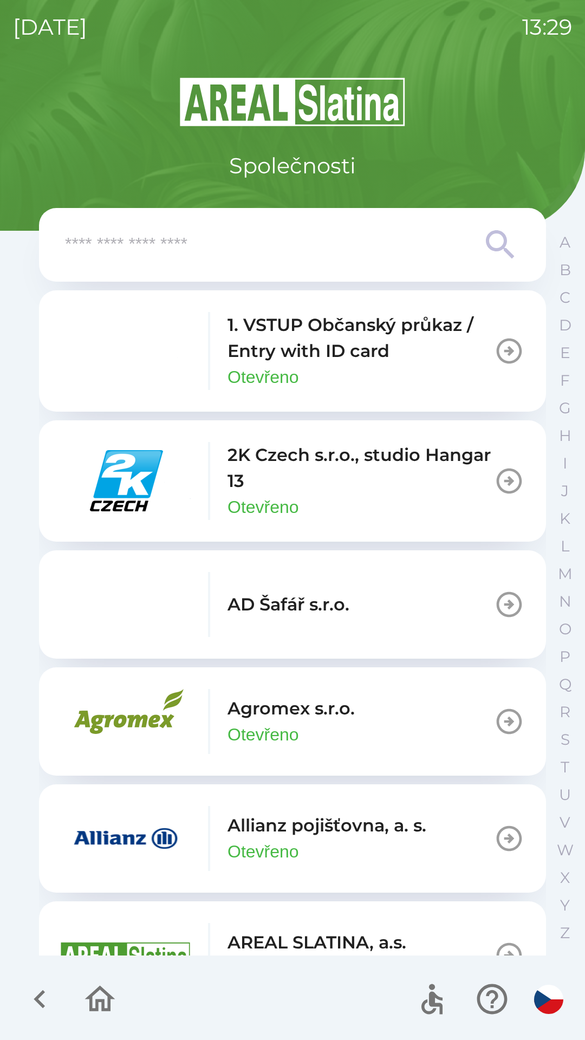
click at [299, 839] on p "Otevřeno" at bounding box center [264, 852] width 72 height 26
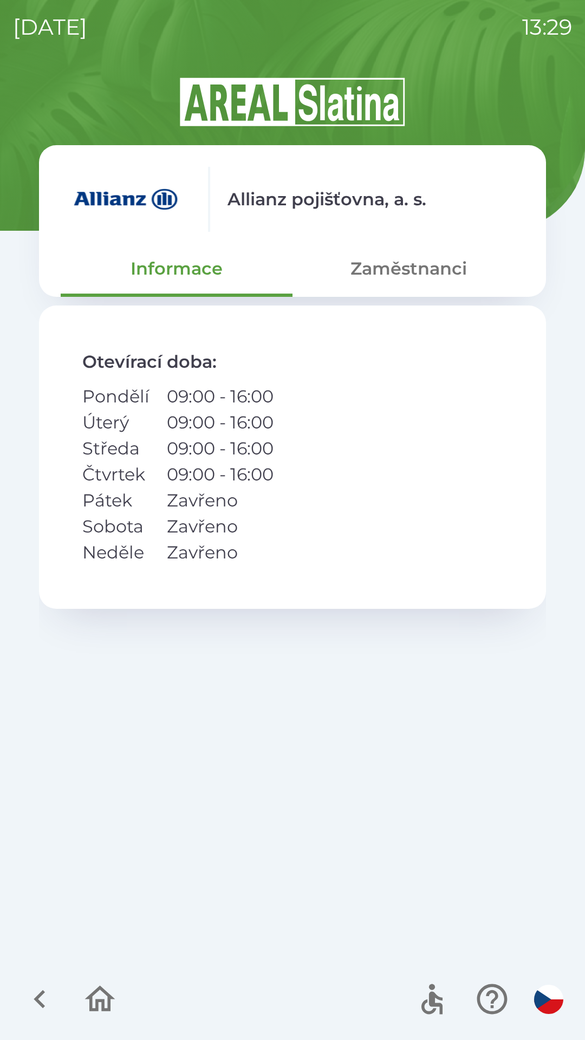
click at [429, 286] on button "Zaměstnanci" at bounding box center [409, 268] width 232 height 39
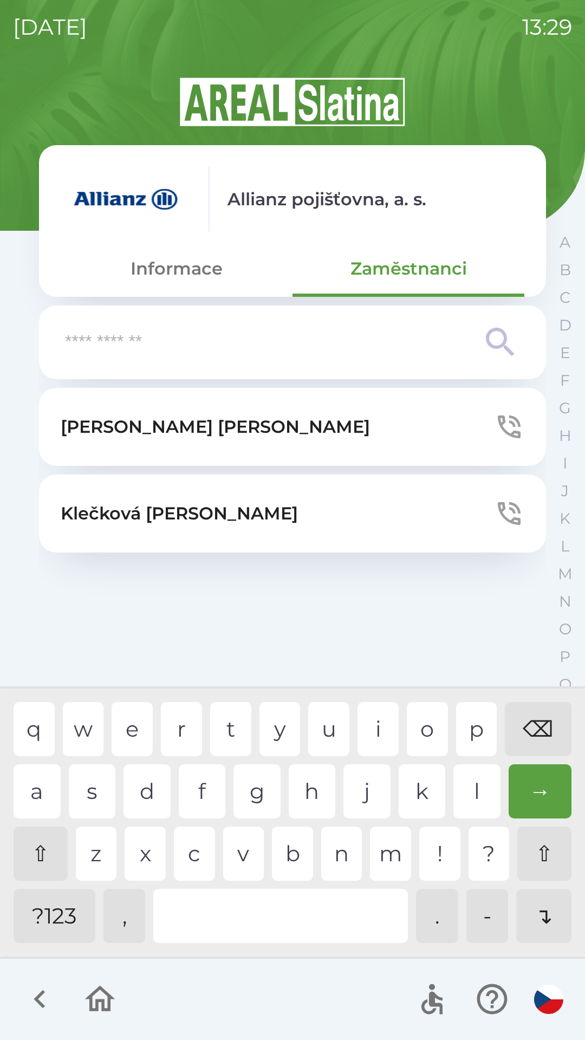
click at [339, 427] on button "[PERSON_NAME]" at bounding box center [292, 427] width 507 height 78
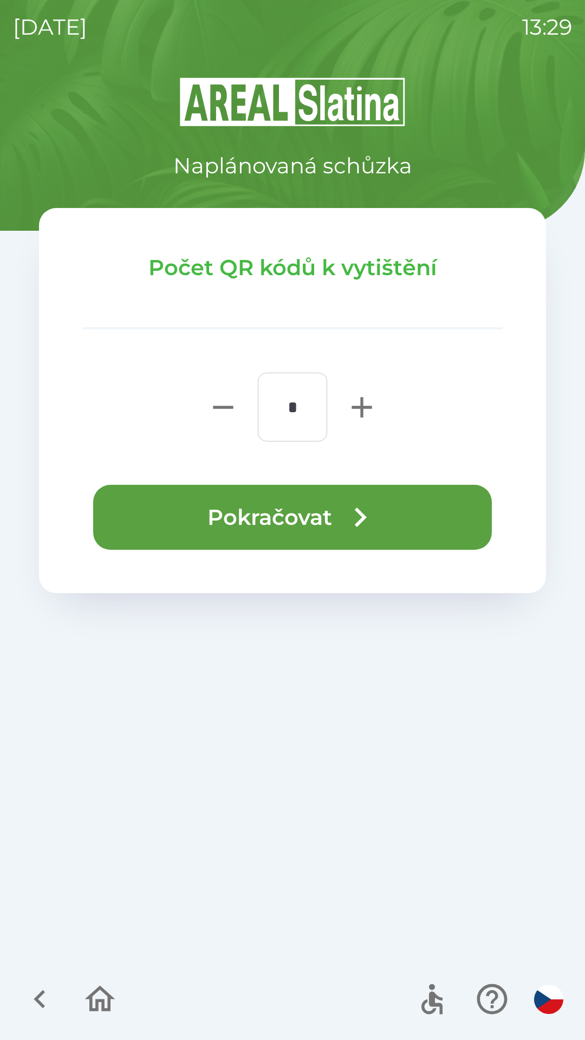
click at [360, 409] on icon "button" at bounding box center [362, 407] width 20 height 20
type input "*"
click at [458, 527] on button "Pokračovat" at bounding box center [292, 517] width 399 height 65
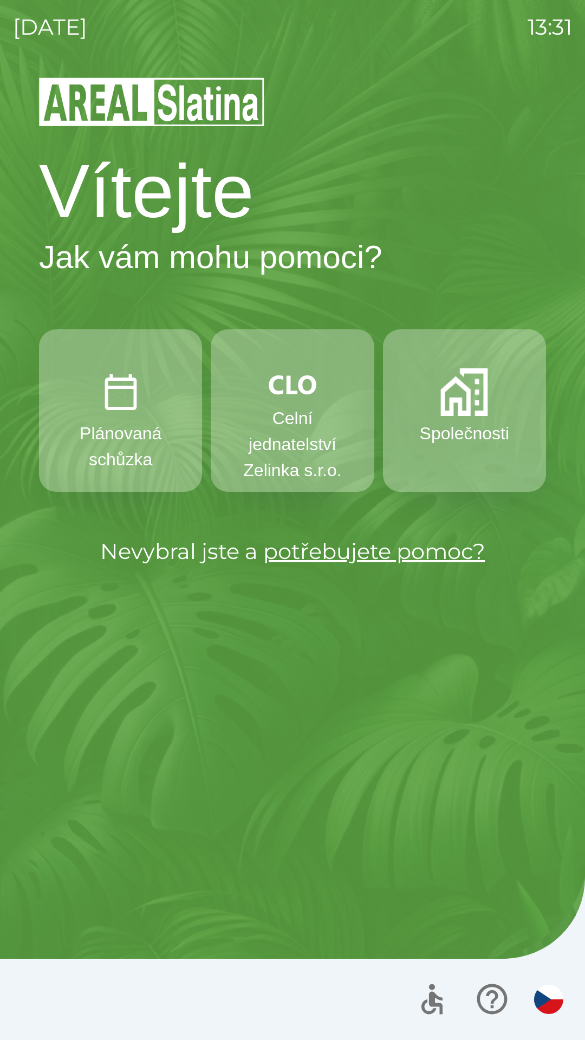
click at [441, 418] on button "Společnosti" at bounding box center [464, 410] width 163 height 163
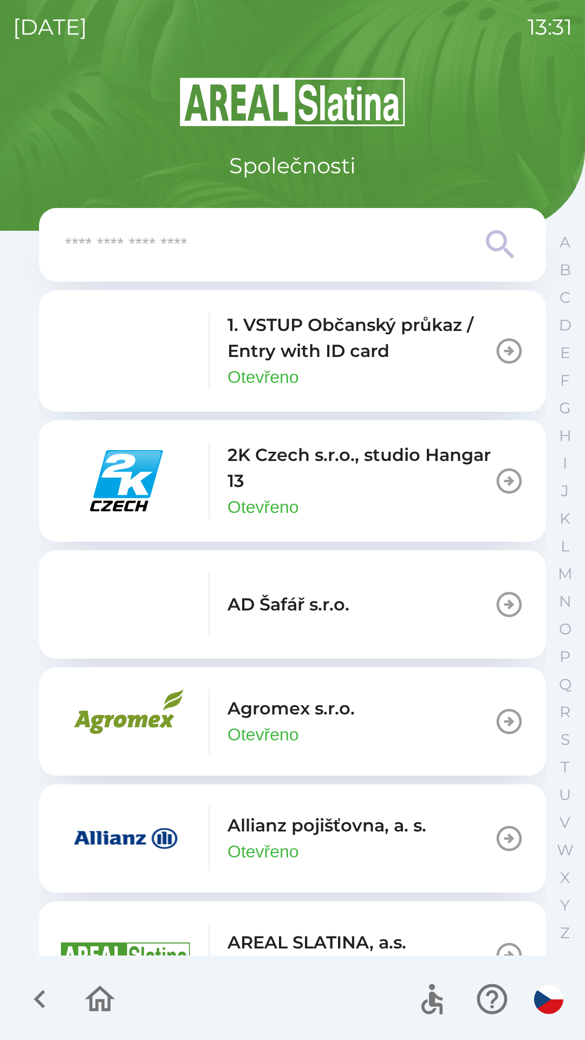
click at [242, 235] on input "text" at bounding box center [271, 245] width 412 height 30
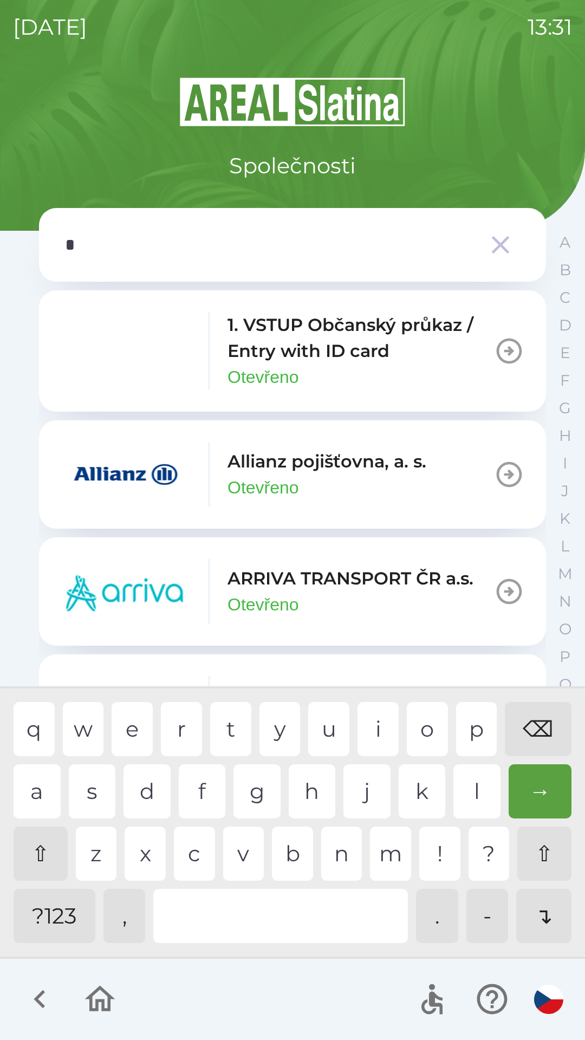
type input "**"
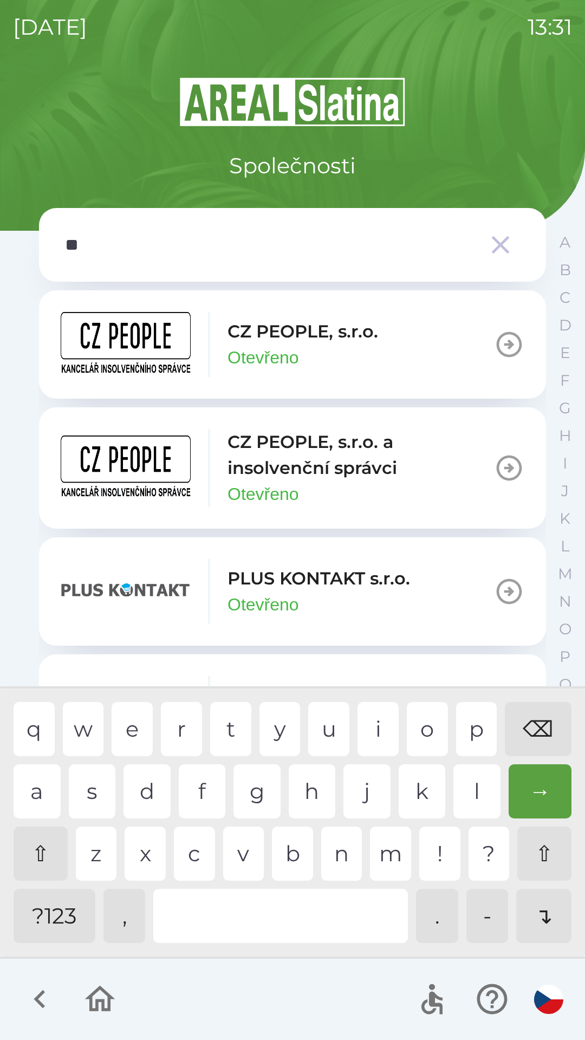
click at [405, 578] on p "PLUS KONTAKT s.r.o." at bounding box center [319, 579] width 183 height 26
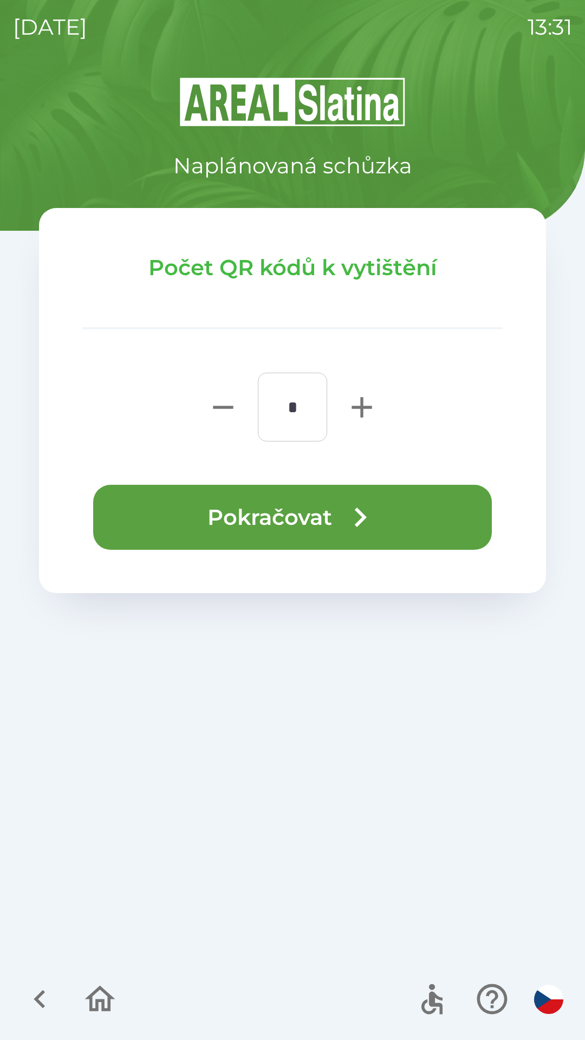
click at [288, 511] on button "Pokračovat" at bounding box center [292, 517] width 399 height 65
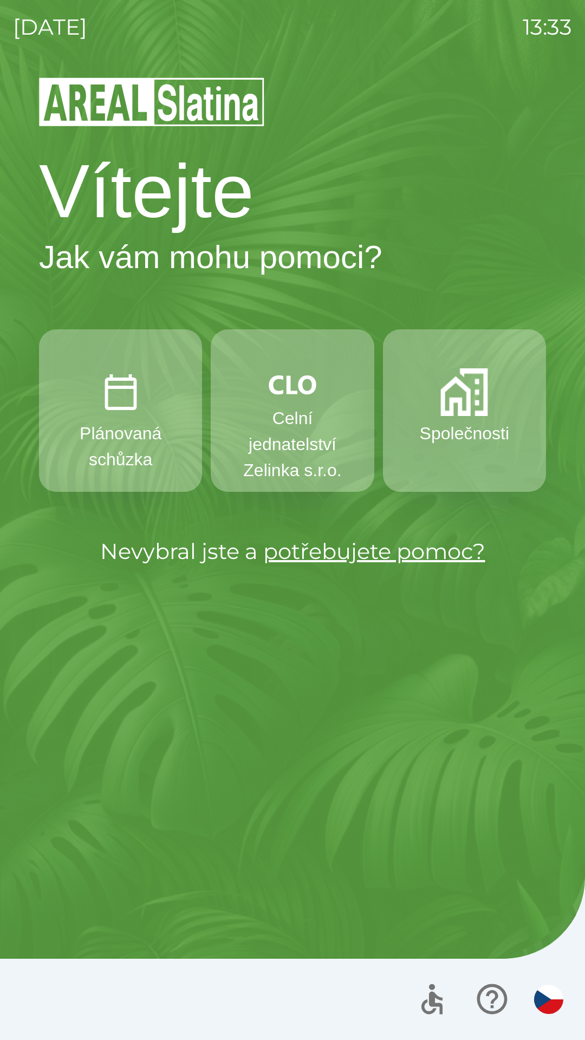
click at [62, 235] on h1 "Vítejte" at bounding box center [292, 191] width 507 height 92
click at [450, 431] on p "Společnosti" at bounding box center [464, 433] width 89 height 26
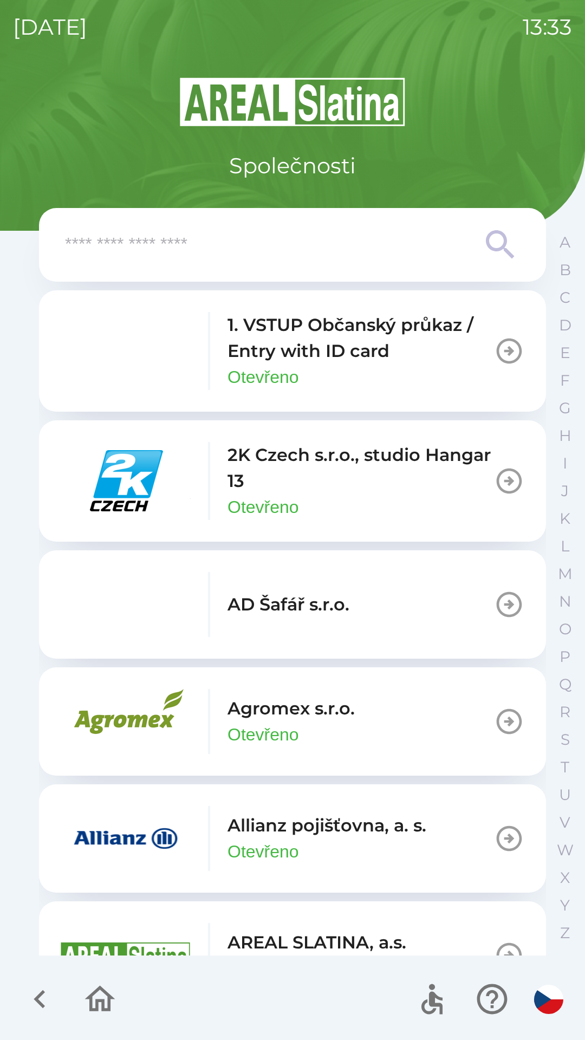
click at [118, 246] on input "text" at bounding box center [271, 245] width 412 height 30
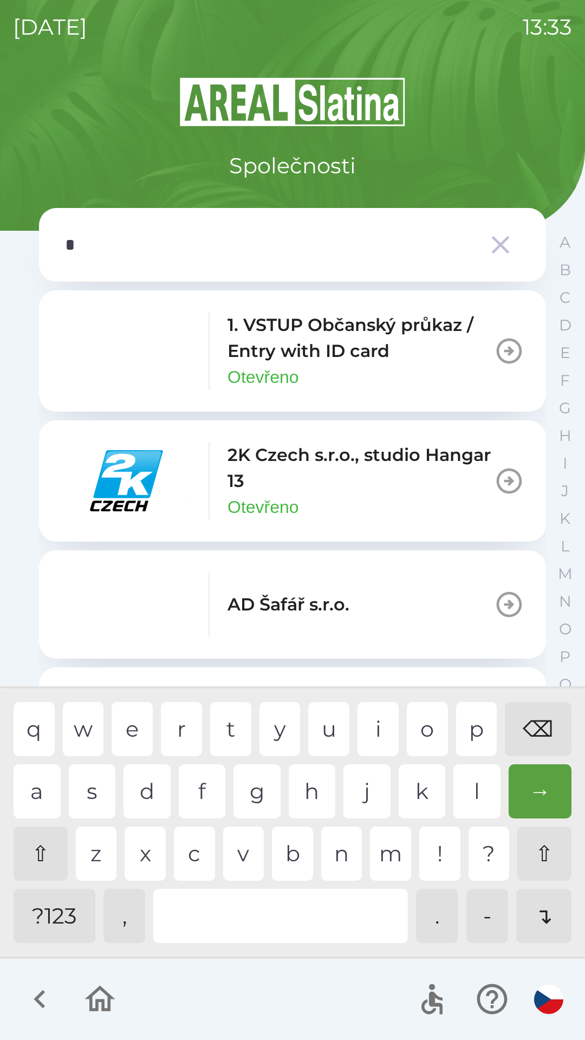
click at [34, 786] on div "a" at bounding box center [37, 791] width 47 height 54
type input "**"
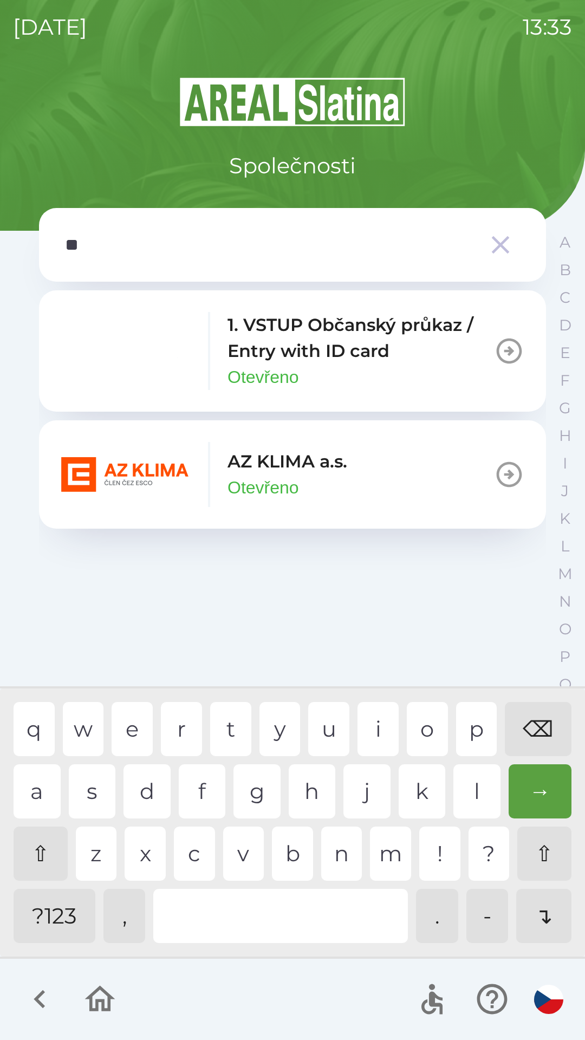
click at [123, 464] on img "button" at bounding box center [126, 474] width 130 height 65
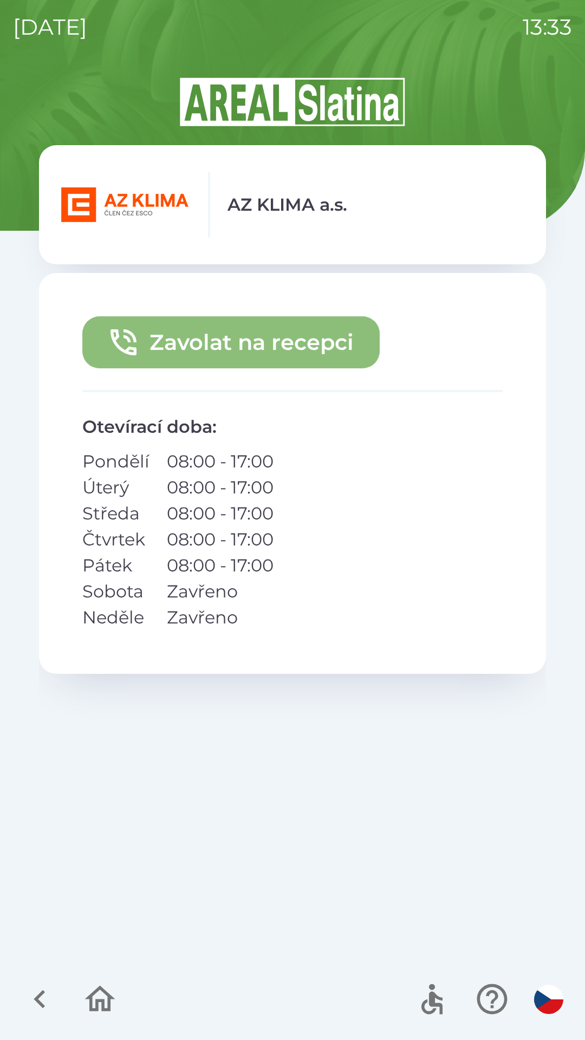
click at [211, 333] on button "Zavolat na recepci" at bounding box center [230, 342] width 297 height 52
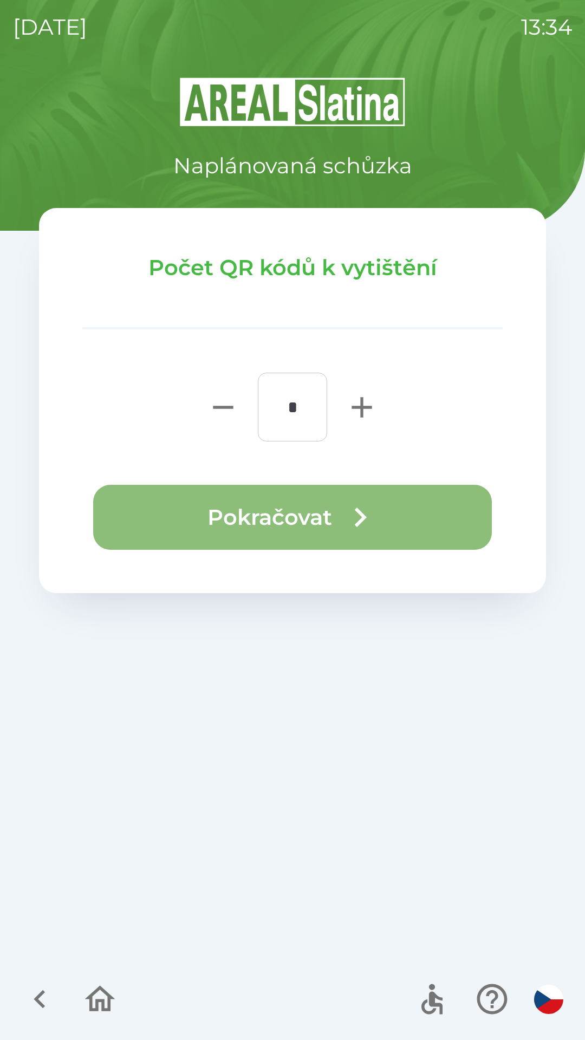
click at [275, 519] on button "Pokračovat" at bounding box center [292, 517] width 399 height 65
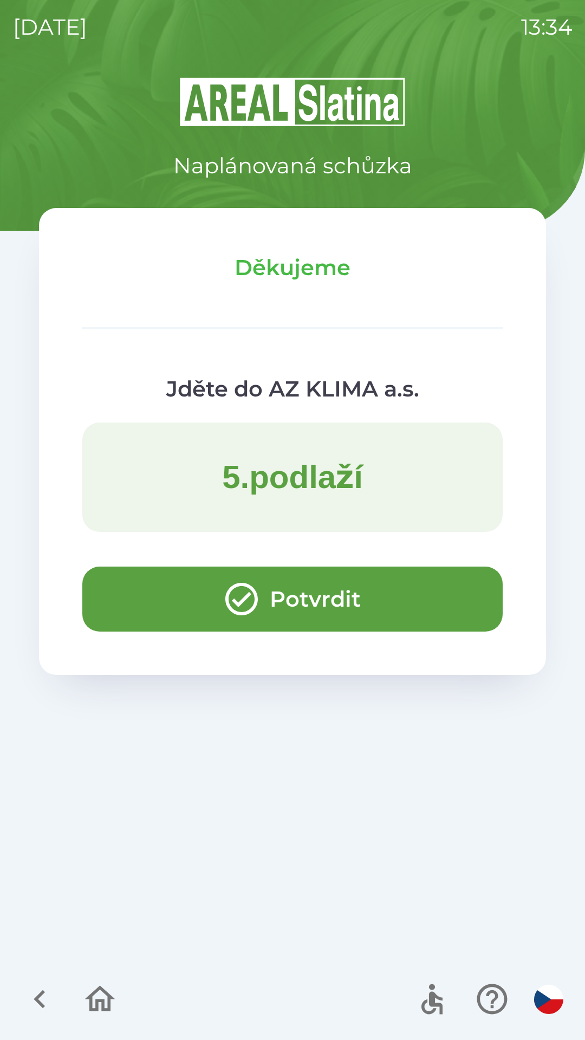
click at [222, 606] on icon "button" at bounding box center [241, 599] width 39 height 39
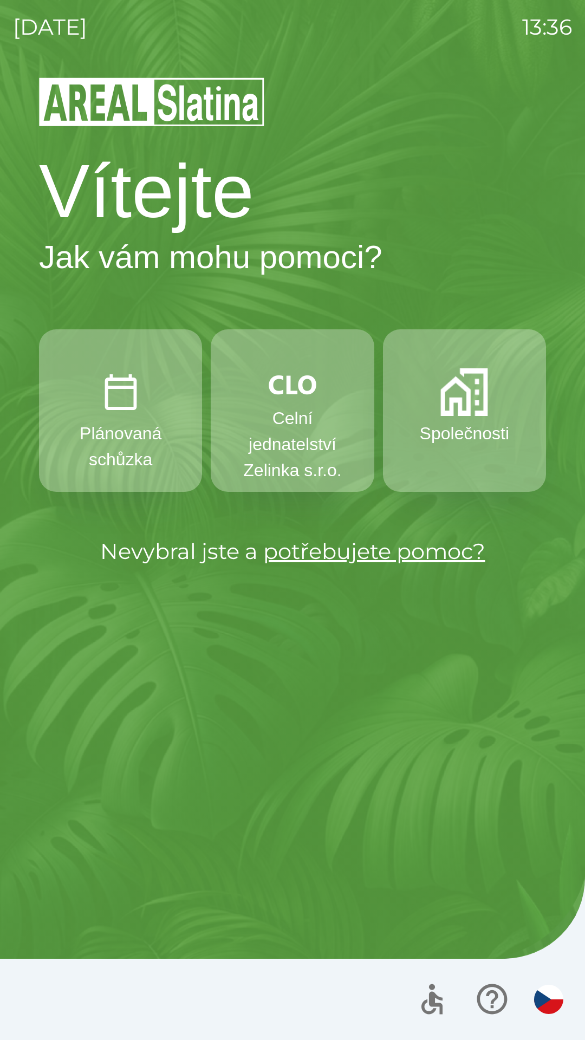
click at [296, 411] on p "Celní jednatelství Zelinka s.r.o." at bounding box center [292, 444] width 111 height 78
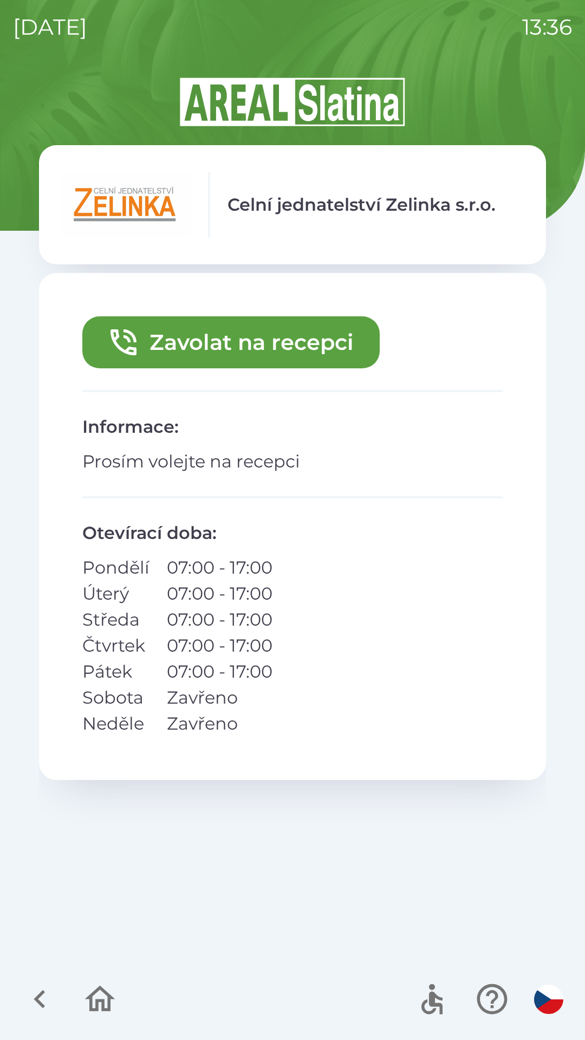
click at [276, 332] on button "Zavolat na recepci" at bounding box center [230, 342] width 297 height 52
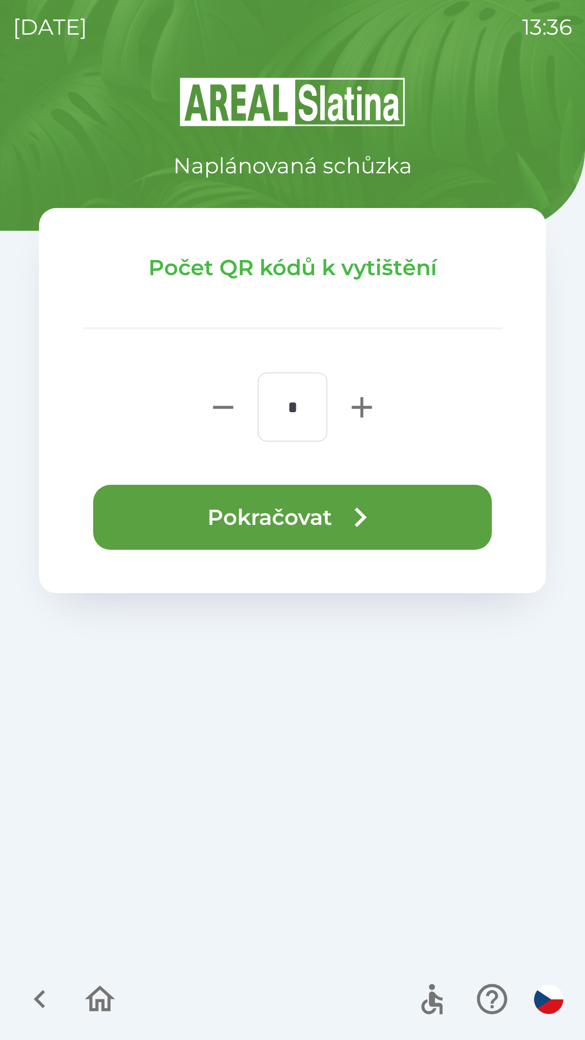
click at [377, 489] on button "Pokračovat" at bounding box center [292, 517] width 399 height 65
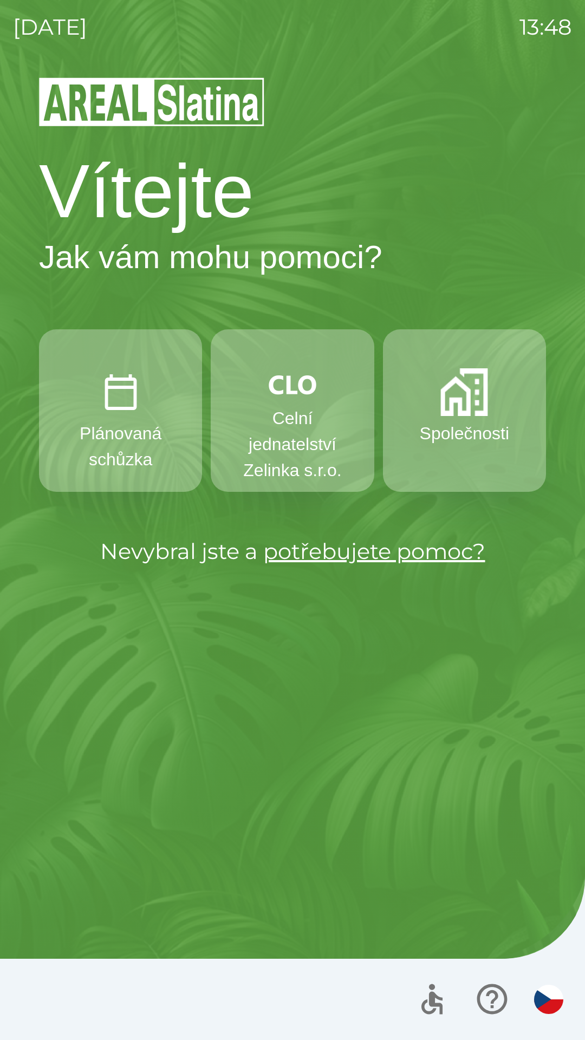
click at [94, 463] on p "Plánovaná schůzka" at bounding box center [120, 446] width 111 height 52
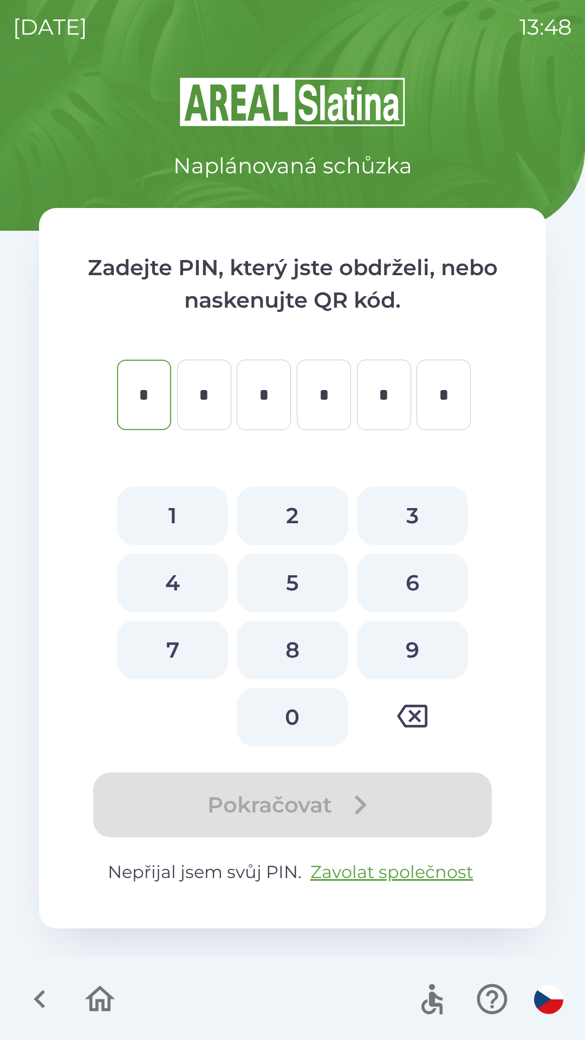
click at [21, 995] on button "button" at bounding box center [39, 999] width 45 height 45
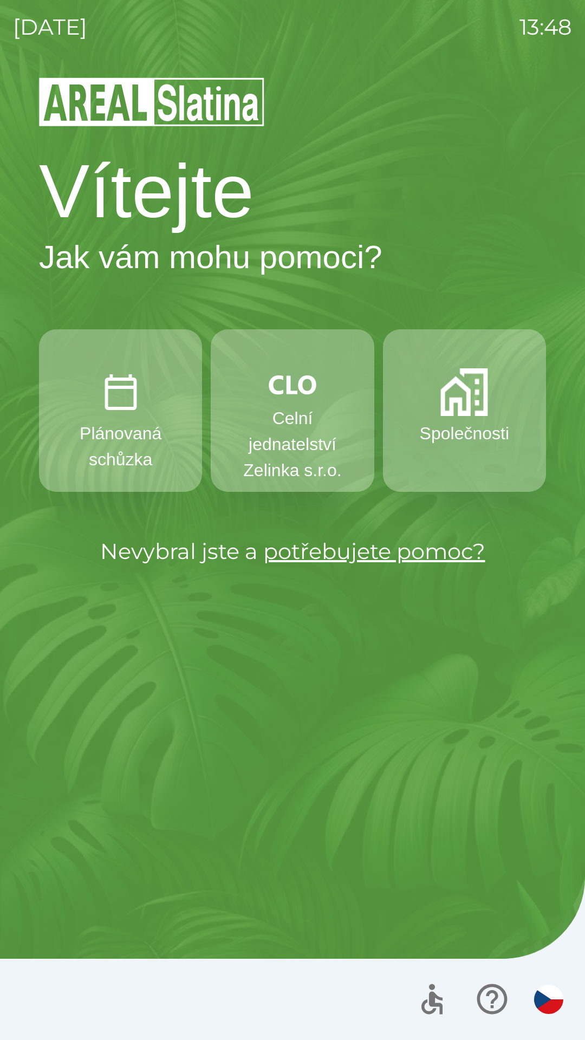
click at [453, 441] on p "Společnosti" at bounding box center [464, 433] width 89 height 26
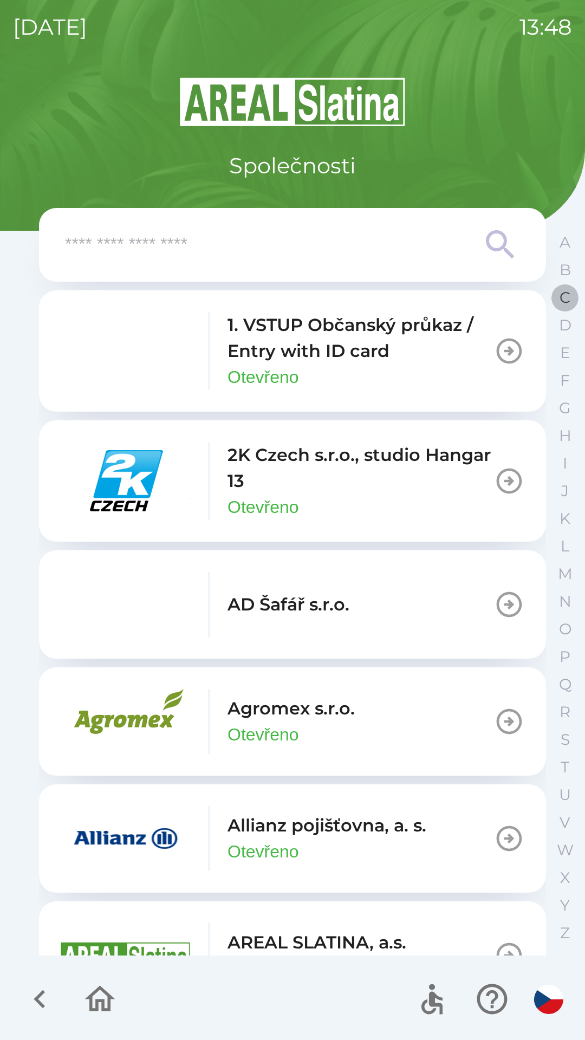
click at [559, 302] on button "C" at bounding box center [565, 298] width 27 height 28
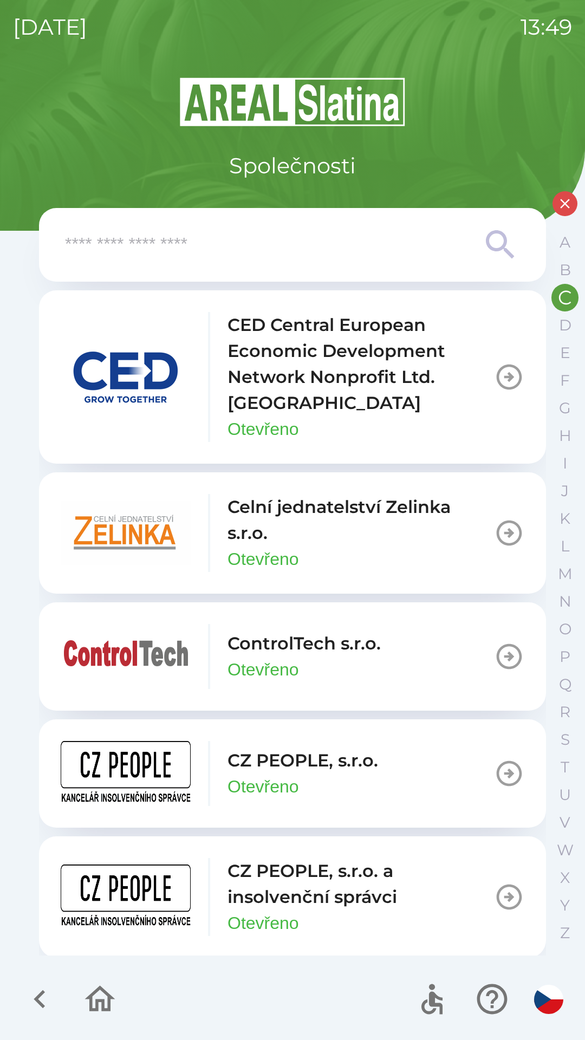
scroll to position [2, 0]
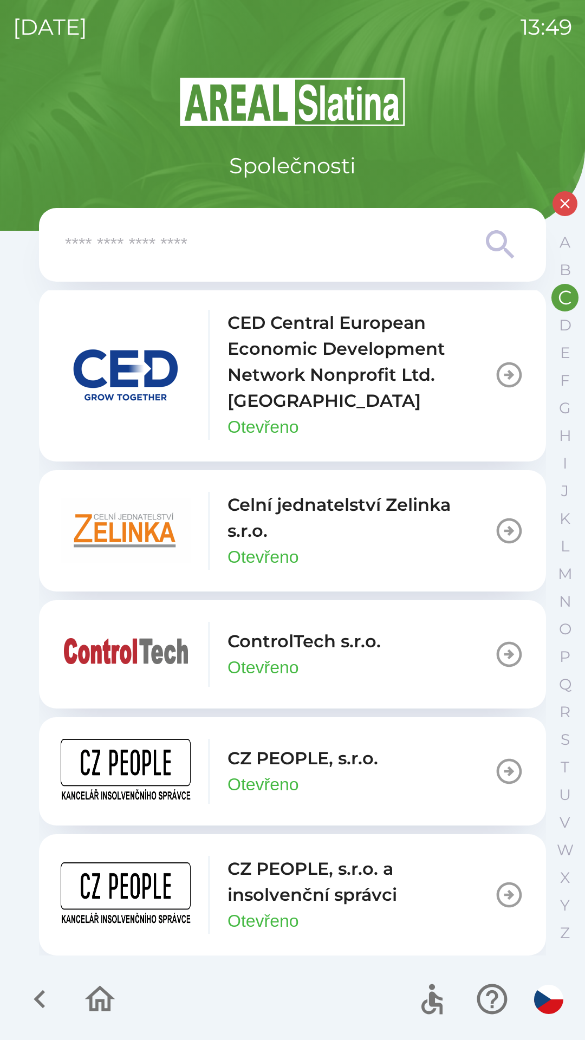
click at [155, 251] on input "text" at bounding box center [271, 245] width 412 height 30
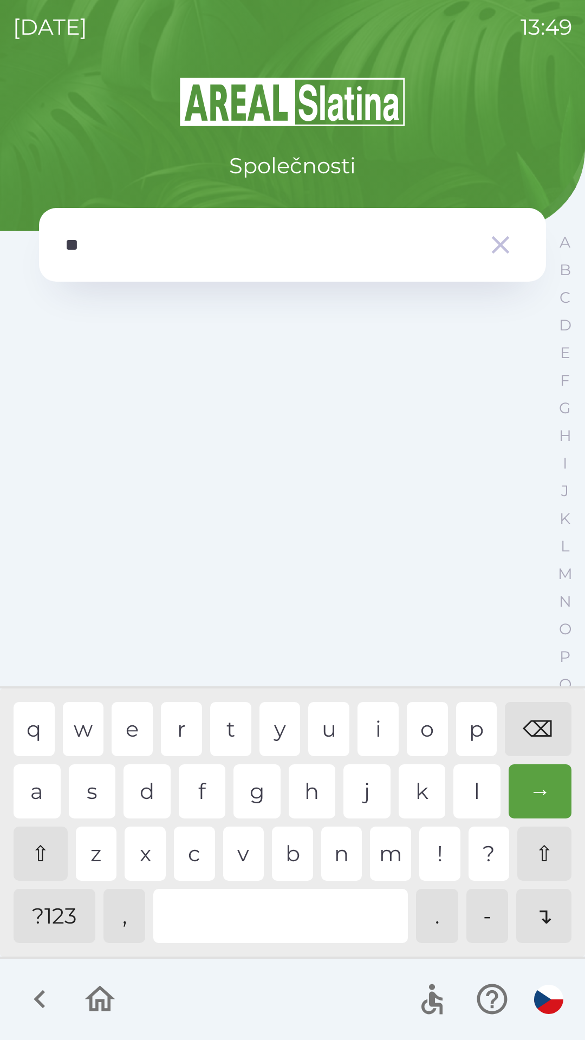
scroll to position [0, 0]
click at [539, 737] on div "⌫" at bounding box center [538, 729] width 67 height 54
click at [528, 719] on div "⌫" at bounding box center [538, 729] width 67 height 54
click at [528, 709] on div "⌫" at bounding box center [538, 729] width 67 height 54
click at [469, 731] on div "p" at bounding box center [476, 729] width 41 height 54
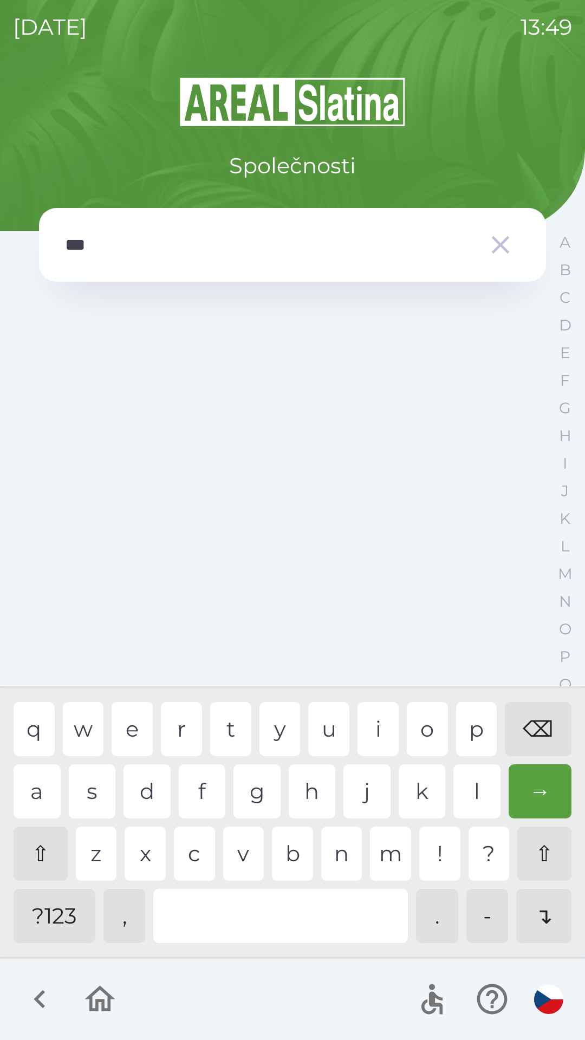
click at [109, 729] on div "q w e r t y u i o p ⌫" at bounding box center [293, 729] width 558 height 54
click at [531, 730] on div "⌫" at bounding box center [538, 729] width 67 height 54
click at [124, 733] on div "e" at bounding box center [132, 729] width 41 height 54
click at [178, 725] on div "r" at bounding box center [181, 729] width 41 height 54
click at [417, 794] on div "k" at bounding box center [422, 791] width 47 height 54
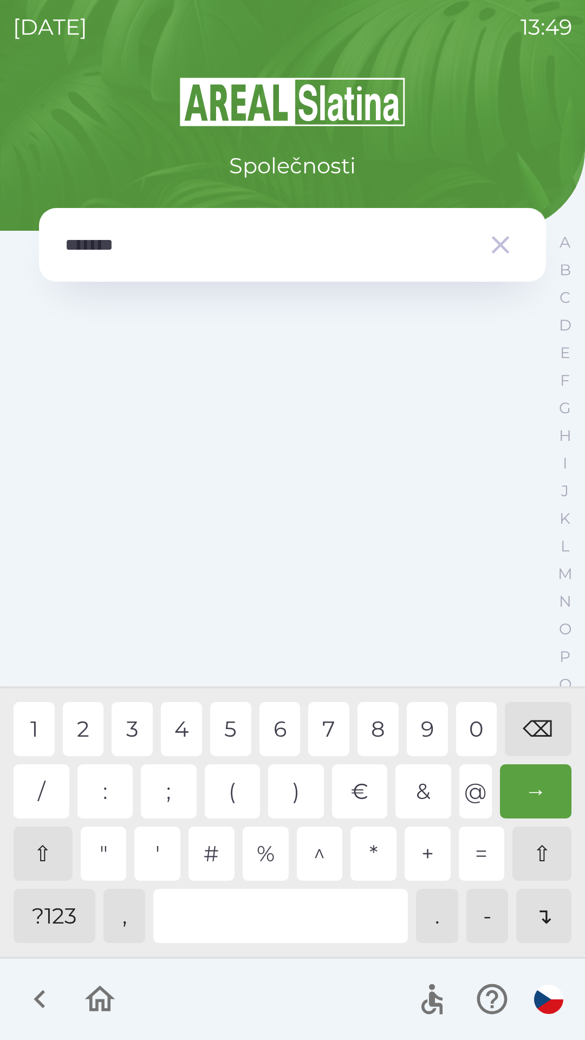
click at [52, 917] on div "?123" at bounding box center [55, 916] width 82 height 54
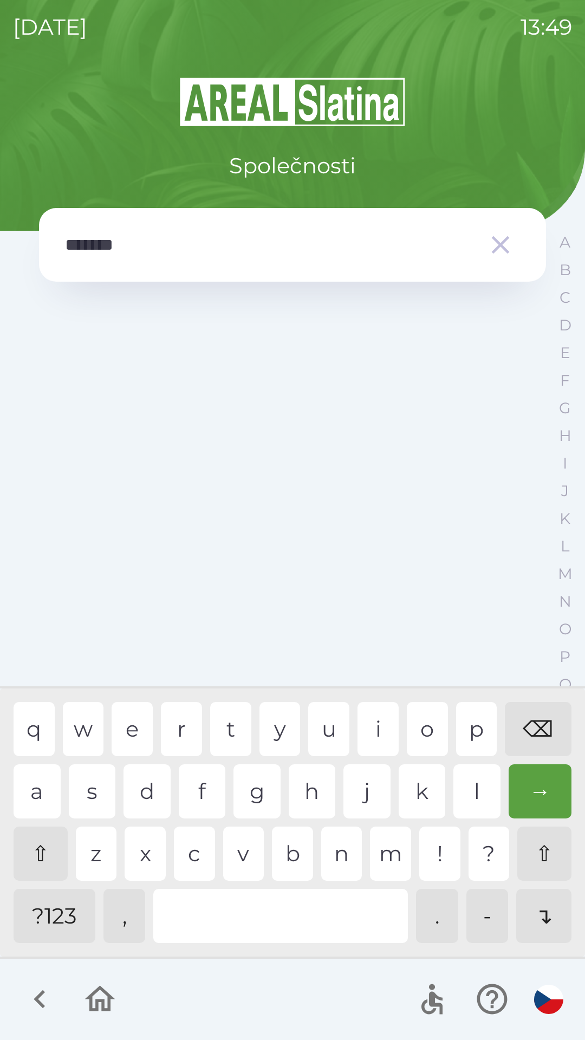
click at [38, 910] on div "?123" at bounding box center [55, 916] width 82 height 54
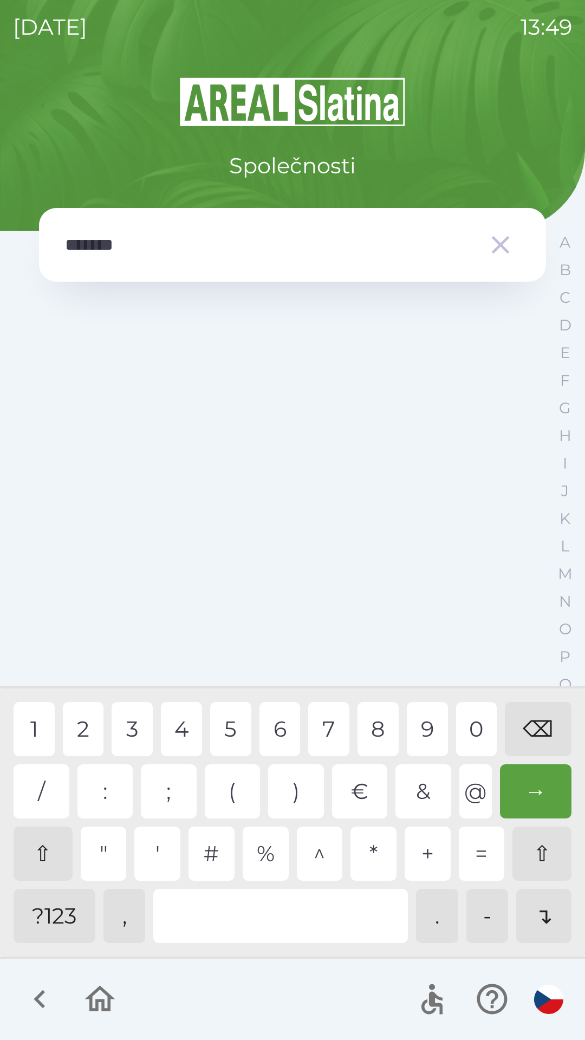
click at [60, 918] on div "?123" at bounding box center [55, 916] width 82 height 54
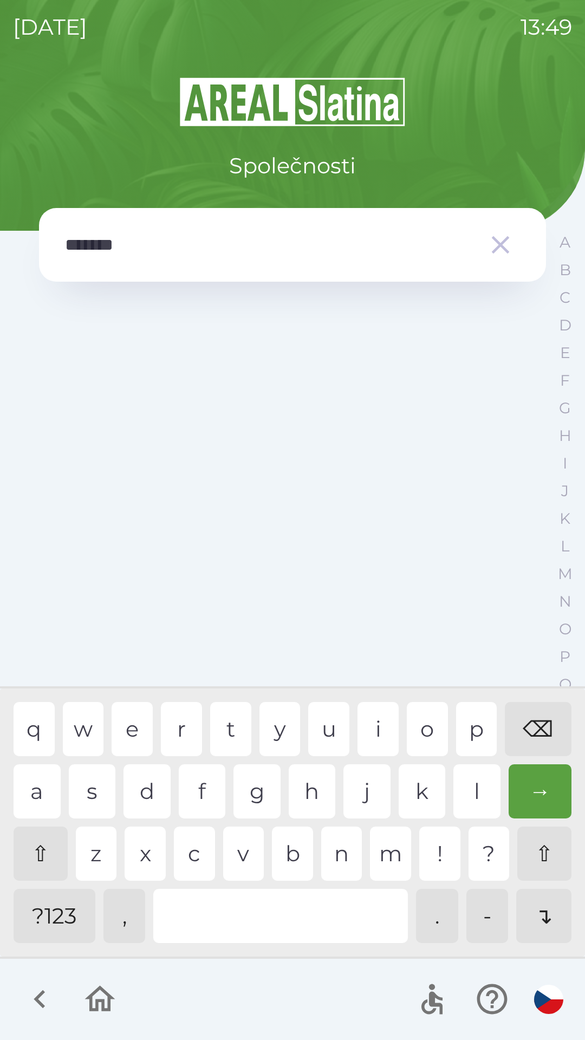
click at [64, 934] on div "?123" at bounding box center [55, 916] width 82 height 54
click at [545, 740] on div "⌫" at bounding box center [538, 729] width 67 height 54
click at [537, 737] on div "⌫" at bounding box center [538, 729] width 67 height 54
click at [534, 732] on div "⌫" at bounding box center [538, 729] width 67 height 54
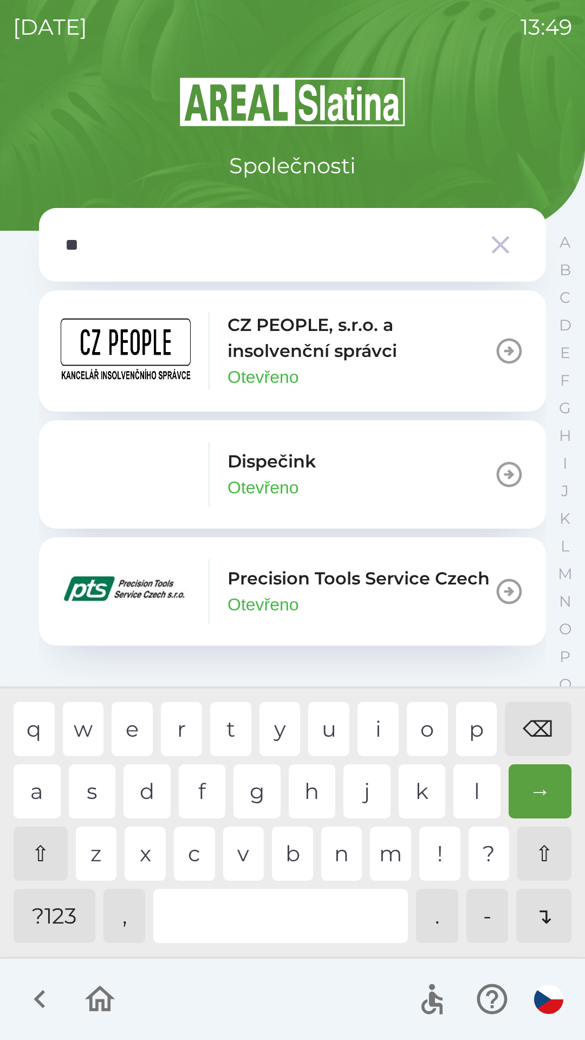
click at [536, 730] on div "⌫" at bounding box center [538, 729] width 67 height 54
type input "*"
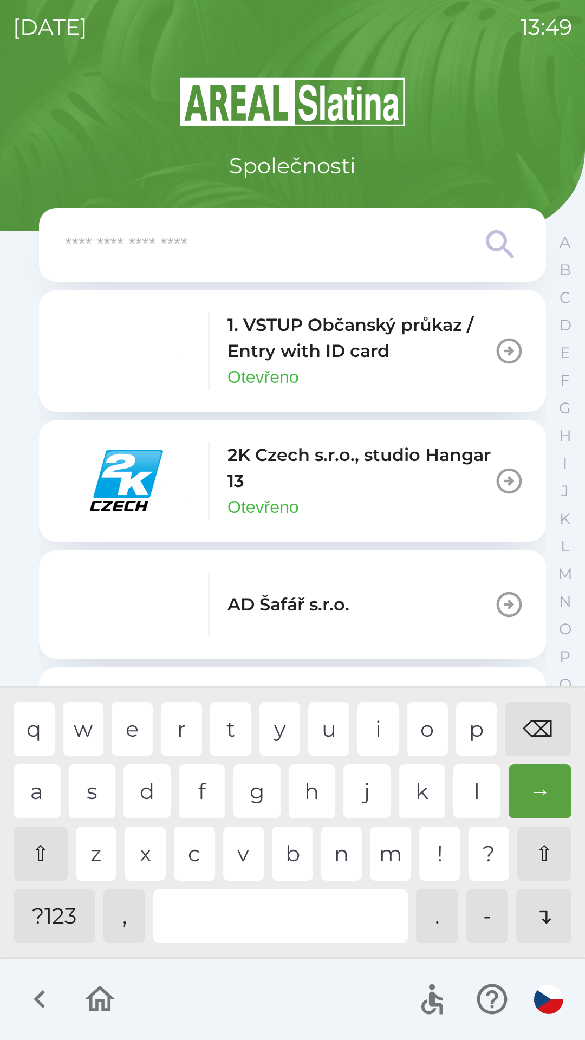
click at [537, 736] on div "⌫" at bounding box center [538, 729] width 67 height 54
click at [95, 784] on div "s" at bounding box center [92, 791] width 47 height 54
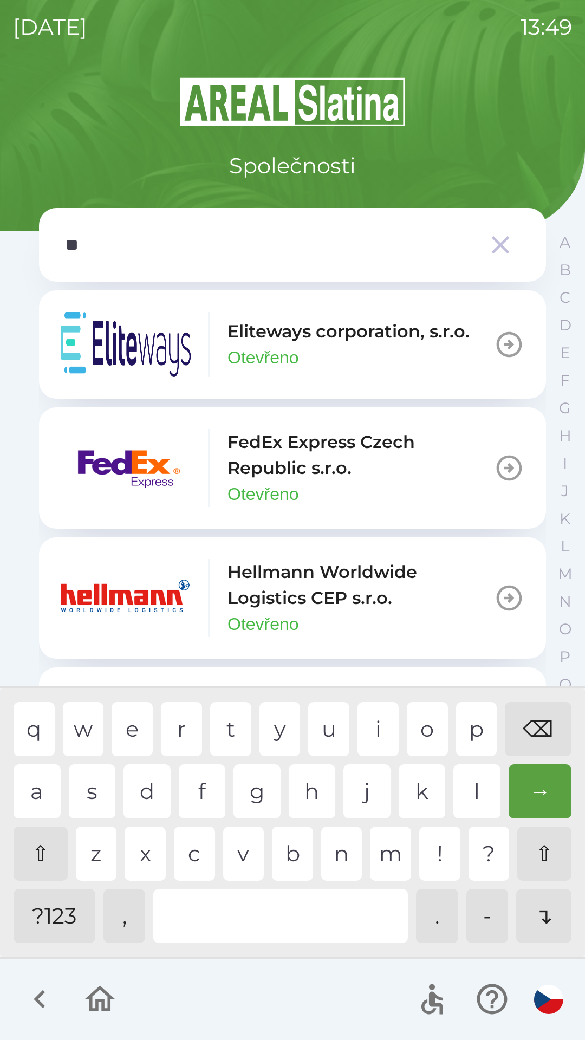
click at [185, 850] on div "c" at bounding box center [194, 854] width 41 height 54
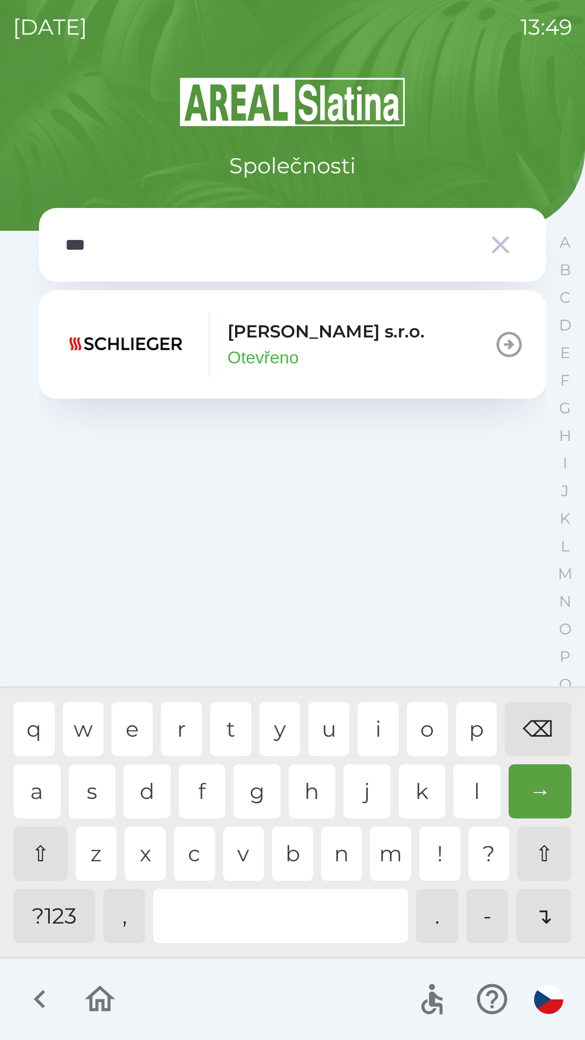
type input "****"
click at [362, 379] on button "Schlieger [PERSON_NAME]" at bounding box center [292, 344] width 507 height 108
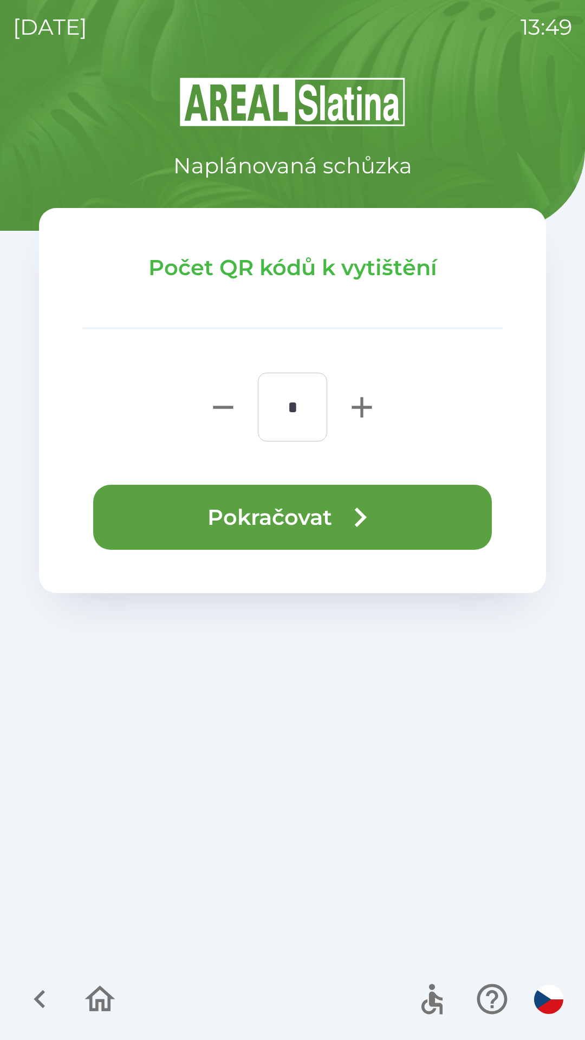
click at [411, 506] on button "Pokračovat" at bounding box center [292, 517] width 399 height 65
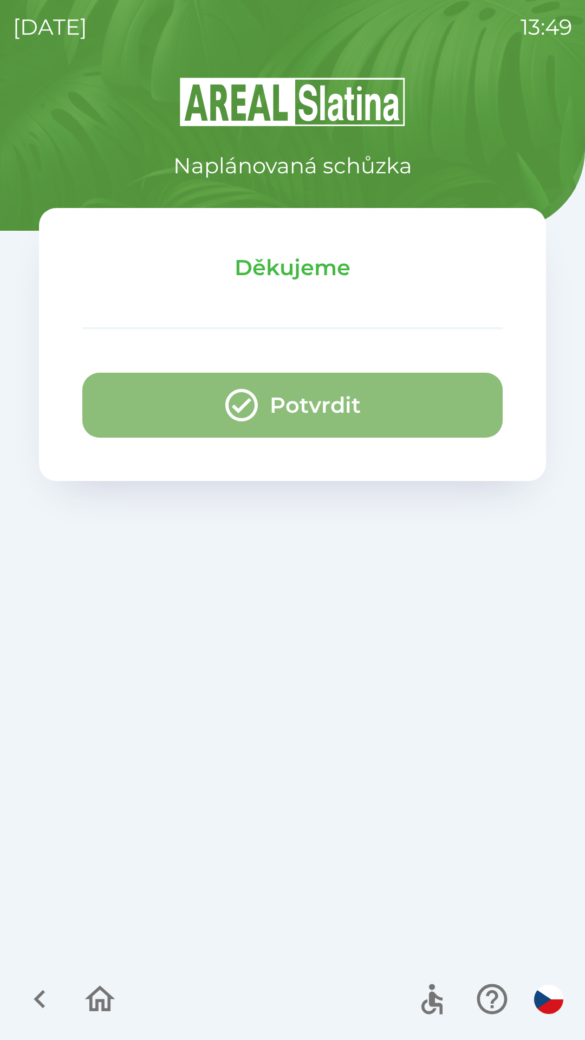
click at [413, 398] on button "Potvrdit" at bounding box center [292, 405] width 420 height 65
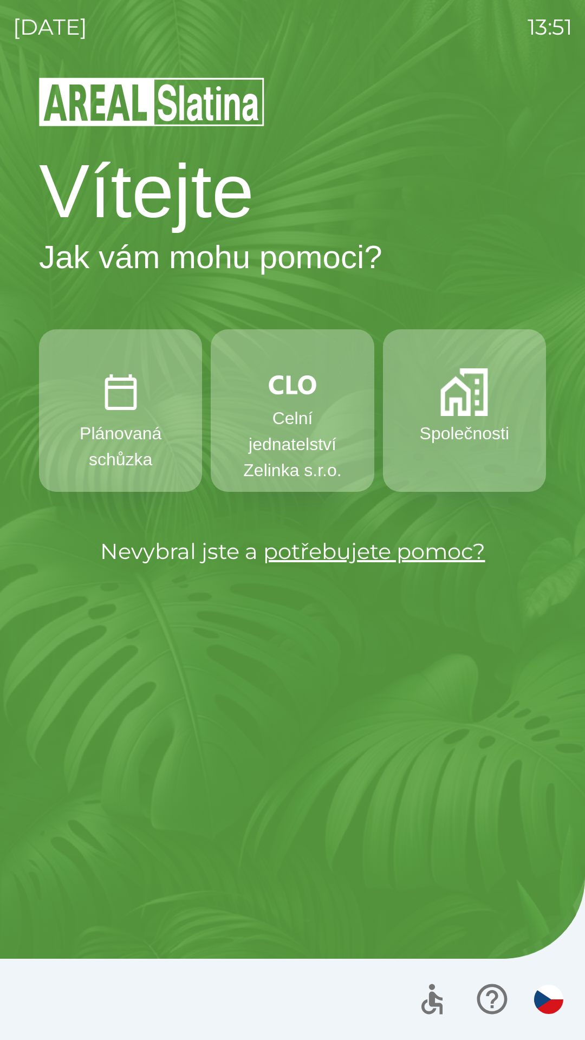
click at [442, 442] on p "Společnosti" at bounding box center [464, 433] width 89 height 26
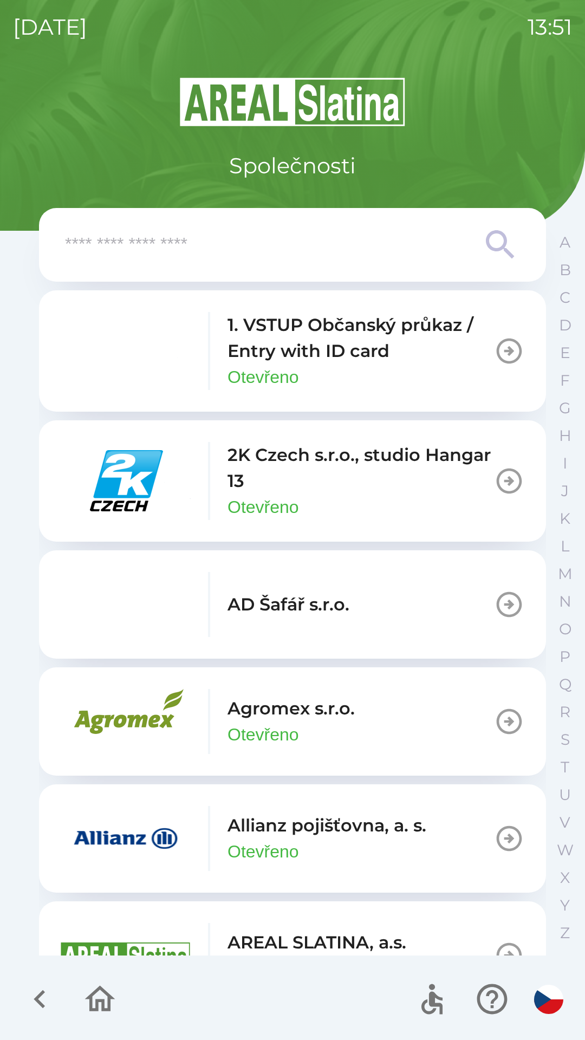
click at [246, 249] on input "text" at bounding box center [271, 245] width 412 height 30
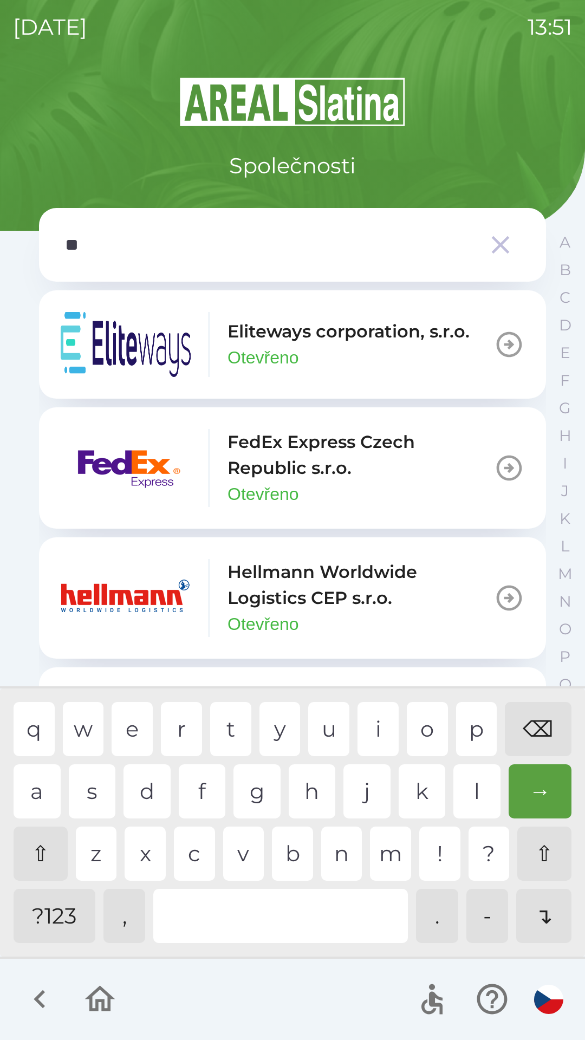
click at [209, 851] on div "c" at bounding box center [194, 854] width 41 height 54
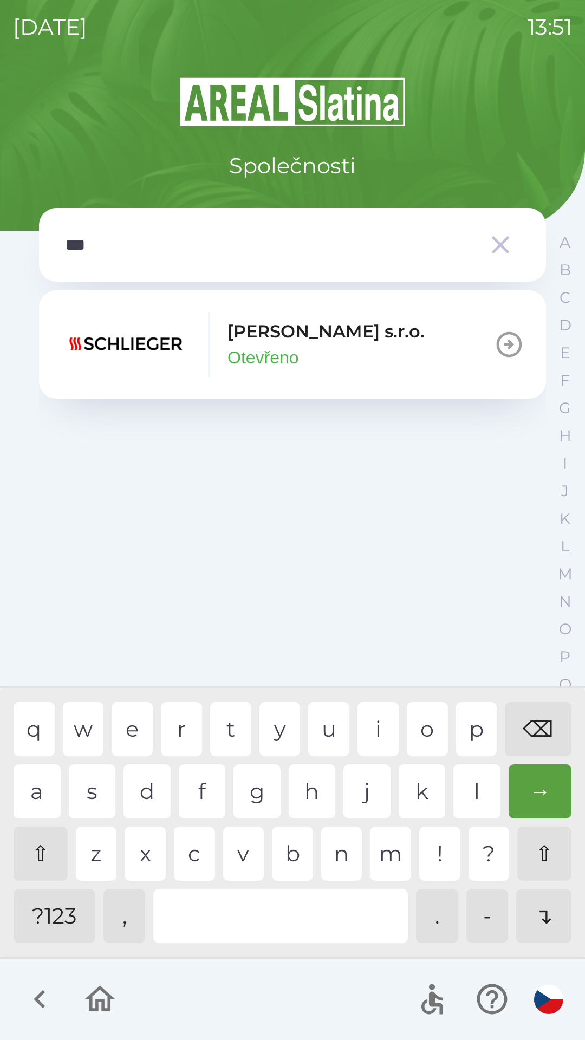
click at [326, 805] on div "h" at bounding box center [312, 791] width 47 height 54
type input "*"
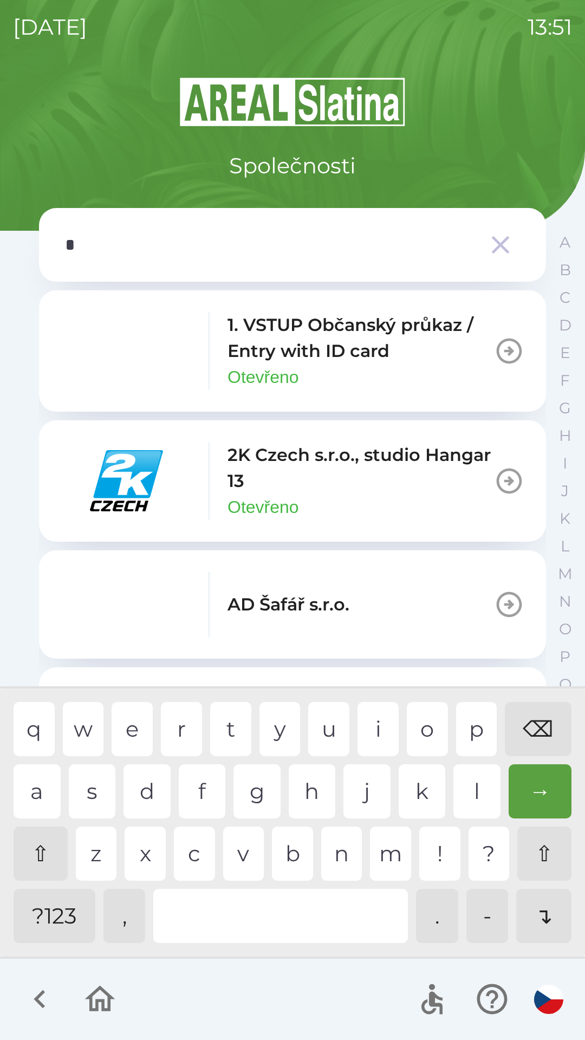
click at [560, 730] on div "⌫" at bounding box center [538, 729] width 67 height 54
click at [561, 730] on div "⌫" at bounding box center [538, 729] width 67 height 54
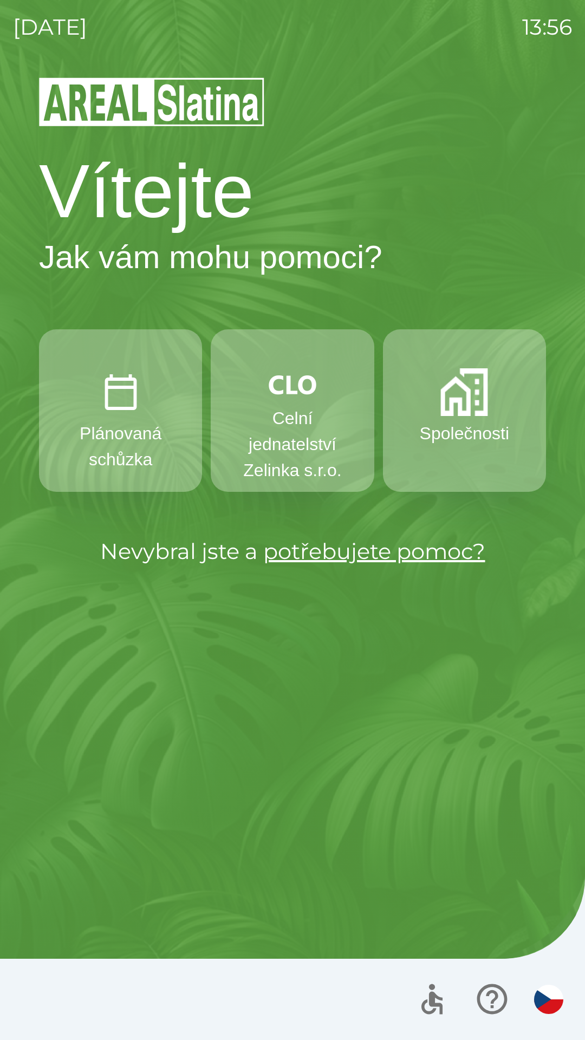
click at [291, 432] on p "Celní jednatelství Zelinka s.r.o." at bounding box center [292, 444] width 111 height 78
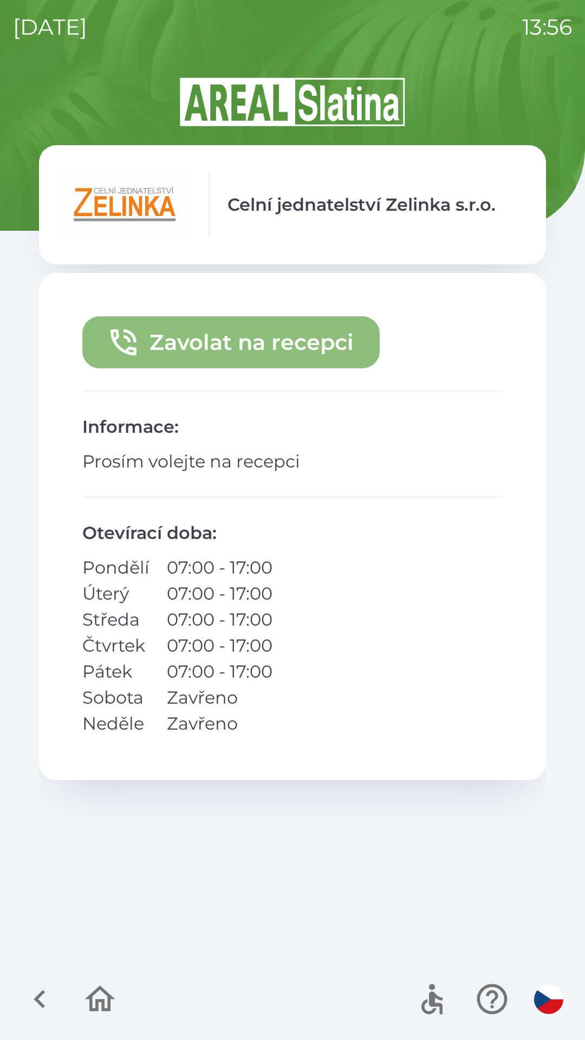
click at [251, 328] on button "Zavolat na recepci" at bounding box center [230, 342] width 297 height 52
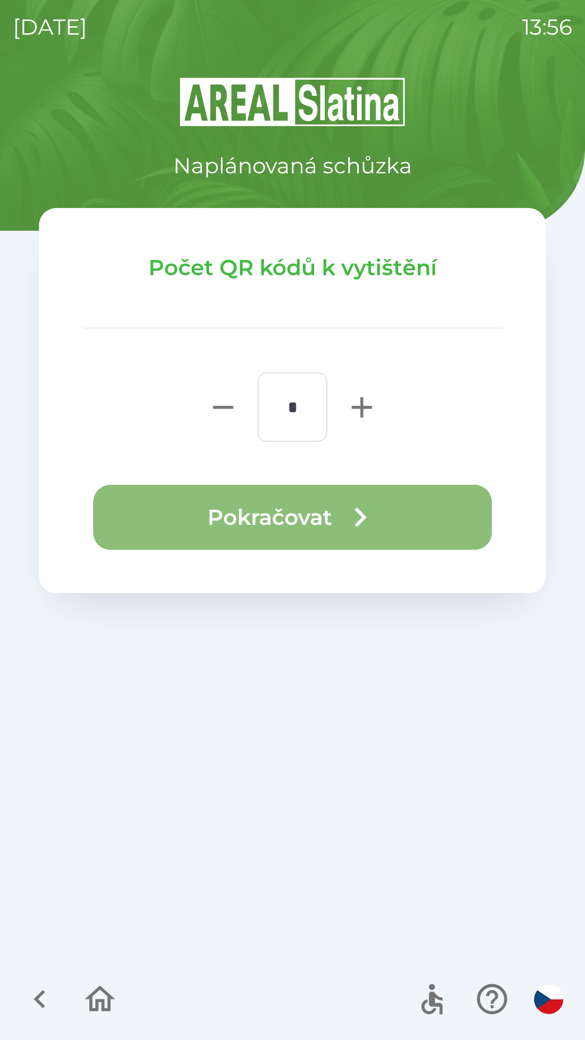
click at [274, 520] on button "Pokračovat" at bounding box center [292, 517] width 399 height 65
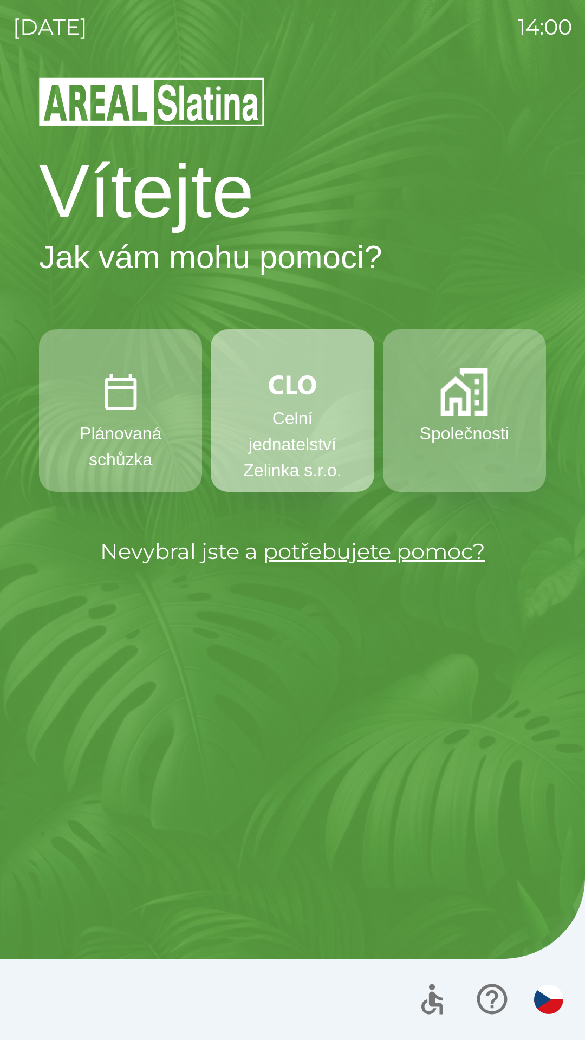
click at [304, 412] on p "Celní jednatelství Zelinka s.r.o." at bounding box center [292, 444] width 111 height 78
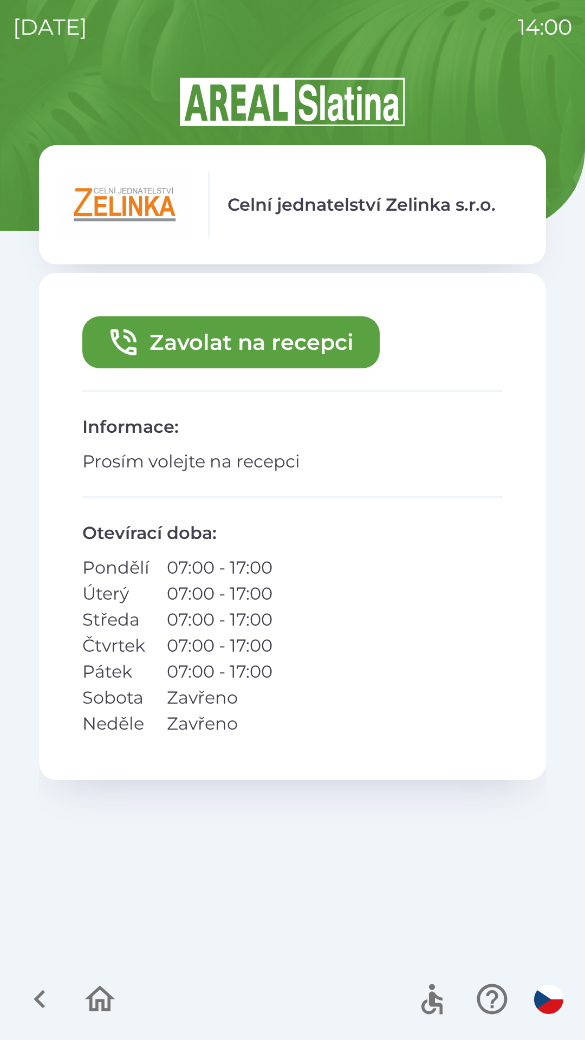
click at [261, 344] on button "Zavolat na recepci" at bounding box center [230, 342] width 297 height 52
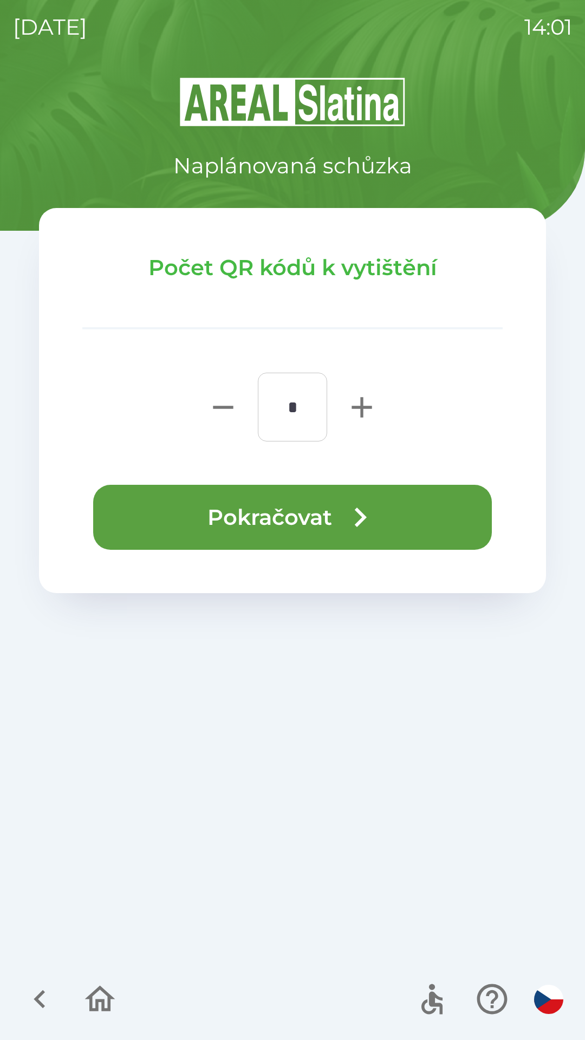
click at [315, 526] on button "Pokračovat" at bounding box center [292, 517] width 399 height 65
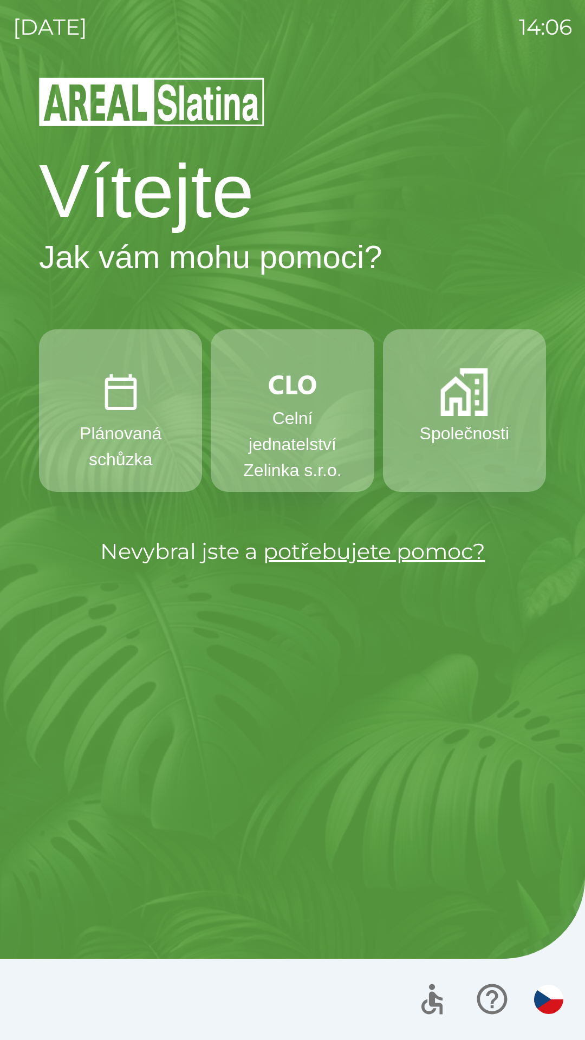
click at [463, 399] on img "button" at bounding box center [464, 392] width 48 height 48
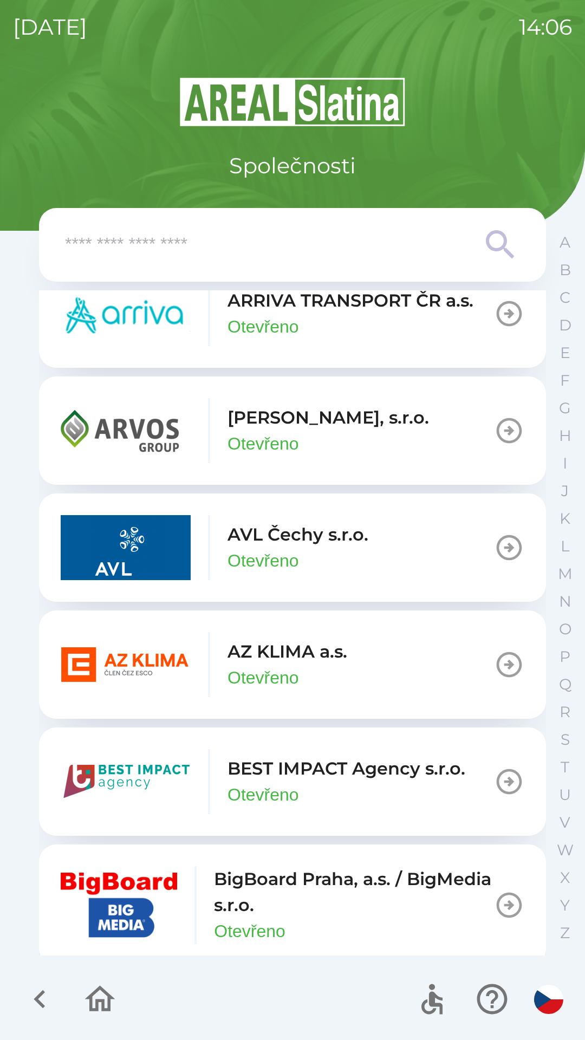
scroll to position [880, 0]
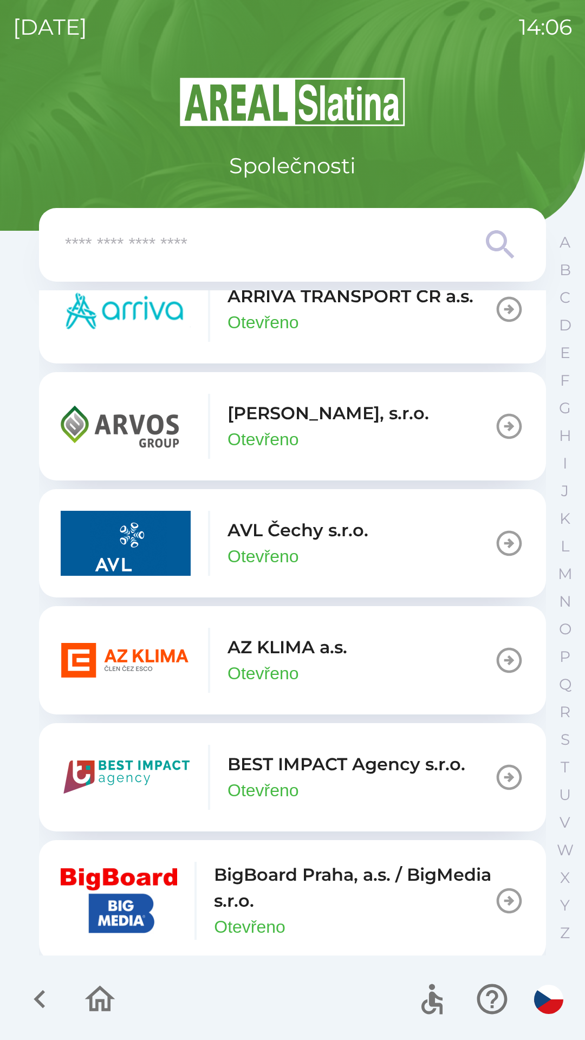
click at [295, 653] on p "AZ KLIMA a.s." at bounding box center [288, 647] width 120 height 26
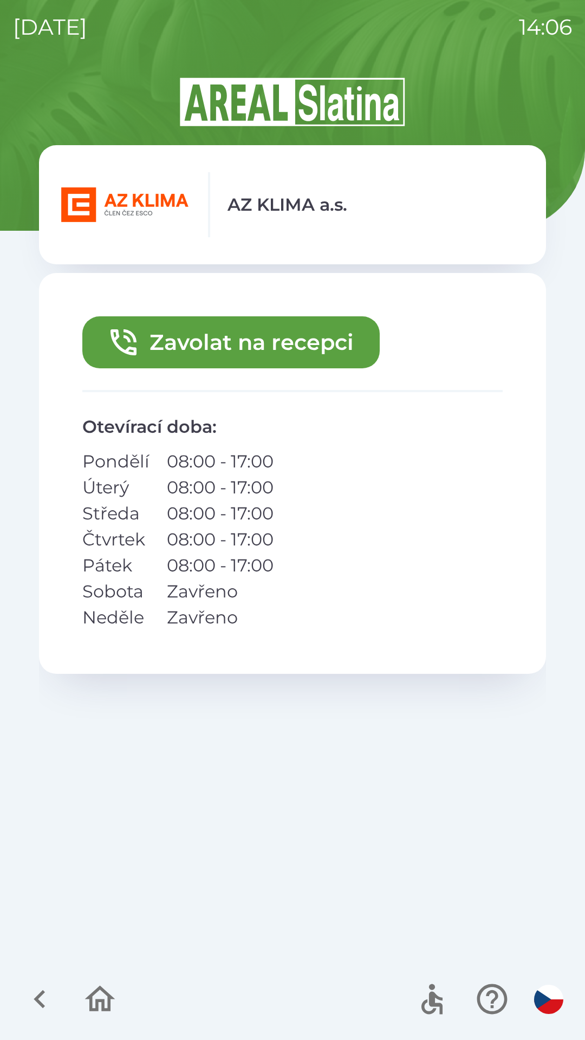
click at [254, 340] on button "Zavolat na recepci" at bounding box center [230, 342] width 297 height 52
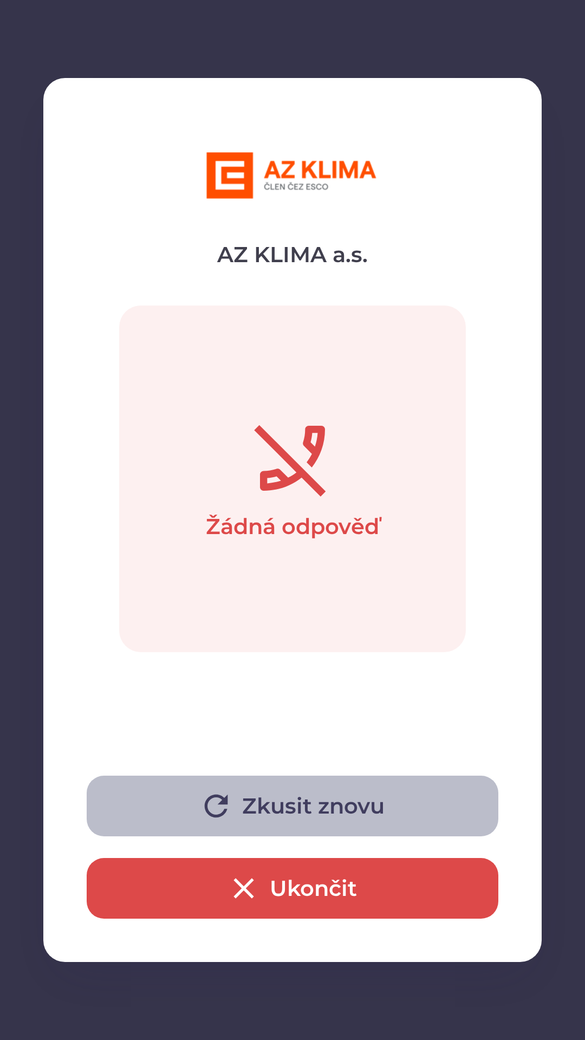
click at [228, 798] on icon "button" at bounding box center [216, 806] width 35 height 35
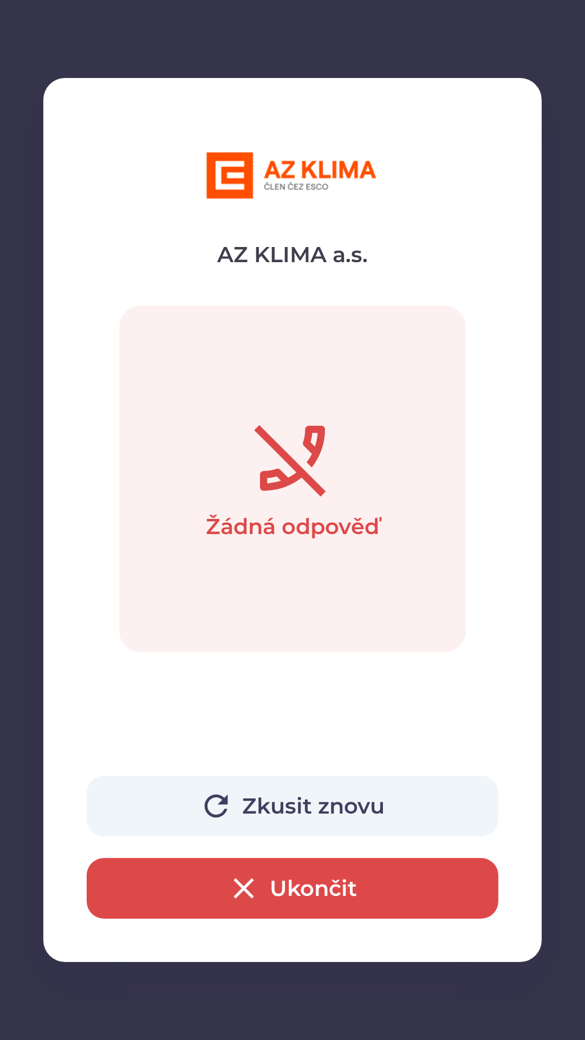
click at [205, 887] on button "Ukončit" at bounding box center [293, 888] width 412 height 61
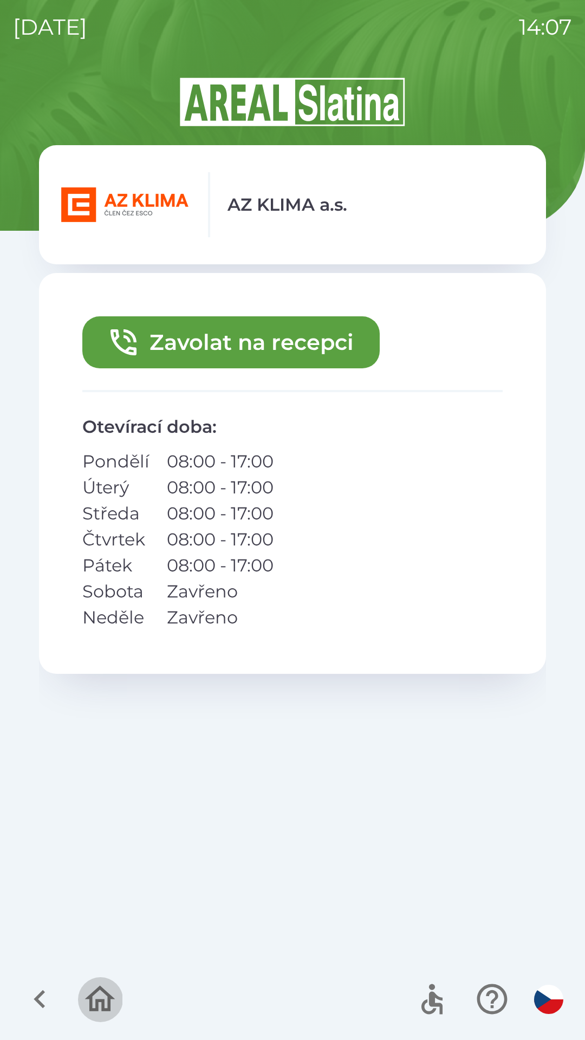
click at [98, 1013] on icon "button" at bounding box center [100, 999] width 36 height 36
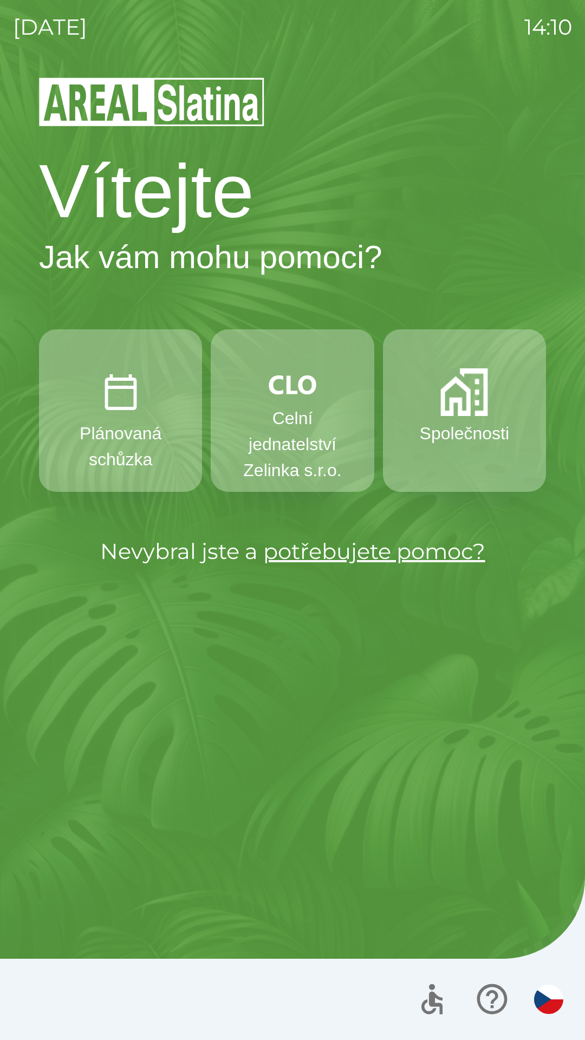
click at [286, 414] on p "Celní jednatelství Zelinka s.r.o." at bounding box center [292, 444] width 111 height 78
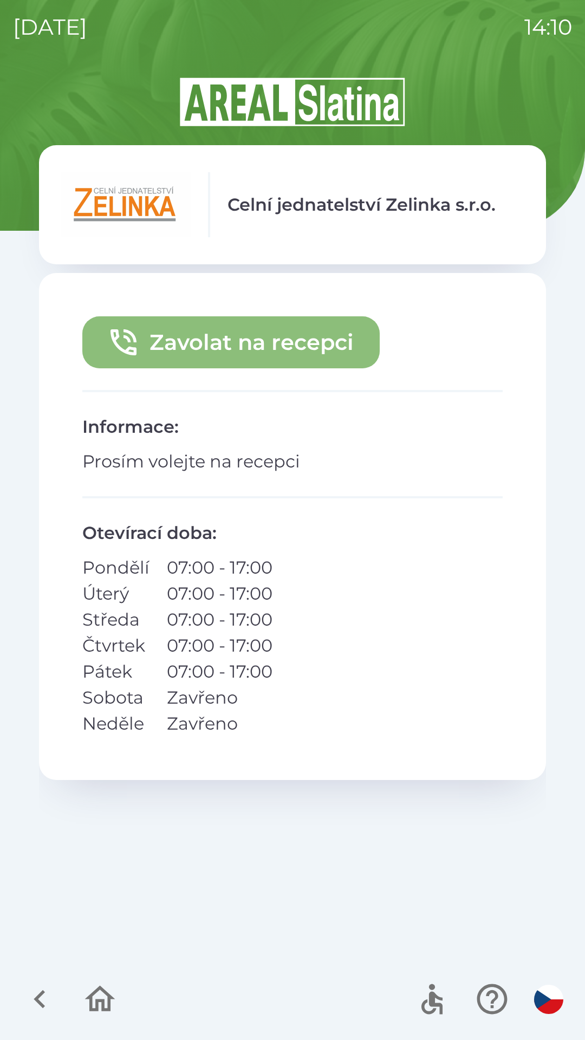
click at [302, 340] on button "Zavolat na recepci" at bounding box center [230, 342] width 297 height 52
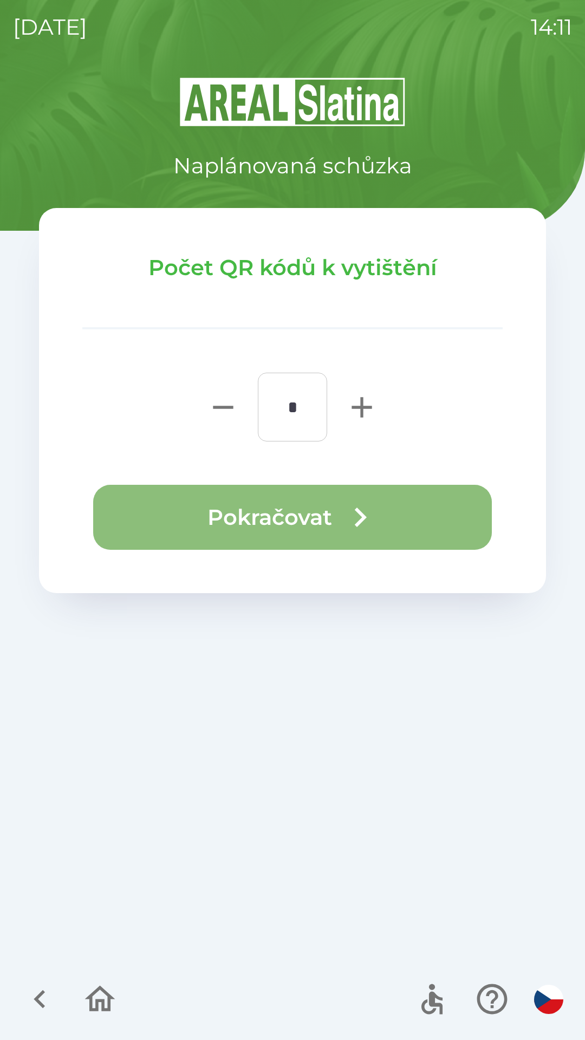
click at [285, 506] on button "Pokračovat" at bounding box center [292, 517] width 399 height 65
